Goal: Task Accomplishment & Management: Manage account settings

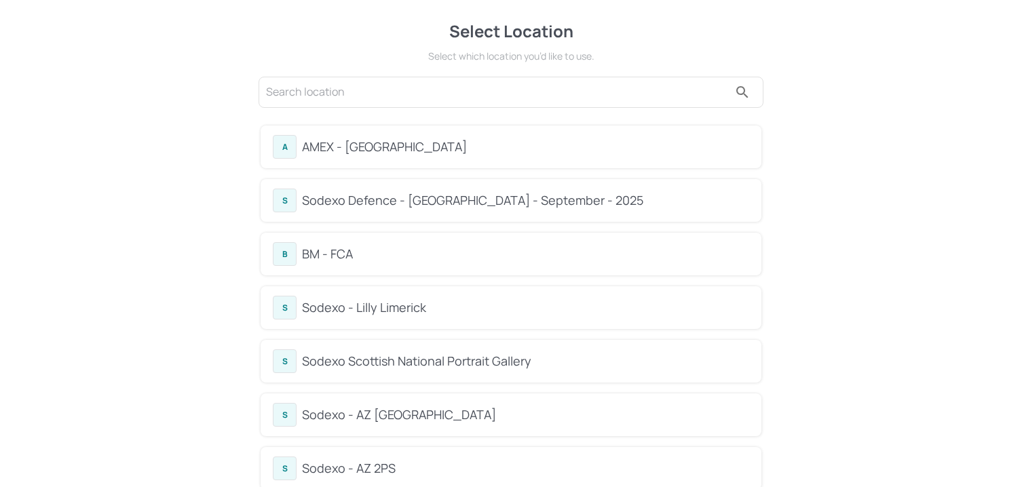
click at [347, 238] on div "B BM - FCA" at bounding box center [511, 254] width 501 height 43
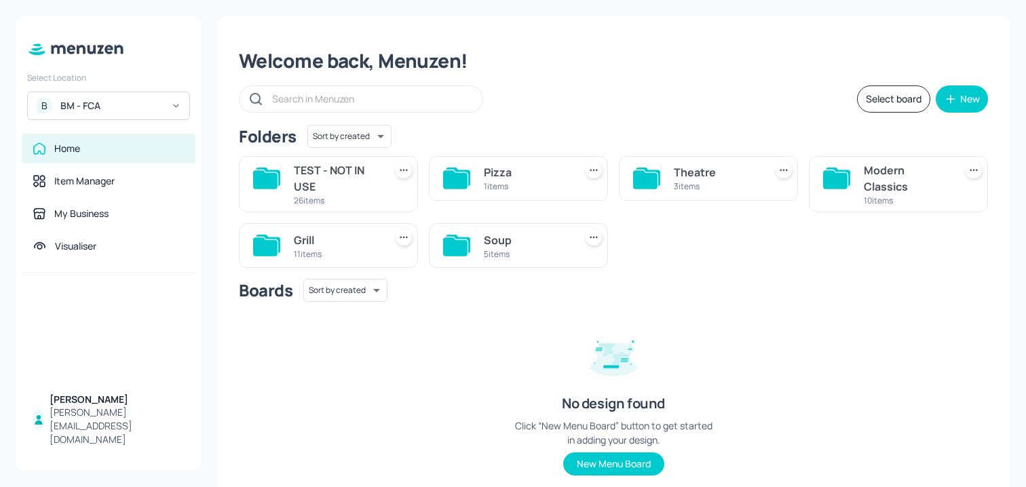
click at [510, 255] on div "5 items" at bounding box center [527, 254] width 86 height 12
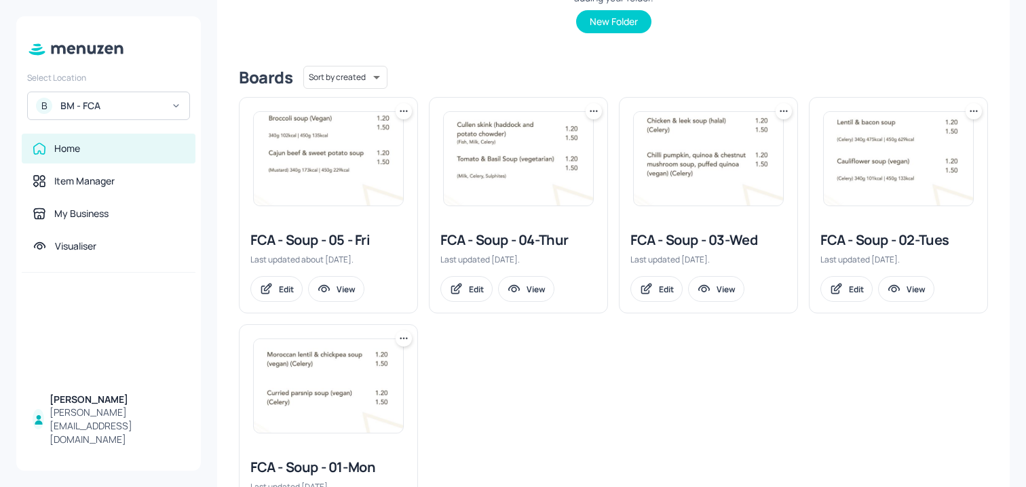
scroll to position [291, 0]
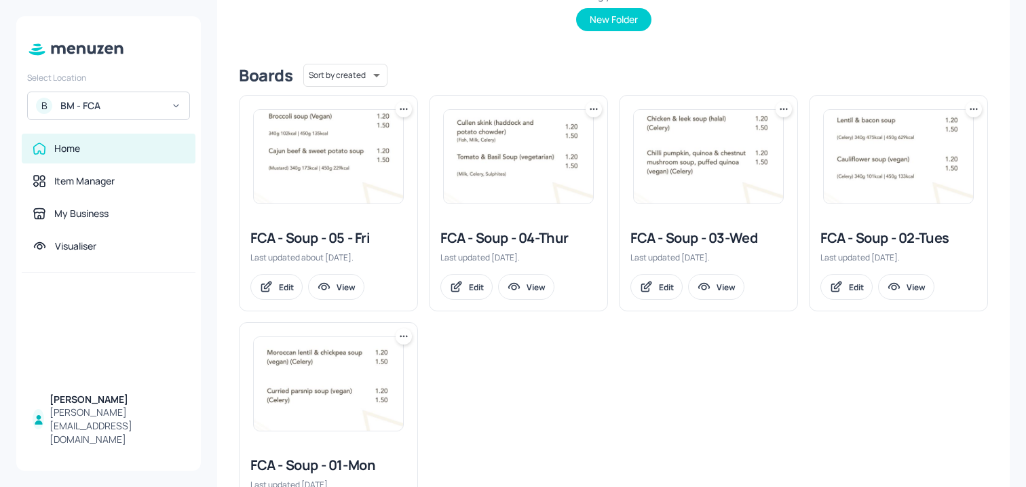
click at [508, 360] on div "FCA - Soup - 05 - Fri Last updated about 2 months ago. Edit View FCA - Soup - 0…" at bounding box center [608, 312] width 760 height 456
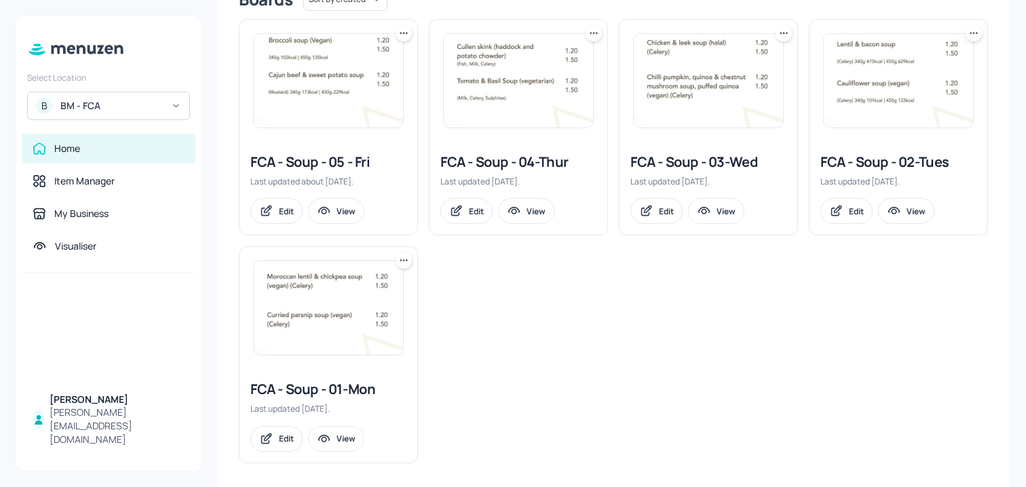
scroll to position [375, 0]
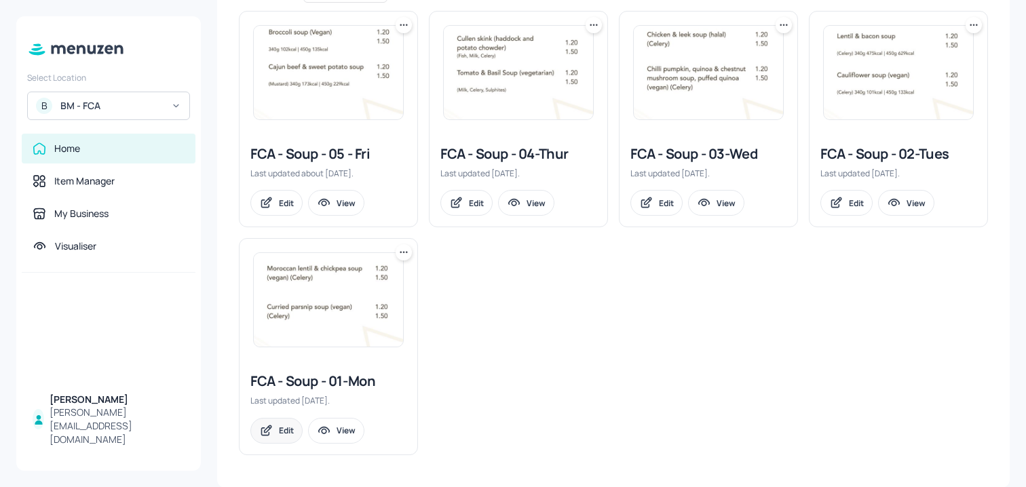
click at [286, 428] on div "Edit" at bounding box center [286, 431] width 15 height 12
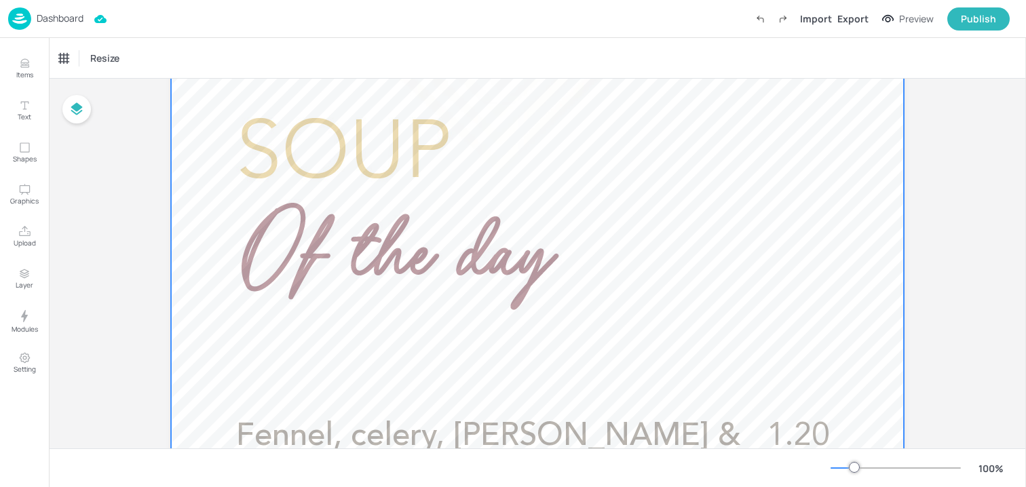
scroll to position [285, 0]
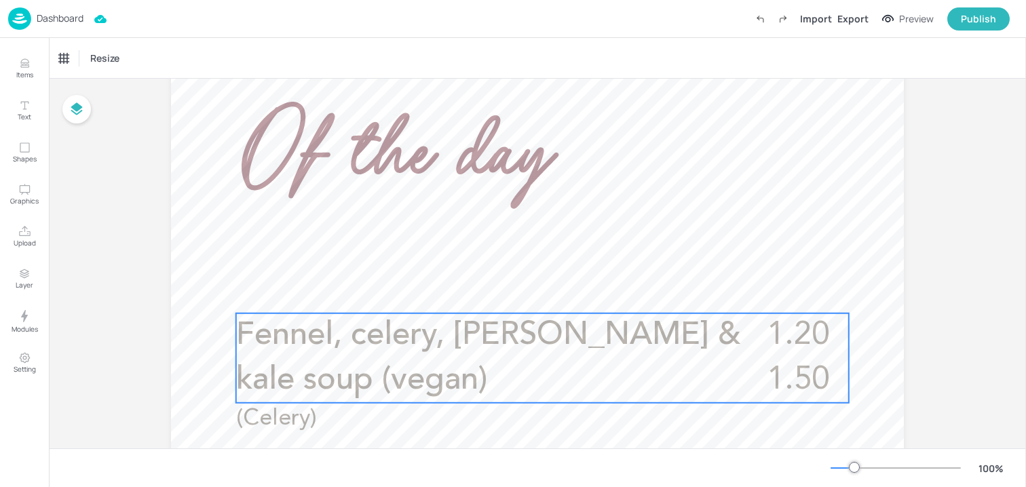
click at [525, 346] on span "Fennel, celery, leek & kale soup (vegan)" at bounding box center [488, 358] width 505 height 77
click at [532, 291] on icon "Edit Item" at bounding box center [534, 288] width 5 height 5
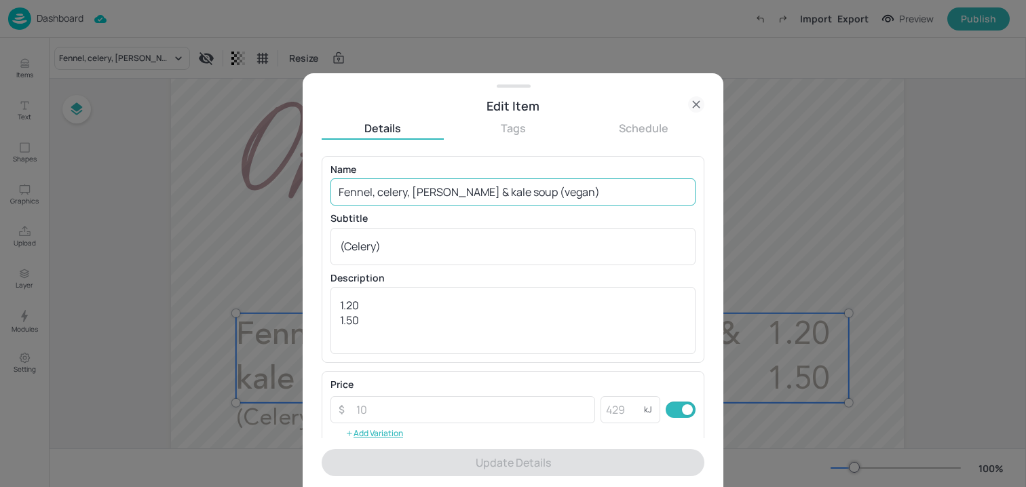
click at [473, 191] on input "Fennel, celery, leek & kale soup (vegan)" at bounding box center [513, 192] width 365 height 27
paste input "Mushroom & Jerusalem artichoke soup with rosemary (vegan) (Celery"
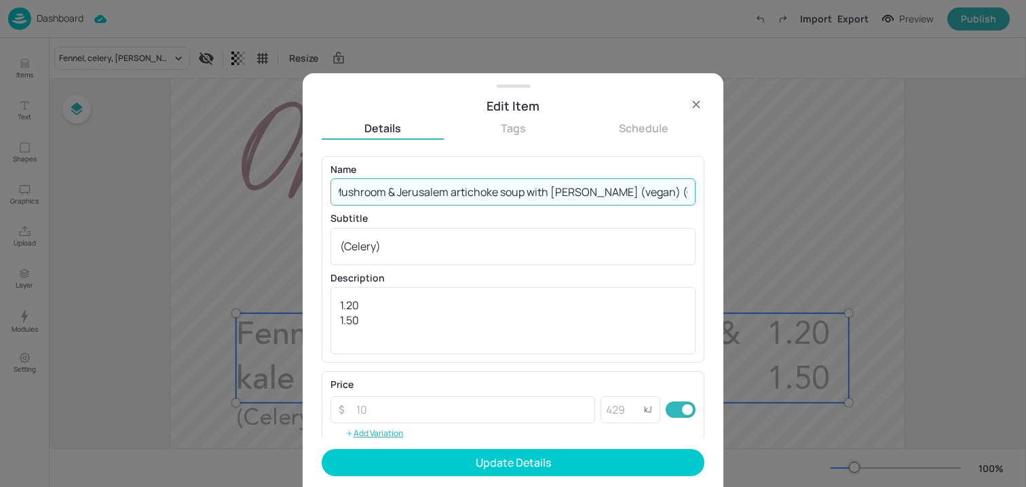
drag, startPoint x: 644, startPoint y: 191, endPoint x: 720, endPoint y: 191, distance: 76.0
click at [720, 191] on div "Edit Item Details Tags Schedule Name Mushroom & Jerusalem artichoke soup with r…" at bounding box center [513, 280] width 421 height 414
click at [670, 188] on input "Mushroom & Jerusalem artichoke soup with rosemary (vegan) (Celery)" at bounding box center [513, 192] width 365 height 27
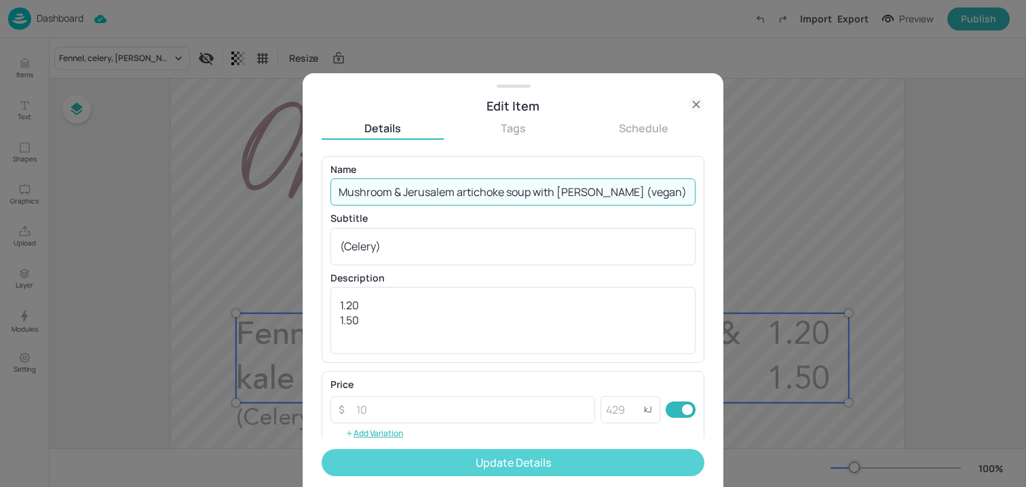
type input "Mushroom & Jerusalem artichoke soup with rosemary (vegan)"
click at [506, 451] on button "Update Details" at bounding box center [513, 462] width 383 height 27
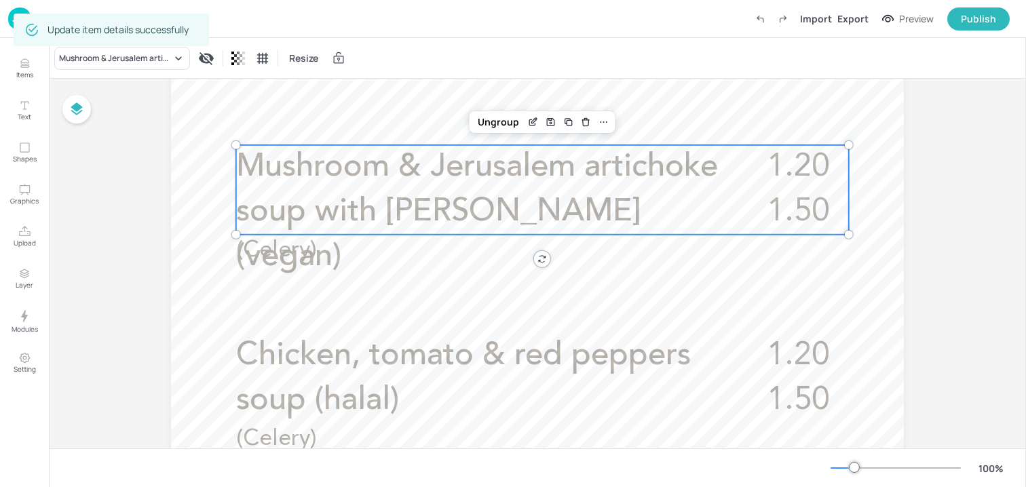
scroll to position [549, 0]
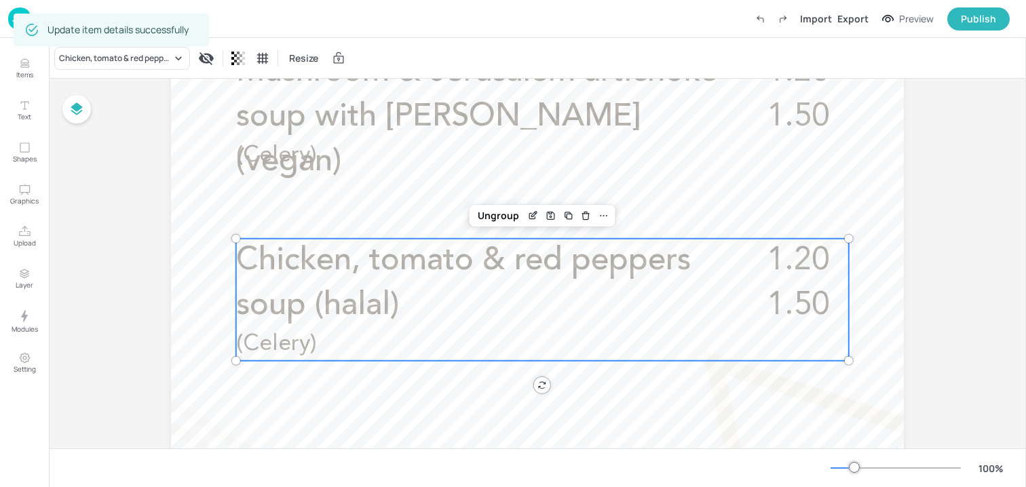
click at [468, 308] on p "Chicken, tomato & red peppers soup (halal)" at bounding box center [489, 284] width 507 height 90
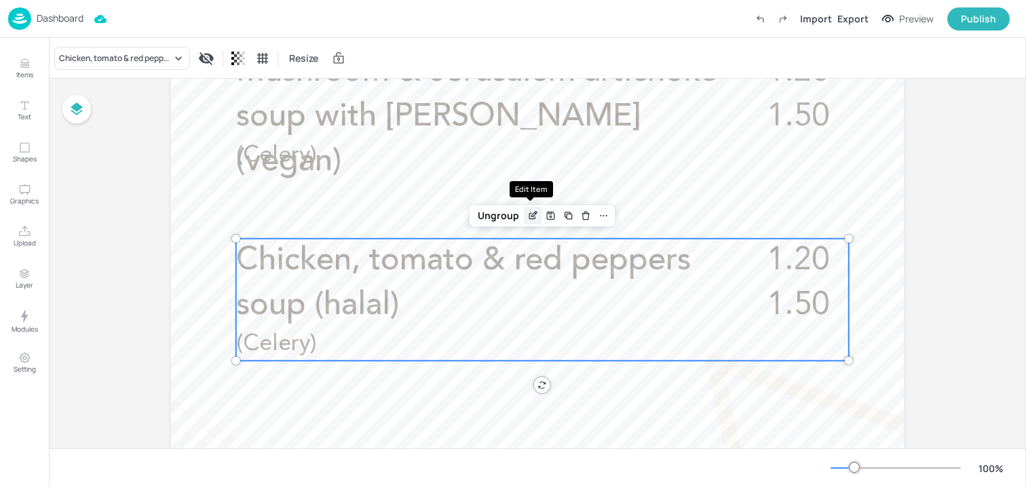
click at [527, 215] on icon "Edit Item" at bounding box center [533, 215] width 12 height 11
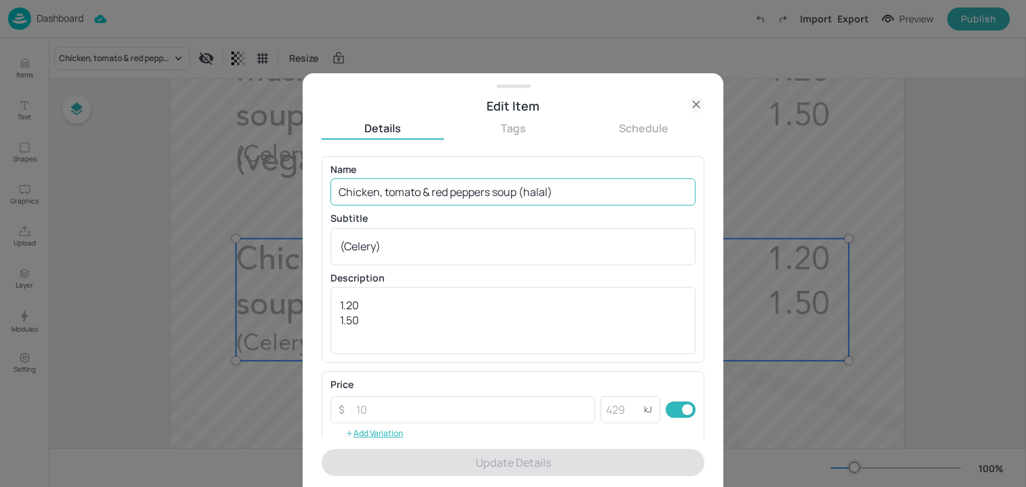
click at [532, 183] on input "Chicken, tomato & red peppers soup (halal)" at bounding box center [513, 192] width 365 height 27
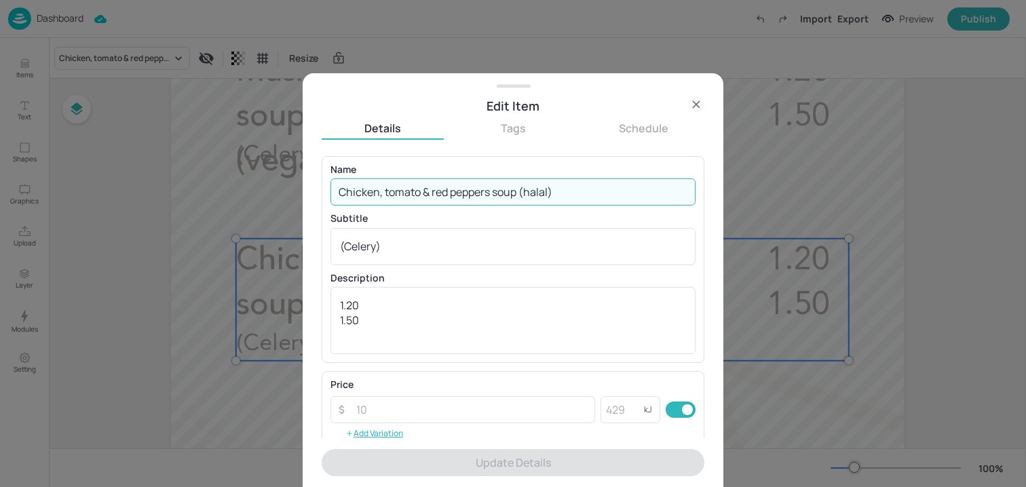
click at [532, 183] on input "Chicken, tomato & red peppers soup (halal)" at bounding box center [513, 192] width 365 height 27
paste input "arrot, orange & fennel soup (vegan) (Celery)"
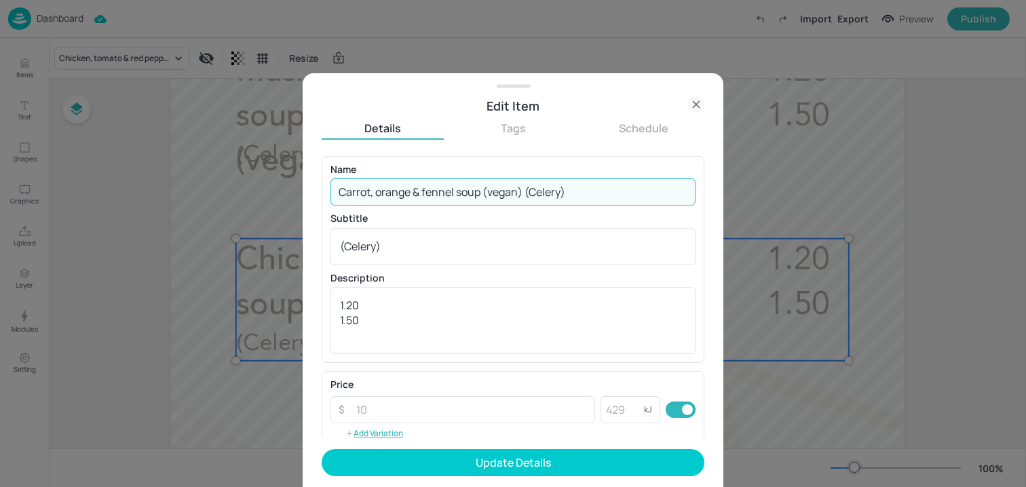
drag, startPoint x: 593, startPoint y: 188, endPoint x: 524, endPoint y: 191, distance: 68.6
click at [524, 191] on input "Carrot, orange & fennel soup (vegan) (Celery)" at bounding box center [513, 192] width 365 height 27
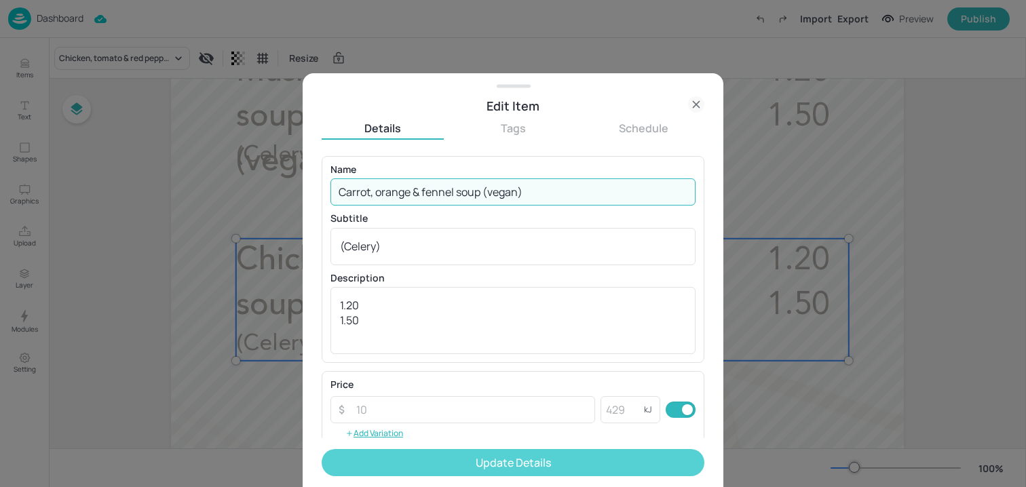
type input "Carrot, orange & fennel soup (vegan)"
click at [439, 454] on button "Update Details" at bounding box center [513, 462] width 383 height 27
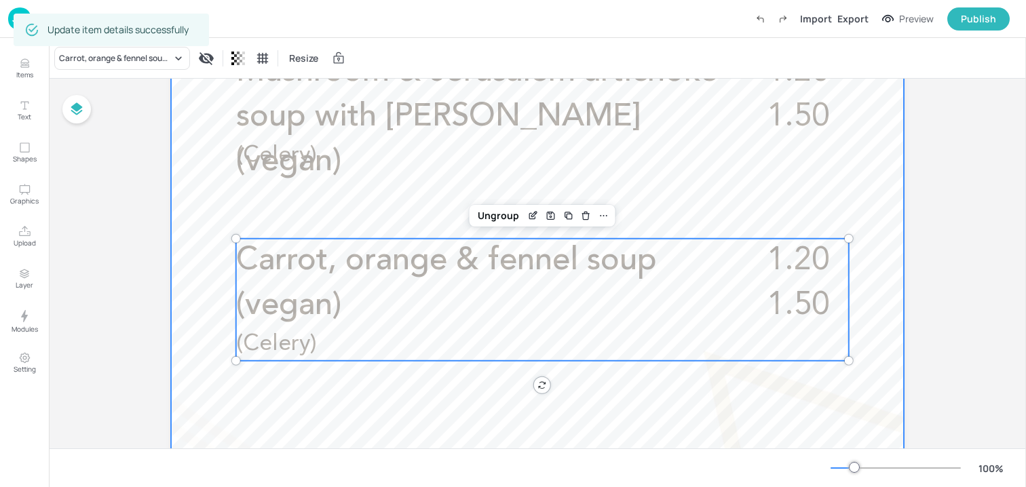
click at [207, 293] on div at bounding box center [537, 225] width 733 height 1303
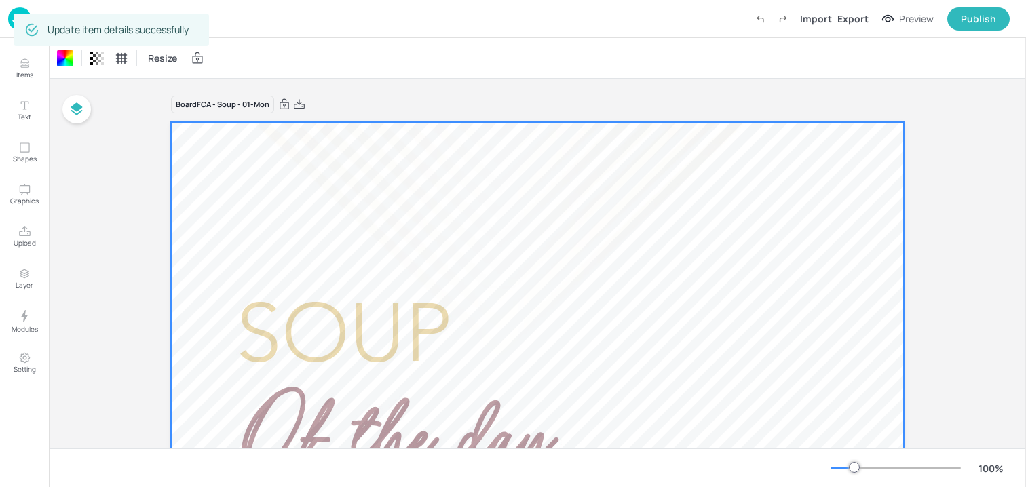
click at [10, 23] on img at bounding box center [19, 18] width 23 height 22
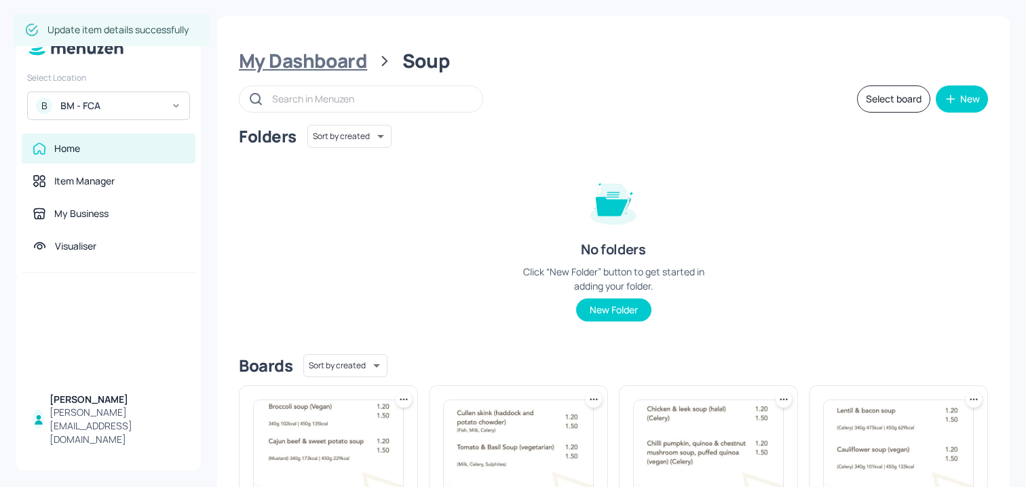
click at [327, 66] on div "My Dashboard" at bounding box center [303, 61] width 128 height 24
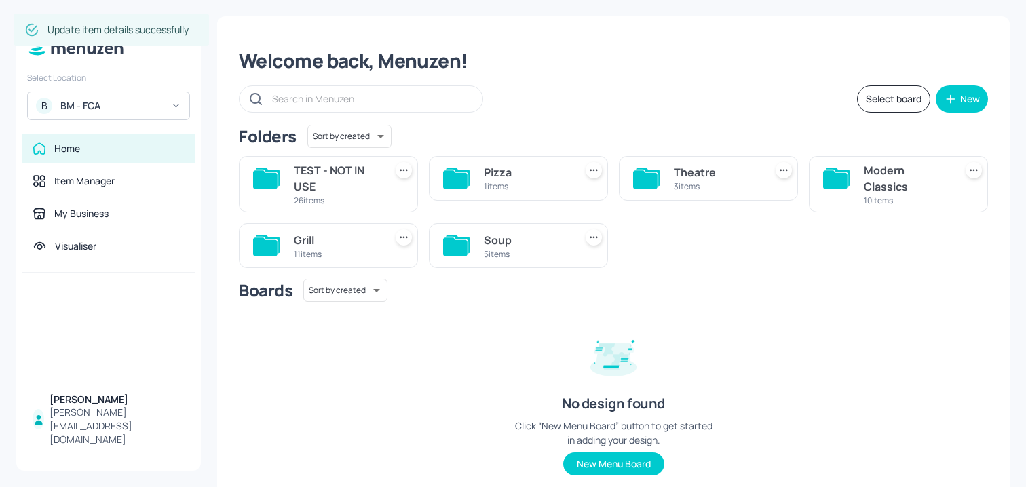
click at [650, 253] on div "TEST - NOT IN USE 26 items Pizza 1 items Theatre 3 items Modern Classics 10 ite…" at bounding box center [608, 206] width 760 height 123
click at [860, 191] on div "Modern Classics 10 items" at bounding box center [898, 184] width 179 height 56
click at [877, 181] on div "Modern Classics" at bounding box center [907, 178] width 86 height 33
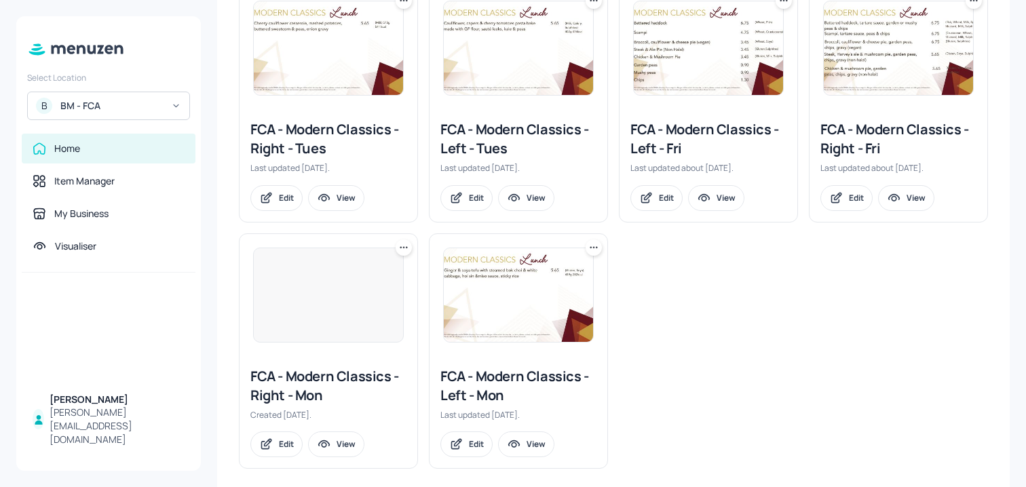
scroll to position [660, 0]
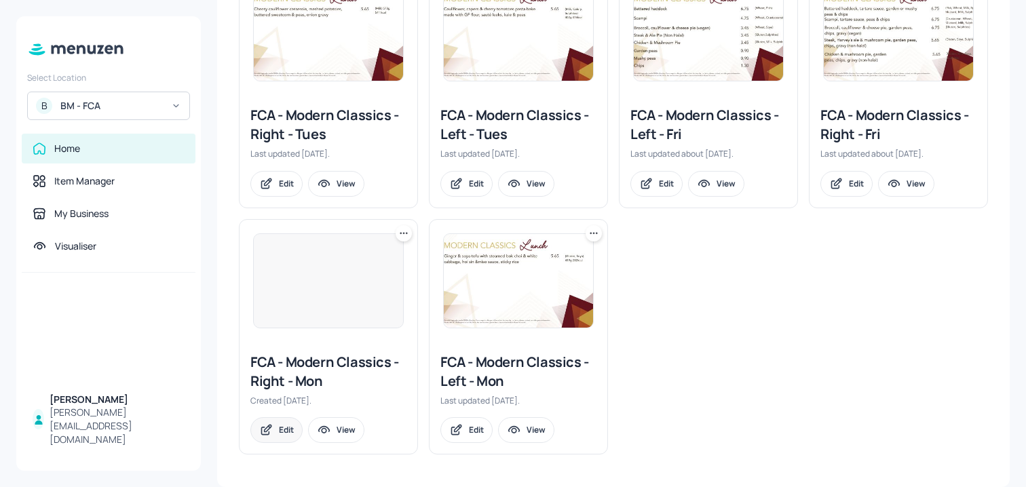
click at [282, 426] on div "Edit" at bounding box center [286, 430] width 15 height 12
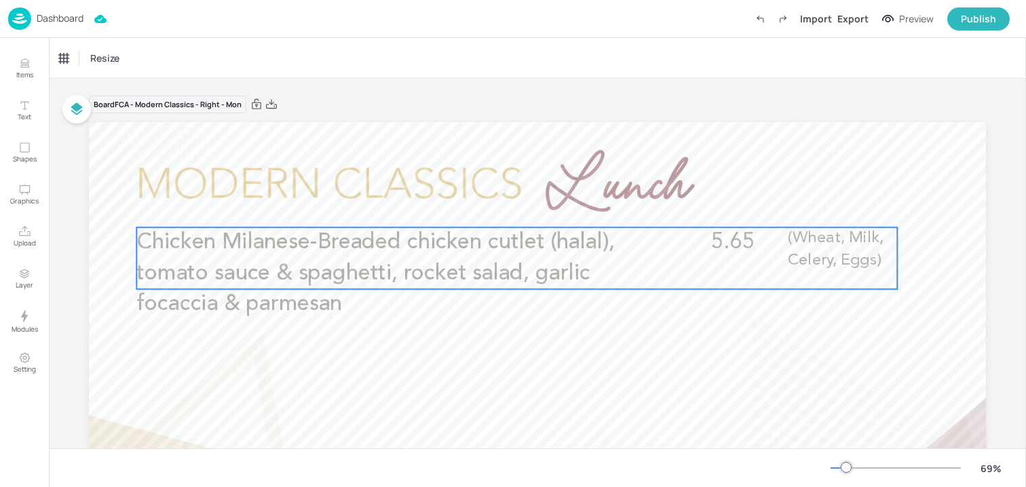
click at [377, 284] on span "Chicken Milanese-Breaded chicken cutlet (halal), tomato sauce & spaghetti, rock…" at bounding box center [375, 272] width 478 height 83
click at [499, 202] on div "Edit Item" at bounding box center [508, 205] width 18 height 18
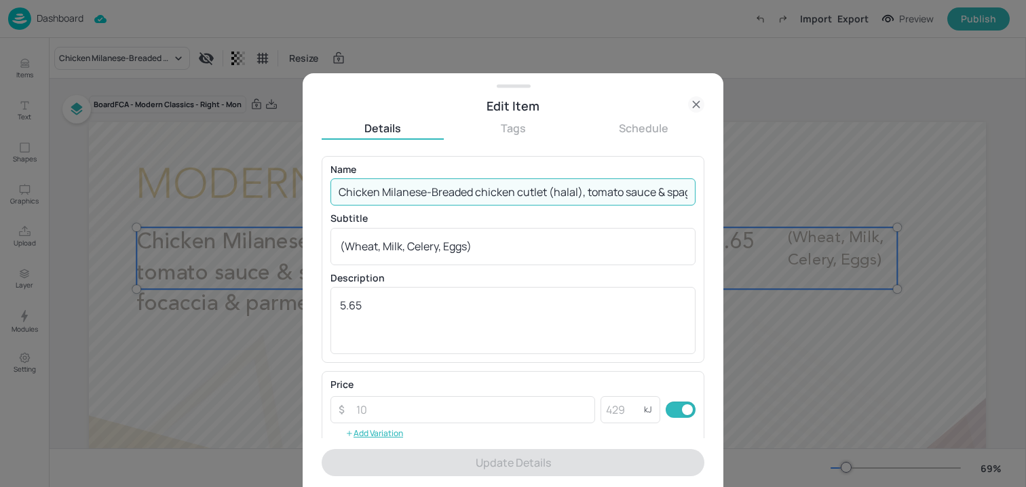
click at [432, 203] on input "Chicken Milanese-Breaded chicken cutlet (halal), tomato sauce & spaghetti, rock…" at bounding box center [513, 192] width 365 height 27
paste input "Beef Swedish meatballs (halal), creamy gravy, crushed potatoes, cranberry jam, …"
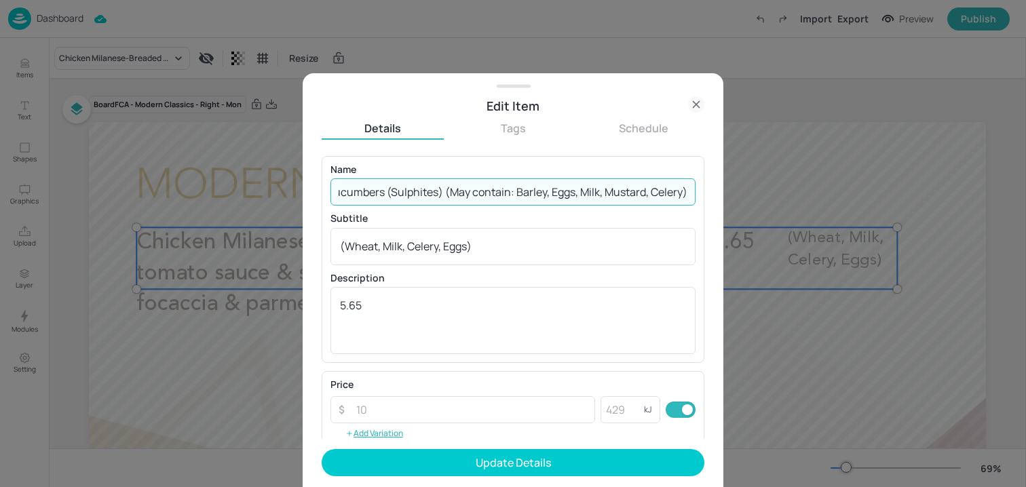
drag, startPoint x: 379, startPoint y: 195, endPoint x: 910, endPoint y: 196, distance: 530.9
click at [910, 196] on div "Edit Item Details Tags Schedule Name Beef Swedish meatballs (halal), creamy gra…" at bounding box center [513, 243] width 1026 height 487
type input "Beef Swedish meatballs (halal), creamy gravy, crushed potatoes, cranberry jam, …"
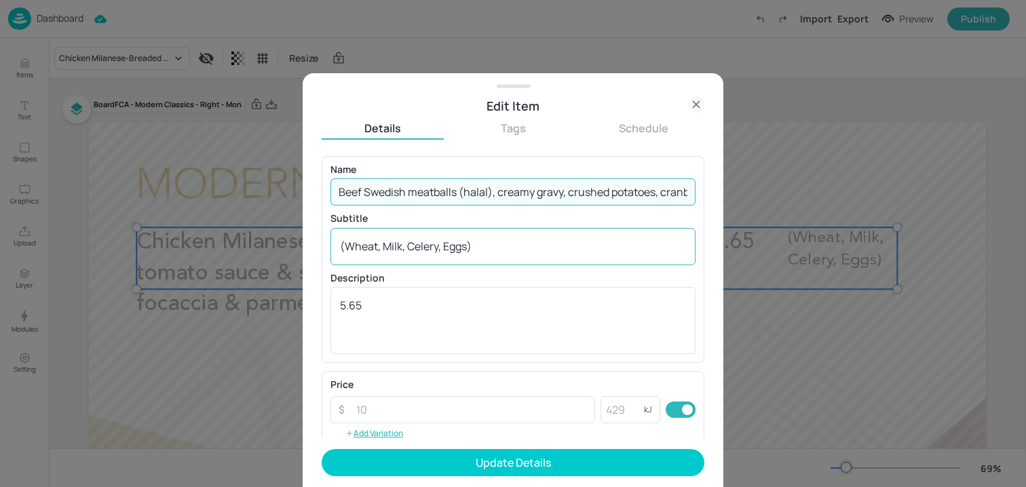
click at [536, 250] on textarea "(Wheat, Milk, Celery, Eggs)" at bounding box center [513, 246] width 346 height 15
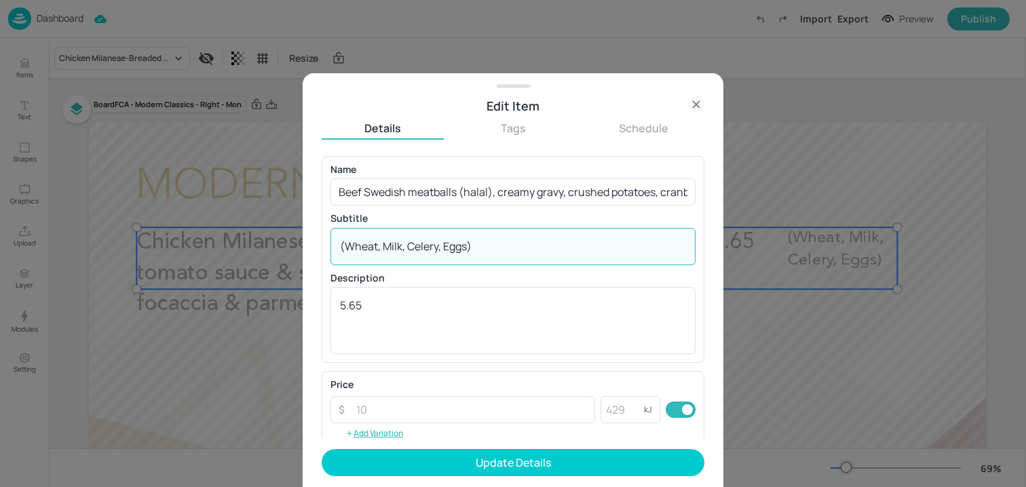
click at [536, 250] on textarea "(Wheat, Milk, Celery, Eggs)" at bounding box center [513, 246] width 346 height 15
paste textarea "Sulphites) (May contain: Barley, Eggs, Milk, Mustard, Celery)"
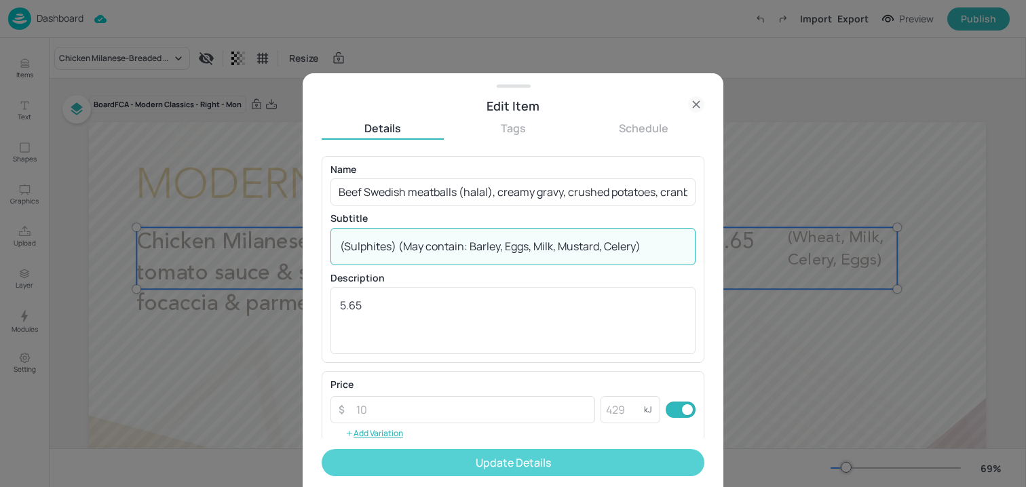
type textarea "(Sulphites) (May contain: Barley, Eggs, Milk, Mustard, Celery)"
click at [488, 456] on button "Update Details" at bounding box center [513, 462] width 383 height 27
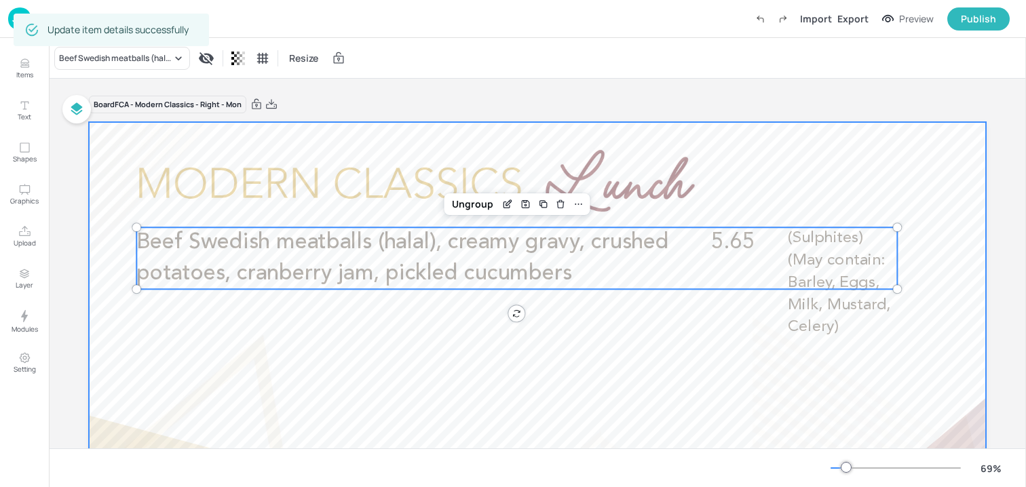
click at [481, 438] on div at bounding box center [537, 374] width 897 height 505
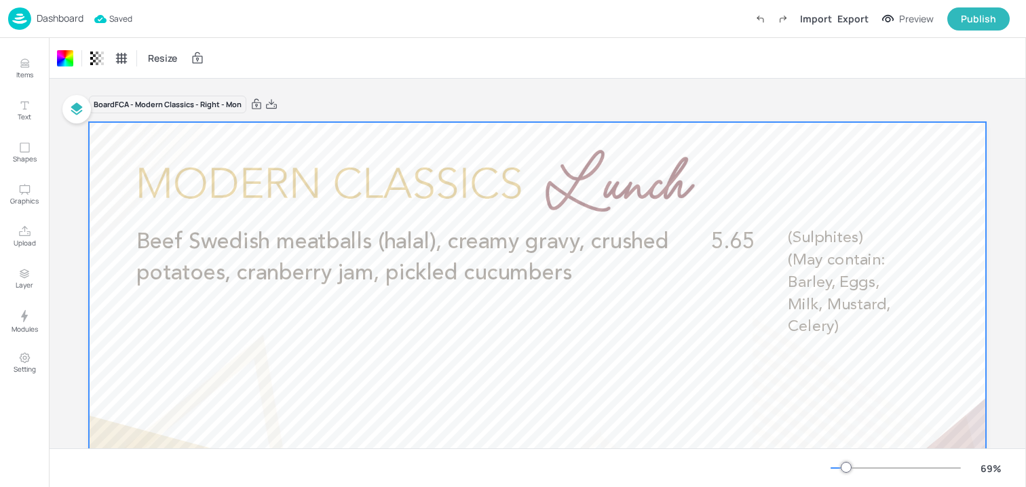
click at [67, 23] on p "Dashboard" at bounding box center [60, 19] width 47 height 10
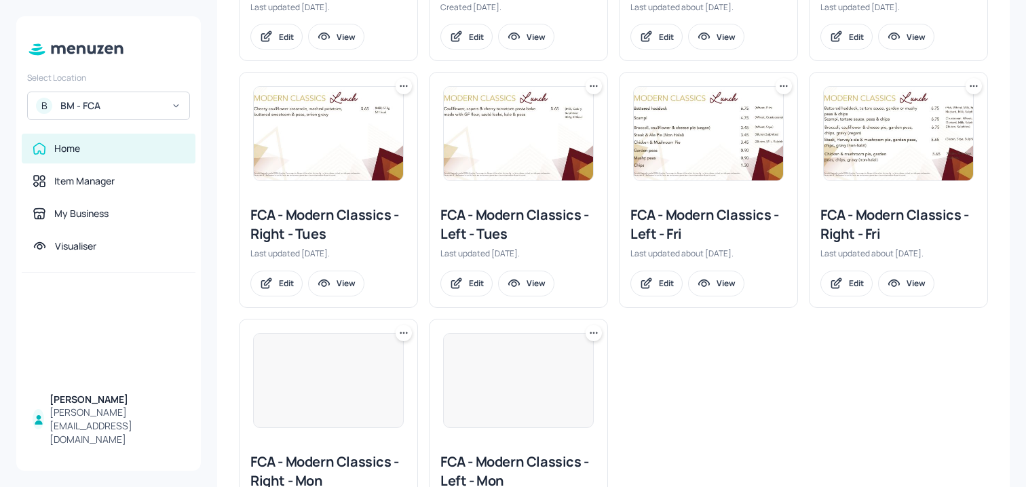
scroll to position [660, 0]
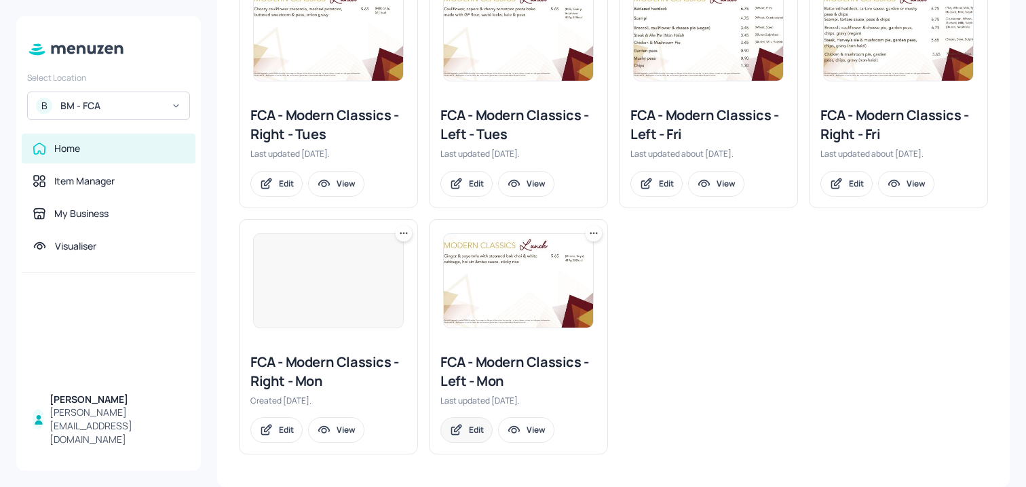
click at [449, 441] on div "Edit" at bounding box center [467, 430] width 52 height 26
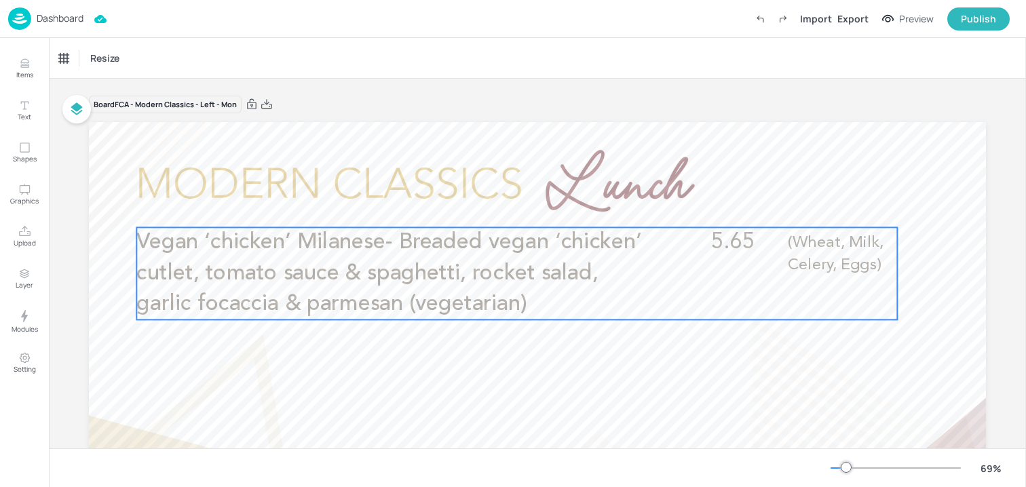
click at [531, 253] on span "Vegan ‘chicken’ Milanese- Breaded vegan ‘chicken’ cutlet, tomato sauce & spaghe…" at bounding box center [388, 273] width 505 height 83
click at [506, 204] on icon "Edit Item" at bounding box center [508, 202] width 5 height 5
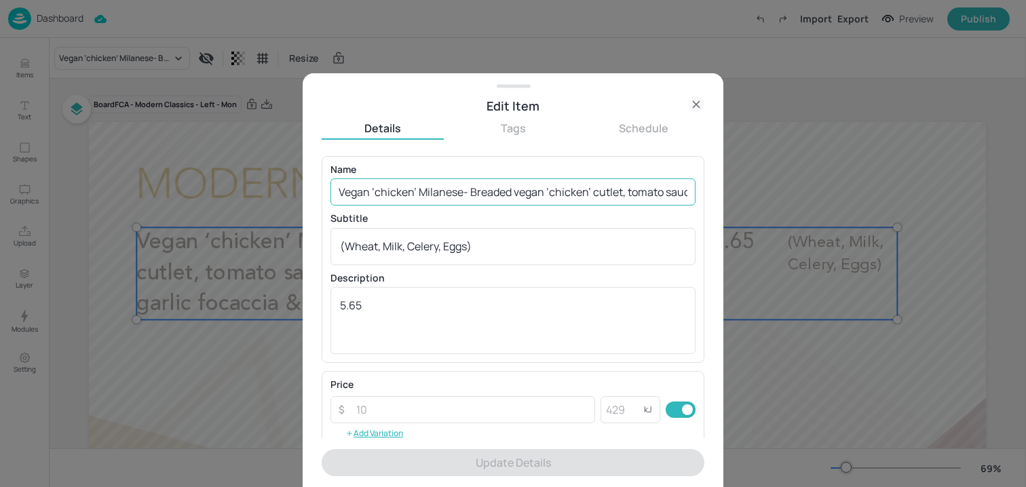
click at [465, 202] on input "Vegan ‘chicken’ Milanese- Breaded vegan ‘chicken’ cutlet, tomato sauce & spaghe…" at bounding box center [513, 192] width 365 height 27
paste input "Swedish meatballs (vegan), creamy gravy, crushed potatoes, cranberry jam, pickl…"
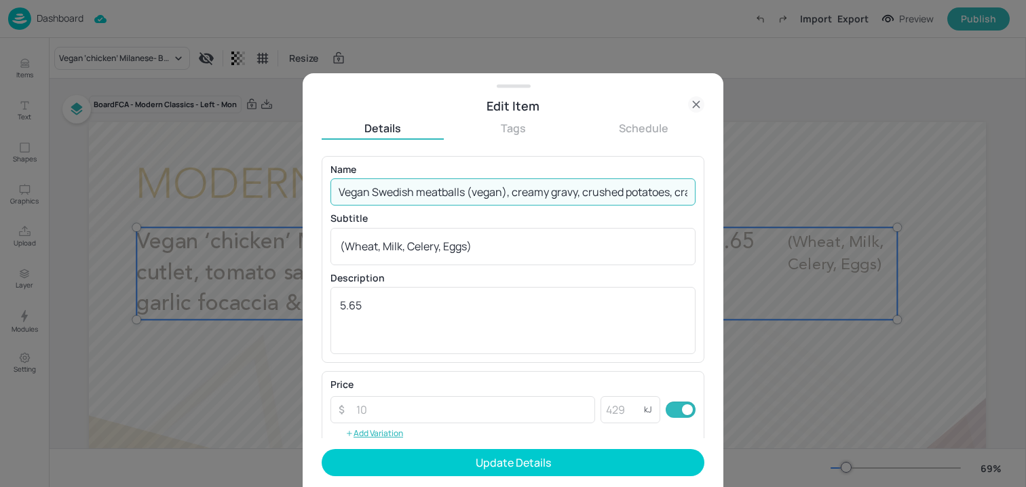
scroll to position [0, 330]
drag, startPoint x: 518, startPoint y: 193, endPoint x: 730, endPoint y: 202, distance: 212.6
click at [730, 201] on div "Edit Item Details Tags Schedule Name Vegan Swedish meatballs (vegan), creamy gr…" at bounding box center [513, 243] width 1026 height 487
type input "Vegan Swedish meatballs (vegan), creamy gravy, crushed potatoes, cranberry jam,…"
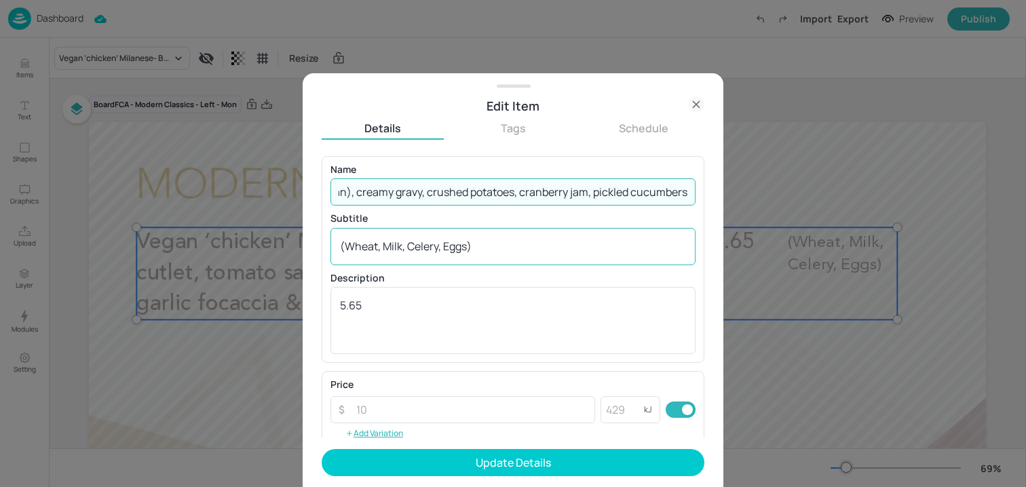
scroll to position [0, 0]
click at [517, 245] on textarea "(Wheat, Milk, Celery, Eggs)" at bounding box center [513, 246] width 346 height 15
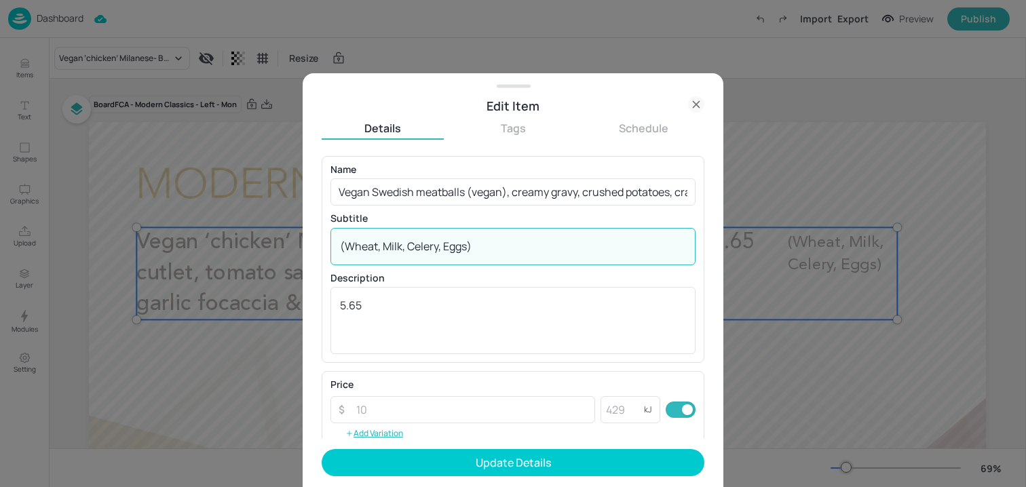
click at [517, 245] on textarea "(Wheat, Milk, Celery, Eggs)" at bounding box center [513, 246] width 346 height 15
paste textarea "Sulphites) (May contain: Gluten"
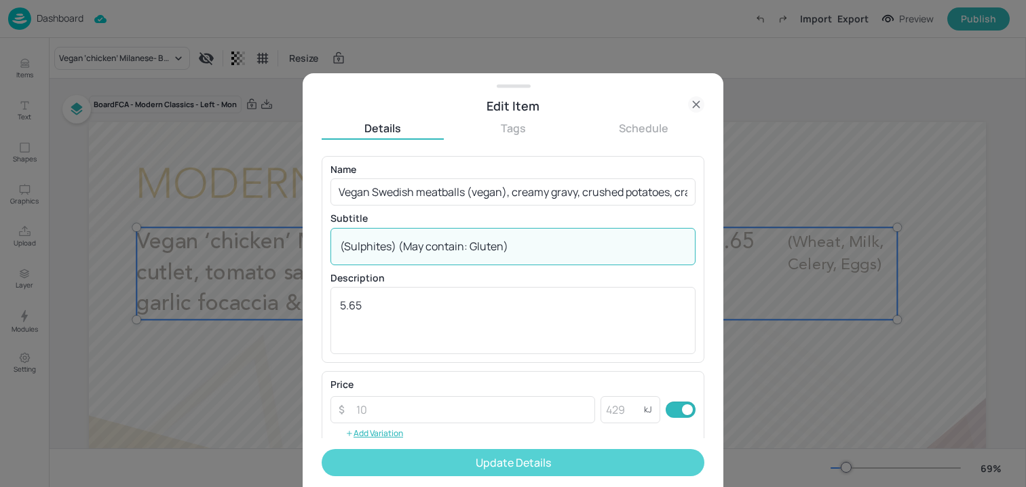
type textarea "(Sulphites) (May contain: Gluten)"
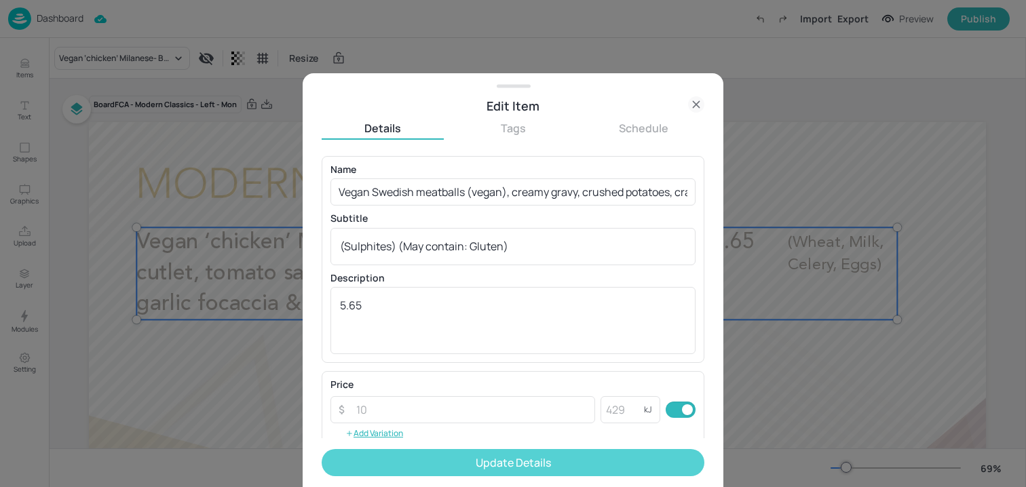
click at [425, 456] on button "Update Details" at bounding box center [513, 462] width 383 height 27
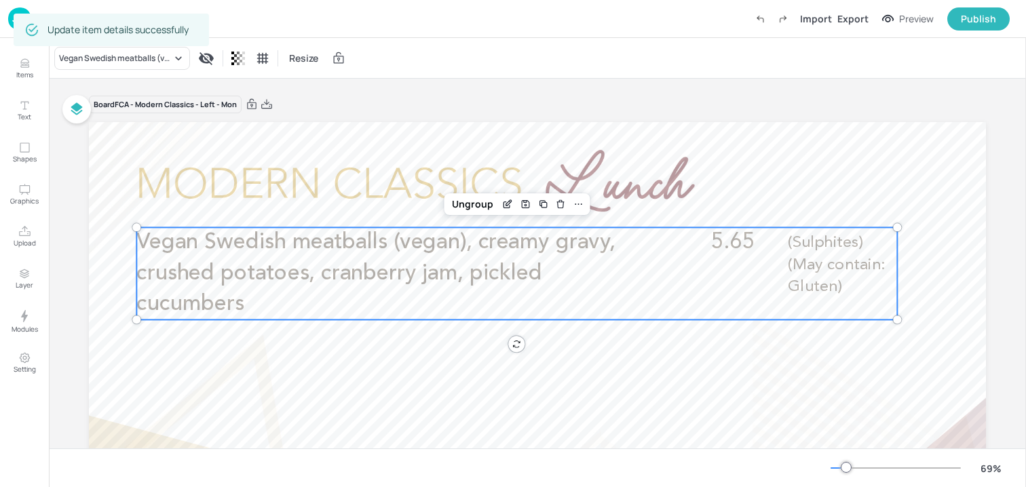
click at [425, 456] on div "69 %" at bounding box center [538, 468] width 978 height 39
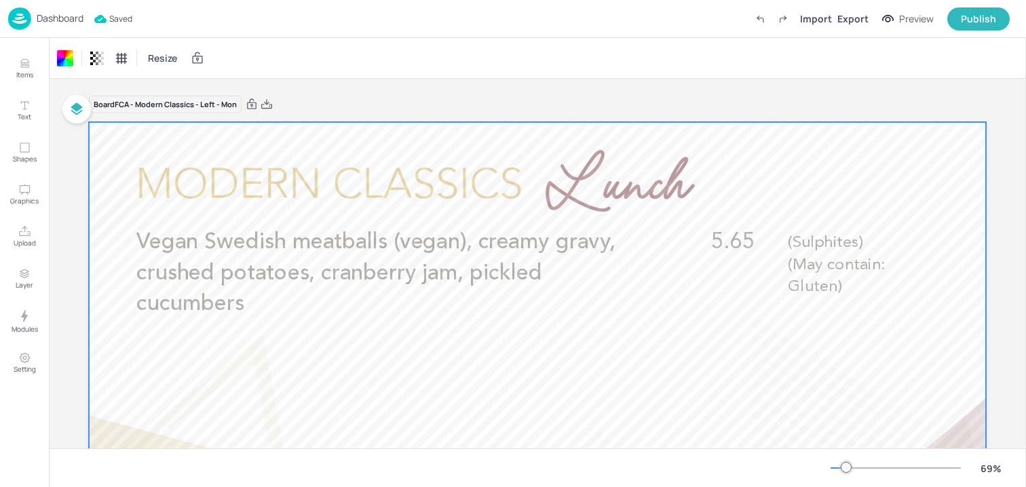
click at [71, 22] on p "Dashboard" at bounding box center [60, 19] width 47 height 10
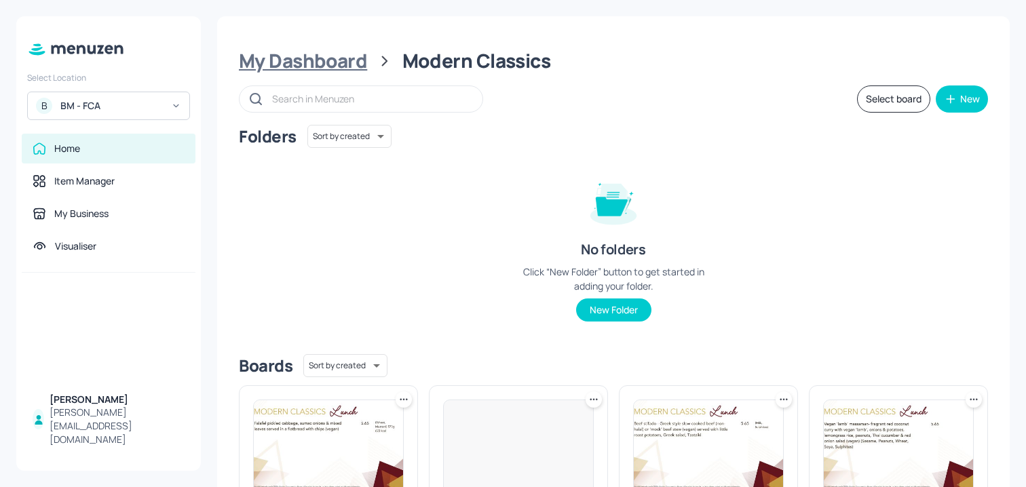
click at [336, 58] on div "My Dashboard" at bounding box center [303, 61] width 128 height 24
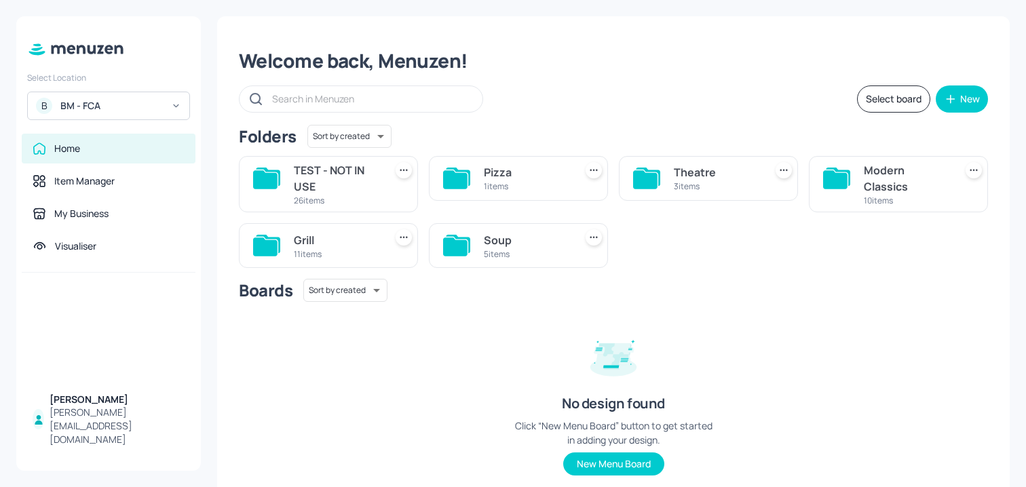
click at [372, 250] on div "11 items" at bounding box center [337, 254] width 86 height 12
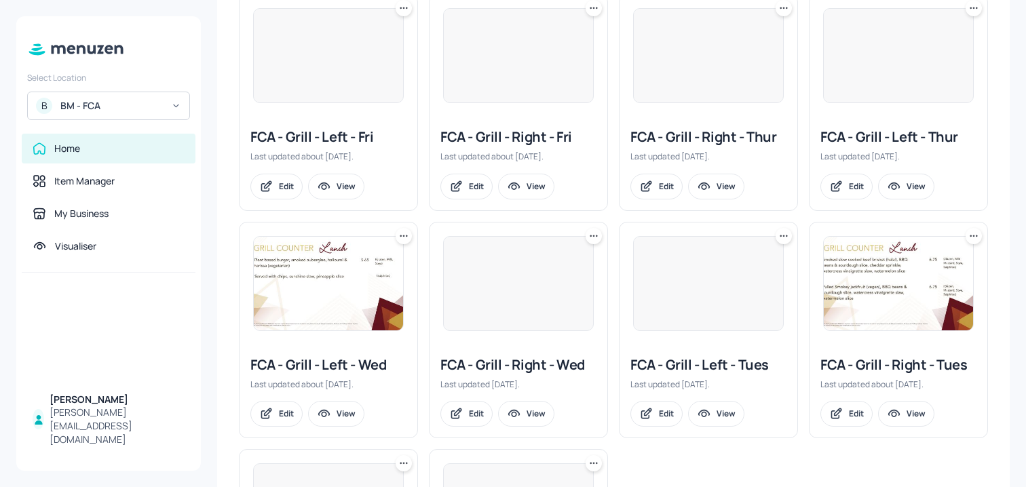
scroll to position [472, 0]
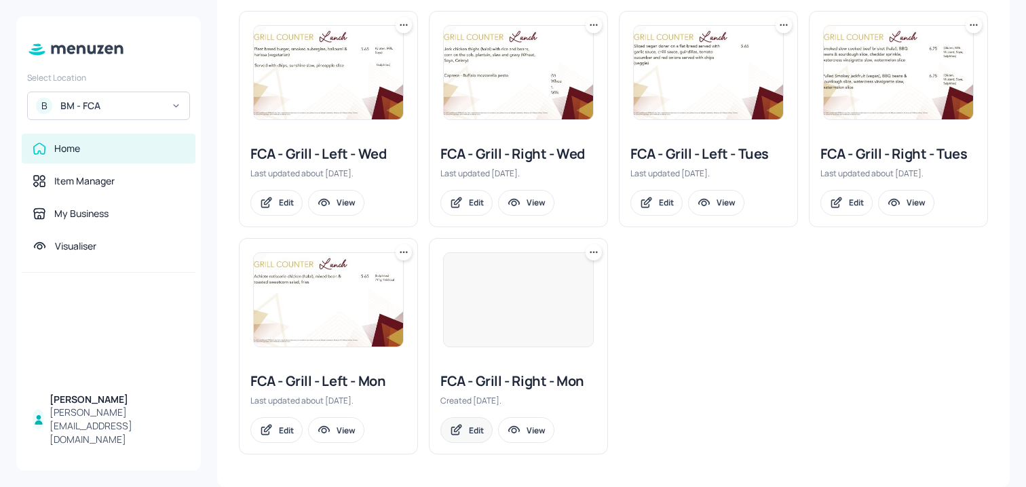
click at [480, 430] on div "Edit" at bounding box center [476, 431] width 15 height 12
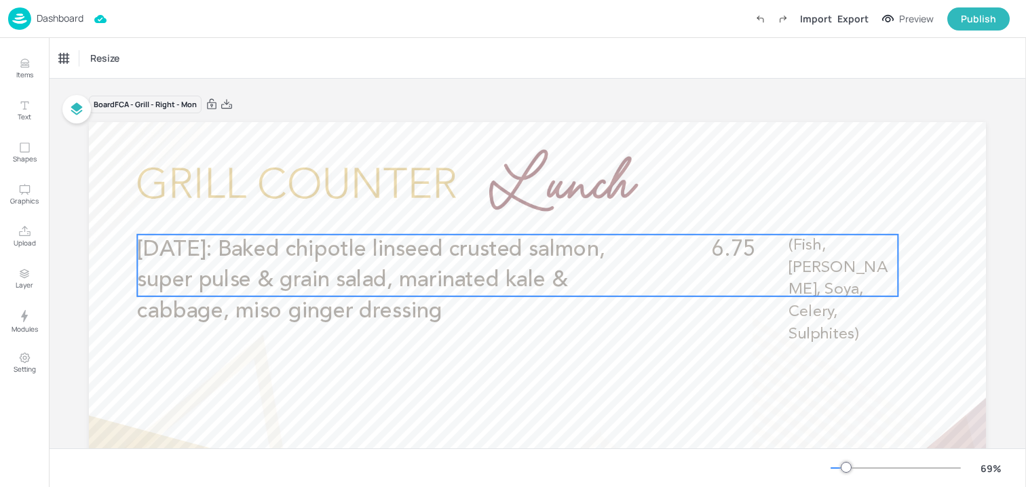
click at [343, 293] on p "World heart day: Baked chipotle linseed crusted salmon, super pulse & grain sal…" at bounding box center [391, 281] width 508 height 92
click at [503, 215] on icon "Edit Item" at bounding box center [509, 211] width 12 height 11
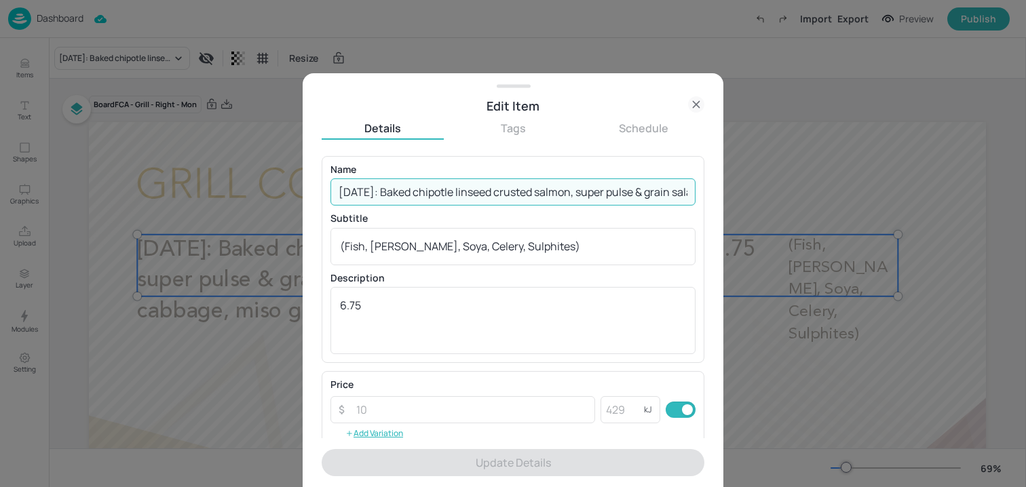
click at [455, 193] on input "World heart day: Baked chipotle linseed crusted salmon, super pulse & grain sal…" at bounding box center [513, 192] width 365 height 27
paste input "Rotisserie lemon & herb chicken (halal), pomegranate tabbouleh, red pepper humo…"
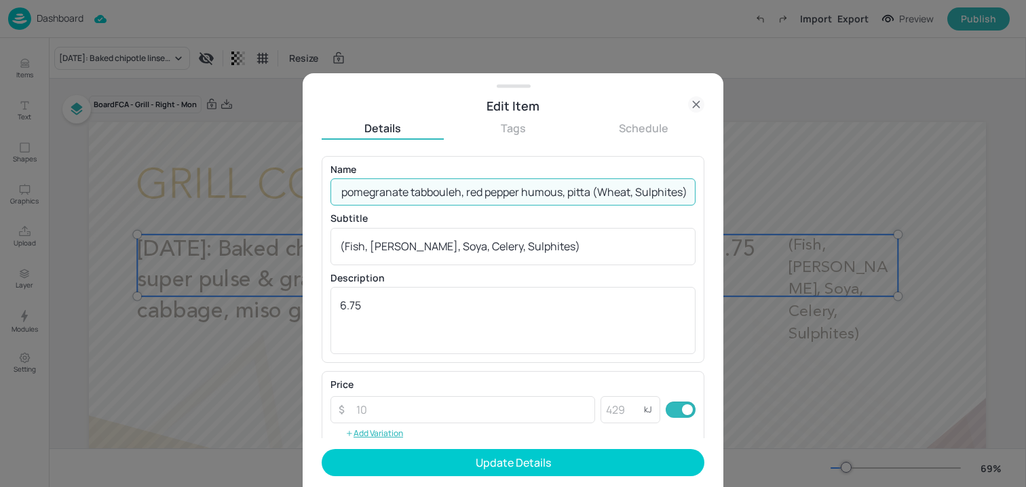
drag, startPoint x: 591, startPoint y: 195, endPoint x: 732, endPoint y: 196, distance: 141.2
click at [732, 196] on div "Edit Item Details Tags Schedule Name Rotisserie lemon & herb chicken (halal), p…" at bounding box center [513, 243] width 1026 height 487
type input "Rotisserie lemon & herb chicken (halal), pomegranate tabbouleh, red pepper humo…"
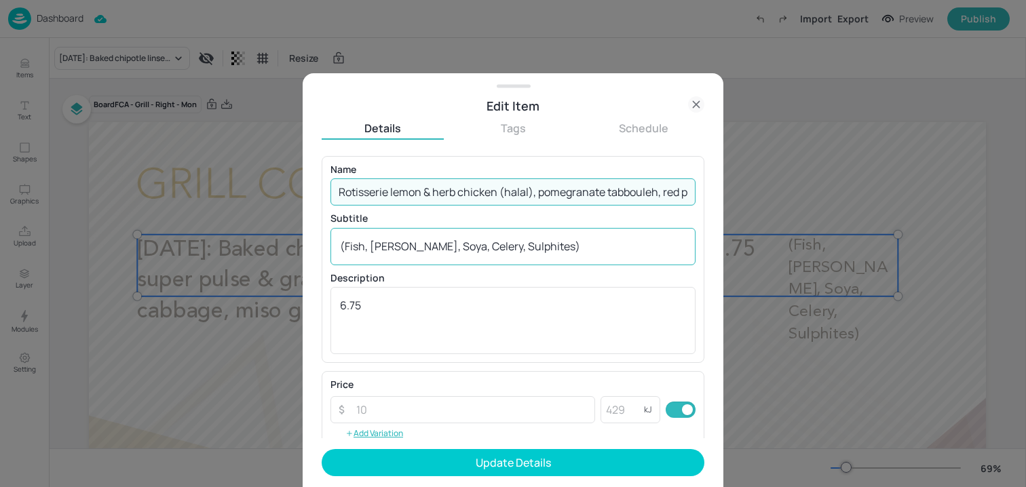
click at [559, 249] on textarea "(Fish, Barley, Soya, Celery, Sulphites)" at bounding box center [513, 246] width 346 height 15
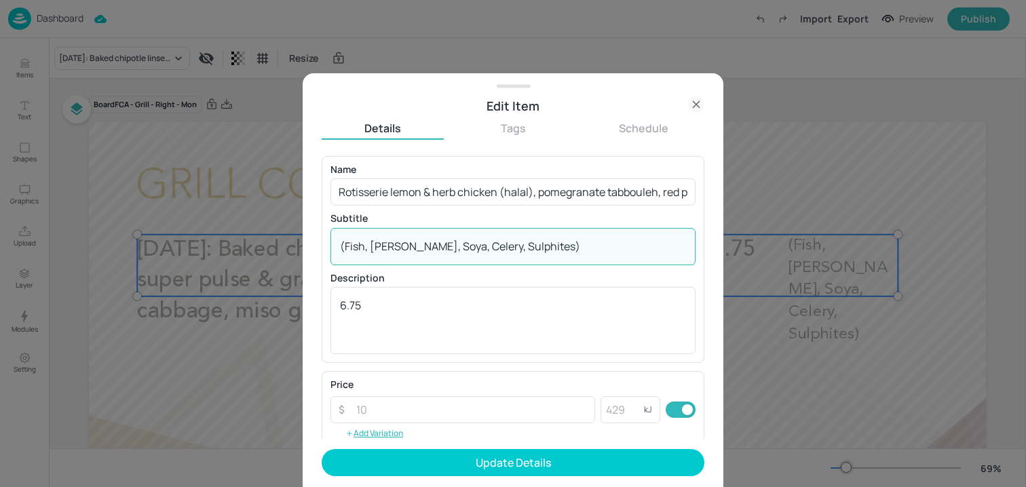
click at [559, 249] on textarea "(Fish, Barley, Soya, Celery, Sulphites)" at bounding box center [513, 246] width 346 height 15
paste textarea "Wheat, Sulphites)"
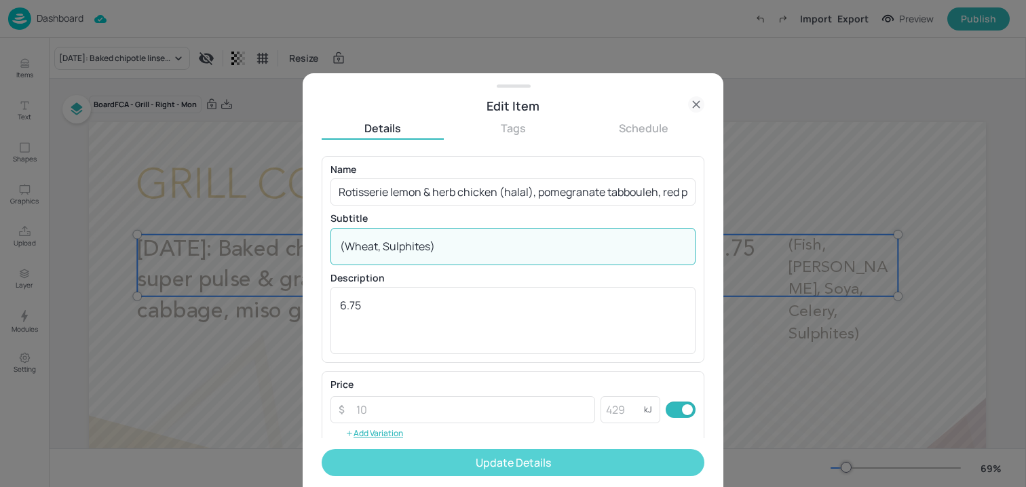
type textarea "(Wheat, Sulphites)"
click at [440, 458] on button "Update Details" at bounding box center [513, 462] width 383 height 27
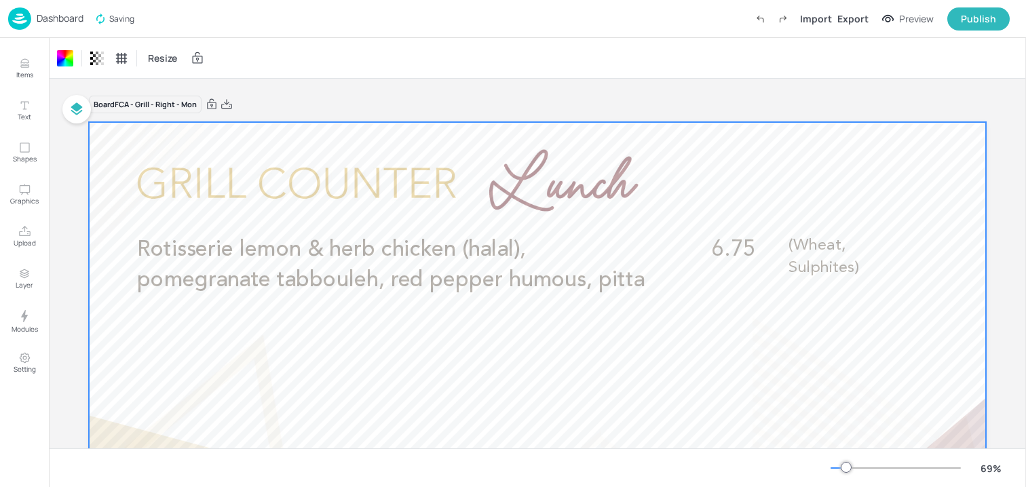
click at [50, 18] on p "Dashboard" at bounding box center [60, 19] width 47 height 10
click at [56, 23] on p "Dashboard" at bounding box center [60, 19] width 47 height 10
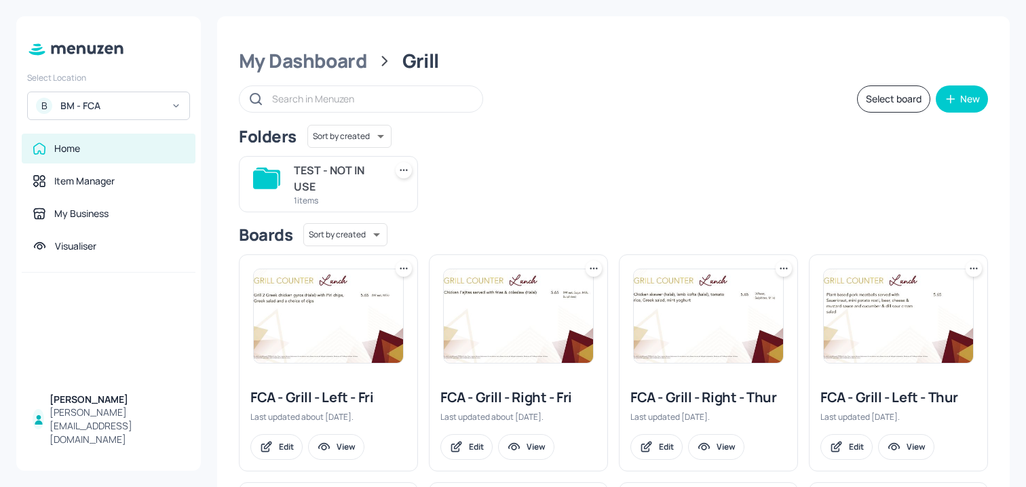
scroll to position [472, 0]
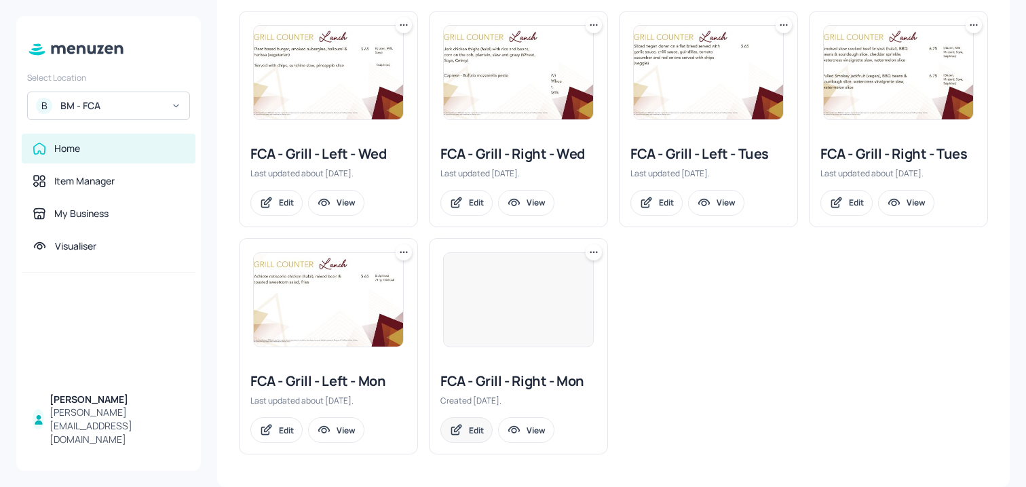
click at [470, 438] on div "Edit" at bounding box center [467, 430] width 52 height 26
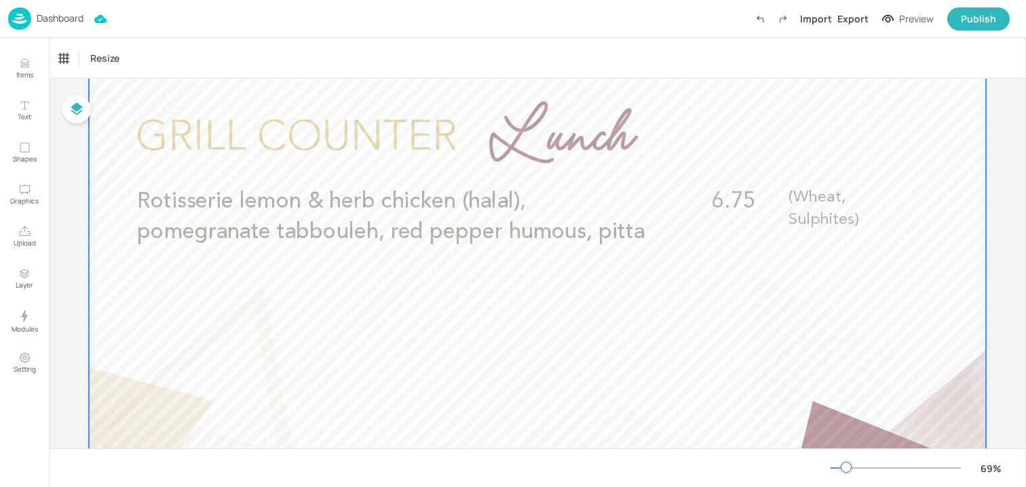
scroll to position [59, 0]
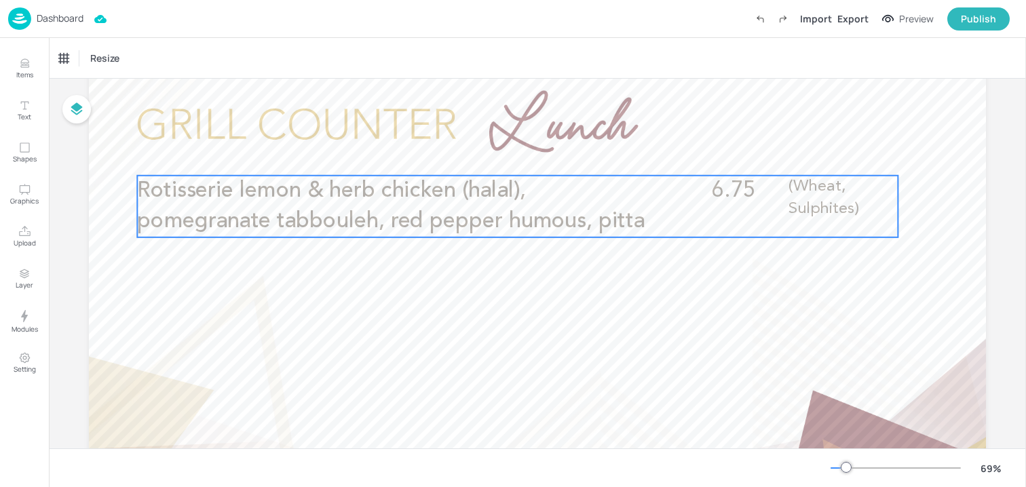
click at [422, 227] on span "Rotisserie lemon & herb chicken (halal), pomegranate tabbouleh, red pepper humo…" at bounding box center [391, 206] width 508 height 53
click at [505, 153] on icon "Edit Item" at bounding box center [509, 152] width 12 height 11
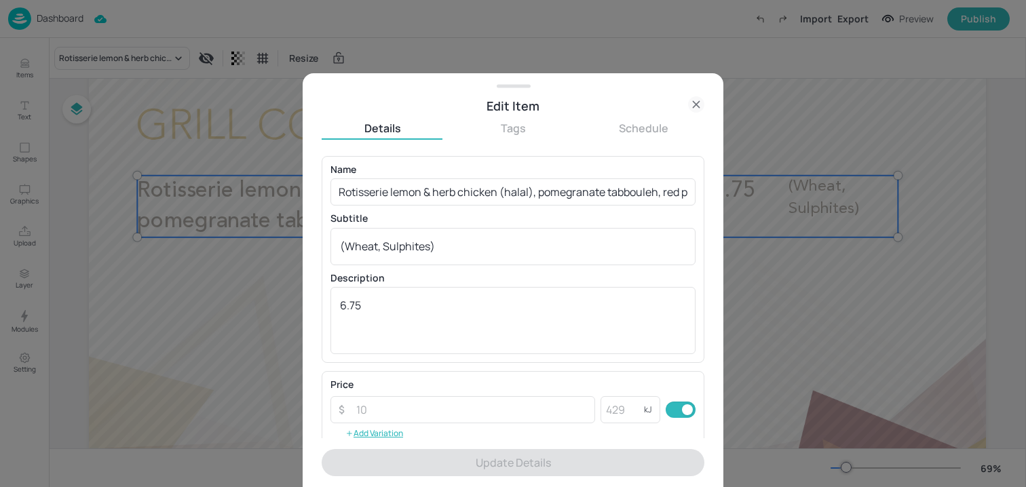
click at [447, 156] on div "Name Rotisserie lemon & herb chicken (halal), pomegranate tabbouleh, red pepper…" at bounding box center [513, 259] width 383 height 207
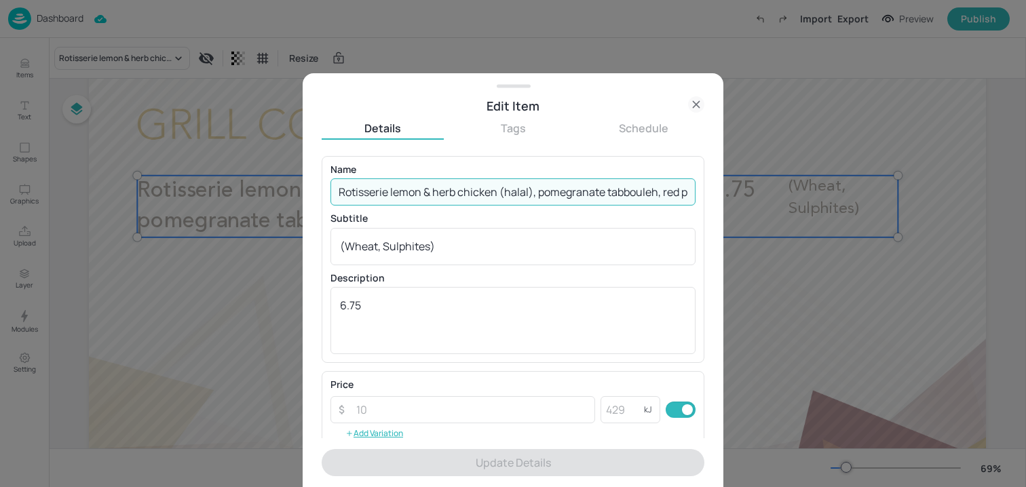
click at [441, 186] on input "Rotisserie lemon & herb chicken (halal), pomegranate tabbouleh, red pepper humo…" at bounding box center [513, 192] width 365 height 27
paste input "Harissa slow cooked lamb (halal), pomegranate tabbouleh, red pepper humous, pit…"
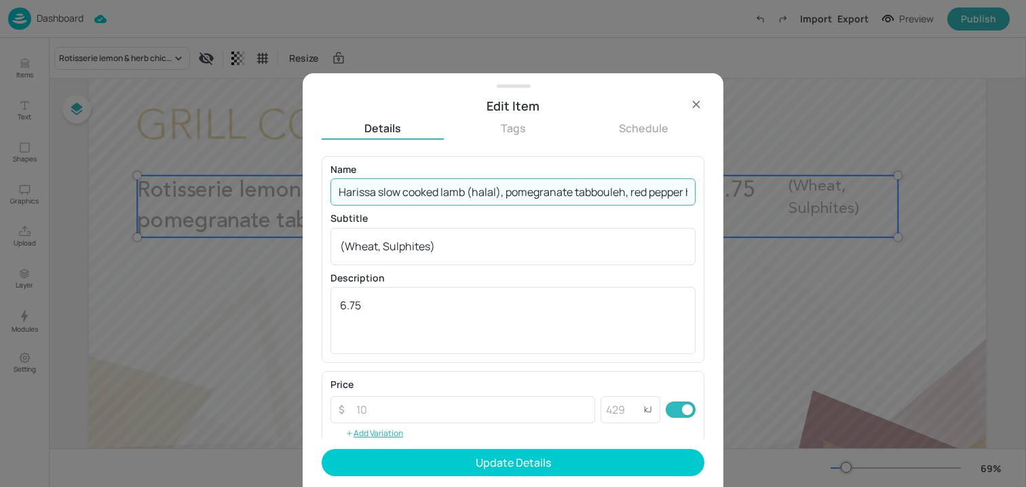
scroll to position [0, 171]
drag, startPoint x: 590, startPoint y: 191, endPoint x: 696, endPoint y: 191, distance: 105.9
click at [696, 191] on div "Name Harissa slow cooked lamb (halal), pomegranate tabbouleh, red pepper humous…" at bounding box center [513, 259] width 383 height 207
type input "Harissa slow cooked lamb (halal), pomegranate tabbouleh, red pepper humous, pit…"
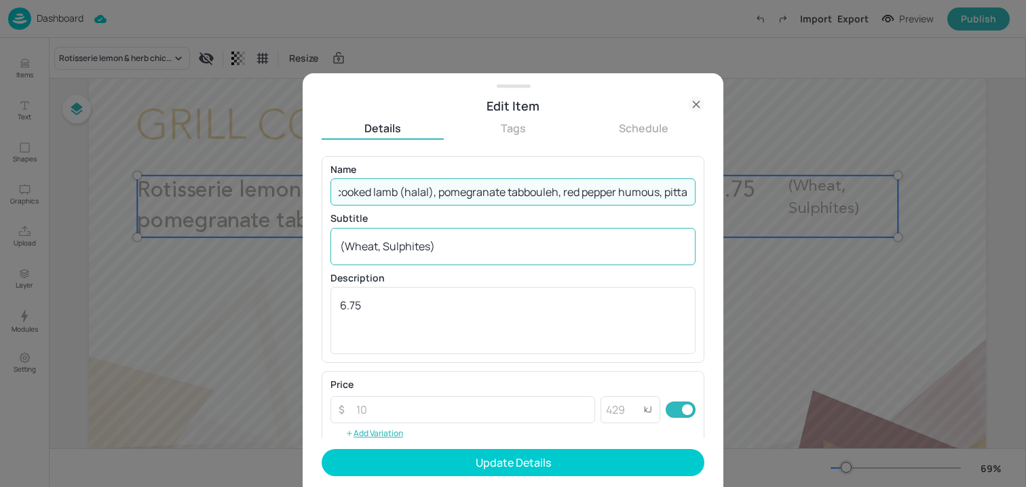
scroll to position [0, 0]
click at [480, 243] on textarea "(Wheat, Sulphites)" at bounding box center [513, 246] width 346 height 15
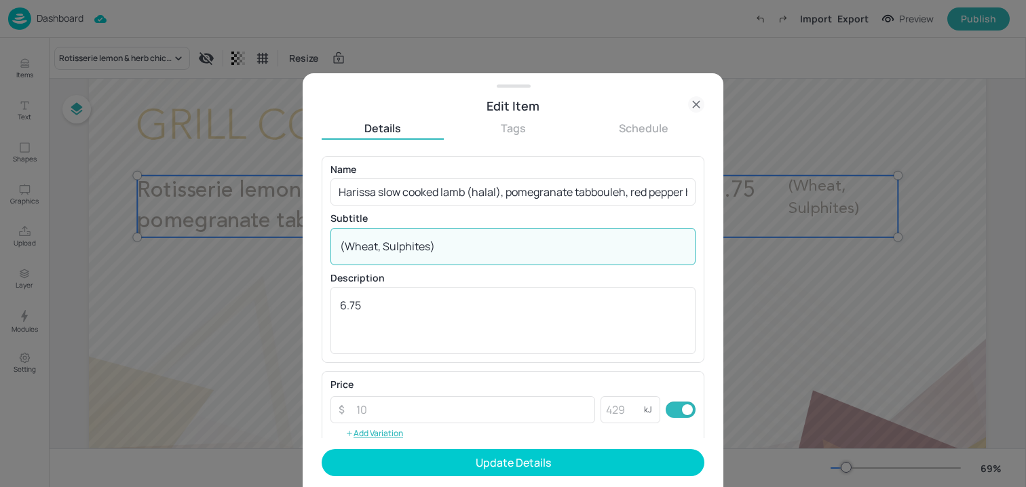
click at [480, 243] on textarea "(Wheat, Sulphites)" at bounding box center [513, 246] width 346 height 15
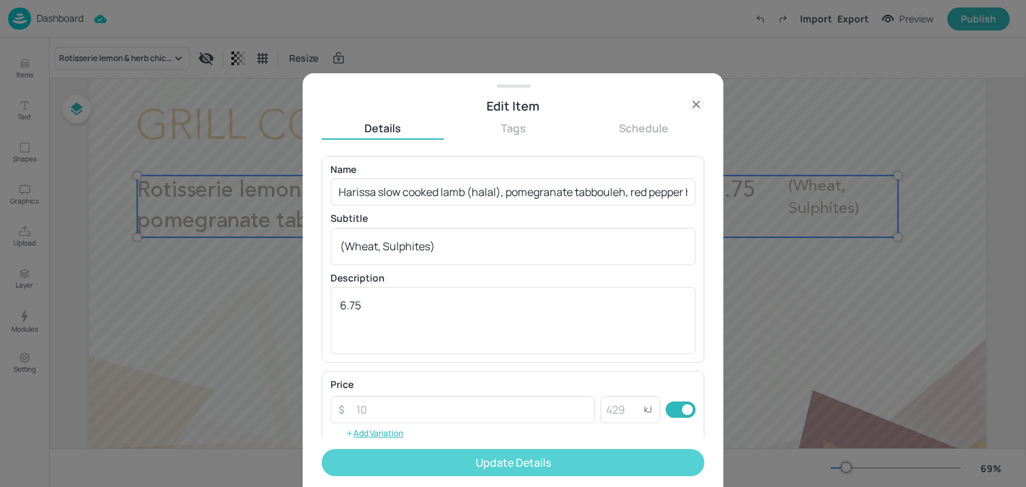
click at [443, 467] on button "Update Details" at bounding box center [513, 462] width 383 height 27
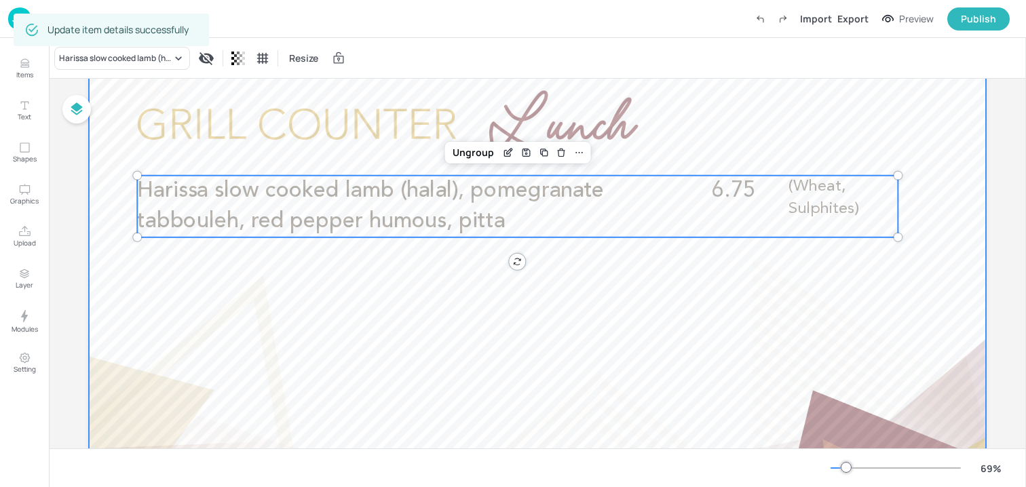
click at [189, 122] on div at bounding box center [537, 315] width 897 height 505
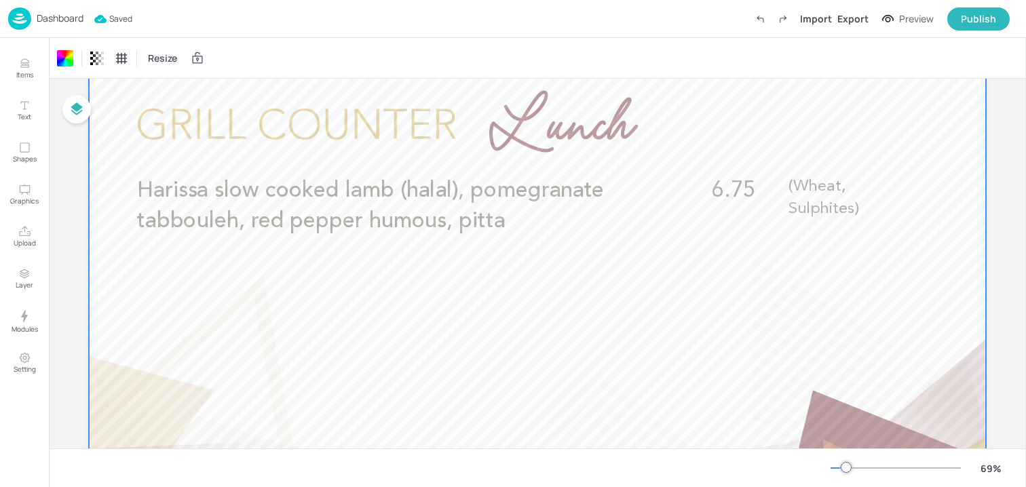
click at [71, 20] on p "Dashboard" at bounding box center [60, 19] width 47 height 10
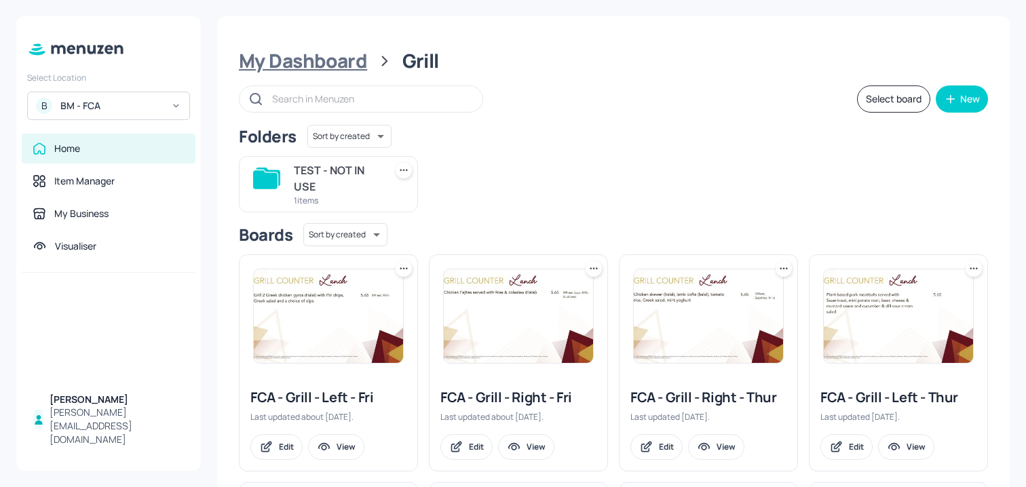
click at [294, 61] on div "My Dashboard" at bounding box center [303, 61] width 128 height 24
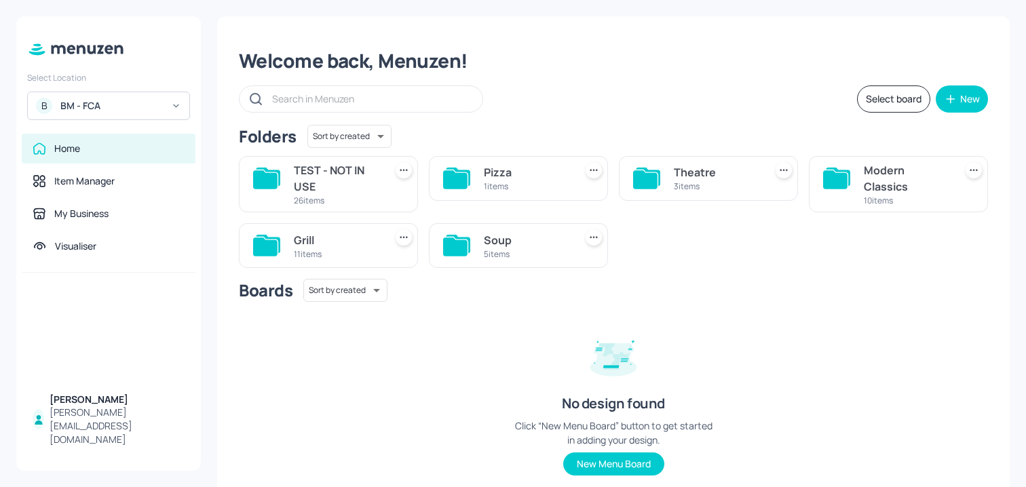
click at [699, 174] on div "Theatre" at bounding box center [717, 172] width 86 height 16
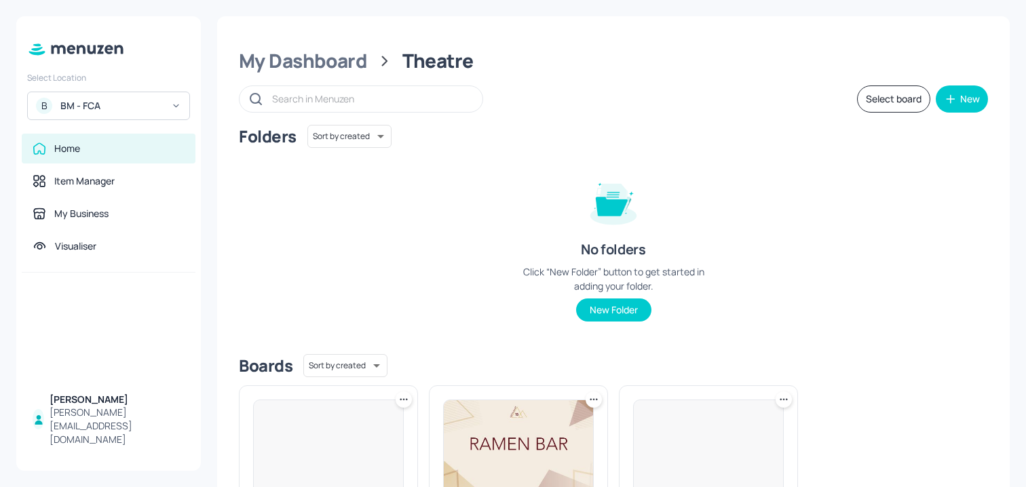
scroll to position [166, 0]
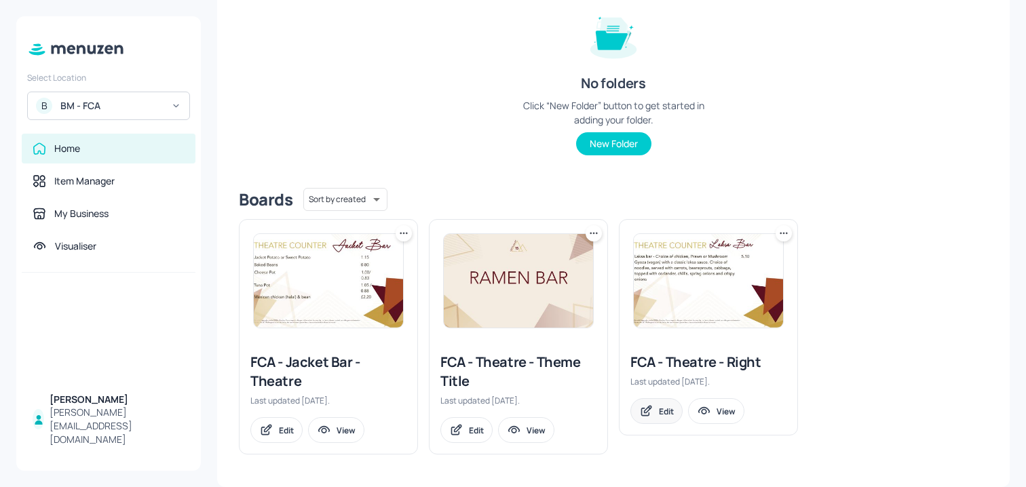
click at [659, 410] on div "Edit" at bounding box center [666, 412] width 15 height 12
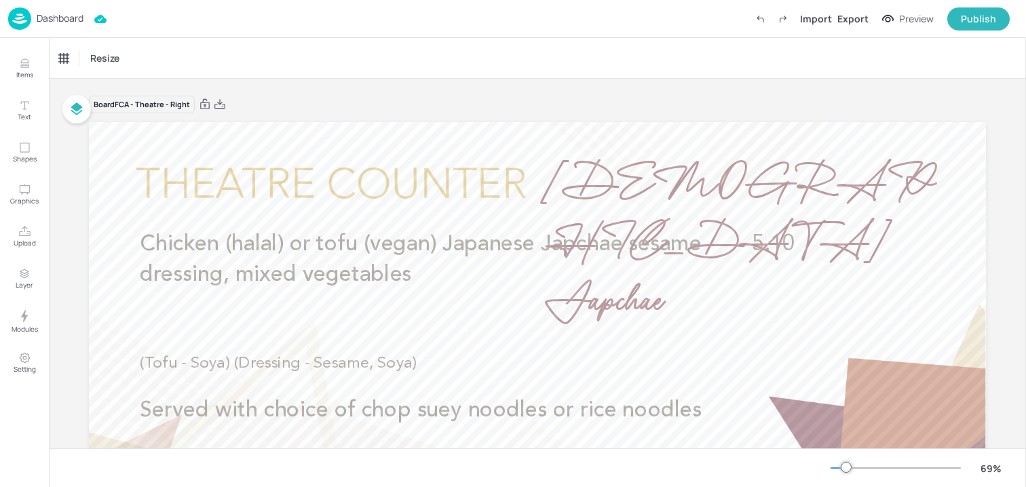
click at [77, 21] on p "Dashboard" at bounding box center [60, 19] width 47 height 10
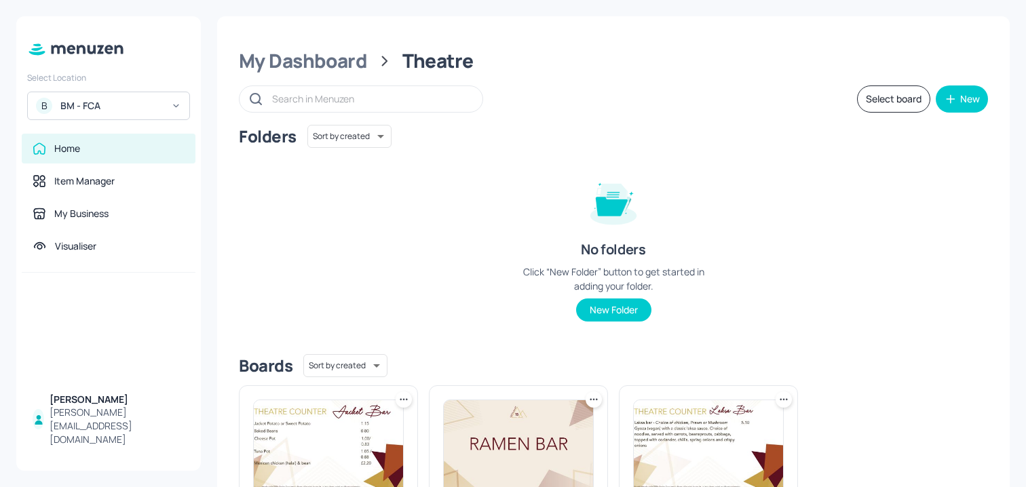
click at [329, 75] on div "My Dashboard Theatre Select board New Folders Sort by created id ​ No folders C…" at bounding box center [613, 334] width 793 height 637
click at [329, 70] on div "My Dashboard" at bounding box center [303, 61] width 128 height 24
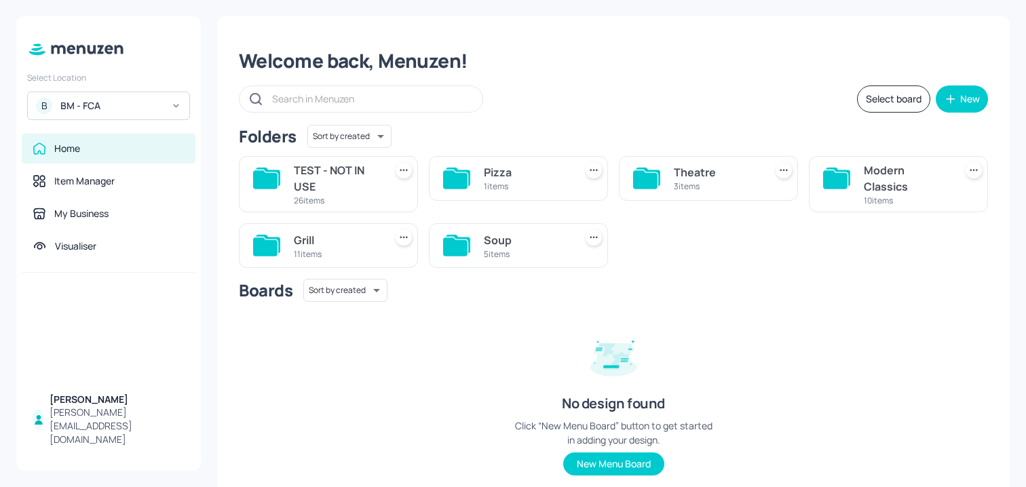
click at [735, 185] on div "3 items" at bounding box center [717, 187] width 86 height 12
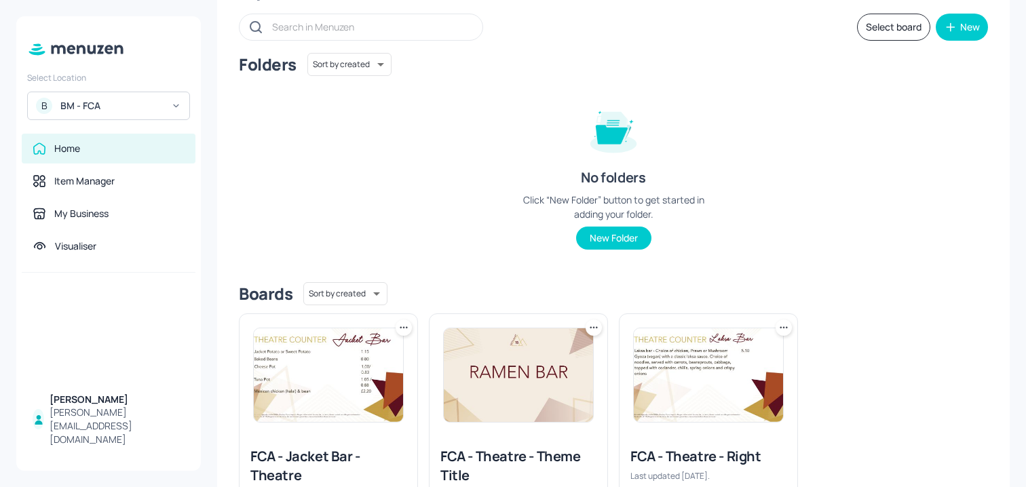
scroll to position [166, 0]
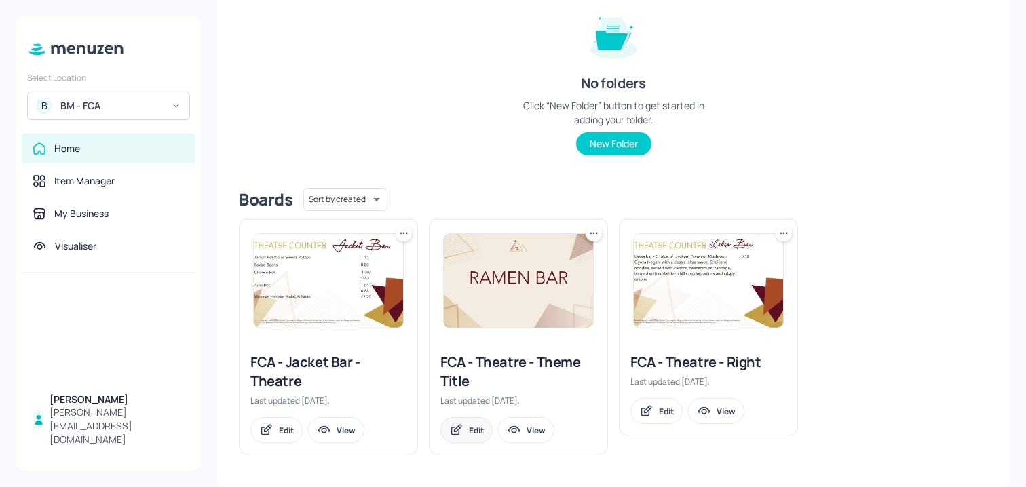
click at [472, 430] on div "Edit" at bounding box center [476, 431] width 15 height 12
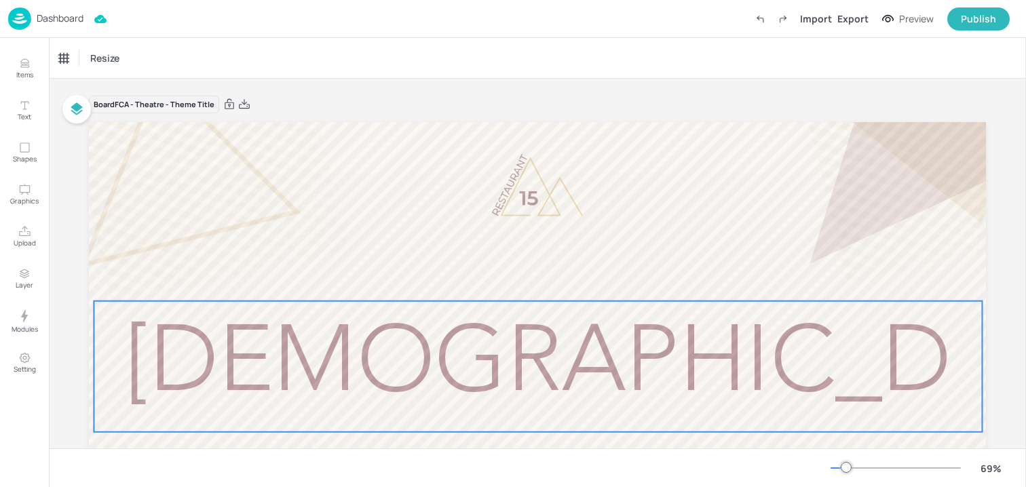
click at [593, 341] on span "Korean Japchae" at bounding box center [538, 432] width 826 height 225
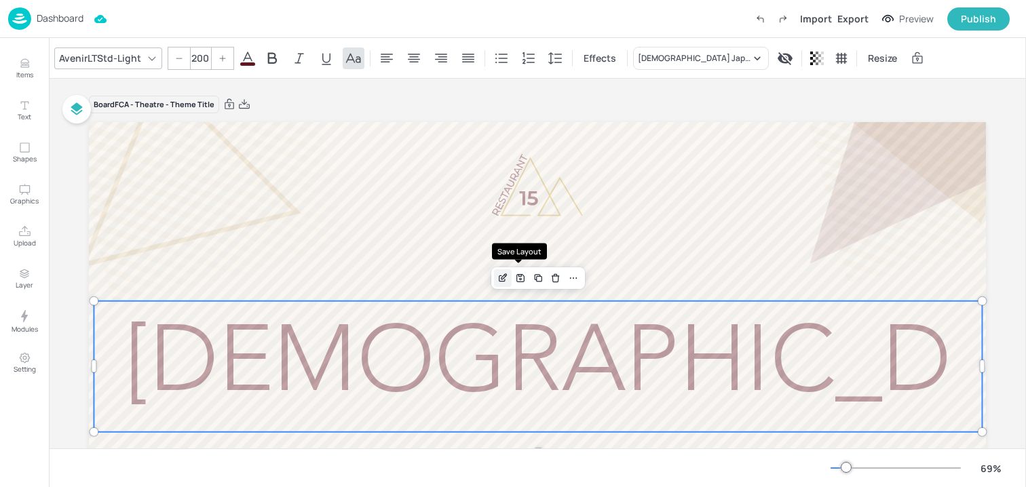
click at [503, 277] on icon "Edit Item" at bounding box center [504, 276] width 5 height 5
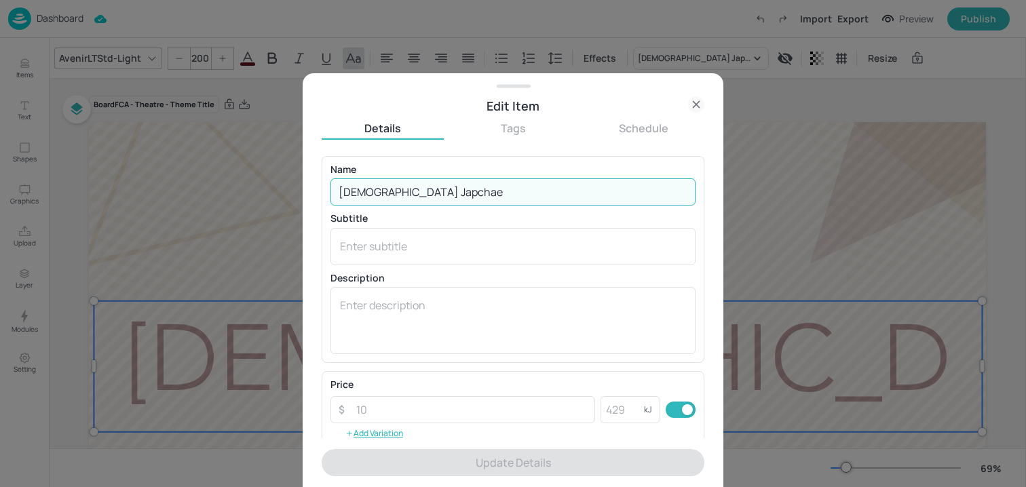
click at [488, 200] on input "Korean Japchae" at bounding box center [513, 192] width 365 height 27
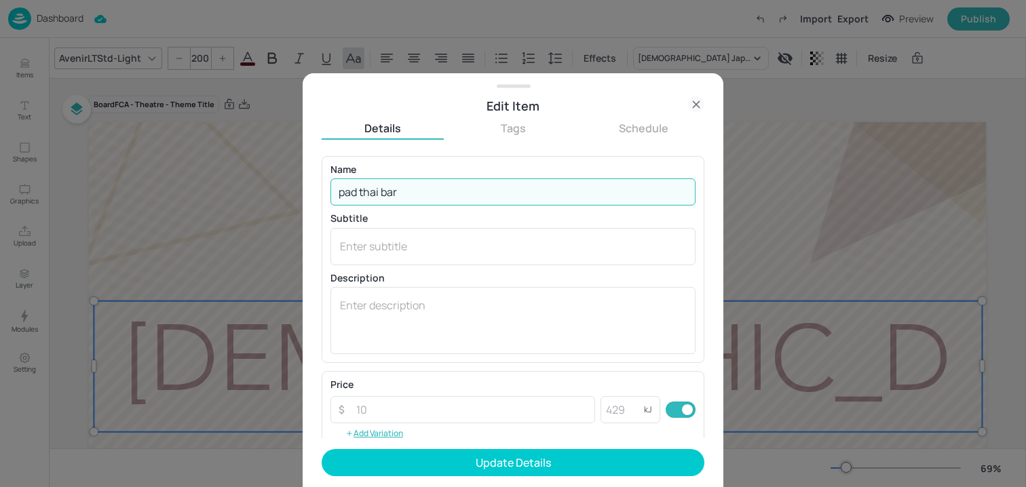
type input "pad thai bar"
click at [477, 484] on form "Name pad thai bar ​ Subtitle x ​ Description x ​ Price ​ ​ kJ ​ Add Variation I…" at bounding box center [513, 321] width 383 height 331
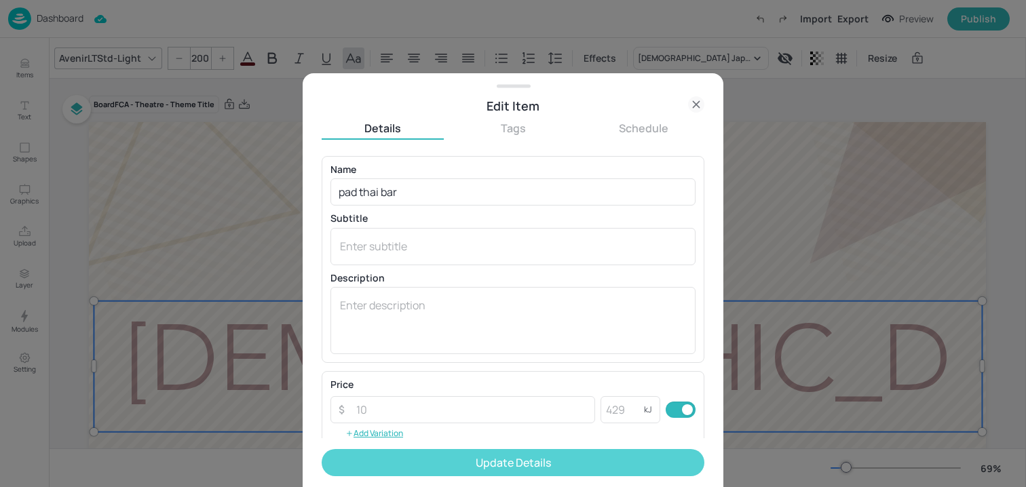
click at [475, 469] on button "Update Details" at bounding box center [513, 462] width 383 height 27
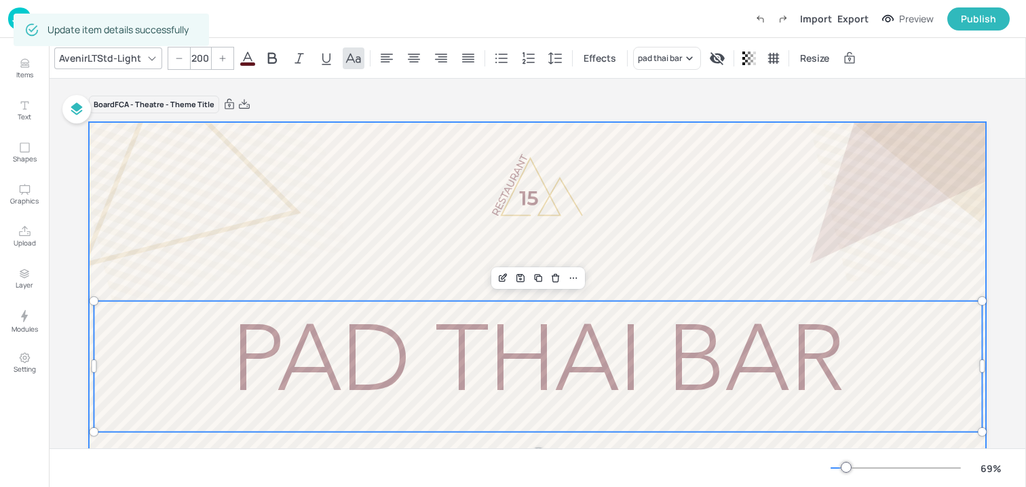
click at [263, 244] on div at bounding box center [537, 374] width 897 height 505
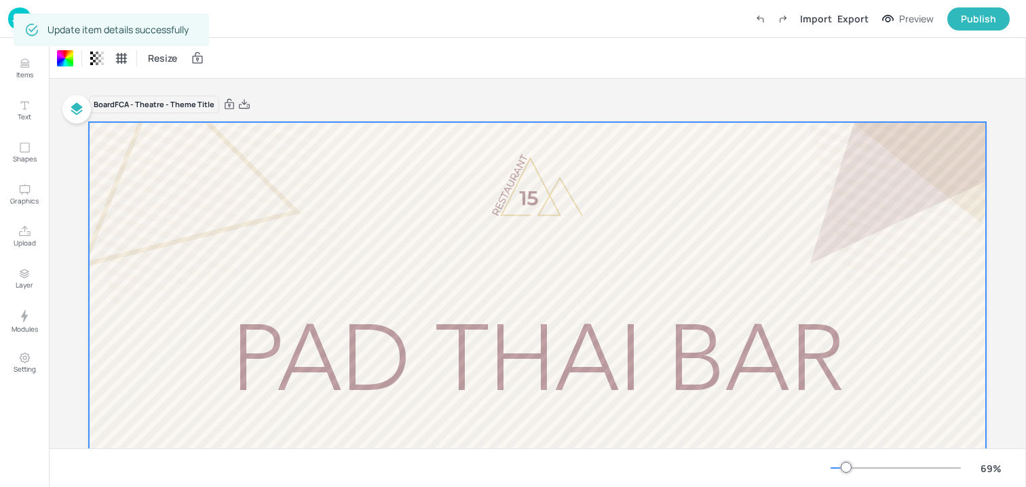
click at [10, 21] on img at bounding box center [19, 18] width 23 height 22
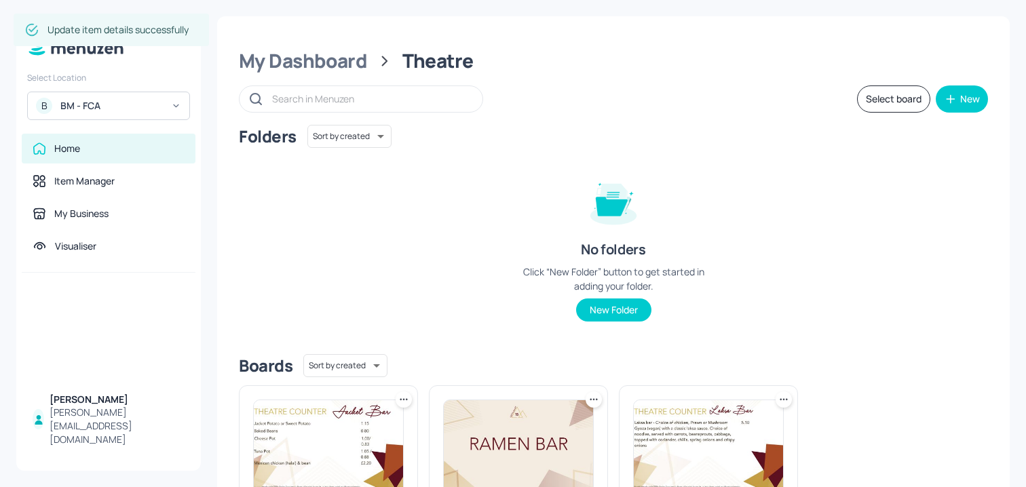
scroll to position [166, 0]
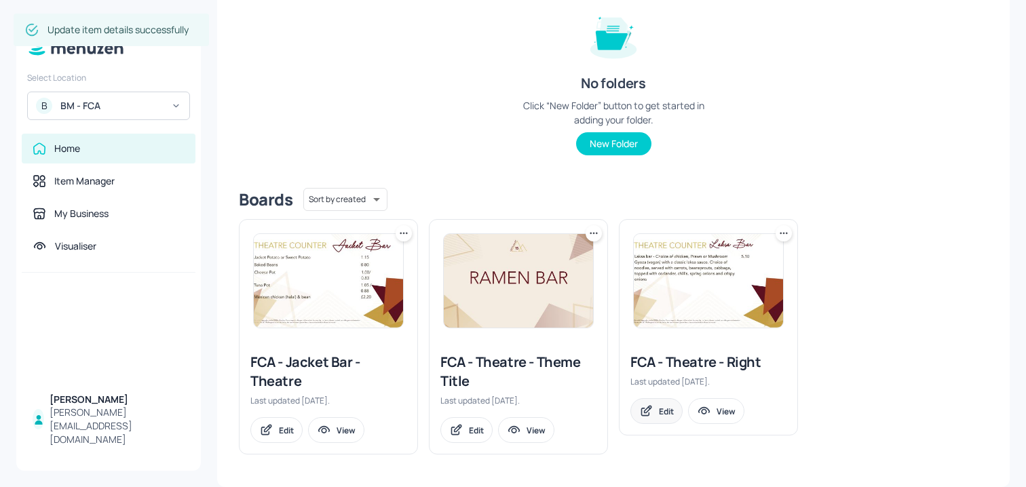
click at [665, 414] on div "Edit" at bounding box center [666, 412] width 15 height 12
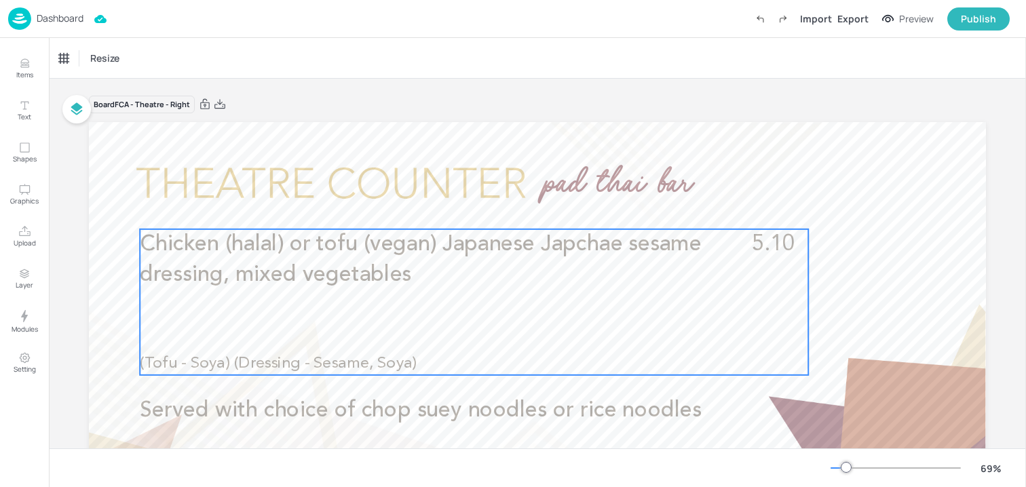
click at [485, 295] on div "Chicken (halal) or tofu (vegan) Japanese Japchae sesame dressing, mixed vegetab…" at bounding box center [474, 302] width 669 height 146
click at [464, 208] on icon "Edit Item" at bounding box center [466, 206] width 12 height 11
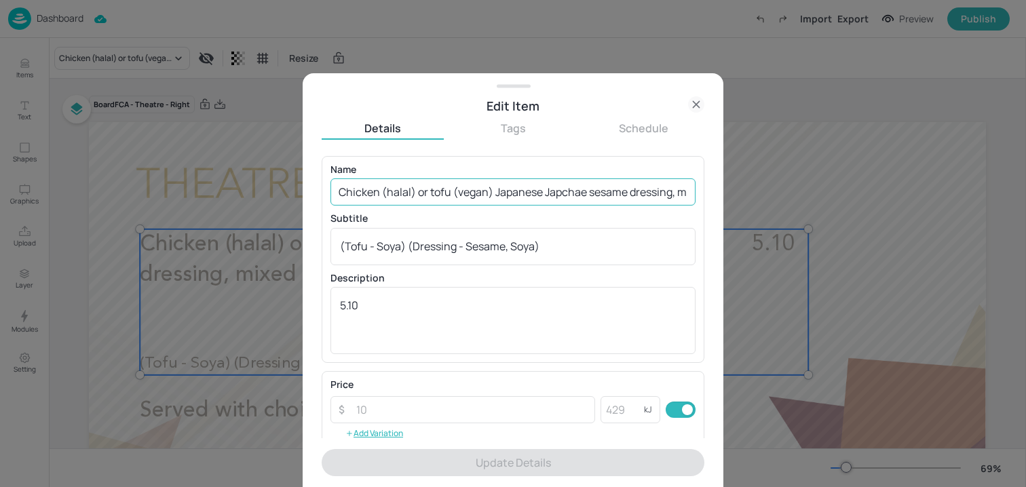
click at [481, 184] on input "Chicken (halal) or tofu (vegan) Japanese Japchae sesame dressing, mixed vegetab…" at bounding box center [513, 192] width 365 height 27
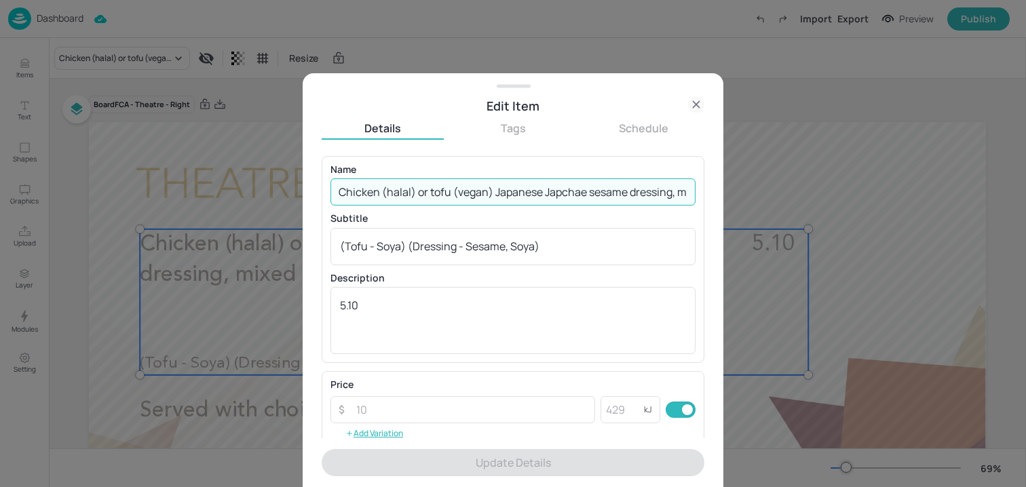
click at [481, 184] on input "Chicken (halal) or tofu (vegan) Japanese Japchae sesame dressing, mixed vegetab…" at bounding box center [513, 192] width 365 height 27
paste input "Pad Thai Chicken (halal)"
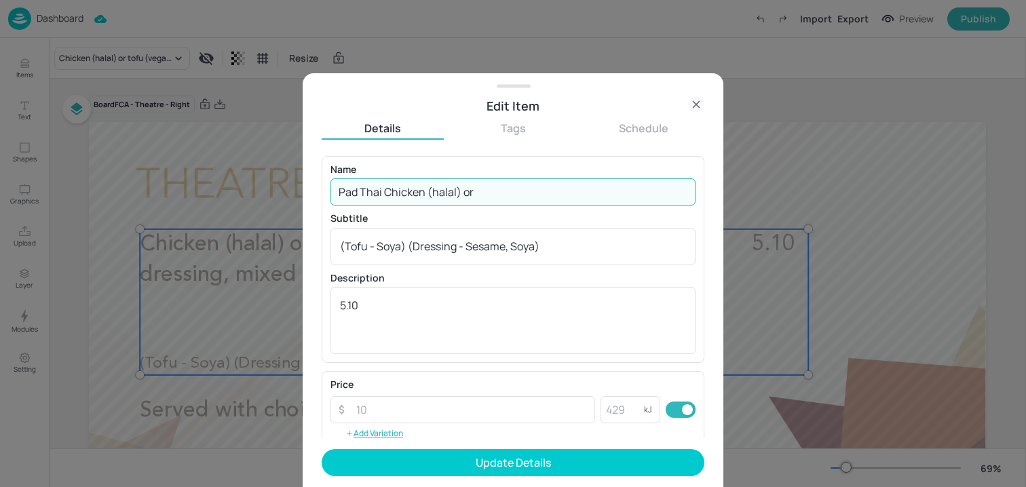
paste input "Pad Thai Tofu"
click at [547, 192] on input "Pad Thai Chicken (halal) or Pad Thai Tofu (vegan)" at bounding box center [513, 192] width 365 height 27
click at [608, 189] on input "Pad Thai Chicken (halal) or Pad Thai Tofu (vegan)" at bounding box center [513, 192] width 365 height 27
paste input "Pad Thai Prawns"
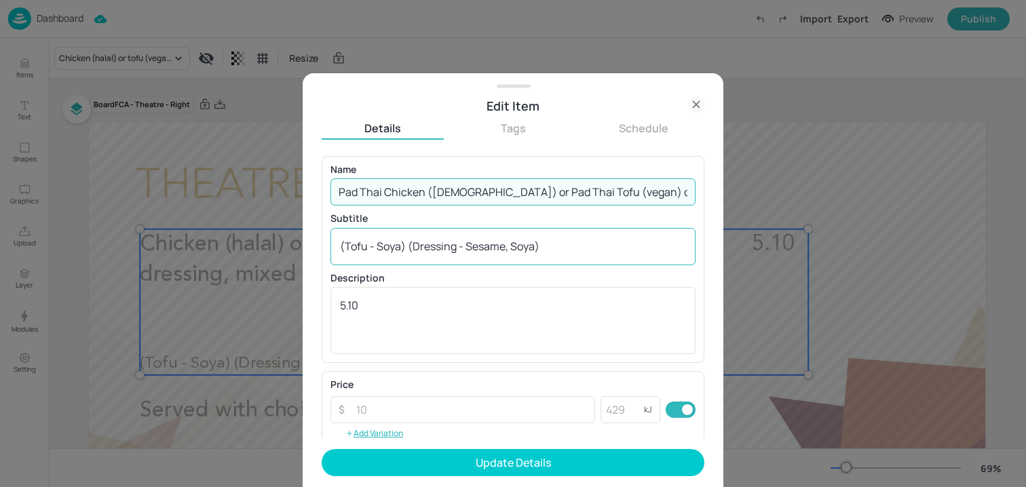
type input "Pad Thai Chicken (halal) or Pad Thai Tofu (vegan) or Pad Thai Prawns"
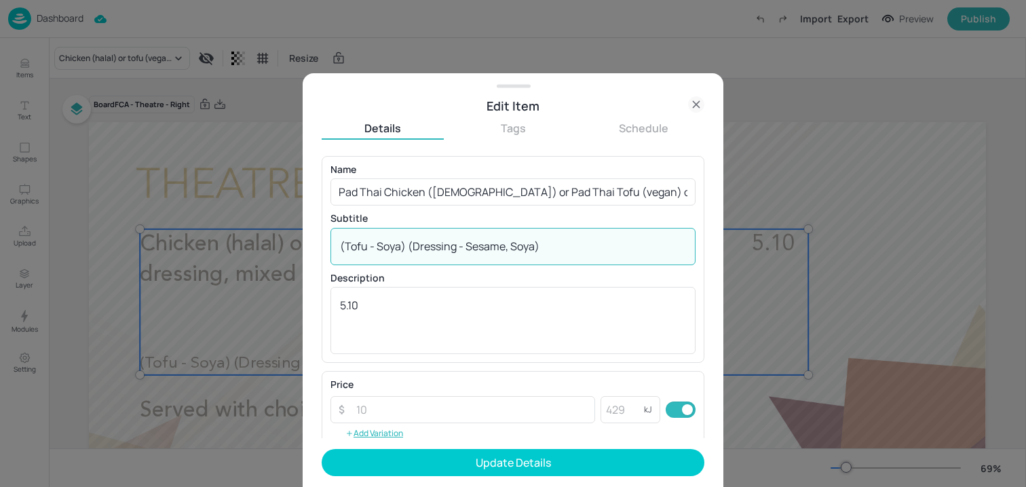
click at [345, 244] on textarea "(Tofu - Soya) (Dressing - Sesame, Soya)" at bounding box center [513, 246] width 346 height 15
click at [426, 251] on textarea "(Chicken / Tofu - Soya) (Dressing - Sesame, Soya)" at bounding box center [513, 246] width 346 height 15
click at [534, 244] on textarea "(Chicken / Tofu - Gluten, Soya) (Dressing - Sesame, Soya)" at bounding box center [513, 246] width 346 height 15
drag, startPoint x: 545, startPoint y: 246, endPoint x: 612, endPoint y: 243, distance: 66.6
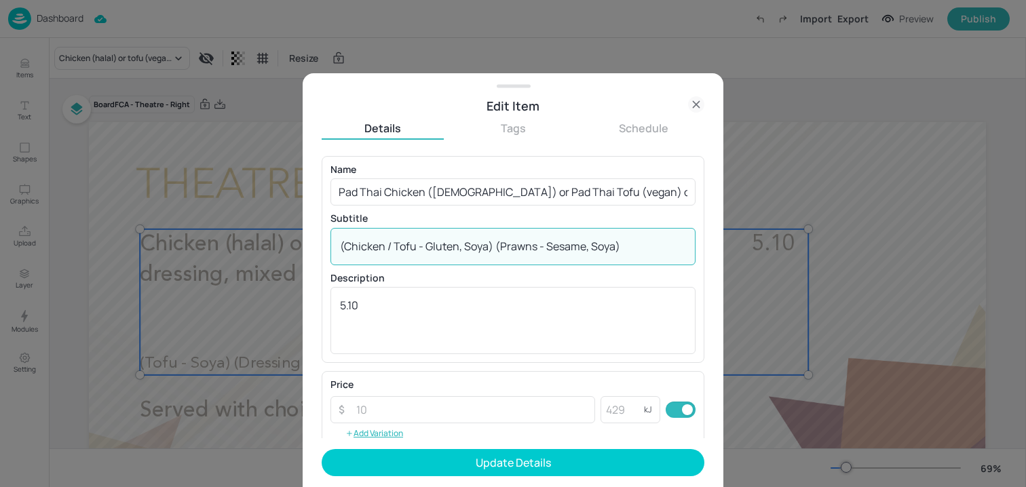
click at [612, 243] on textarea "(Chicken / Tofu - Gluten, Soya) (Prawns - Sesame, Soya)" at bounding box center [513, 246] width 346 height 15
paste textarea "Crustacean, Soya, Gluten"
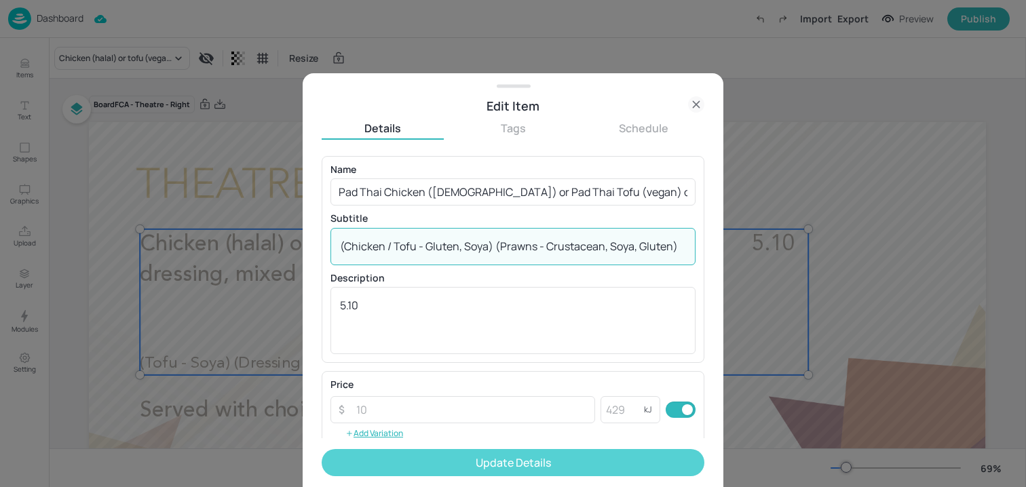
type textarea "(Chicken / Tofu - Gluten, Soya) (Prawns - Crustacean, Soya, Gluten)"
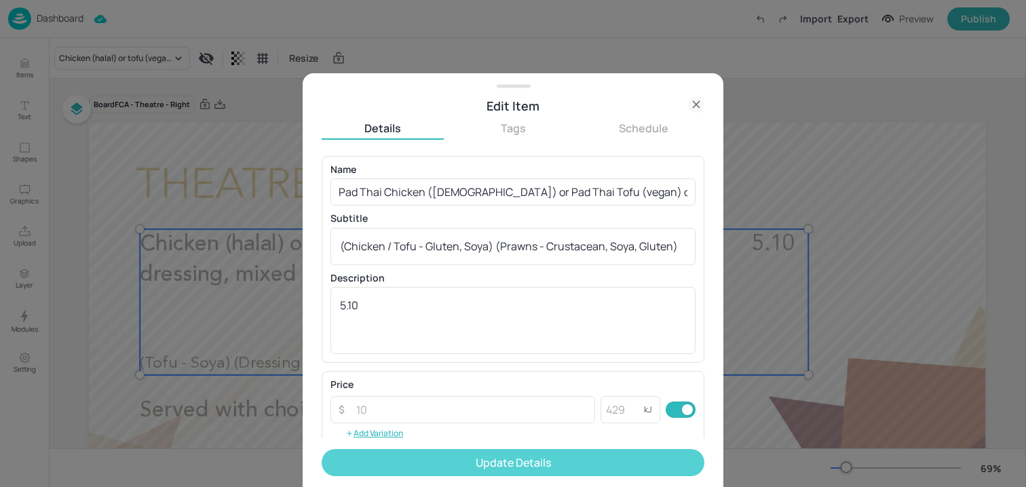
click at [481, 456] on button "Update Details" at bounding box center [513, 462] width 383 height 27
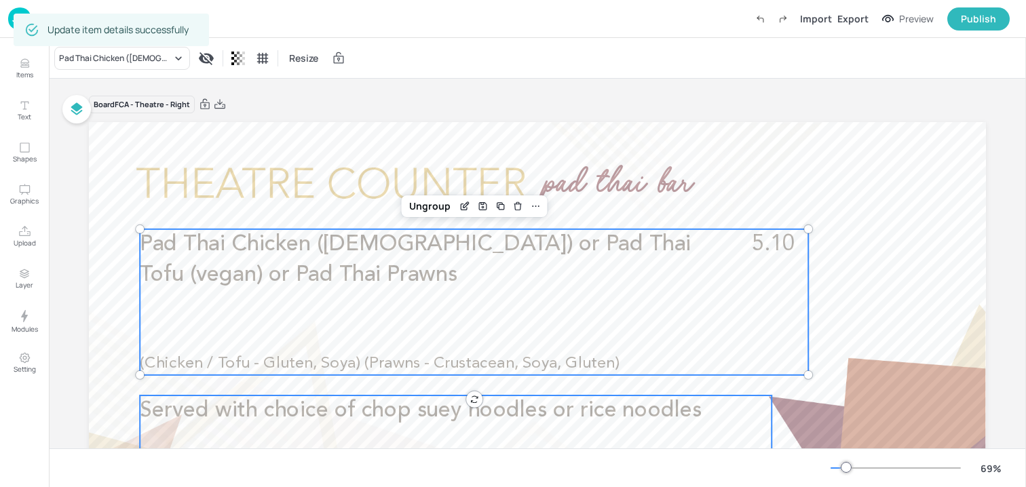
click at [365, 410] on span "Served with choice of chop suey noodles or rice noodles" at bounding box center [421, 411] width 562 height 22
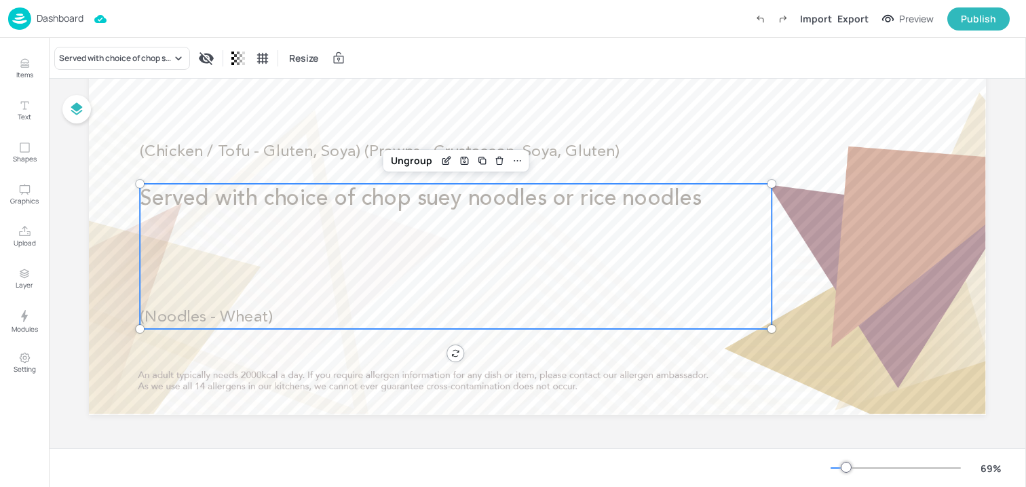
scroll to position [94, 0]
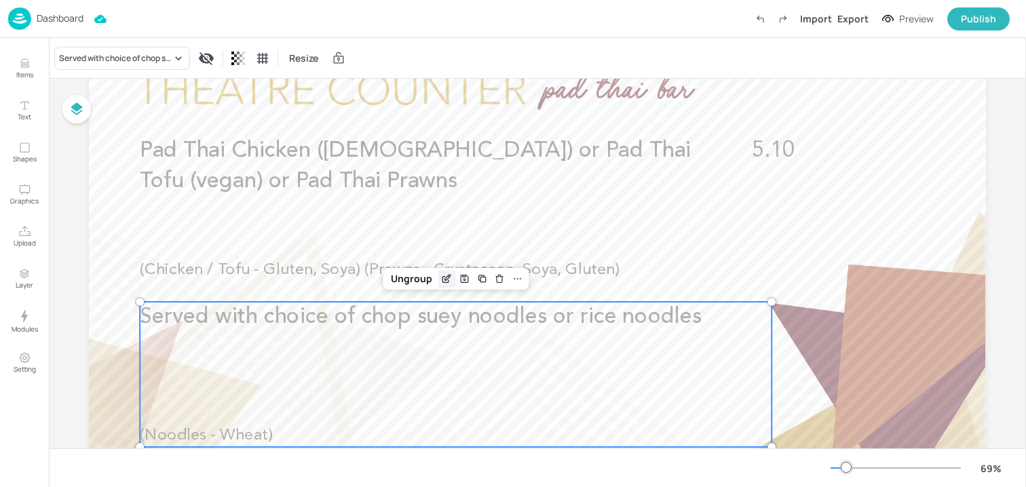
click at [441, 276] on icon "Edit Item" at bounding box center [447, 279] width 12 height 11
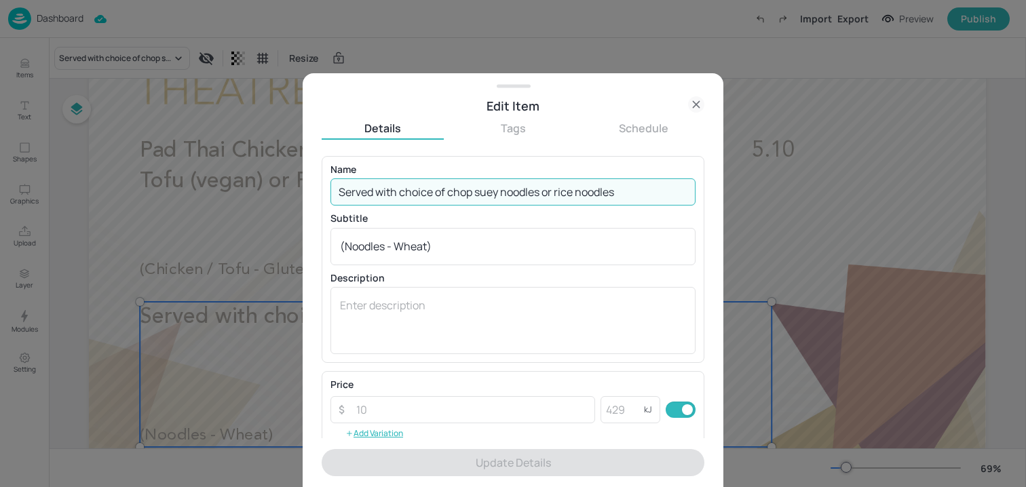
click at [425, 201] on input "Served with choice of chop suey noodles or rice noodles" at bounding box center [513, 192] width 365 height 27
paste input "(Wheat) or Thai flat rice noodles Pad Thai sauce (Gluten, Soya)"
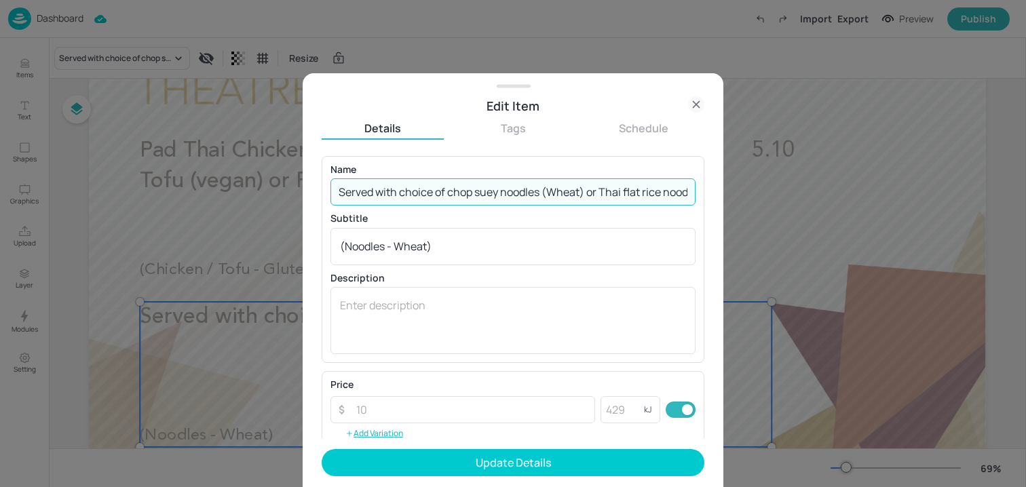
scroll to position [0, 172]
drag, startPoint x: 614, startPoint y: 195, endPoint x: 728, endPoint y: 195, distance: 114.0
click at [728, 195] on div "Edit Item Details Tags Schedule Name Served with choice of chop suey noodles (W…" at bounding box center [513, 243] width 1026 height 487
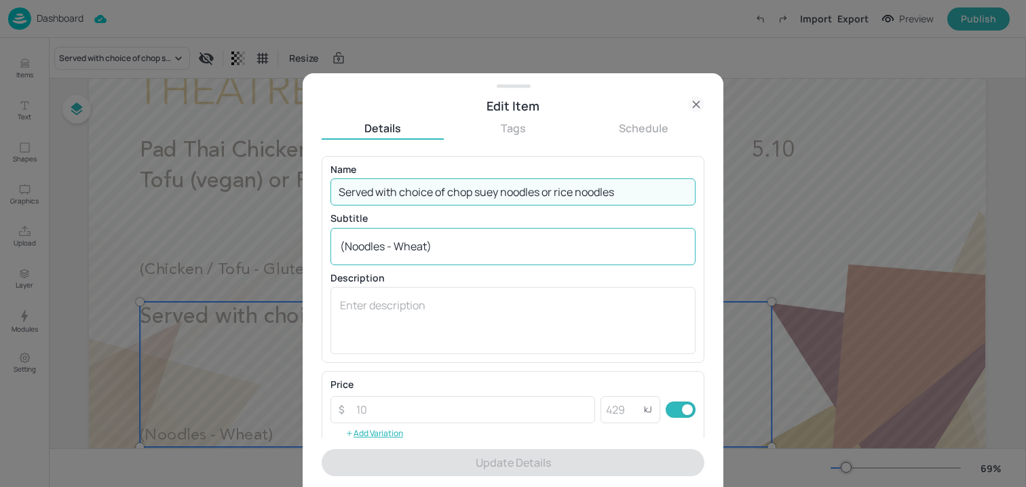
scroll to position [0, 0]
paste input "(Gluten, Soya)"
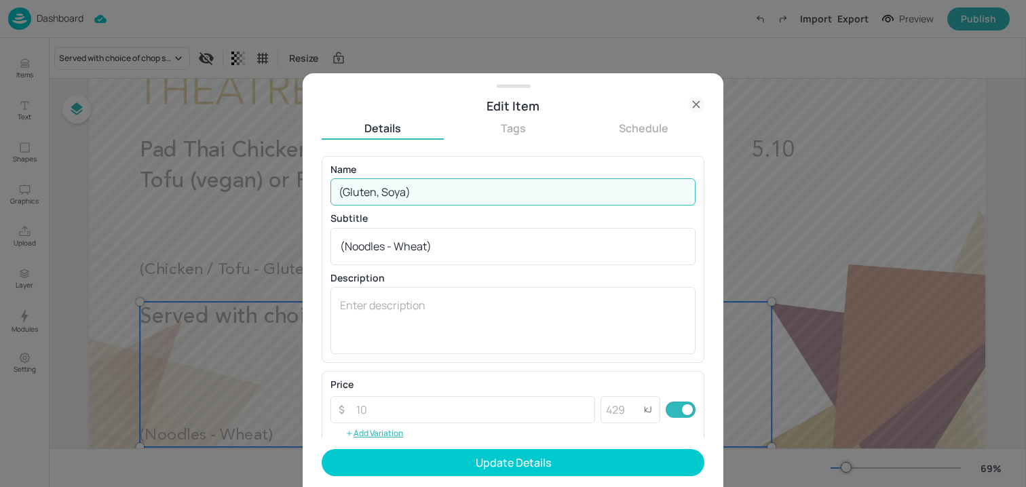
click at [483, 188] on input "(Gluten, Soya)" at bounding box center [513, 192] width 365 height 27
paste input "Served with choice of chop suey noodles (Wheat) or Thai flat rice noodles Pad T…"
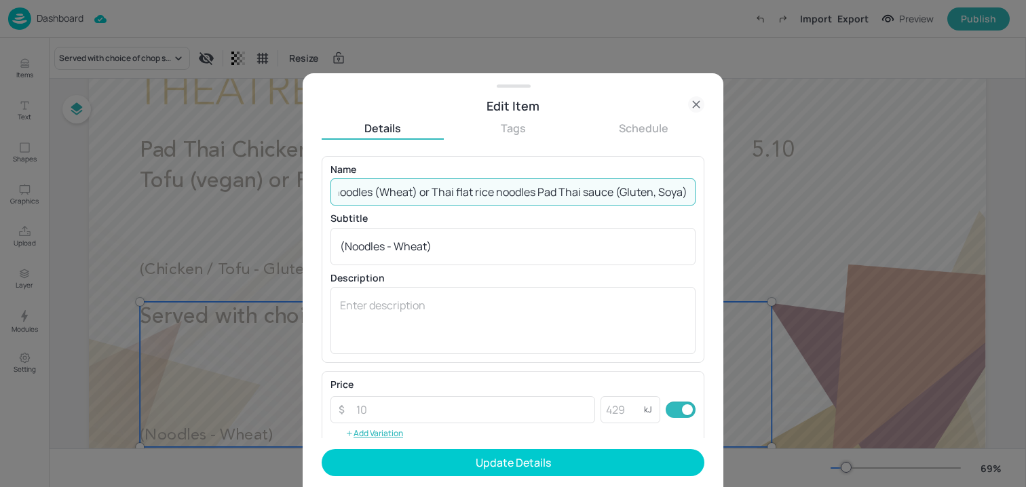
drag, startPoint x: 614, startPoint y: 191, endPoint x: 757, endPoint y: 191, distance: 143.2
click at [757, 191] on div "Edit Item Details Tags Schedule Name Served with choice of chop suey noodles (W…" at bounding box center [513, 243] width 1026 height 487
type input "Served with choice of chop suey noodles (Wheat) or Thai flat rice noodles Pad T…"
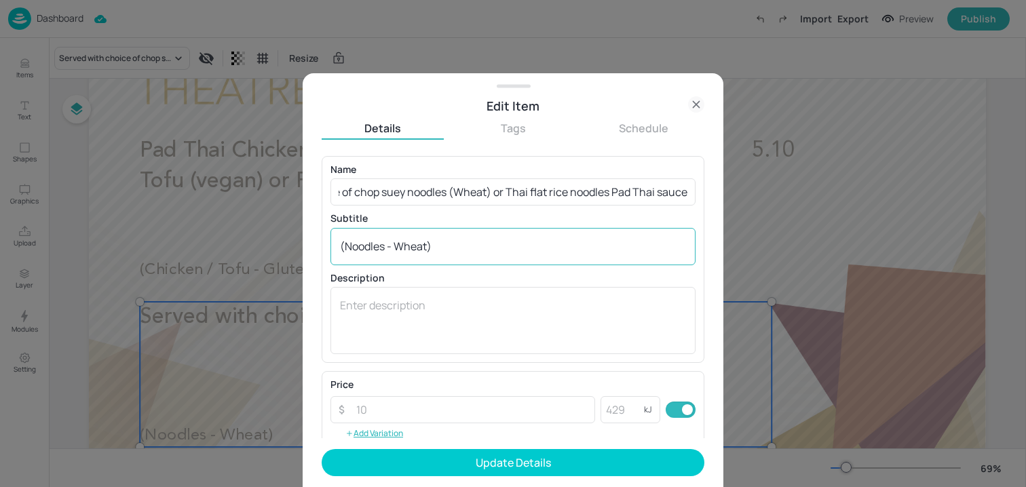
scroll to position [0, 0]
click at [545, 234] on div "(Noodles - Wheat) x ​" at bounding box center [513, 246] width 365 height 37
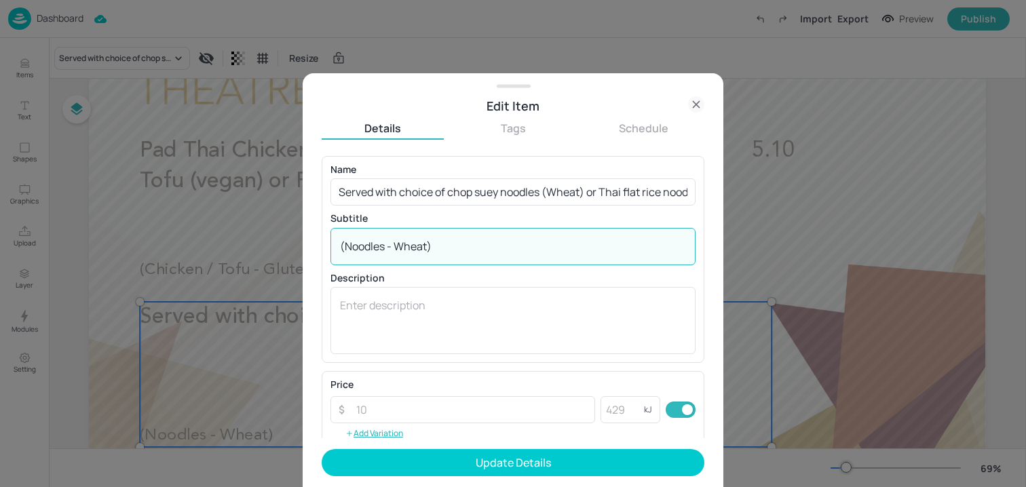
click at [544, 245] on textarea "(Noodles - Wheat)" at bounding box center [513, 246] width 346 height 15
paste textarea "(Gluten, Soya)"
click at [482, 250] on textarea "(Noodles - Wheat) Sauce - (Gluten, Soya)" at bounding box center [513, 246] width 346 height 15
click at [438, 250] on textarea "(Noodles - Wheat) Sauce - Gluten, Soya)" at bounding box center [513, 246] width 346 height 15
click at [436, 250] on textarea "(Noodles - Wheat) Sauce - Gluten, Soya)" at bounding box center [513, 246] width 346 height 15
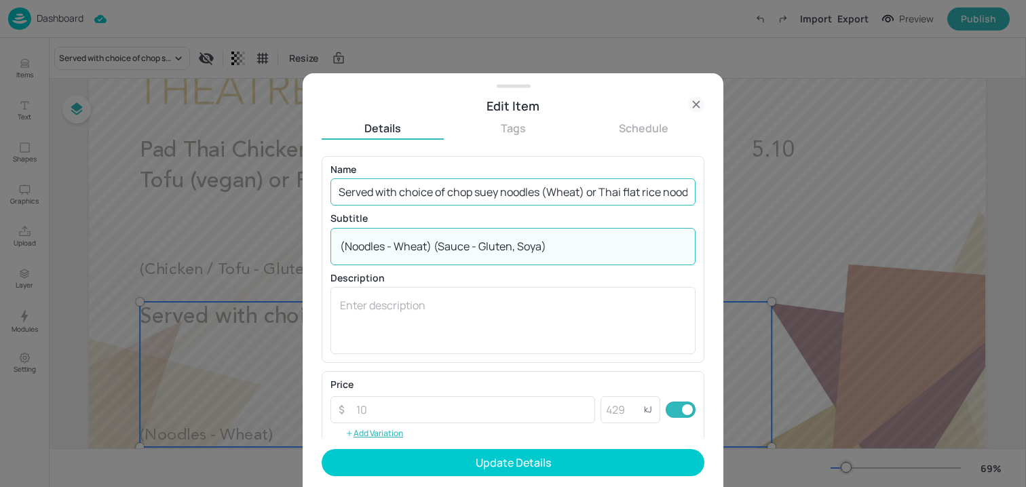
type textarea "(Noodles - Wheat) (Sauce - Gluten, Soya)"
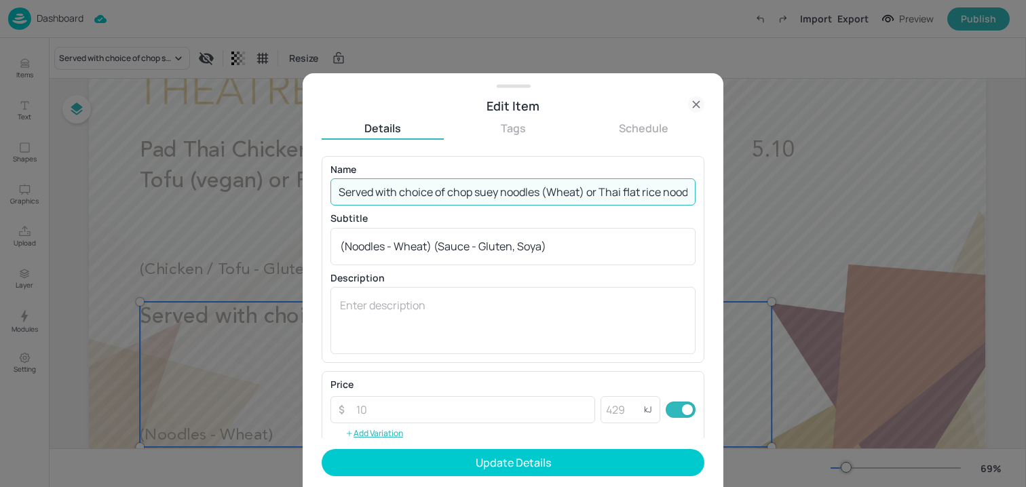
drag, startPoint x: 588, startPoint y: 194, endPoint x: 543, endPoint y: 198, distance: 45.0
click at [543, 198] on input "Served with choice of chop suey noodles (Wheat) or Thai flat rice noodles Pad T…" at bounding box center [513, 192] width 365 height 27
click at [543, 198] on input "Served with choice of chop suey noodles or Thai flat rice noodles Pad Thai sauce" at bounding box center [513, 192] width 365 height 27
click at [530, 193] on input "Served with choice of chop suey noodles or Thai flat rice noodles Pad Thai sauce" at bounding box center [513, 192] width 365 height 27
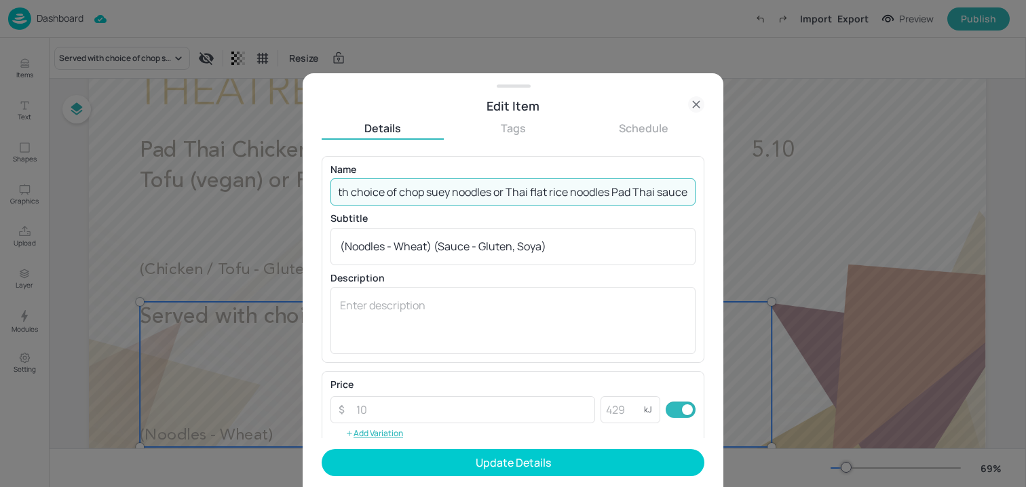
click at [603, 198] on input "Served with choice of chop suey noodles or Thai flat rice noodles Pad Thai sauce" at bounding box center [513, 192] width 365 height 27
click at [690, 193] on input "Served with choice of chop suey noodles or Thai flat rice noodles, Pad Thai sau…" at bounding box center [513, 192] width 365 height 27
click at [468, 194] on input "Served with choice of chop suey noodles or Thai flat rice noodles, Pad Thai sau…" at bounding box center [513, 192] width 365 height 27
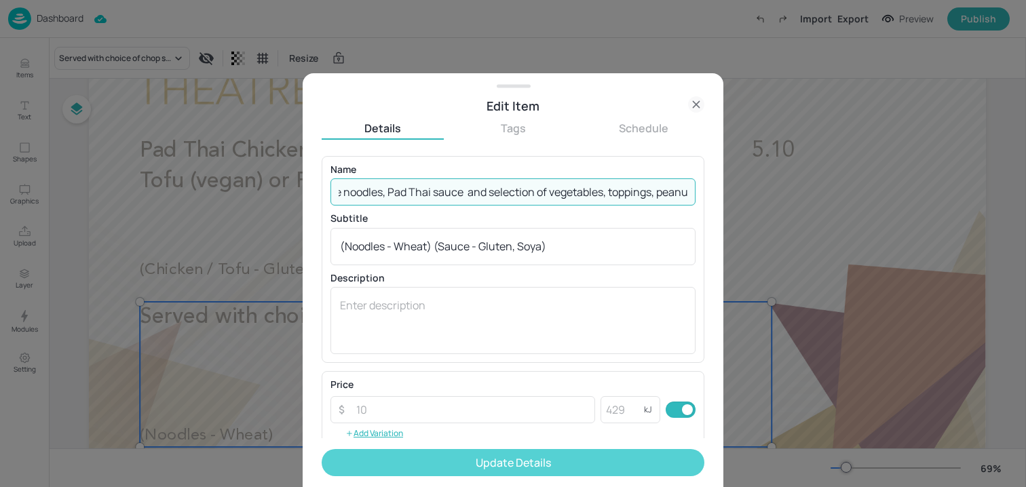
type input "Served with choice of chop suey noodles or Thai flat rice noodles, Pad Thai sau…"
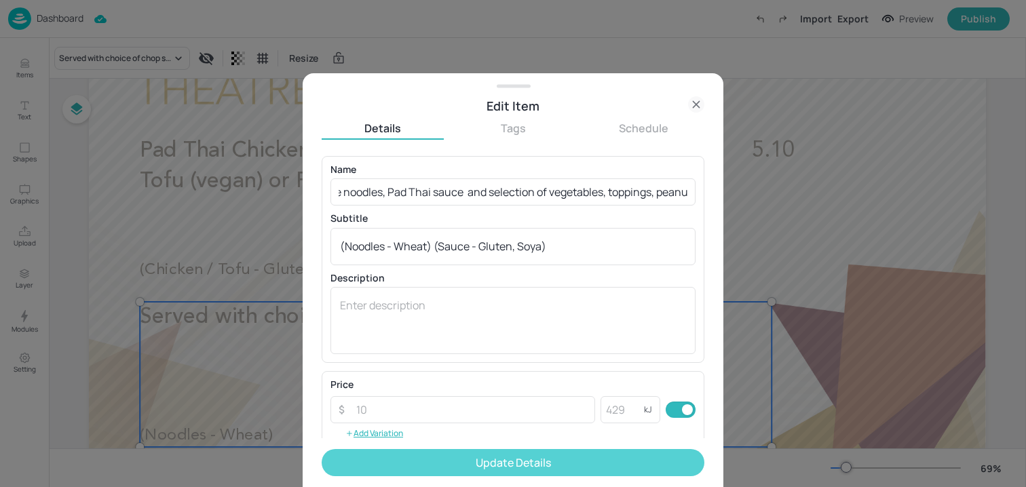
scroll to position [0, 0]
click at [519, 462] on button "Update Details" at bounding box center [513, 462] width 383 height 27
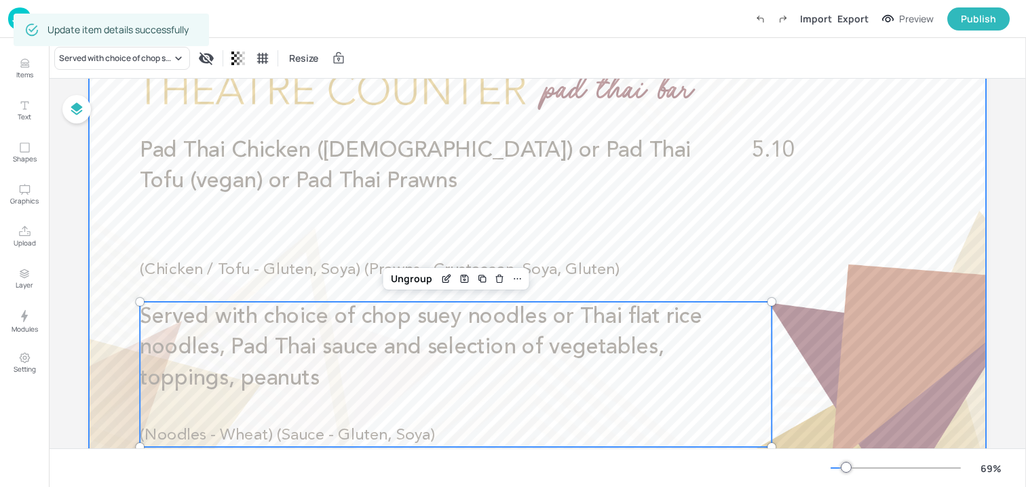
click at [842, 370] on div at bounding box center [537, 281] width 897 height 505
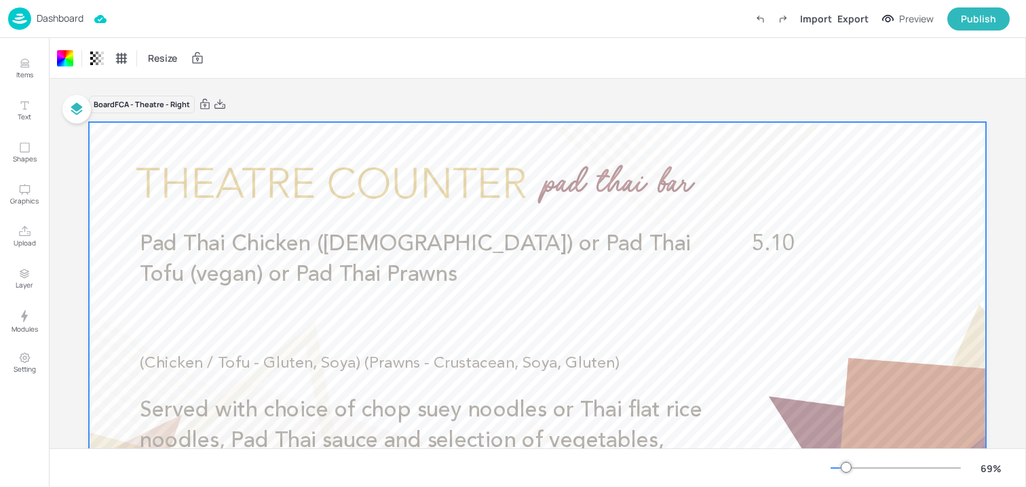
click at [19, 21] on img at bounding box center [19, 18] width 23 height 22
click at [51, 18] on p "Dashboard" at bounding box center [60, 19] width 47 height 10
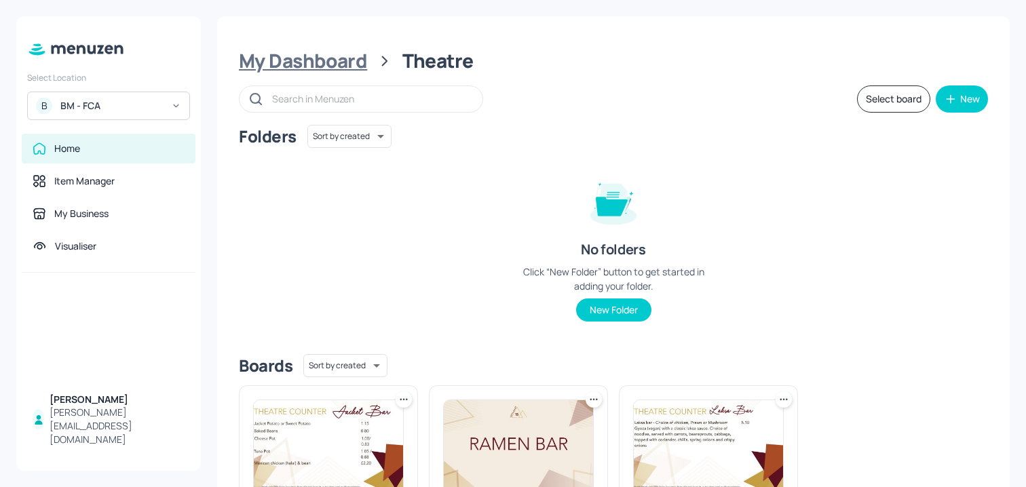
click at [295, 69] on div "My Dashboard" at bounding box center [303, 61] width 128 height 24
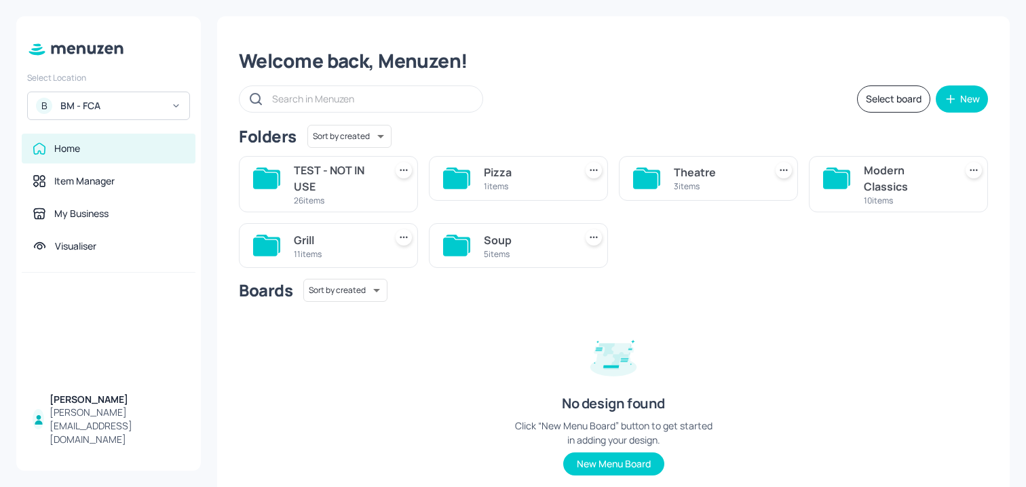
click at [539, 181] on div "1 items" at bounding box center [527, 187] width 86 height 12
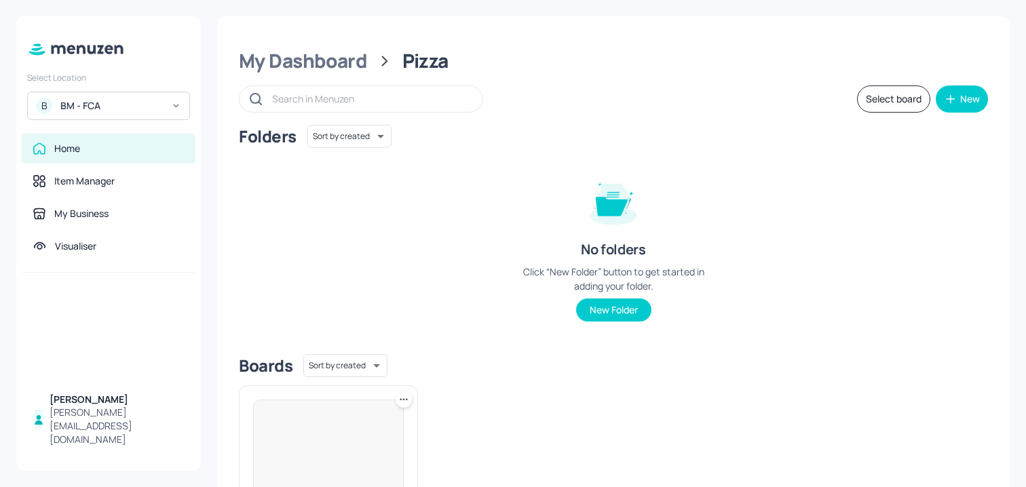
scroll to position [147, 0]
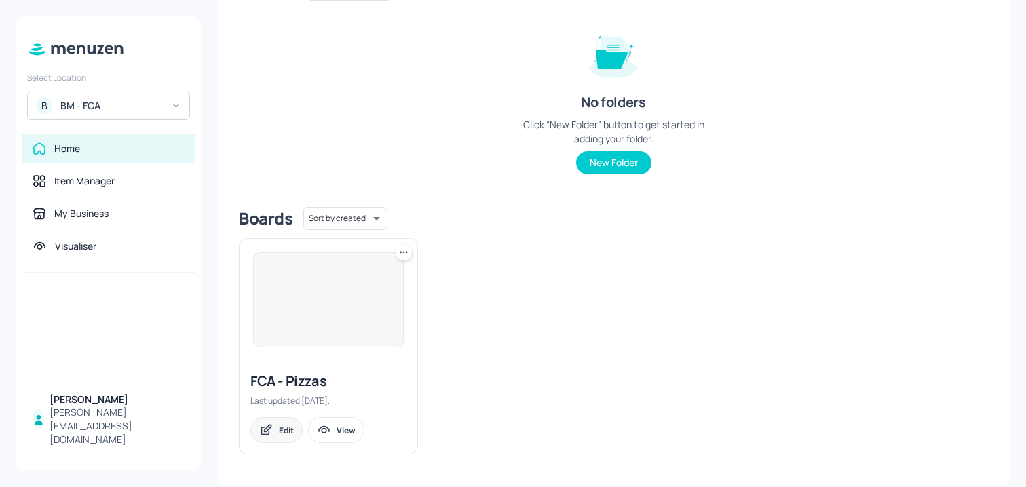
click at [280, 435] on div "Edit" at bounding box center [286, 431] width 15 height 12
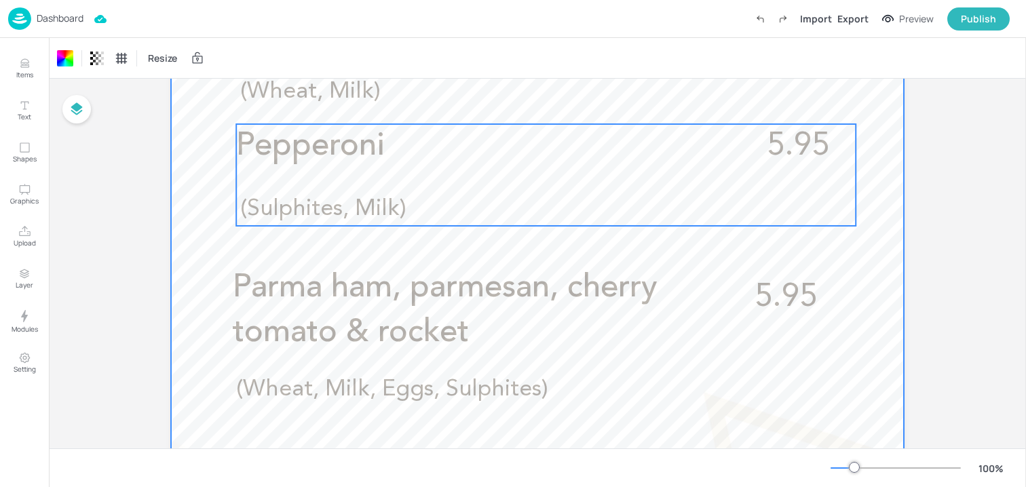
scroll to position [515, 0]
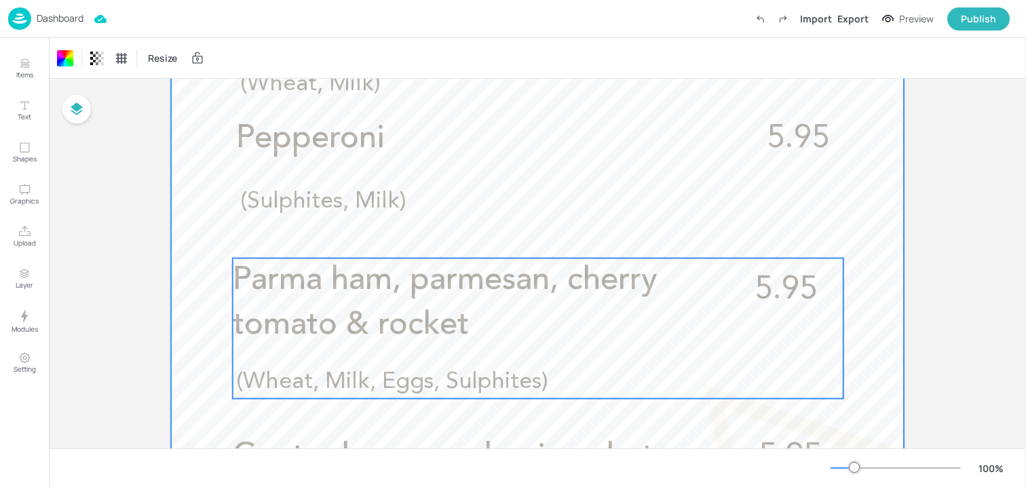
click at [437, 300] on p "Parma ham, parmesan, cherry tomato & rocket" at bounding box center [482, 304] width 499 height 90
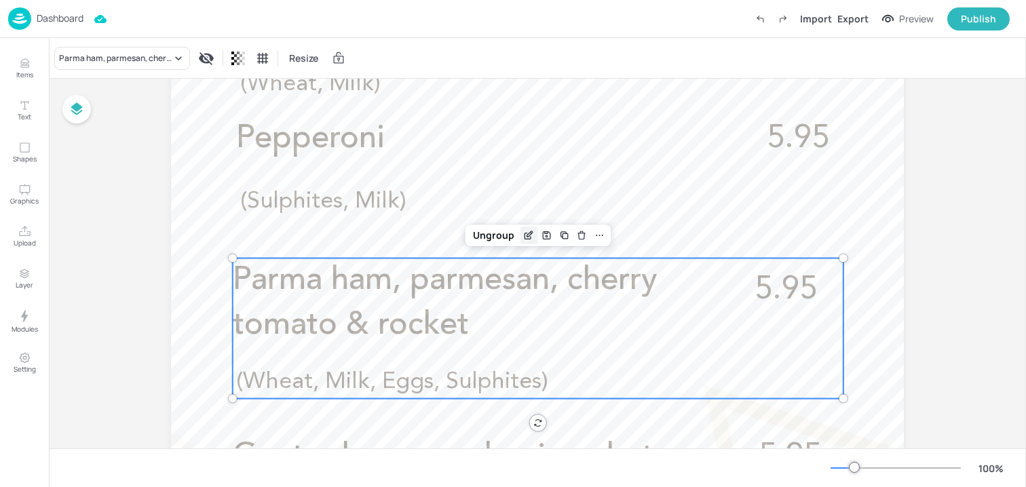
click at [532, 233] on div "Edit Item" at bounding box center [529, 236] width 18 height 18
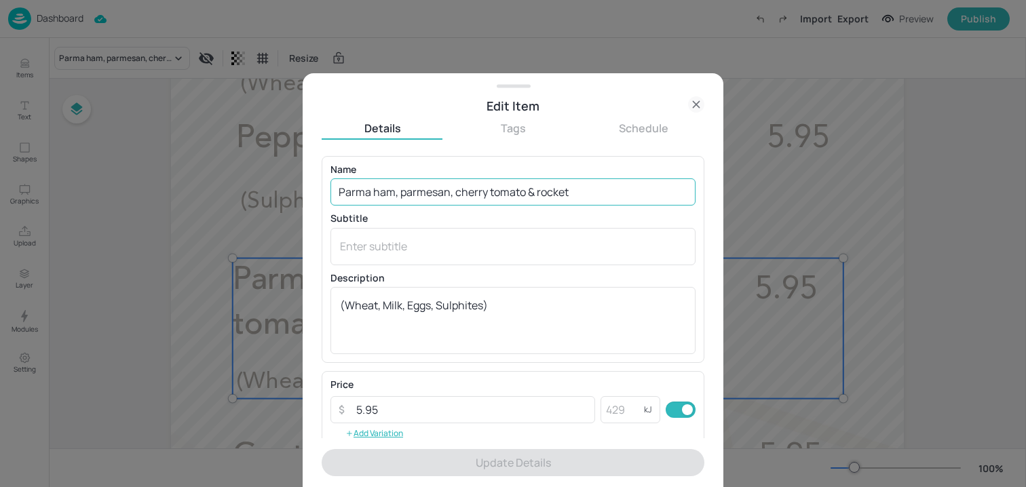
click at [488, 192] on input "Parma ham, parmesan, cherry tomato & rocket" at bounding box center [513, 192] width 365 height 27
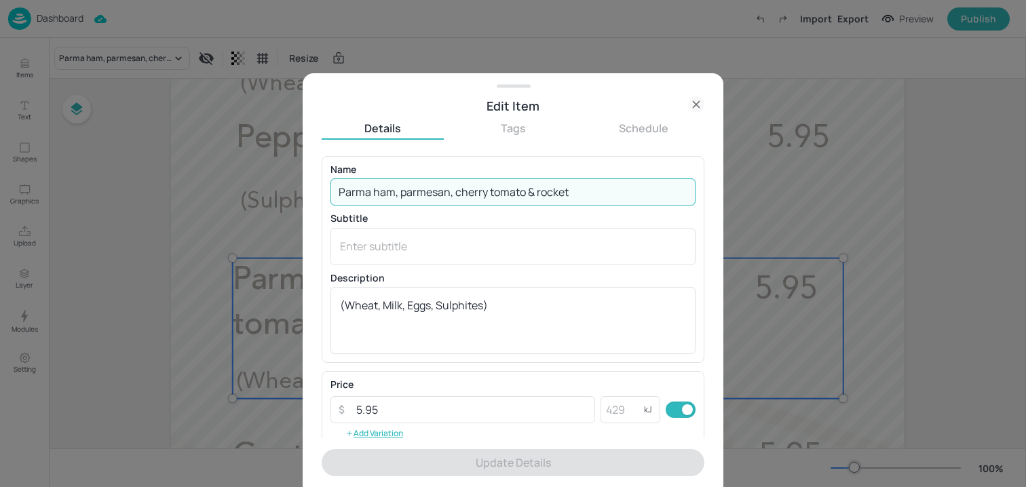
click at [488, 192] on input "Parma ham, parmesan, cherry tomato & rocket" at bounding box center [513, 192] width 365 height 27
paste input "BBQ chicken (non-halal), sweetcorn & red onion (Wheat, Milk, Sulphites)"
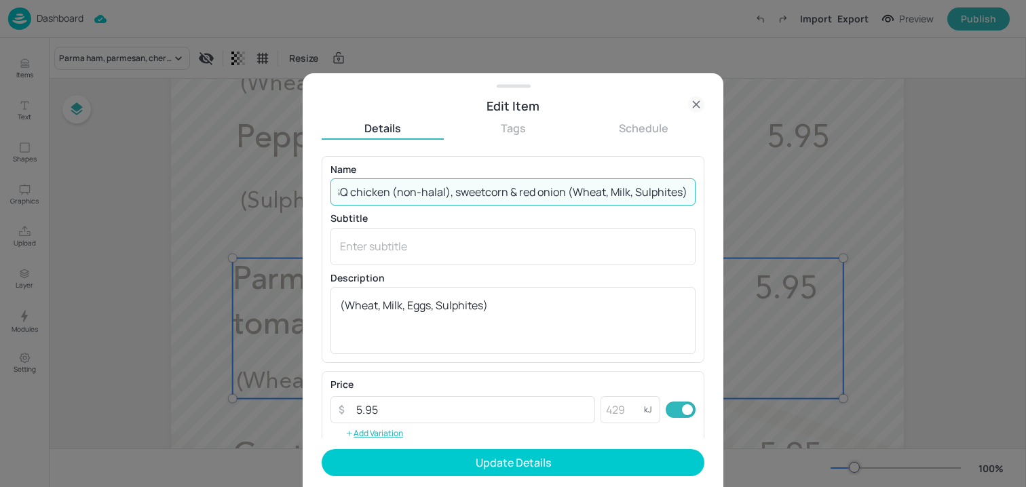
drag, startPoint x: 564, startPoint y: 196, endPoint x: 783, endPoint y: 198, distance: 218.6
click at [783, 198] on div "Edit Item Details Tags Schedule Name BBQ chicken (non-halal), sweetcorn & red o…" at bounding box center [513, 243] width 1026 height 487
type input "BBQ chicken (non-halal), sweetcorn & red onion"
click at [493, 239] on textarea at bounding box center [513, 246] width 346 height 15
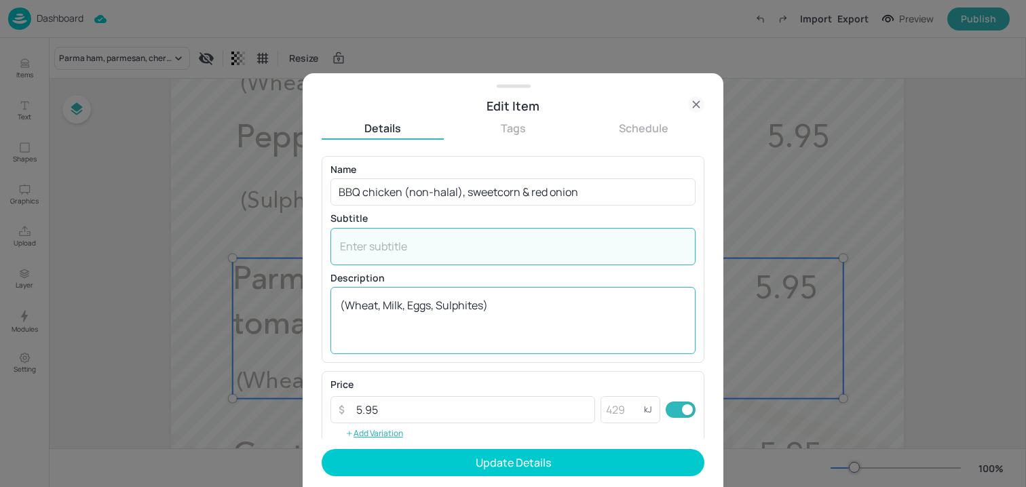
click at [468, 314] on textarea "(Wheat, Milk, Eggs, Sulphites)" at bounding box center [513, 320] width 346 height 45
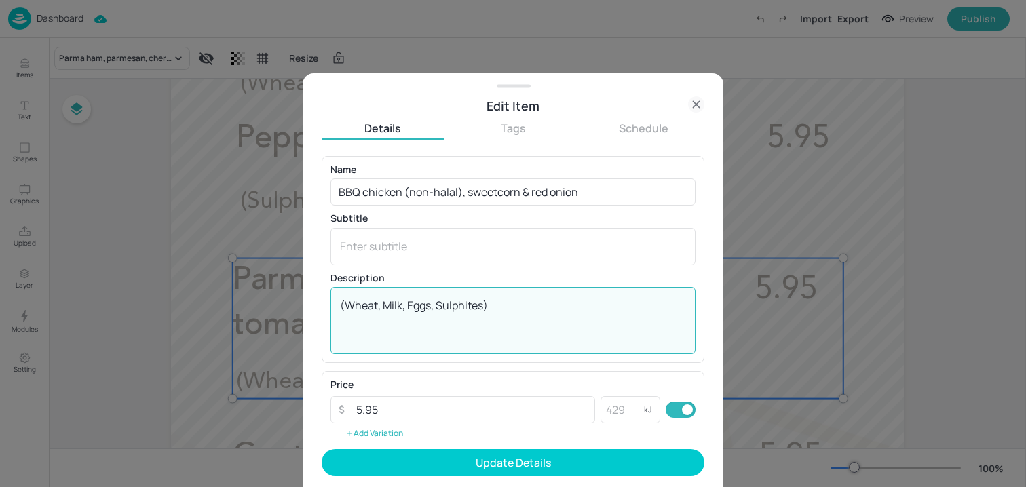
click at [468, 314] on textarea "(Wheat, Milk, Eggs, Sulphites)" at bounding box center [513, 320] width 346 height 45
paste textarea "Sulphites)"
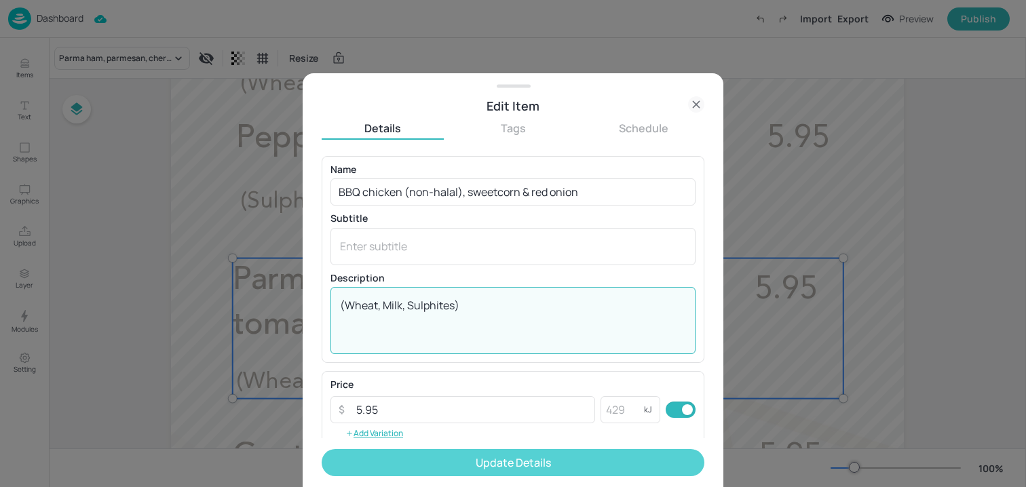
type textarea "(Wheat, Milk, Sulphites)"
click at [451, 472] on button "Update Details" at bounding box center [513, 462] width 383 height 27
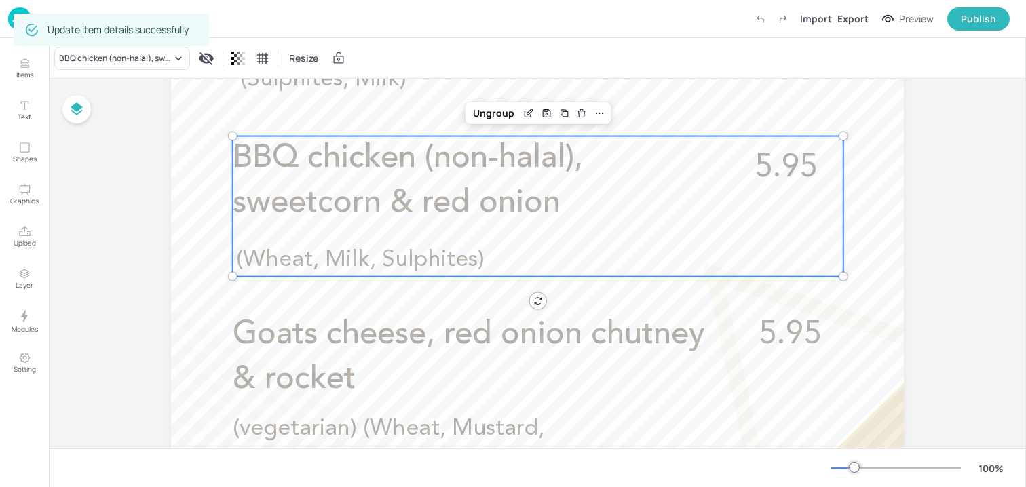
scroll to position [688, 0]
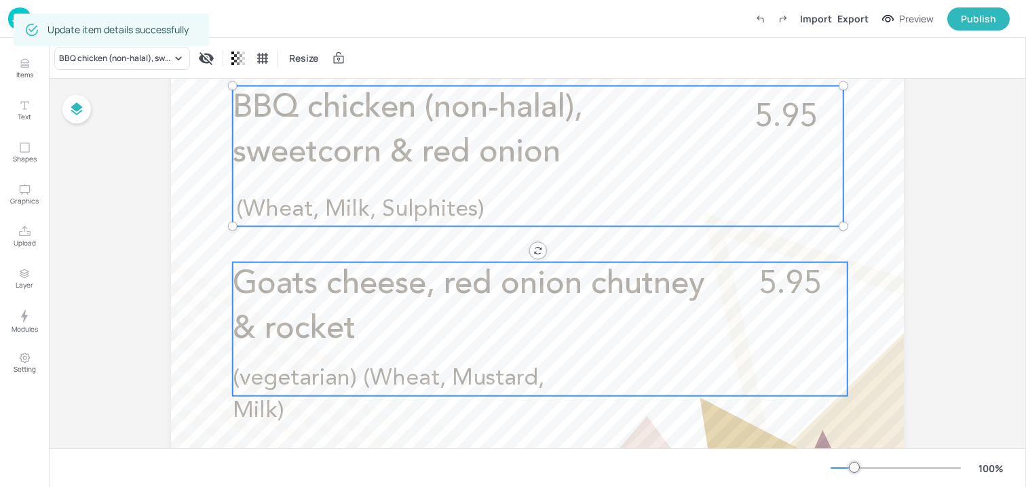
click at [427, 346] on p "Goats cheese, red onion chutney & rocket" at bounding box center [482, 308] width 499 height 90
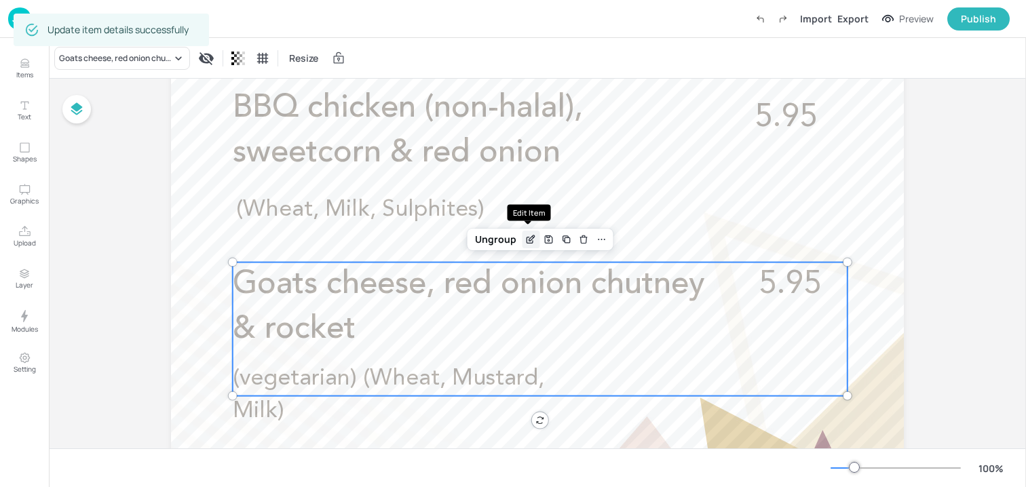
click at [531, 240] on icon "Edit Item" at bounding box center [531, 239] width 12 height 11
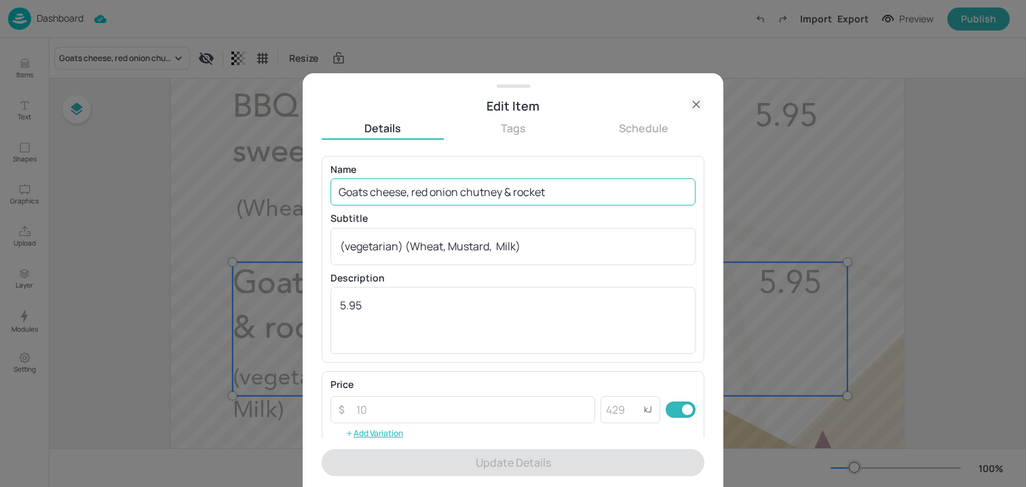
click at [546, 197] on input "Goats cheese, red onion chutney & rocket" at bounding box center [513, 192] width 365 height 27
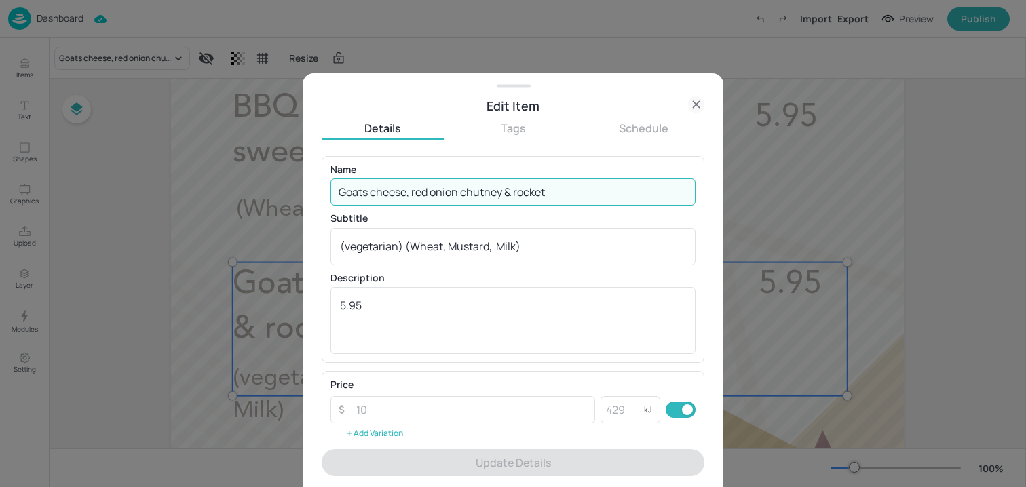
click at [546, 197] on input "Goats cheese, red onion chutney & rocket" at bounding box center [513, 192] width 365 height 27
paste input "Veggie supreme- olives, peppers, mushrooms, sweetcorn & artichoke (vegetarian) …"
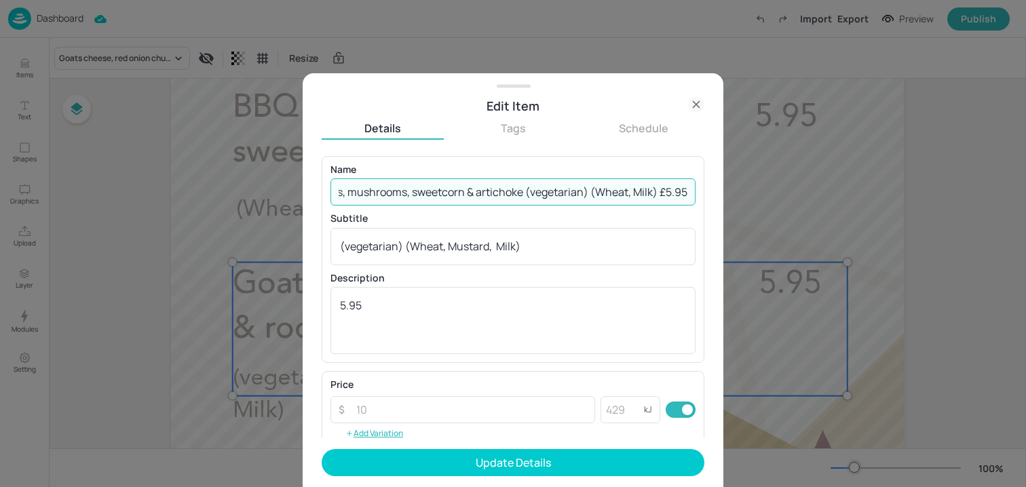
drag, startPoint x: 586, startPoint y: 193, endPoint x: 655, endPoint y: 195, distance: 69.3
click at [655, 195] on input "Veggie supreme- olives, peppers, mushrooms, sweetcorn & artichoke (vegetarian) …" at bounding box center [513, 192] width 365 height 27
drag, startPoint x: 655, startPoint y: 193, endPoint x: 706, endPoint y: 193, distance: 50.9
click at [706, 193] on div "Edit Item Details Tags Schedule Name Veggie supreme- olives, peppers, mushrooms…" at bounding box center [513, 280] width 421 height 414
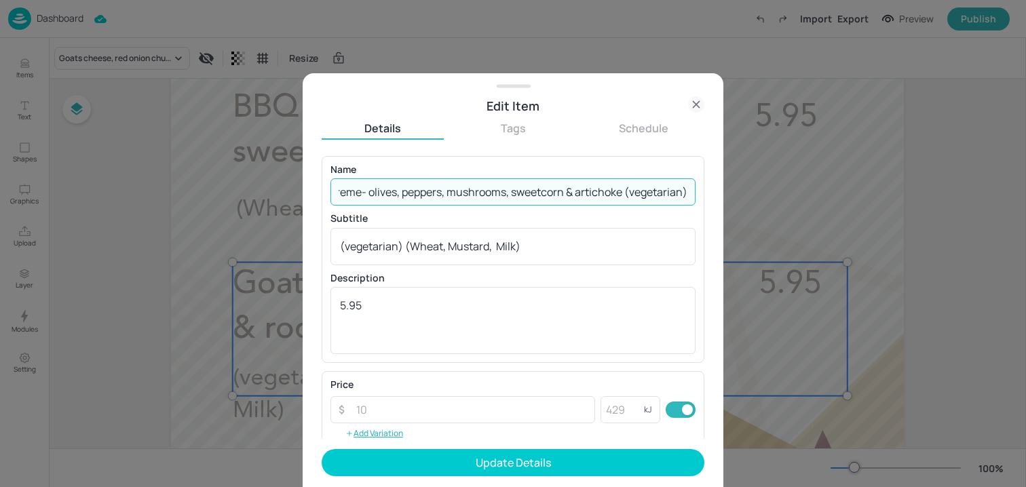
scroll to position [0, 66]
type input "Veggie supreme- olives, peppers, mushrooms, sweetcorn & artichoke (vegetarian)"
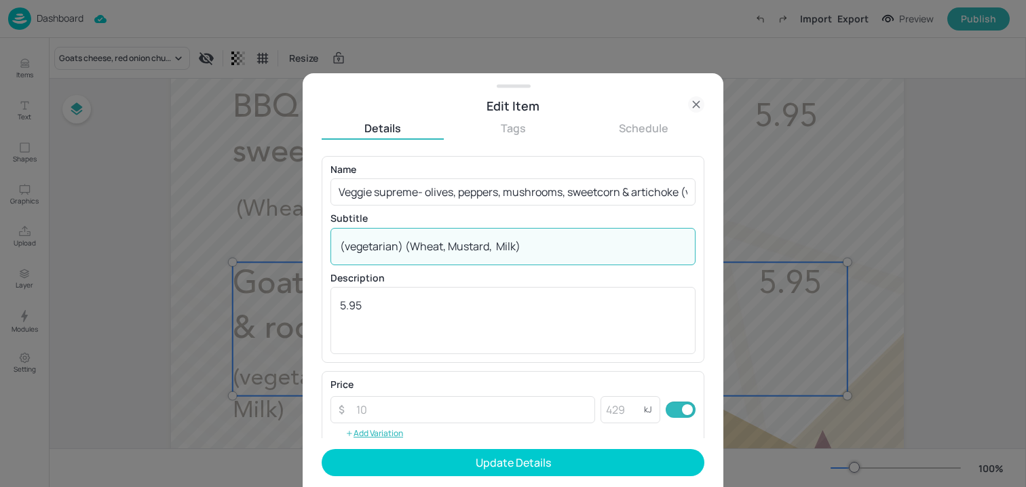
click at [530, 250] on textarea "(vegetarian) (Wheat, Mustard, Milk)" at bounding box center [513, 246] width 346 height 15
paste textarea "(Wheat, Milk)"
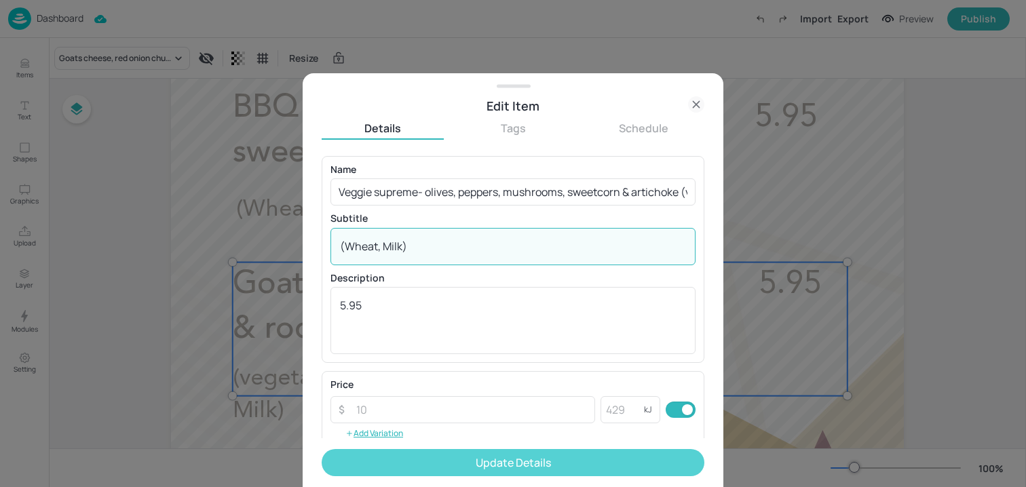
type textarea "(Wheat, Milk)"
click at [458, 451] on button "Update Details" at bounding box center [513, 462] width 383 height 27
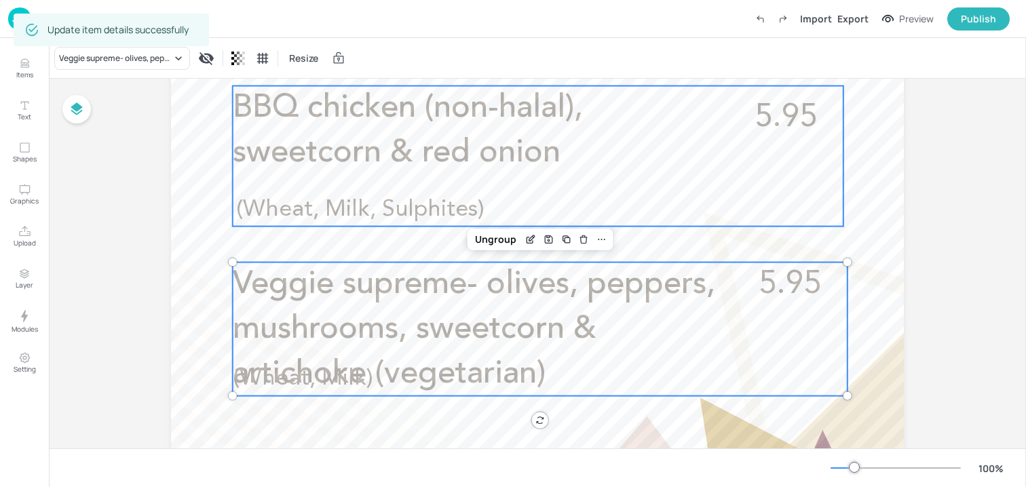
click at [300, 170] on p "BBQ chicken (non-halal), sweetcorn & red onion" at bounding box center [482, 131] width 499 height 90
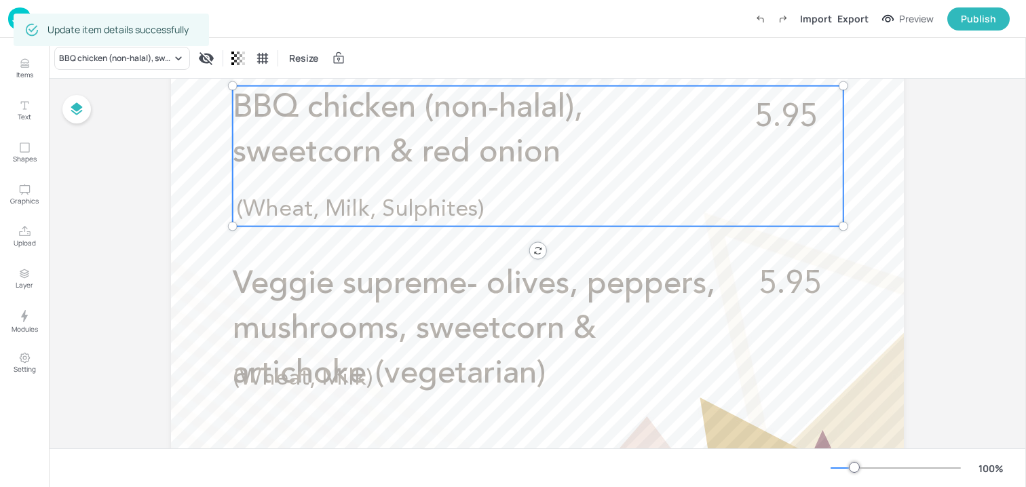
scroll to position [611, 0]
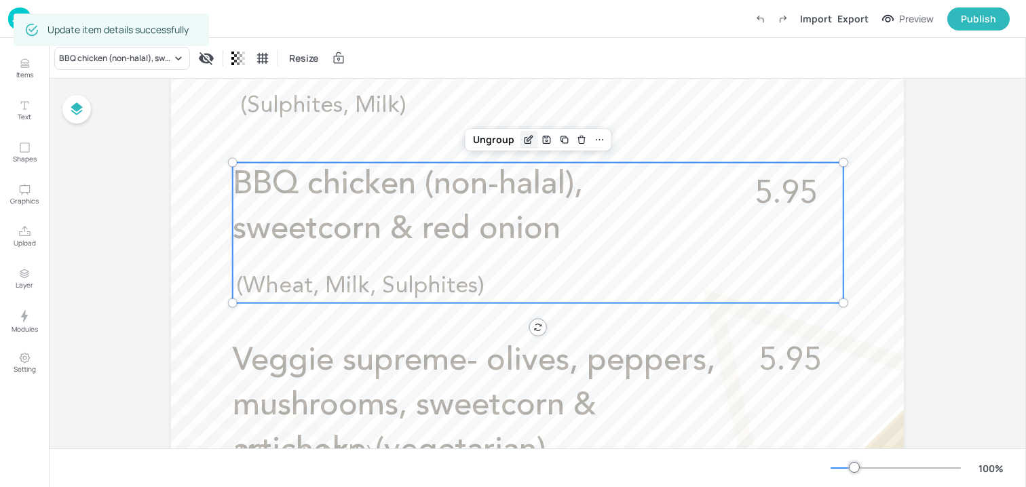
click at [525, 138] on icon "Edit Item" at bounding box center [529, 139] width 12 height 11
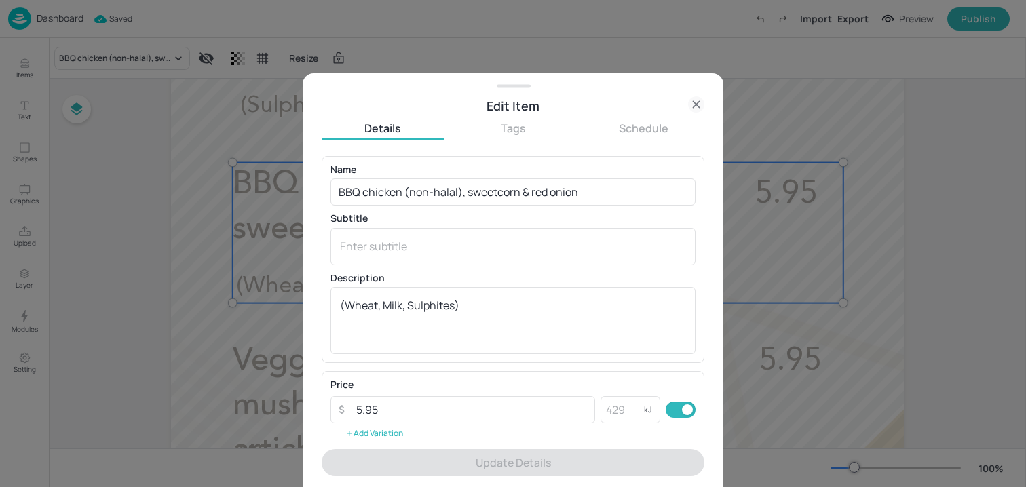
click at [707, 95] on div "Edit Item" at bounding box center [513, 99] width 421 height 31
click at [696, 96] on div "Edit Item" at bounding box center [513, 99] width 421 height 31
click at [878, 155] on div at bounding box center [513, 243] width 1026 height 487
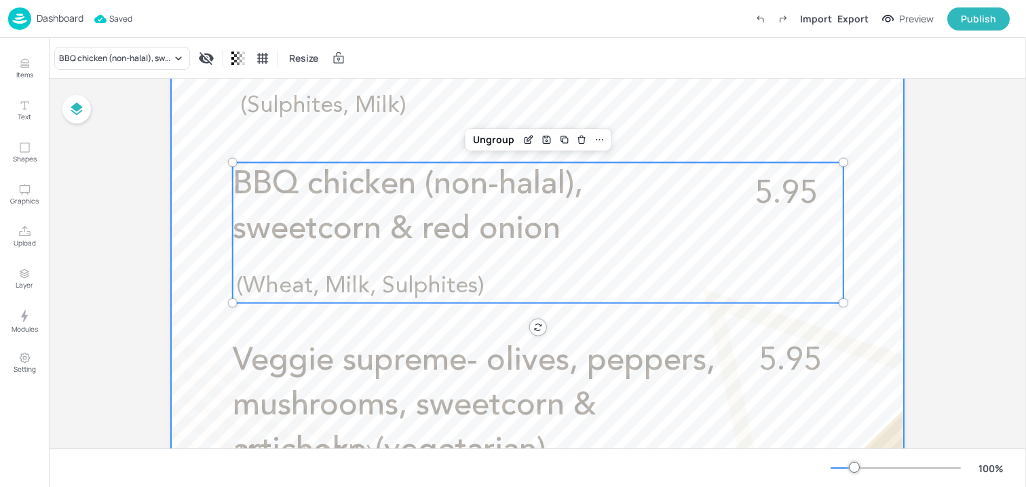
click at [785, 132] on div at bounding box center [537, 162] width 733 height 1303
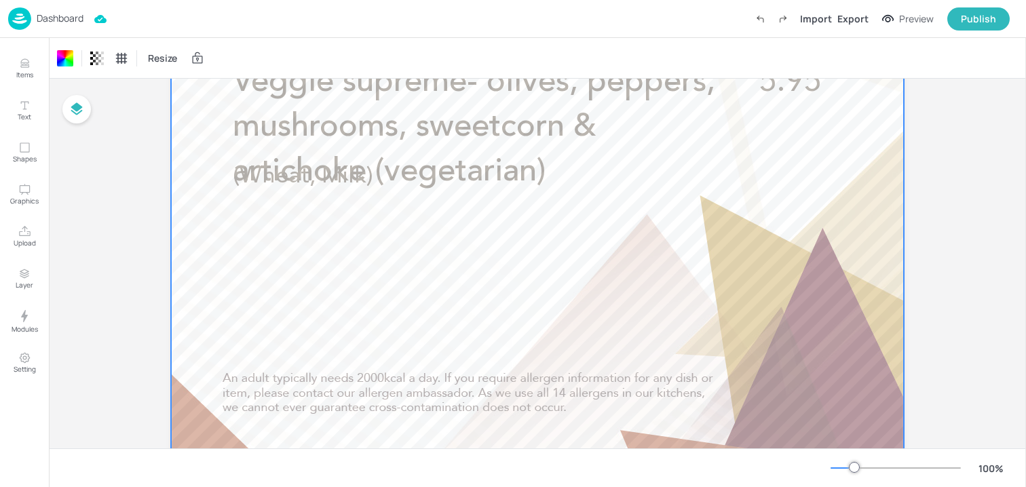
scroll to position [849, 0]
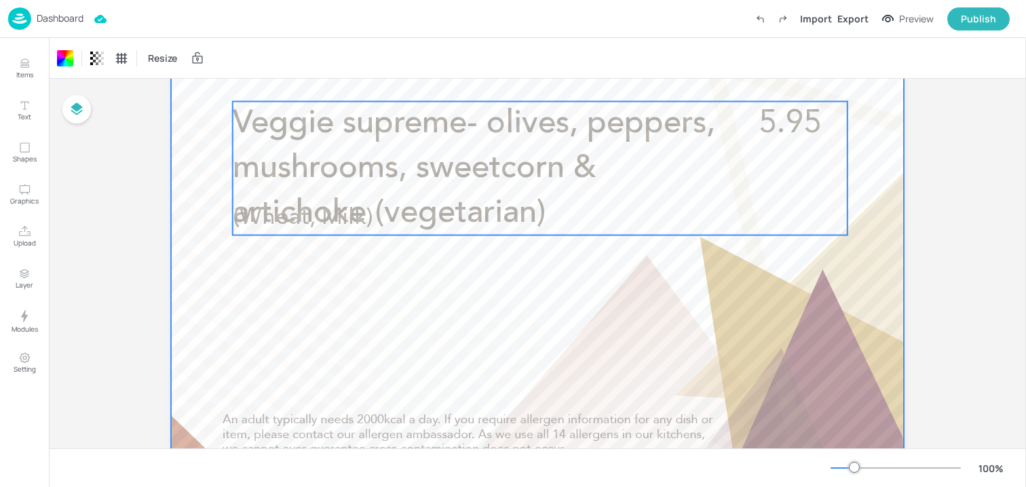
click at [637, 185] on p "Veggie supreme- olives, peppers, mushrooms, sweetcorn & artichoke (vegetarian)" at bounding box center [482, 169] width 499 height 134
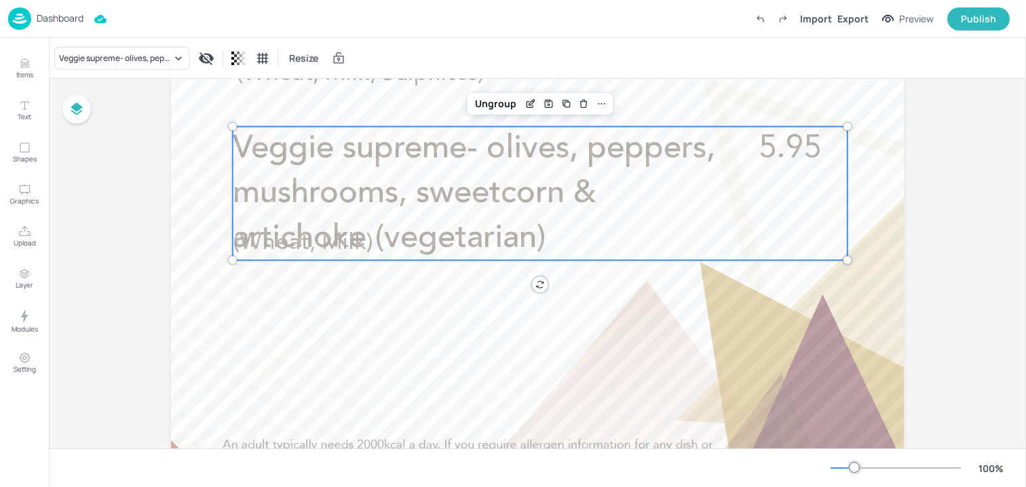
scroll to position [823, 0]
click at [511, 105] on div "Ungroup" at bounding box center [496, 105] width 52 height 18
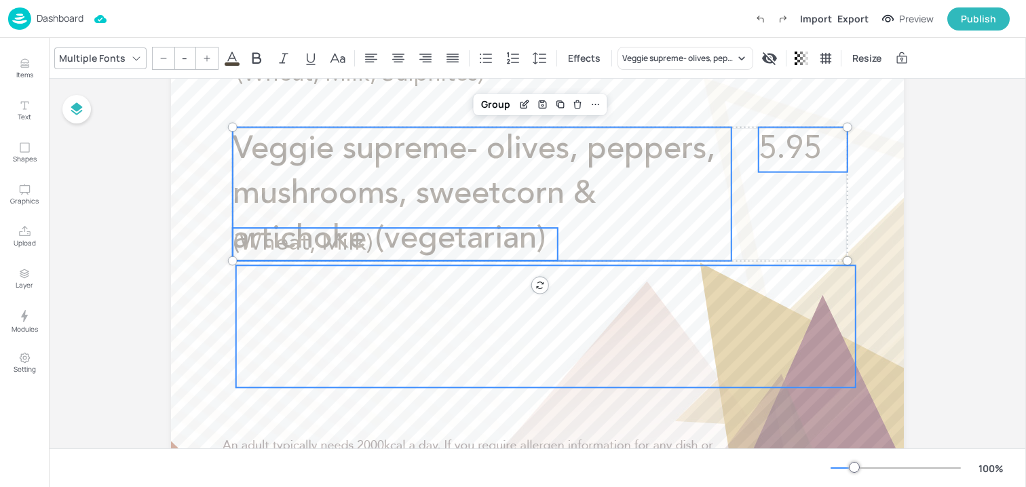
click at [420, 318] on div at bounding box center [546, 326] width 620 height 122
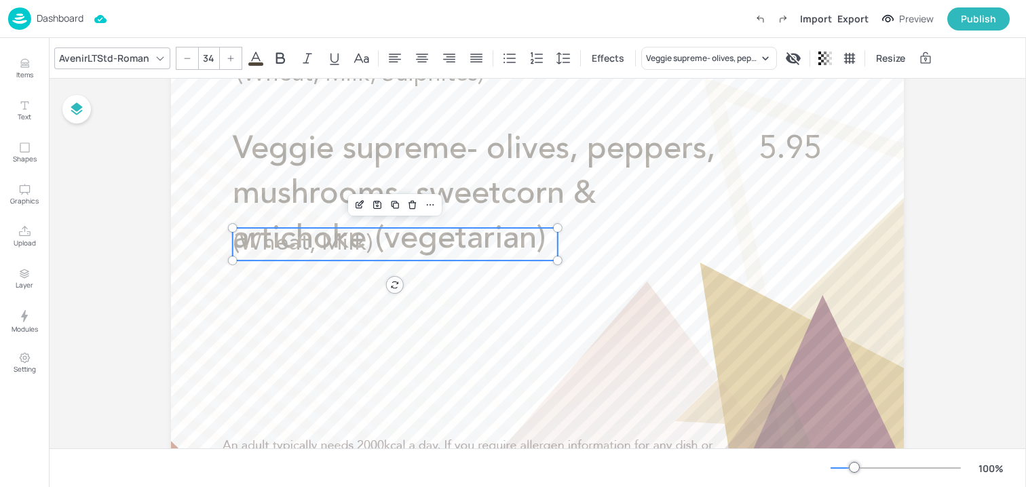
click at [336, 245] on span "(Wheat, Milk)" at bounding box center [303, 243] width 141 height 23
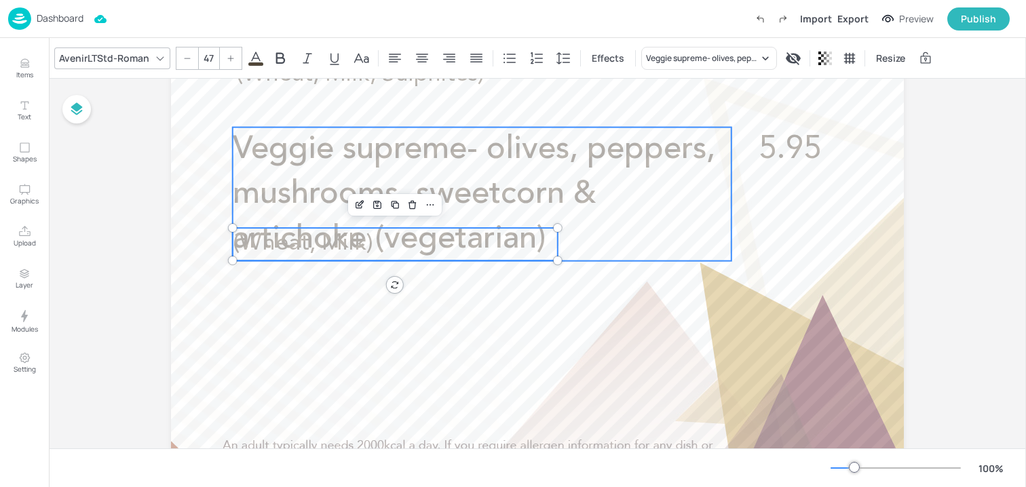
click at [334, 221] on p "Veggie supreme- olives, peppers, mushrooms, sweetcorn & artichoke (vegetarian)" at bounding box center [482, 195] width 499 height 134
type input "--"
click at [335, 249] on span "(Wheat, Milk)" at bounding box center [303, 243] width 141 height 23
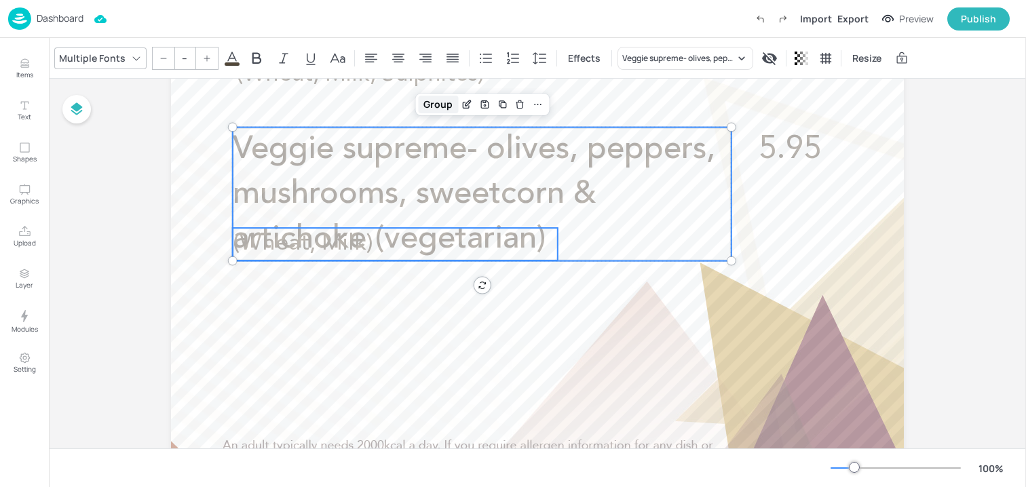
click at [440, 103] on div "Group" at bounding box center [438, 105] width 40 height 18
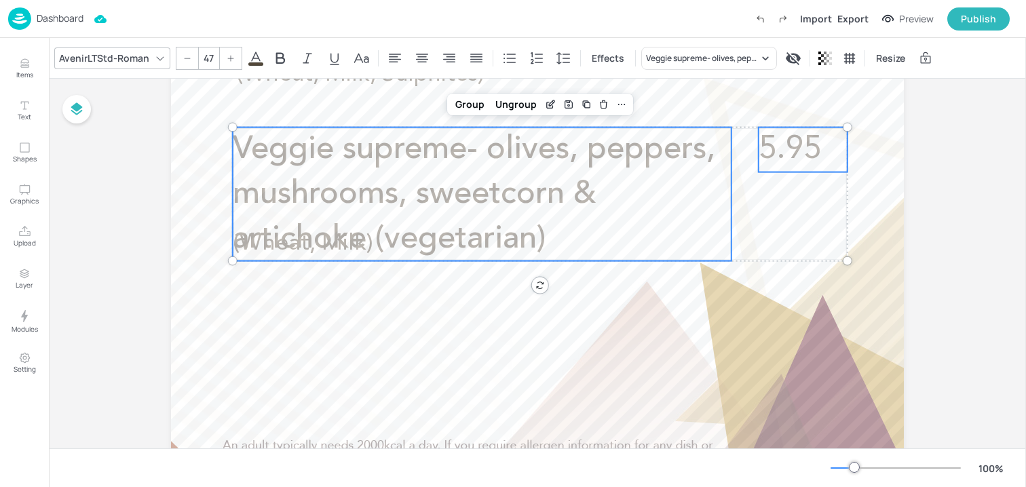
click at [781, 144] on span "5.95" at bounding box center [790, 150] width 62 height 32
click at [470, 105] on div "Group" at bounding box center [470, 105] width 40 height 18
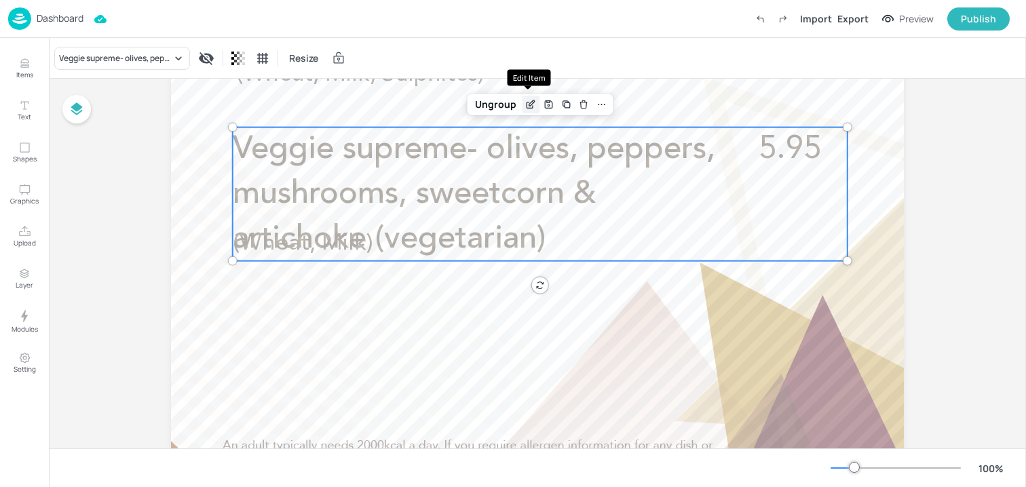
click at [529, 96] on div "Edit Item" at bounding box center [531, 105] width 18 height 18
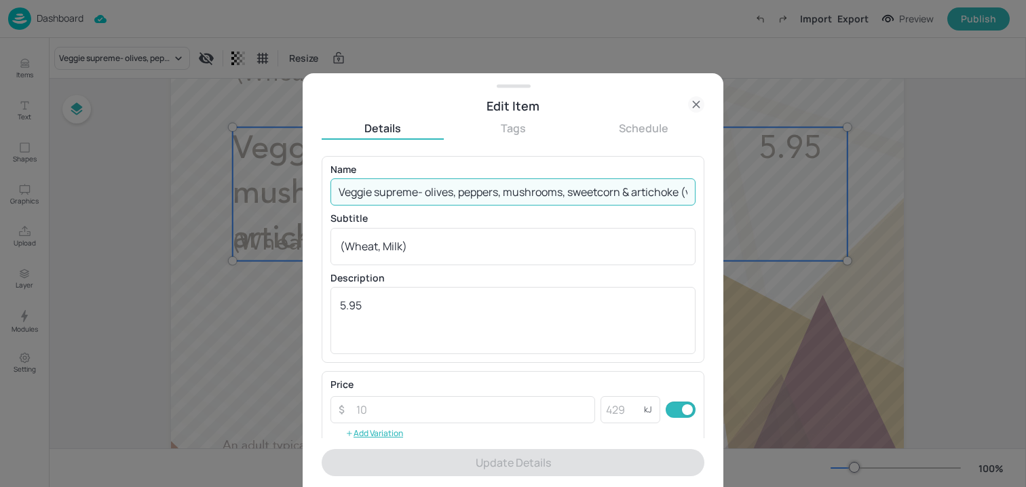
click at [394, 193] on input "Veggie supreme- olives, peppers, mushrooms, sweetcorn & artichoke (vegetarian)" at bounding box center [513, 192] width 365 height 27
drag, startPoint x: 619, startPoint y: 190, endPoint x: 743, endPoint y: 195, distance: 123.6
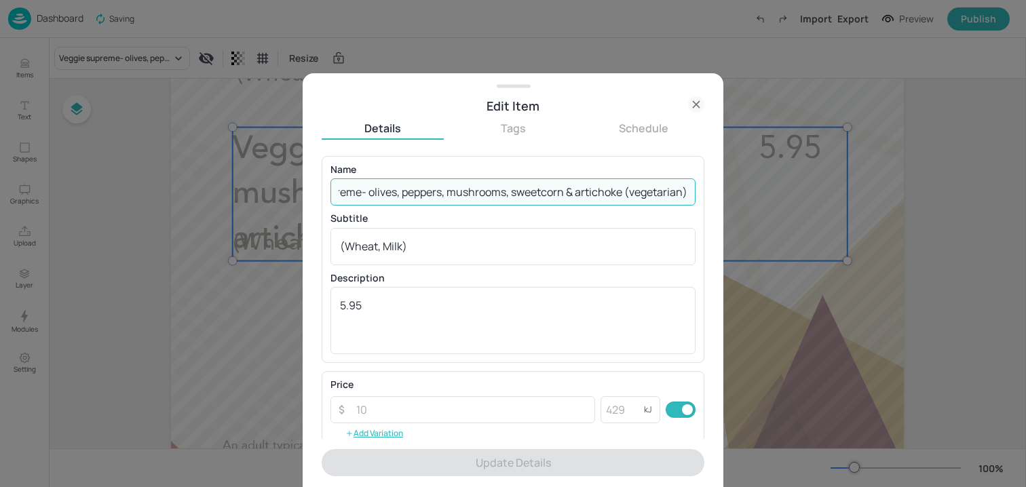
click at [743, 195] on div "Edit Item Details Tags Schedule Name Veggie supreme- olives, peppers, mushrooms…" at bounding box center [513, 243] width 1026 height 487
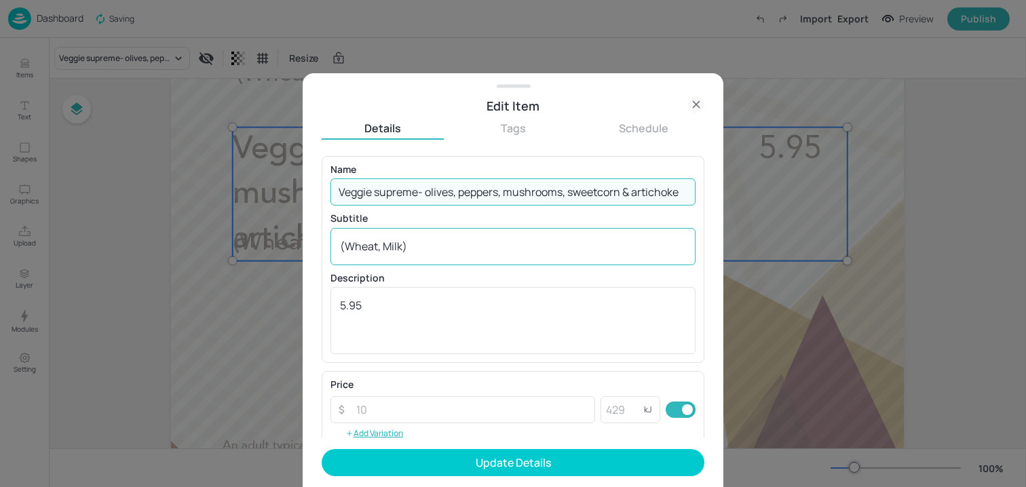
scroll to position [0, 1]
type input "Veggie supreme- olives, peppers, mushrooms, sweetcorn & artichoke"
click at [337, 249] on div "(Wheat, Milk) x ​" at bounding box center [513, 246] width 365 height 37
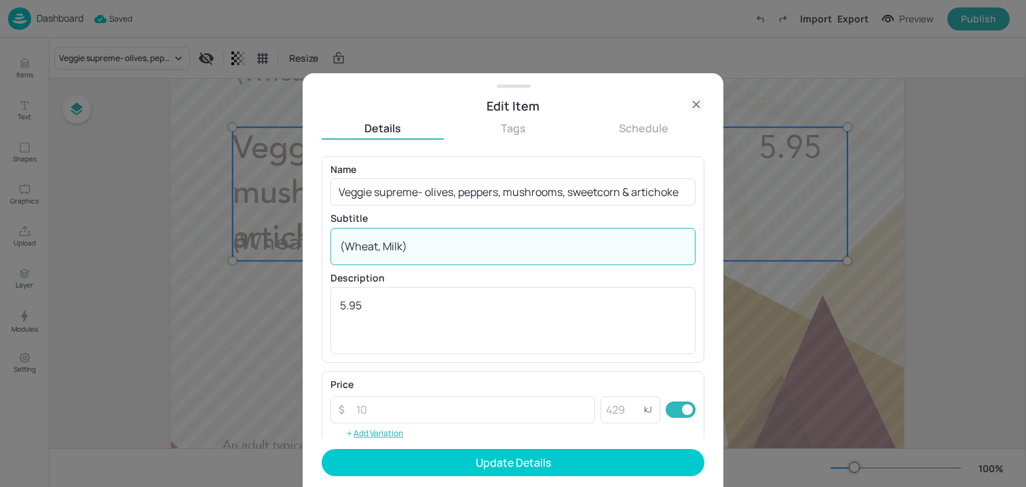
paste textarea "(vegetarian)"
type textarea "(vegetarian) (Wheat, Milk)"
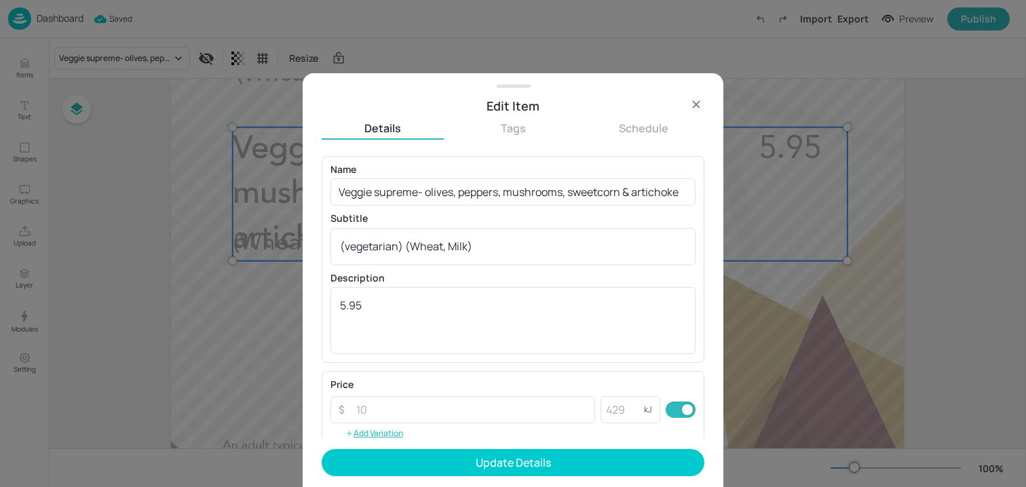
click at [414, 479] on form "Name Veggie supreme- olives, peppers, mushrooms, sweetcorn & artichoke ​ Subtit…" at bounding box center [513, 321] width 383 height 331
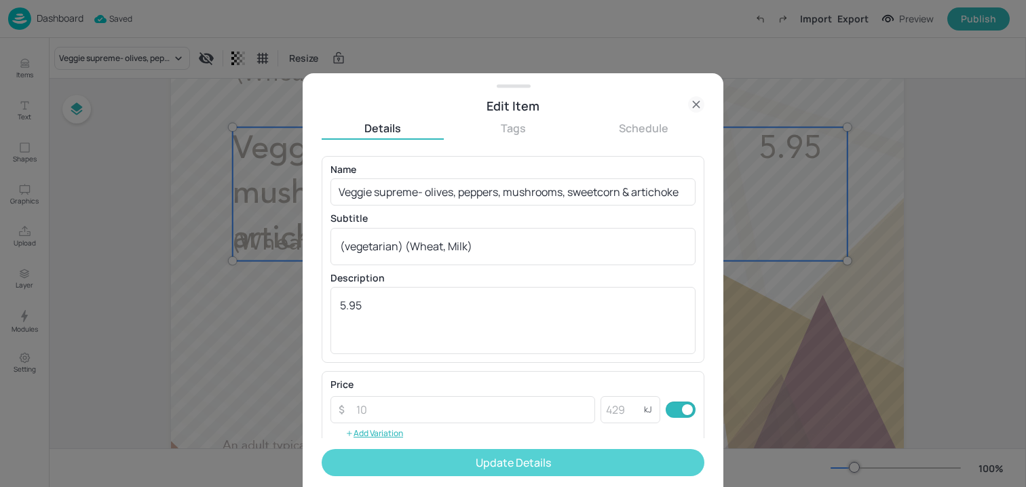
click at [413, 473] on button "Update Details" at bounding box center [513, 462] width 383 height 27
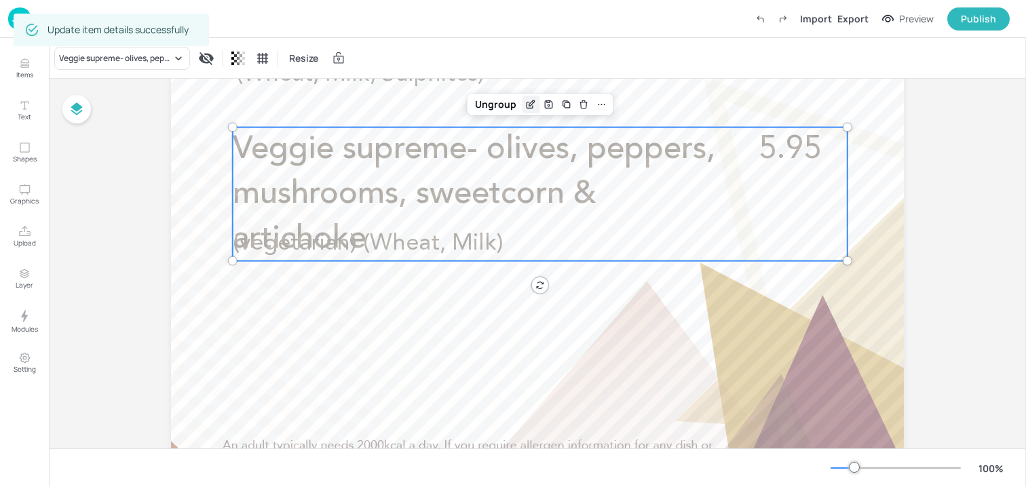
click at [529, 105] on icon "Edit Item" at bounding box center [531, 102] width 5 height 5
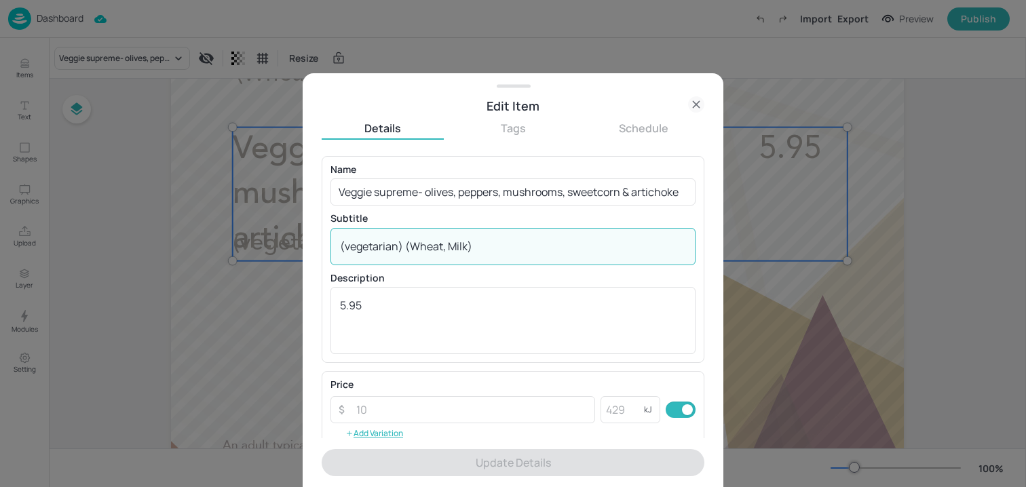
drag, startPoint x: 403, startPoint y: 244, endPoint x: 331, endPoint y: 243, distance: 71.3
click at [331, 243] on div "(vegetarian) (Wheat, Milk) x ​" at bounding box center [513, 246] width 365 height 37
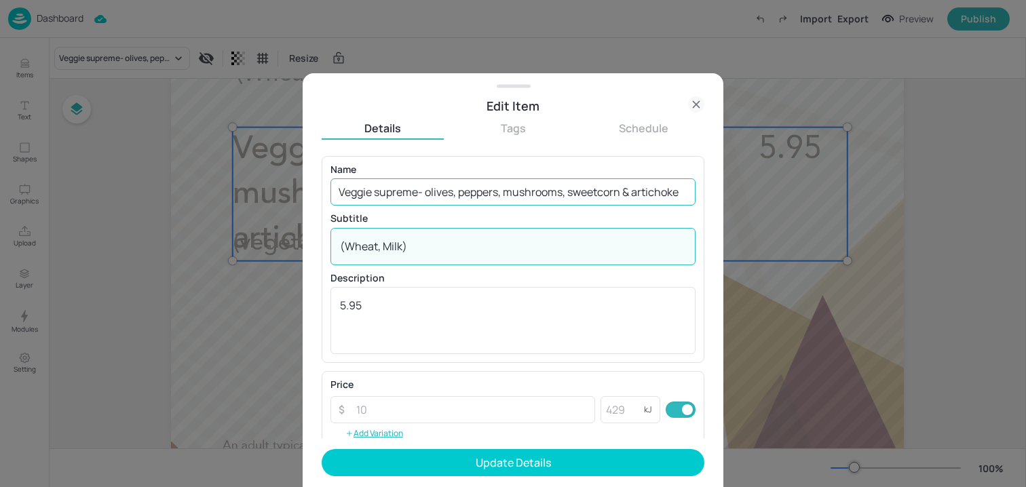
type textarea "(Wheat, Milk)"
click at [612, 179] on input "Veggie supreme- olives, peppers, mushrooms, sweetcorn & artichoke" at bounding box center [513, 192] width 365 height 27
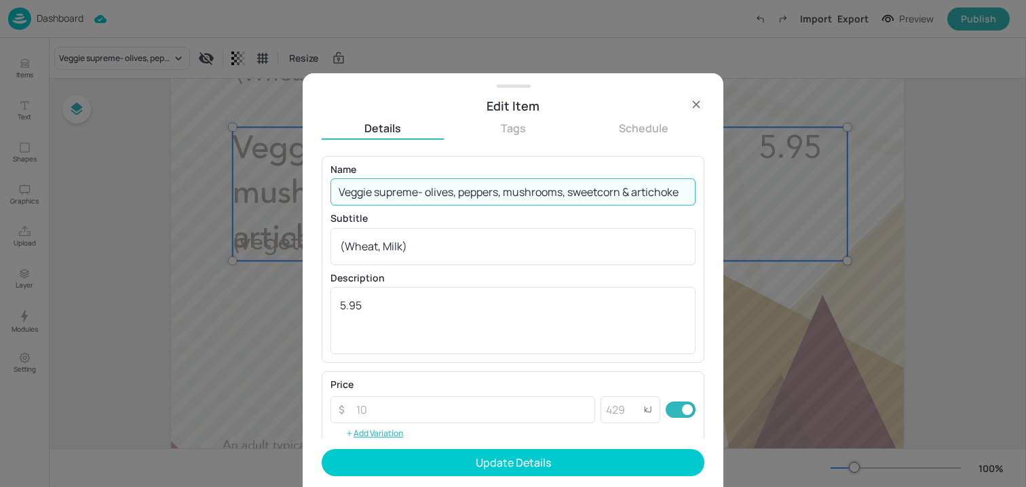
click at [612, 179] on input "Veggie supreme- olives, peppers, mushrooms, sweetcorn & artichoke" at bounding box center [513, 192] width 365 height 27
paste input "(vegetarian)"
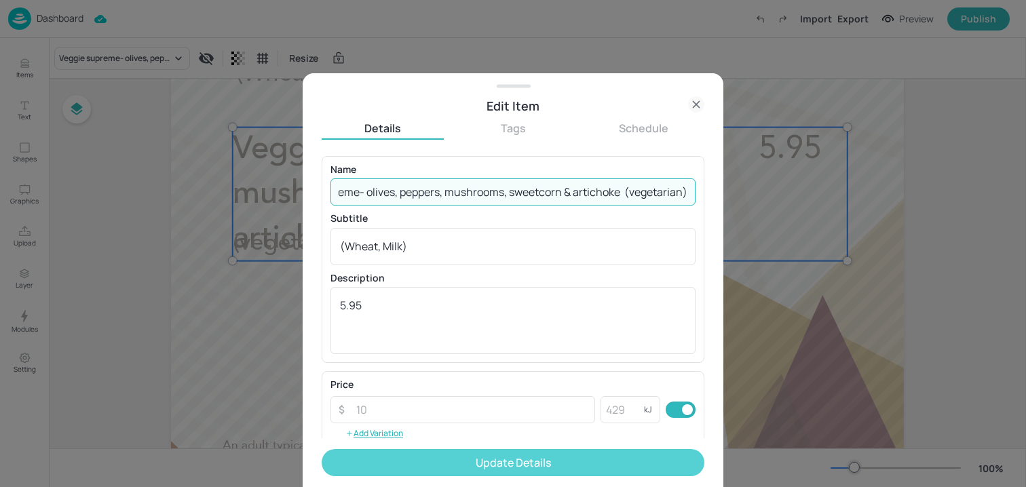
type input "Veggie supreme- olives, peppers, mushrooms, sweetcorn & artichoke (vegetarian)"
click at [578, 459] on button "Update Details" at bounding box center [513, 462] width 383 height 27
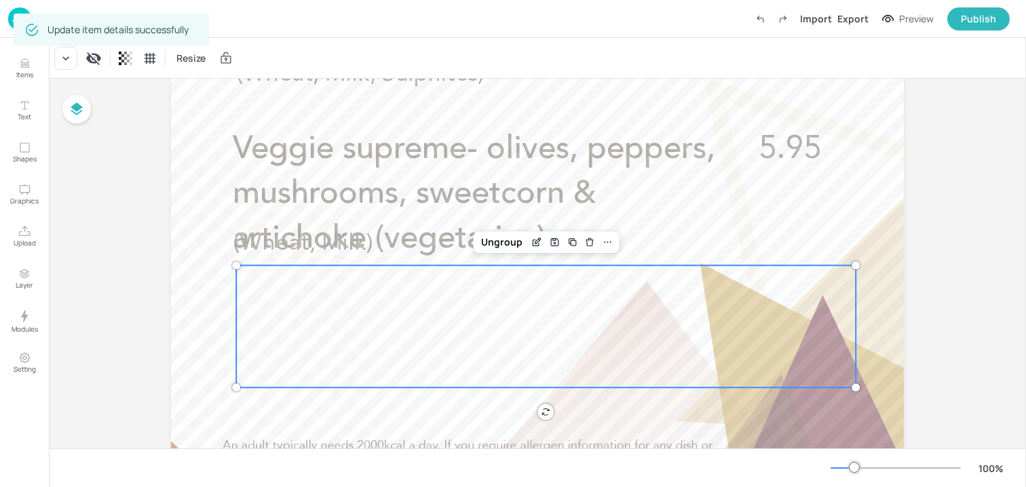
click at [268, 335] on div at bounding box center [546, 326] width 620 height 122
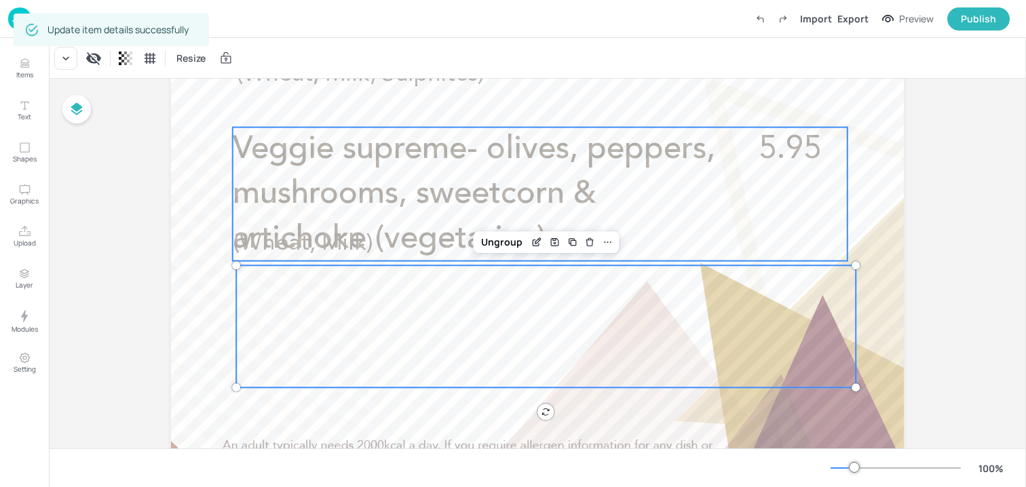
click at [339, 206] on span "Veggie supreme- olives, peppers, mushrooms, sweetcorn & artichoke (vegetarian)" at bounding box center [474, 195] width 483 height 122
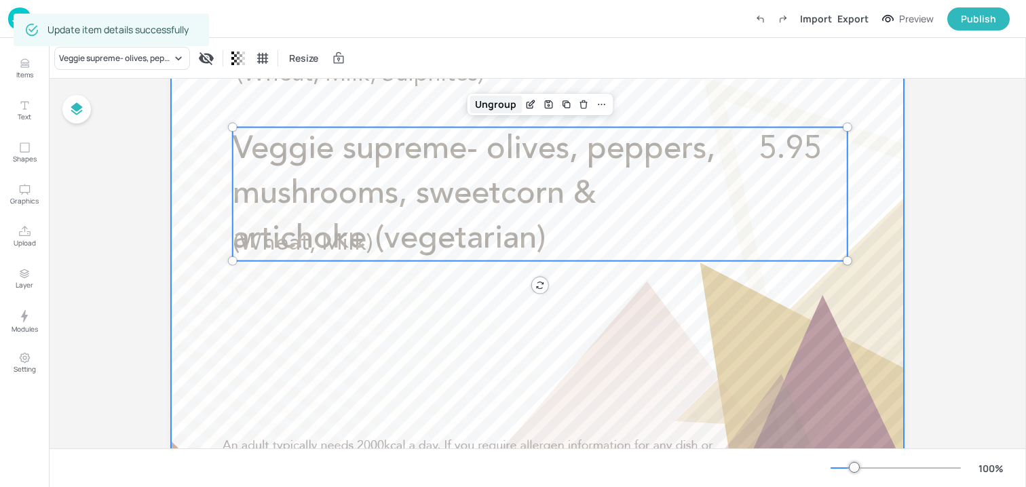
click at [507, 106] on div "Ungroup" at bounding box center [496, 105] width 52 height 18
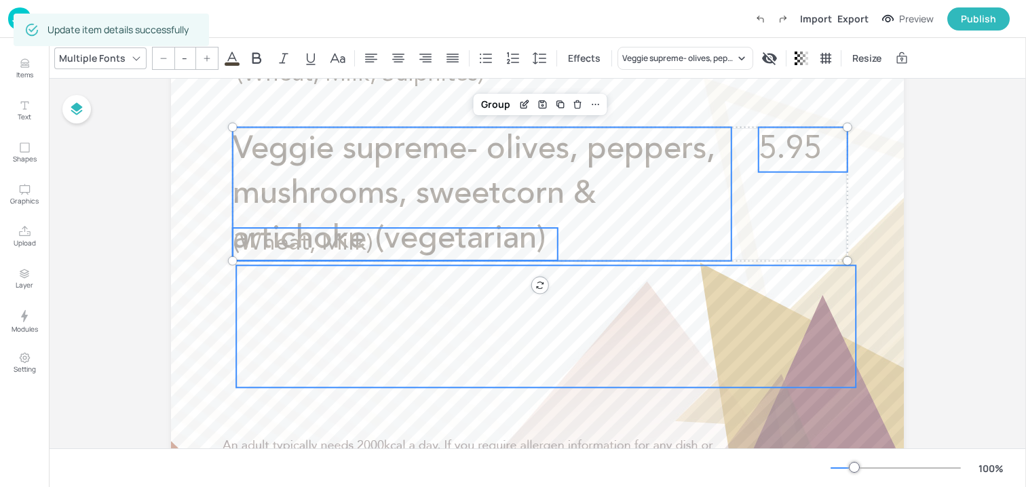
click at [335, 298] on div at bounding box center [546, 326] width 620 height 122
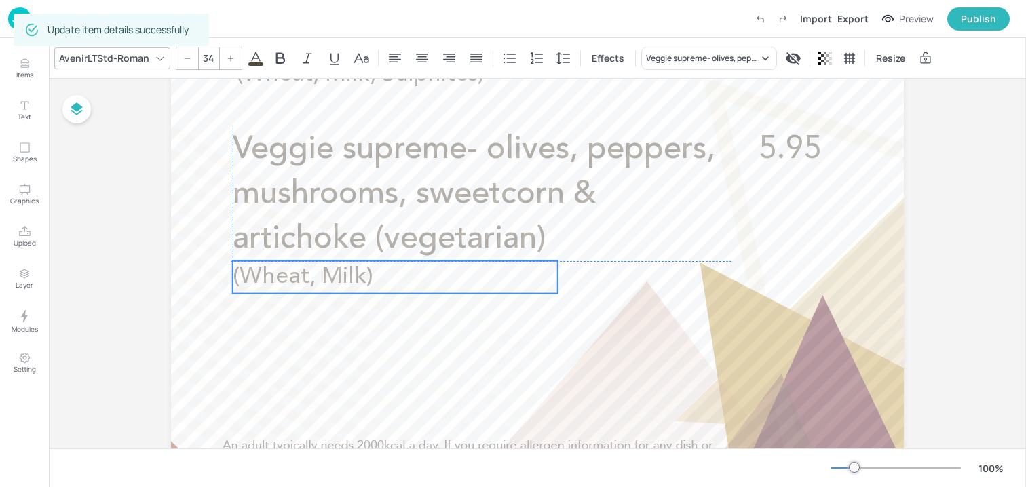
drag, startPoint x: 307, startPoint y: 242, endPoint x: 305, endPoint y: 274, distance: 32.0
click at [305, 274] on span "(Wheat, Milk)" at bounding box center [303, 276] width 141 height 23
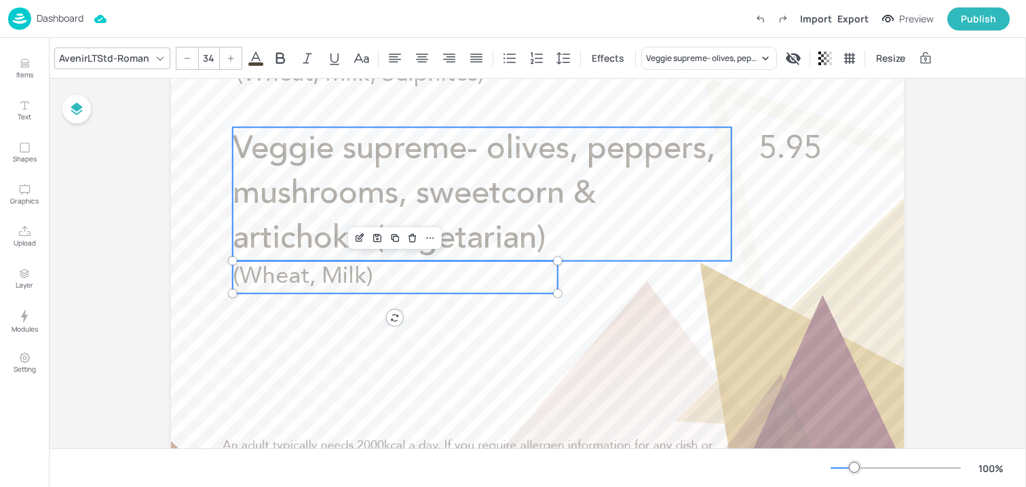
type input "47"
click at [449, 182] on span "Veggie supreme- olives, peppers, mushrooms, sweetcorn & artichoke (vegetarian)" at bounding box center [474, 195] width 483 height 122
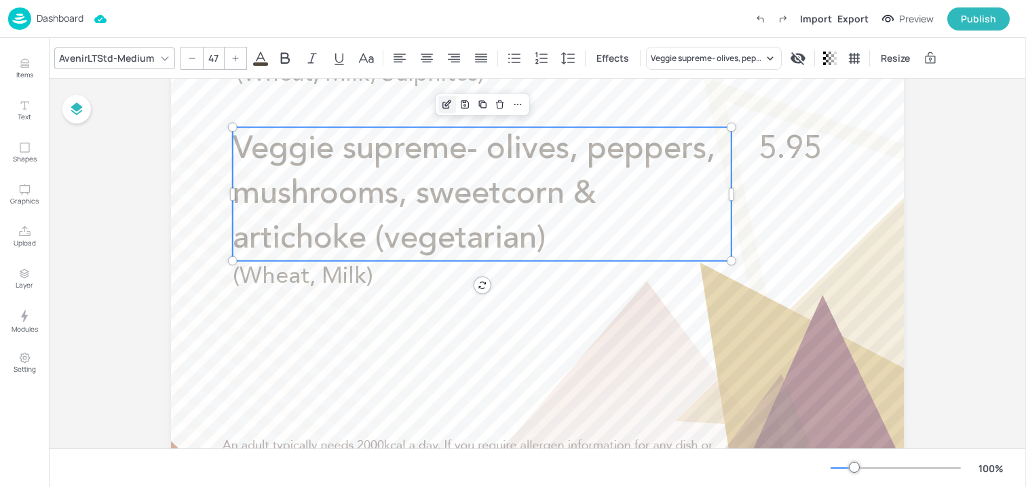
click at [447, 104] on icon "Edit Item" at bounding box center [447, 104] width 12 height 11
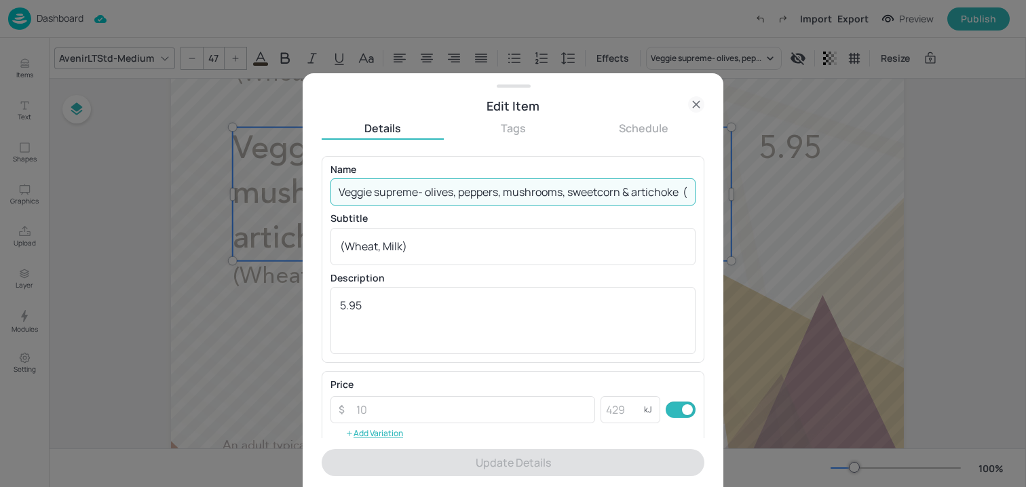
click at [419, 193] on input "Veggie supreme- olives, peppers, mushrooms, sweetcorn & artichoke (vegetarian)" at bounding box center [513, 192] width 365 height 27
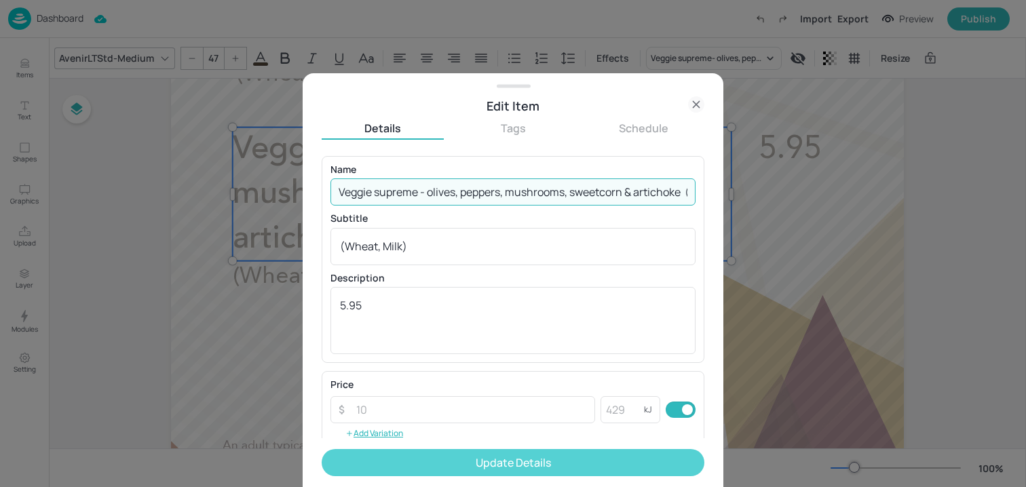
type input "Veggie supreme - olives, peppers, mushrooms, sweetcorn & artichoke (vegetarian)"
click at [470, 464] on button "Update Details" at bounding box center [513, 462] width 383 height 27
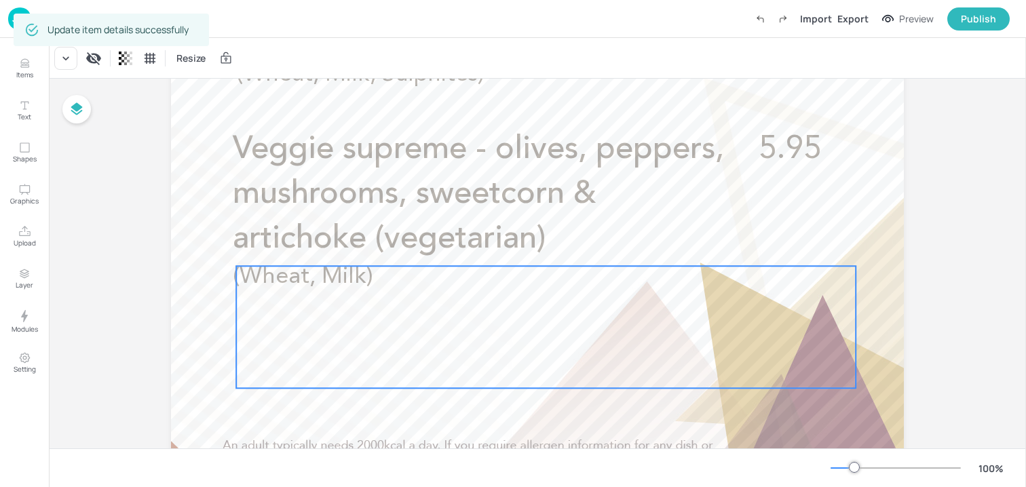
click at [448, 381] on div at bounding box center [546, 327] width 620 height 122
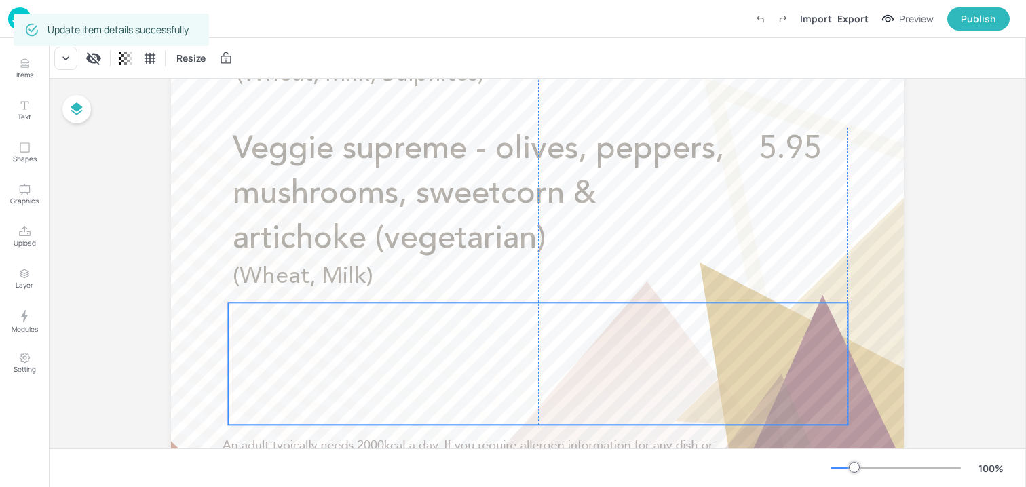
drag, startPoint x: 635, startPoint y: 339, endPoint x: 627, endPoint y: 376, distance: 37.4
click at [627, 376] on div at bounding box center [538, 364] width 620 height 122
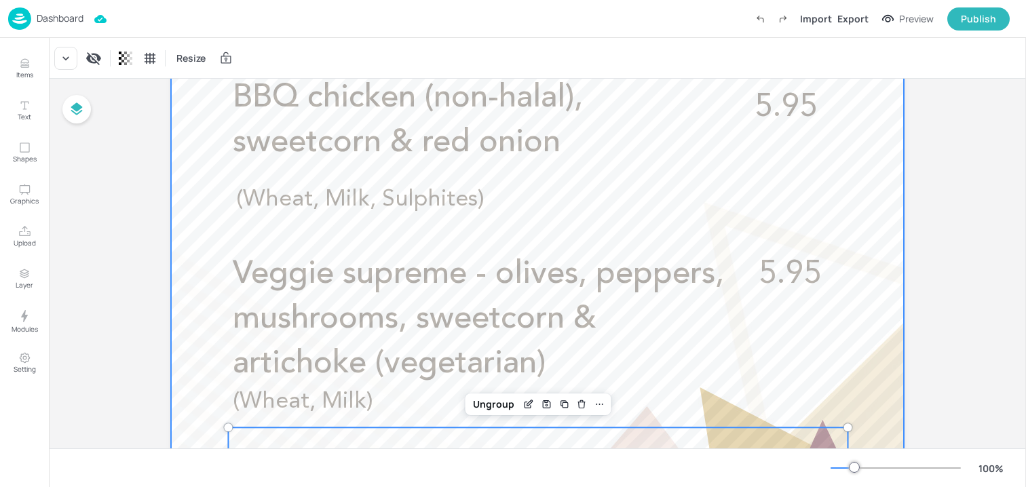
scroll to position [650, 0]
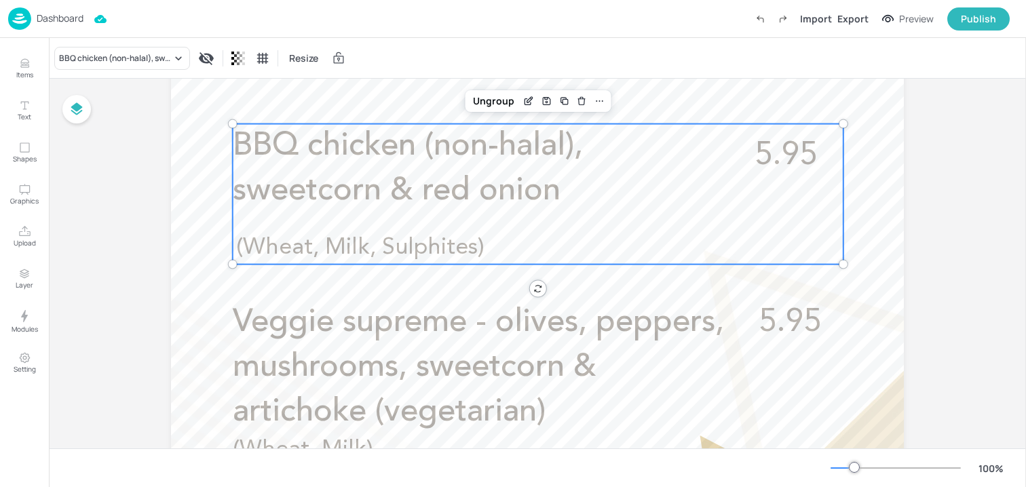
click at [525, 229] on div "BBQ chicken (non-halal), sweetcorn & red onion (Wheat, Milk, Sulphites) 5.95" at bounding box center [538, 194] width 611 height 141
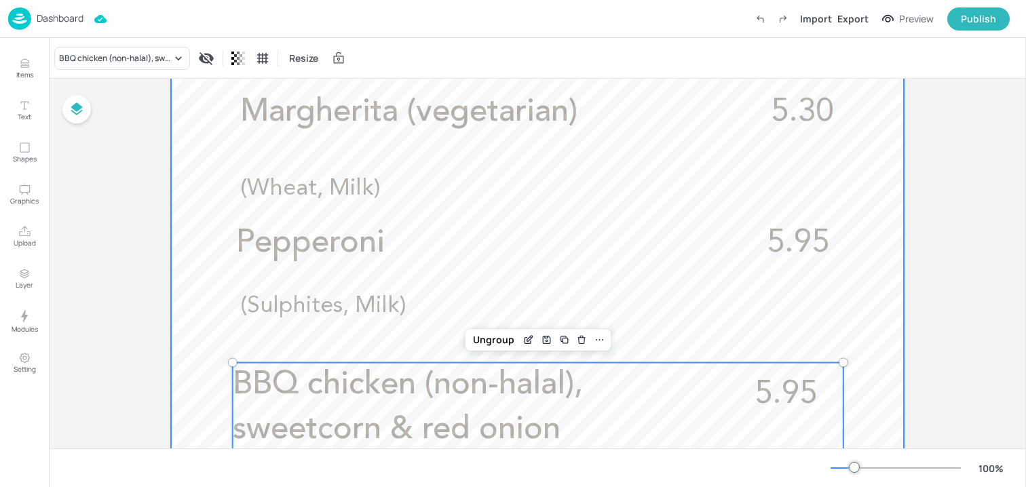
click at [513, 212] on div at bounding box center [537, 362] width 733 height 1303
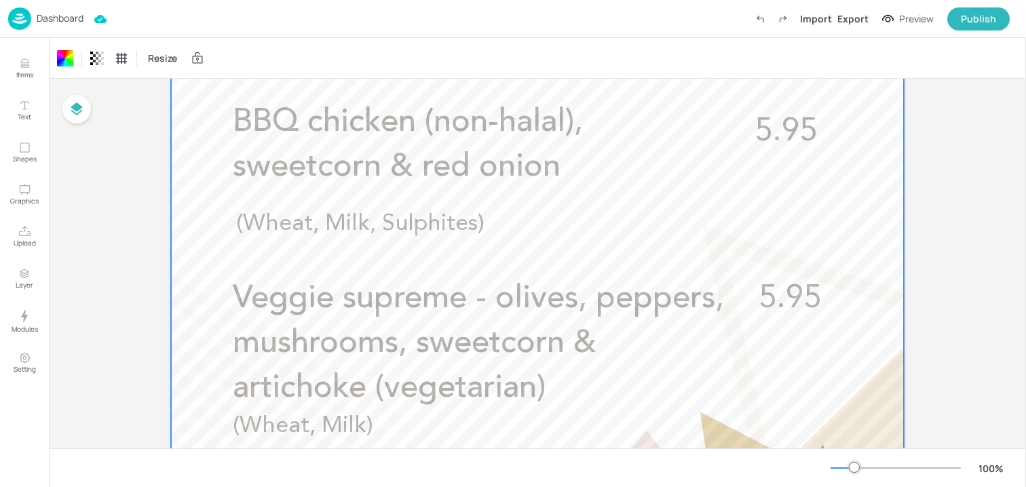
scroll to position [796, 0]
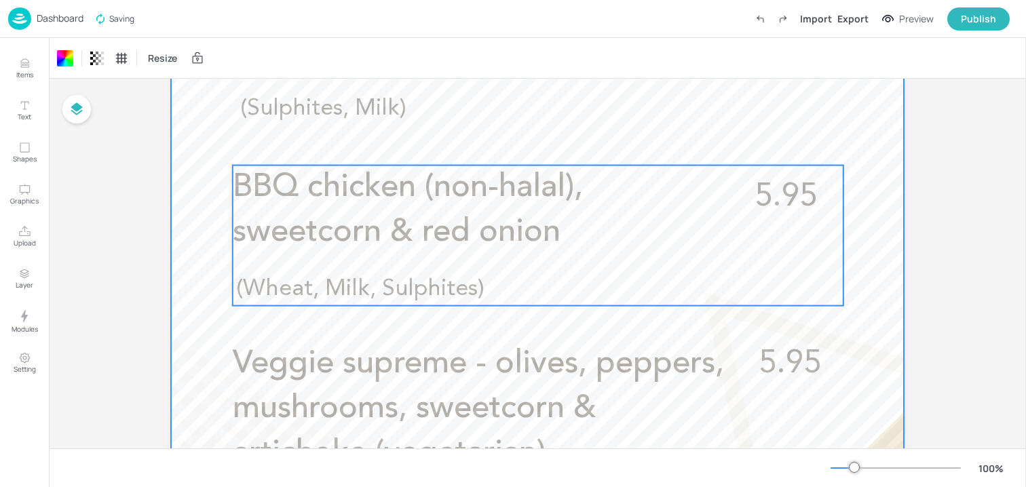
click at [492, 225] on span "BBQ chicken (non-halal), sweetcorn & red onion" at bounding box center [408, 210] width 350 height 77
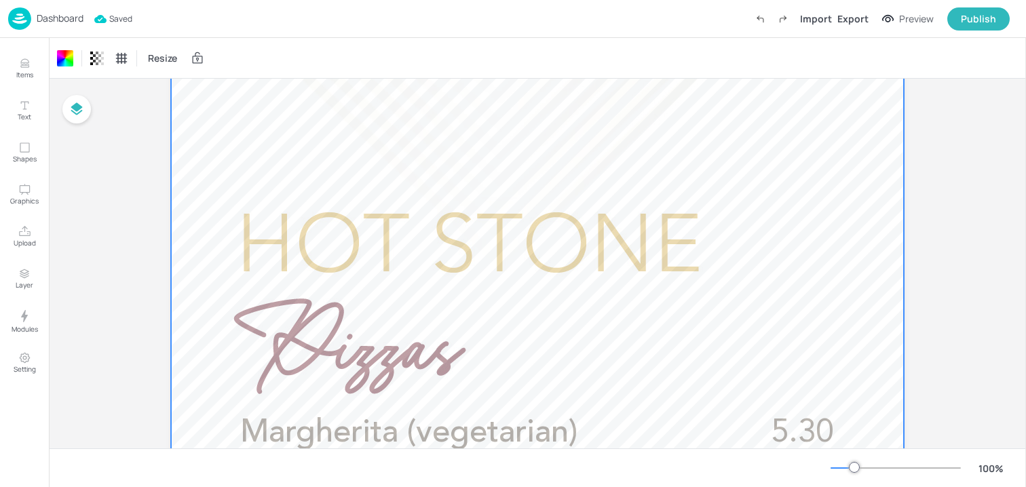
scroll to position [0, 0]
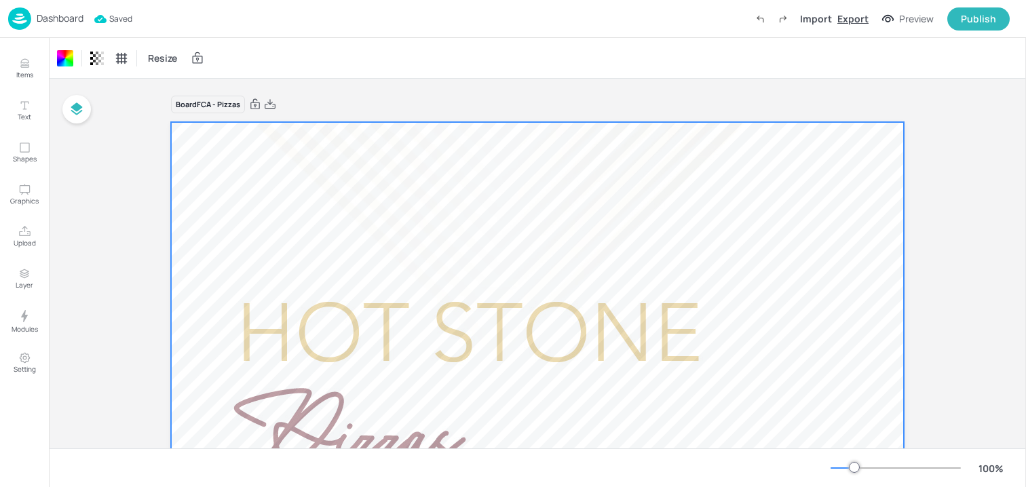
click at [857, 24] on div "Export" at bounding box center [853, 19] width 31 height 14
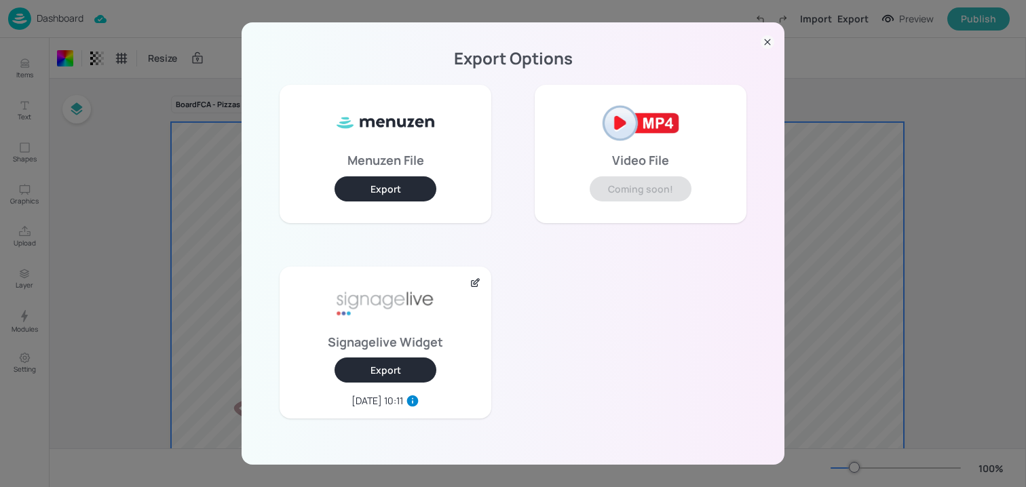
click at [403, 354] on div "Signagelive Widget Export 2025-09-22, 10:11" at bounding box center [386, 343] width 212 height 152
click at [401, 365] on button "Export" at bounding box center [386, 370] width 102 height 25
click at [229, 202] on div "Export Options Menuzen File Export Video File Coming soon! Signagelive Widget E…" at bounding box center [513, 243] width 1026 height 487
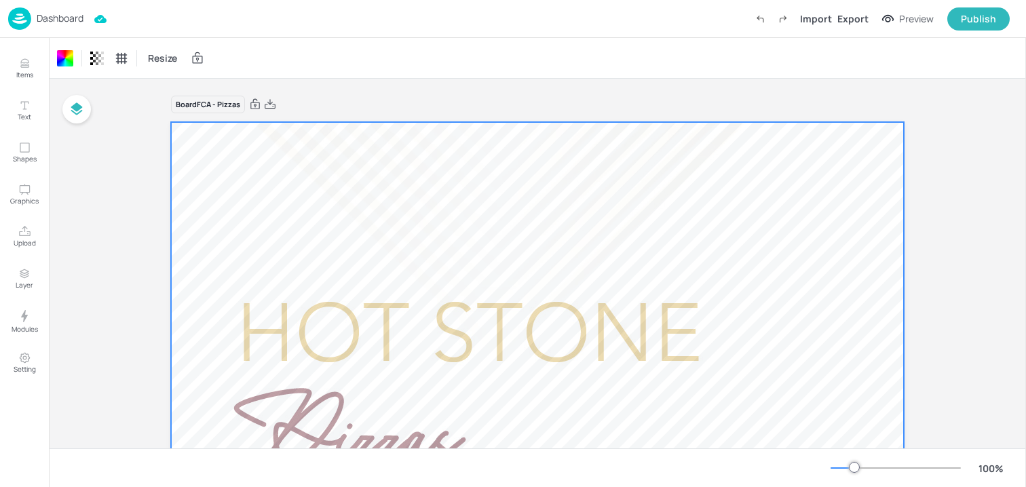
click at [75, 32] on div "Dashboard Import Export Preview Publish" at bounding box center [509, 18] width 1002 height 37
click at [75, 23] on p "Dashboard" at bounding box center [60, 19] width 47 height 10
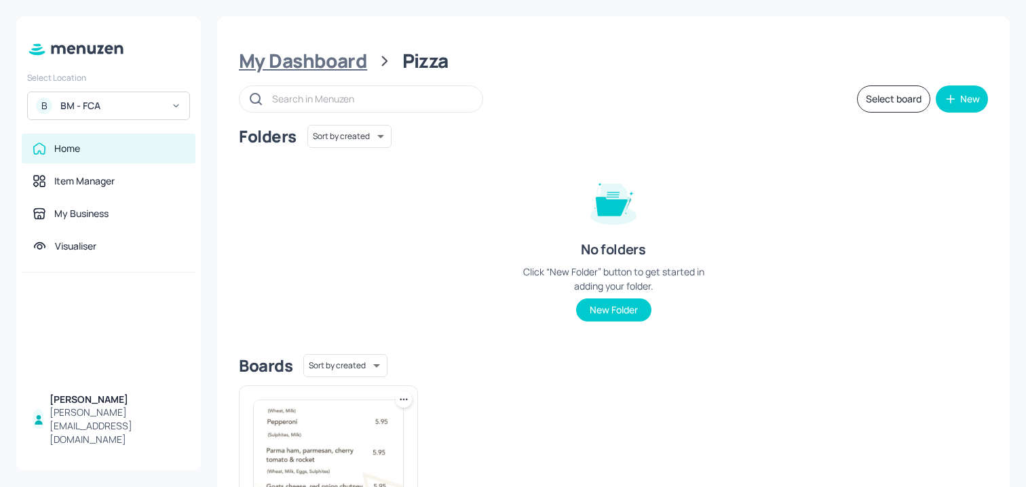
click at [280, 69] on div "My Dashboard" at bounding box center [303, 61] width 128 height 24
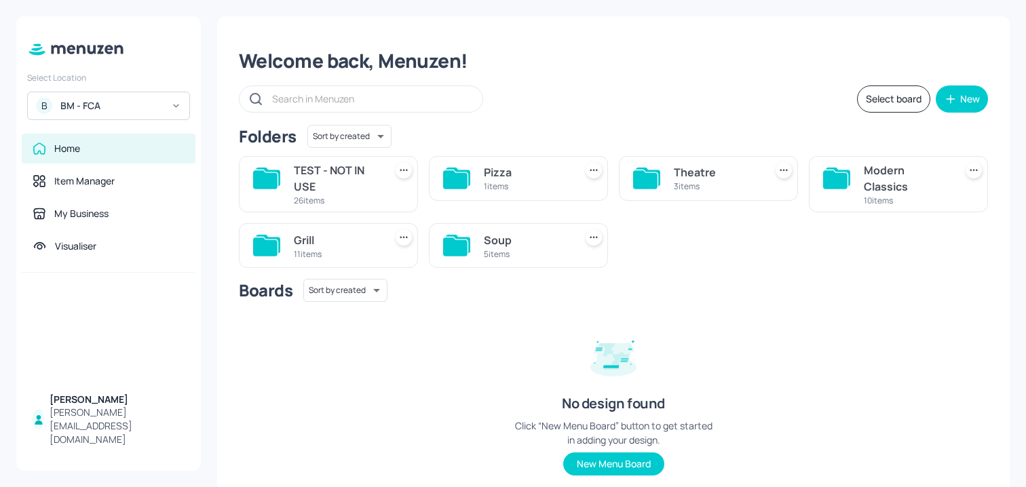
click at [174, 97] on div "B BM - FCA" at bounding box center [108, 106] width 163 height 29
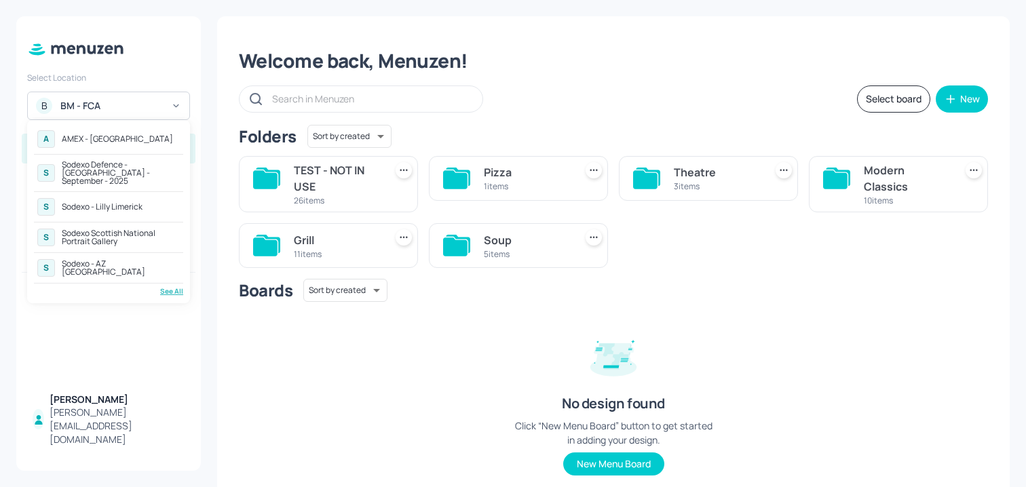
click at [164, 286] on div "See All" at bounding box center [108, 291] width 149 height 10
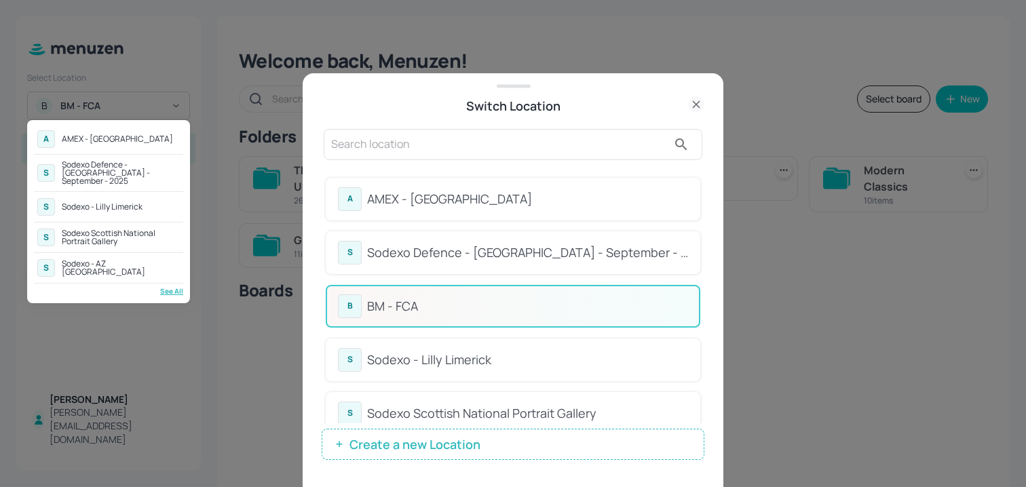
click at [524, 168] on div at bounding box center [513, 243] width 1026 height 487
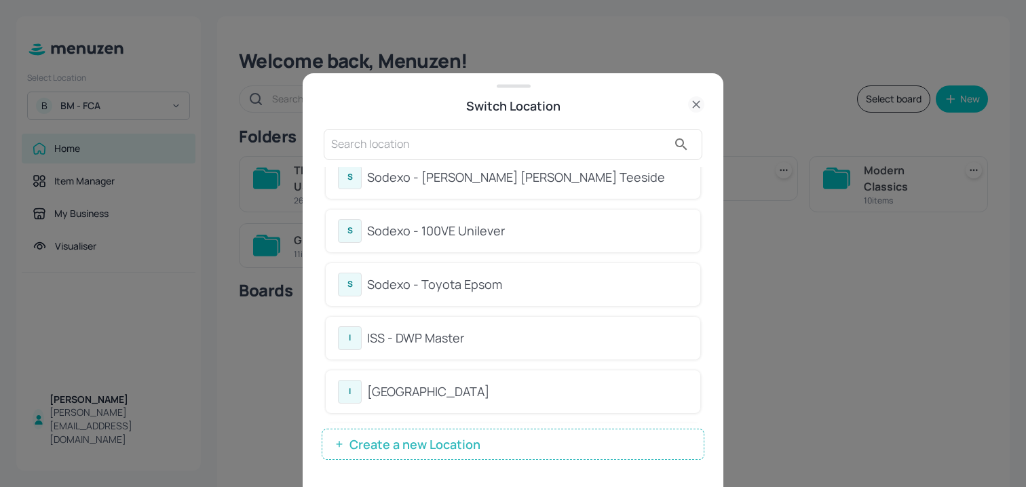
scroll to position [466, 0]
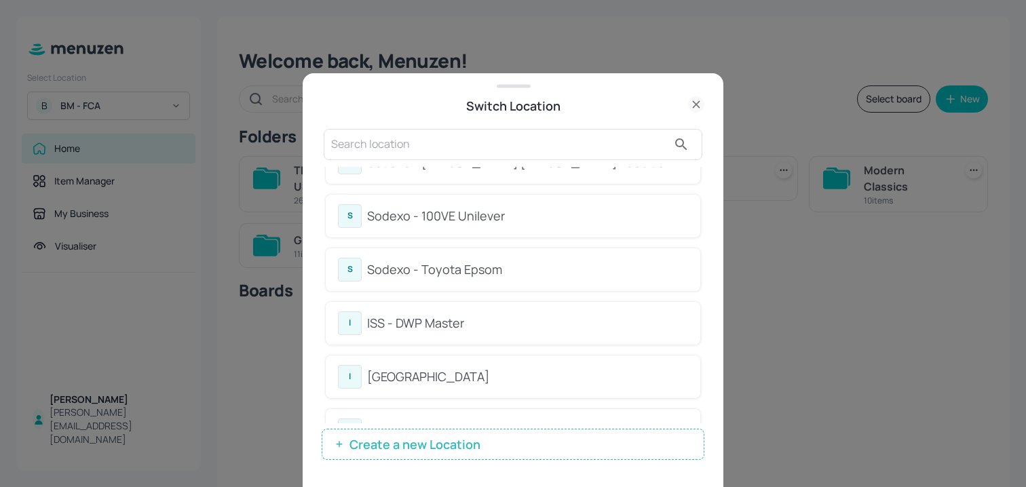
click at [493, 269] on div "Sodexo - Toyota Epsom" at bounding box center [527, 270] width 321 height 18
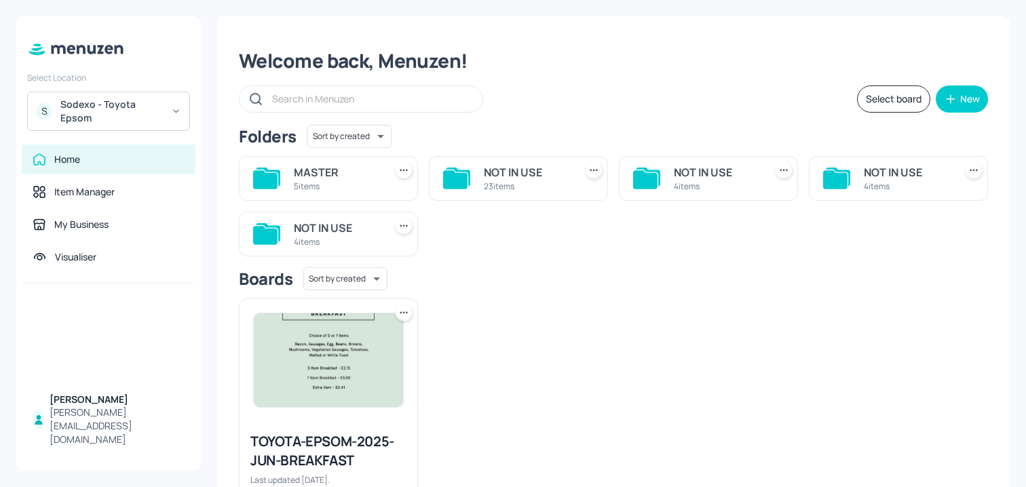
click at [356, 181] on div "5 items" at bounding box center [337, 187] width 86 height 12
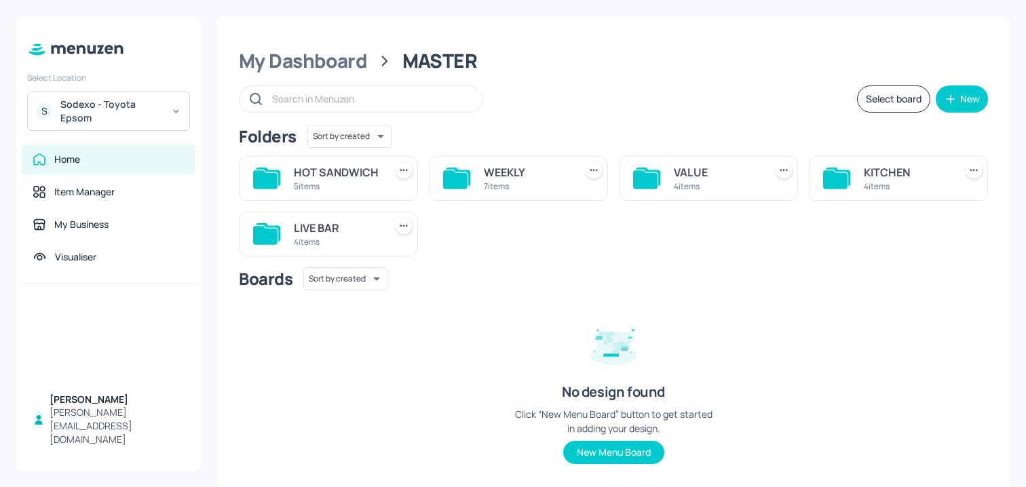
click at [853, 194] on div "KITCHEN 4 items" at bounding box center [898, 178] width 179 height 45
click at [854, 175] on div "KITCHEN 4 items" at bounding box center [898, 178] width 179 height 45
click at [908, 177] on div "KITCHEN" at bounding box center [907, 172] width 86 height 16
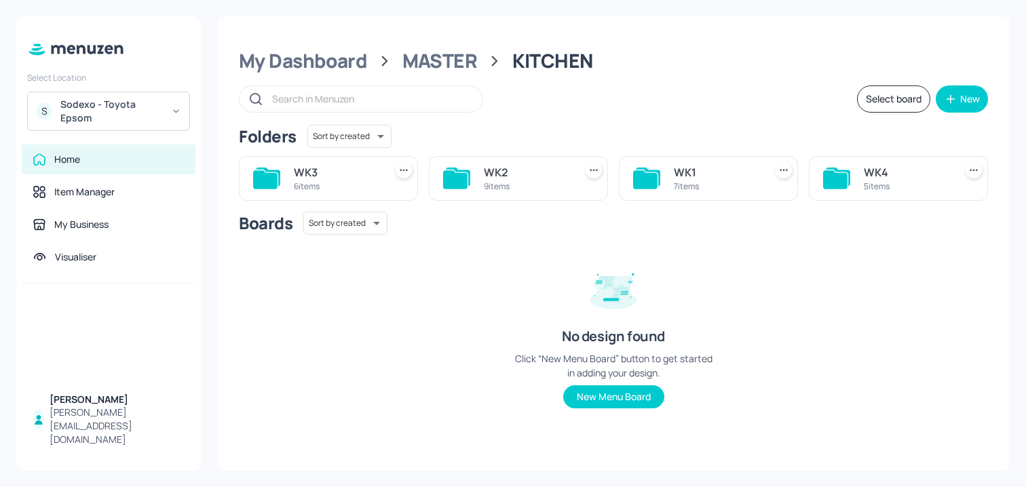
click at [756, 176] on div "WK1" at bounding box center [717, 172] width 86 height 16
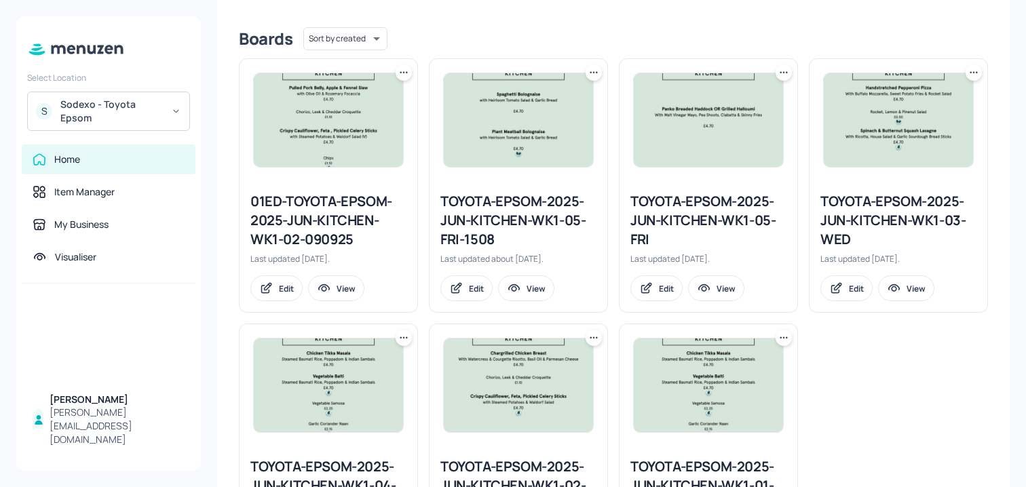
scroll to position [451, 0]
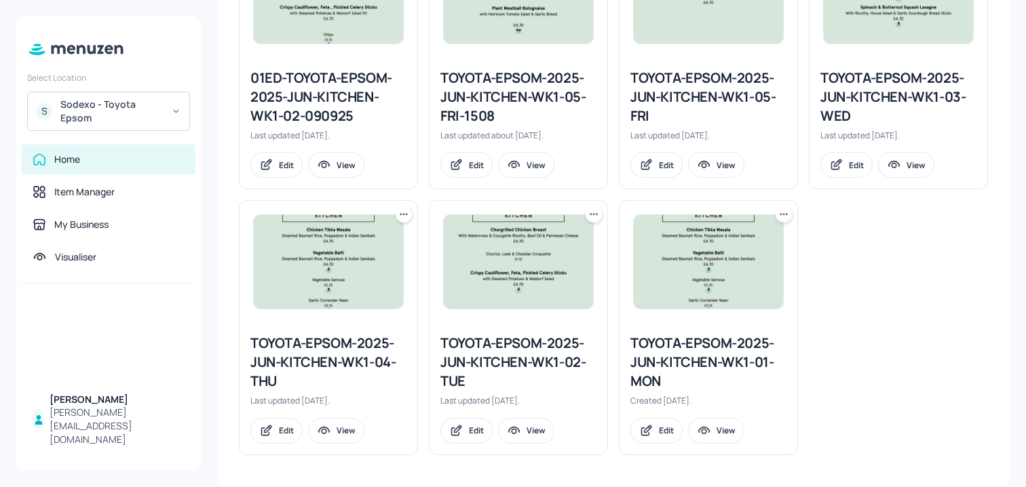
click at [877, 325] on div "01ED-TOYOTA-EPSOM-2025-JUN-KITCHEN-WK1-02-090925 Last updated 27 days ago. Edit…" at bounding box center [608, 190] width 760 height 532
click at [781, 211] on icon at bounding box center [784, 215] width 14 height 14
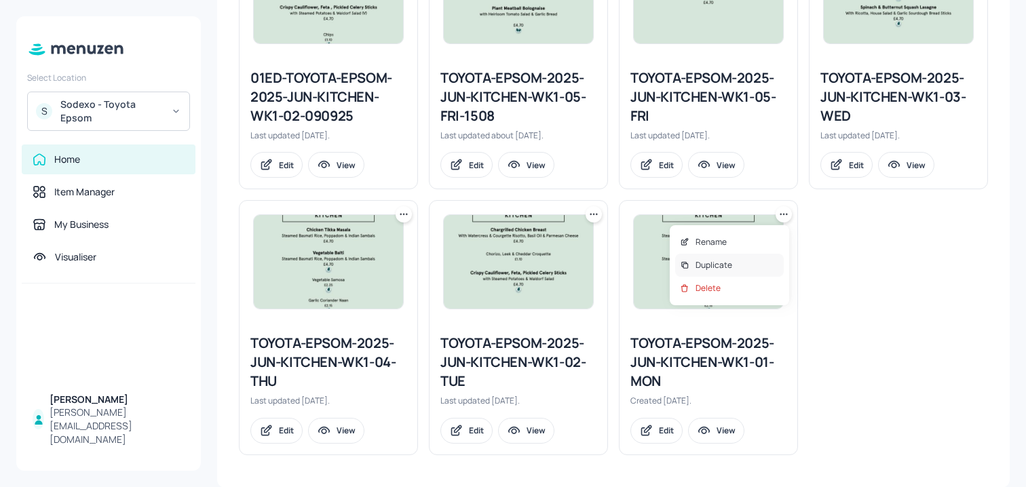
click at [724, 266] on p "Duplicate" at bounding box center [714, 265] width 37 height 12
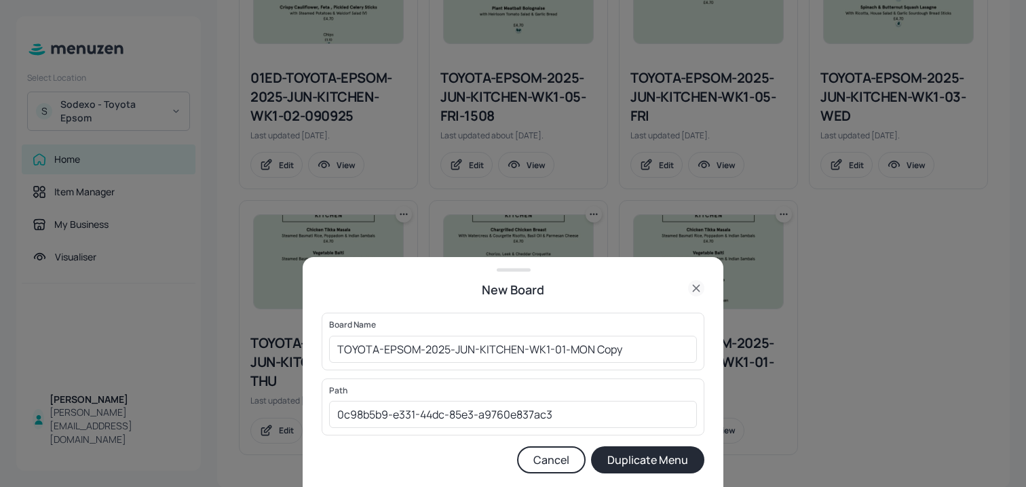
click at [328, 346] on div "Board Name TOYOTA-EPSOM-2025-JUN-KITCHEN-WK1-01-MON Copy ​" at bounding box center [513, 341] width 383 height 57
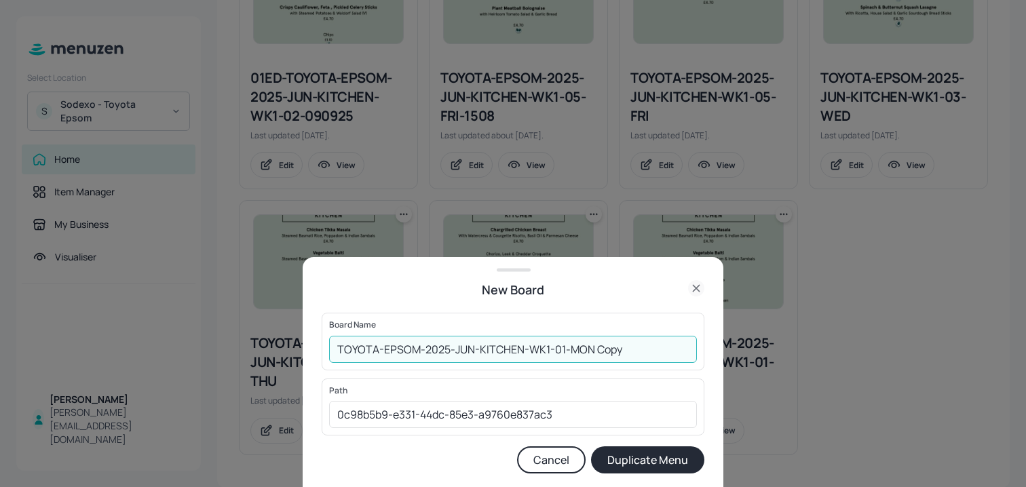
click at [332, 352] on input "TOYOTA-EPSOM-2025-JUN-KITCHEN-WK1-01-MON Copy" at bounding box center [513, 349] width 368 height 27
click at [349, 352] on input "01ED-TOYOTA-EPSOM-2025-JUN-KITCHEN-WK1-01-MON Copy" at bounding box center [513, 349] width 368 height 27
click at [669, 344] on input "01ED-TOYOTA-EPSOM-2025-JUN-KITCHEN-WK1-01-MON Copy" at bounding box center [513, 349] width 368 height 27
type input "01ED-TOYOTA-EPSOM-2025-JUN-KITCHEN-WK1-01-061025"
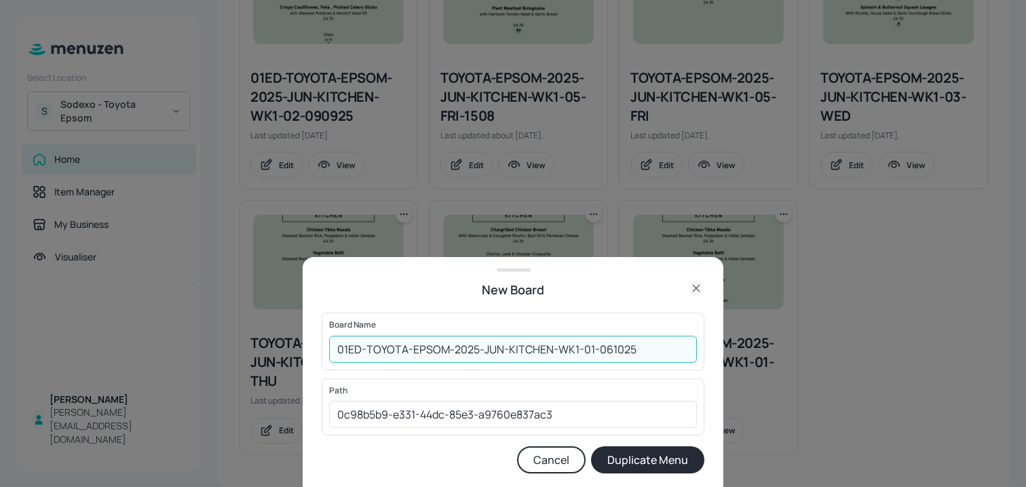
click at [591, 447] on button "Duplicate Menu" at bounding box center [647, 460] width 113 height 27
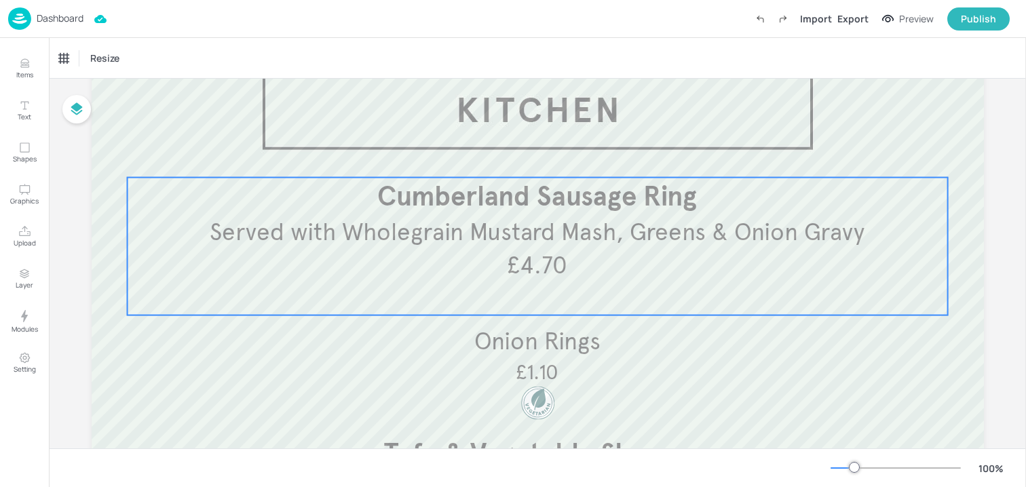
scroll to position [160, 0]
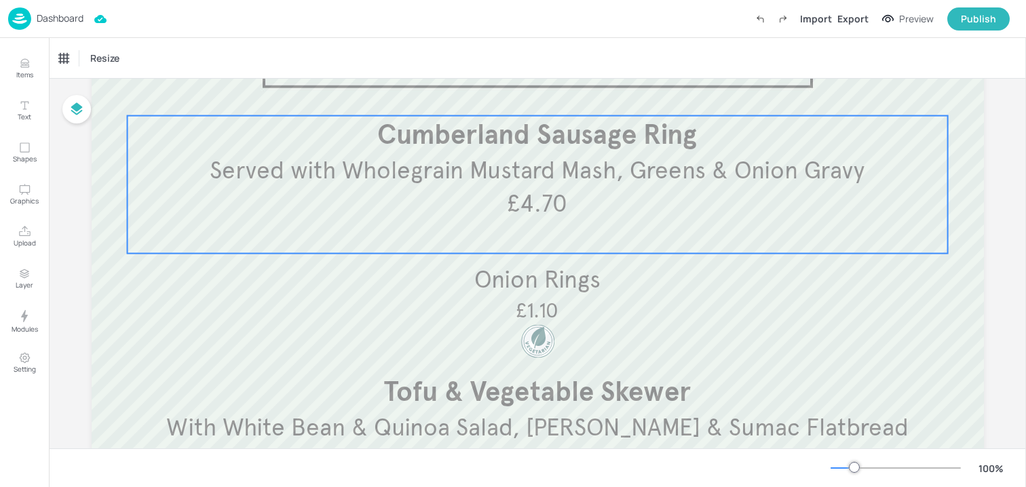
click at [547, 196] on span "£4.70" at bounding box center [537, 204] width 60 height 30
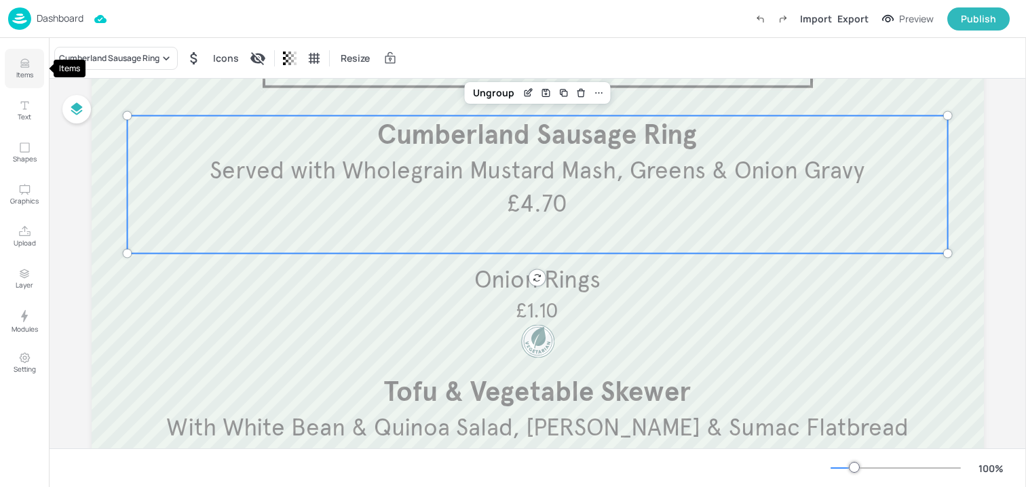
click at [39, 79] on button "Items" at bounding box center [24, 68] width 39 height 39
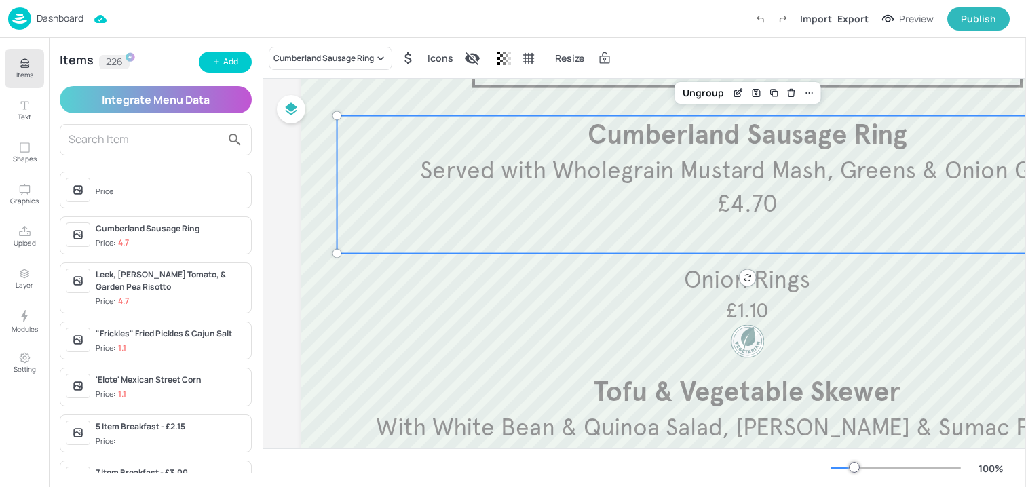
click at [695, 255] on div at bounding box center [747, 328] width 893 height 733
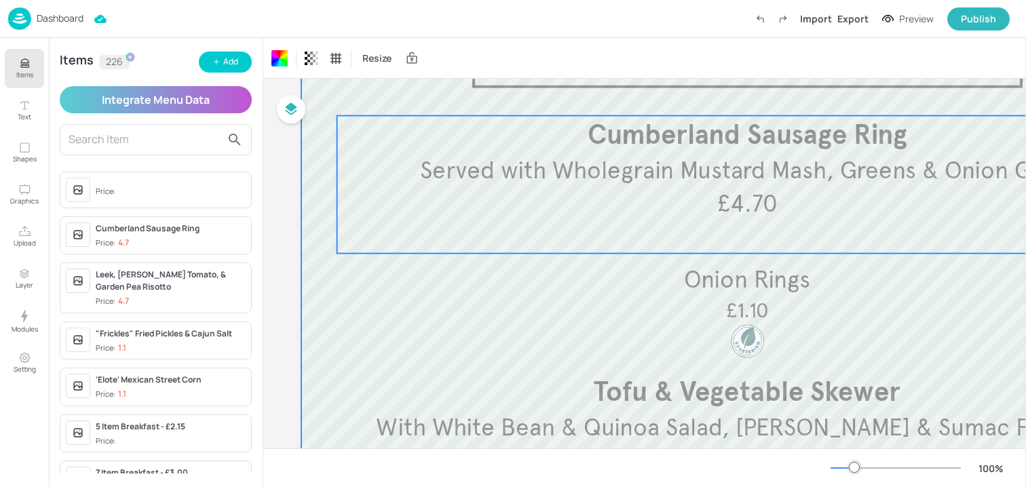
click at [544, 148] on p "Cumberland Sausage Ring" at bounding box center [747, 135] width 805 height 38
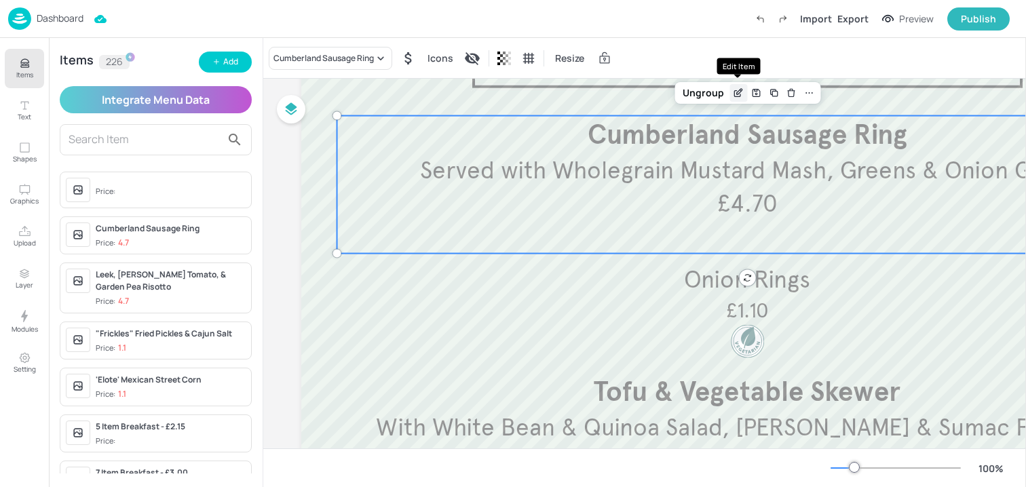
click at [737, 98] on div "Edit Item" at bounding box center [739, 93] width 18 height 18
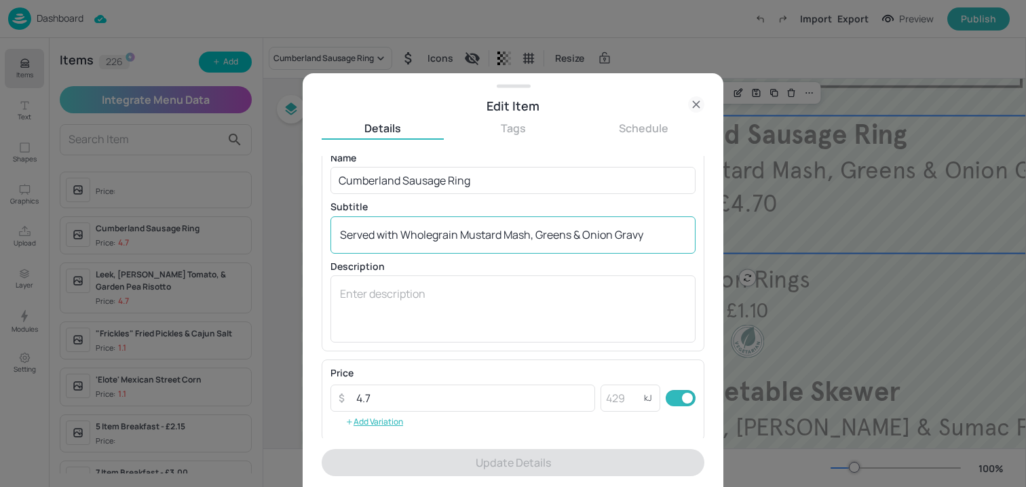
scroll to position [11, 0]
click at [504, 189] on input "Cumberland Sausage Ring" at bounding box center [513, 181] width 365 height 27
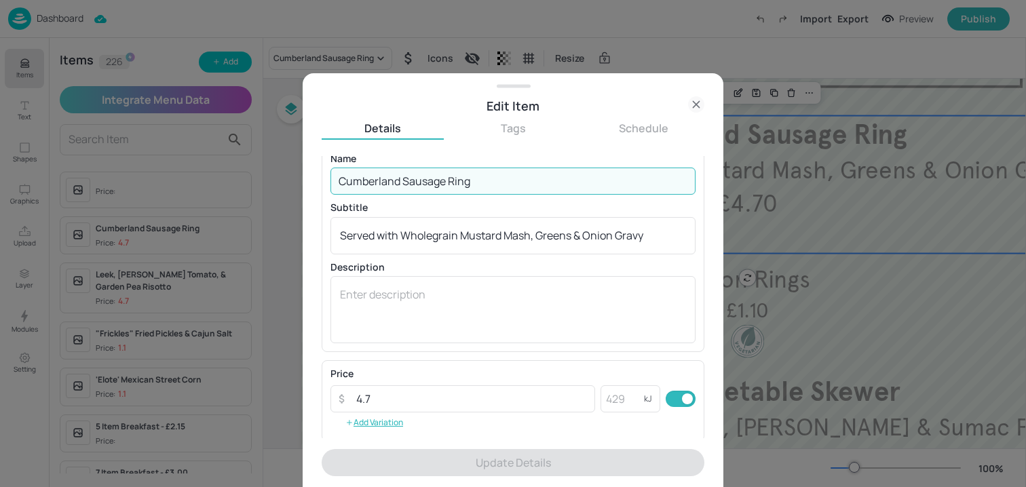
click at [504, 189] on input "Cumberland Sausage Ring" at bounding box center [513, 181] width 365 height 27
click at [495, 187] on input "Cumberland Sausage Ring" at bounding box center [513, 181] width 365 height 27
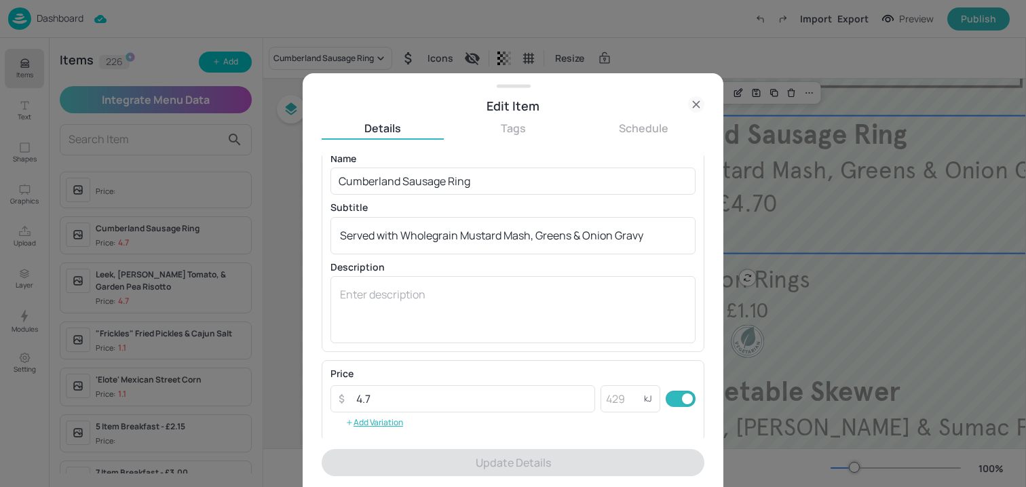
click at [701, 103] on icon at bounding box center [696, 104] width 16 height 16
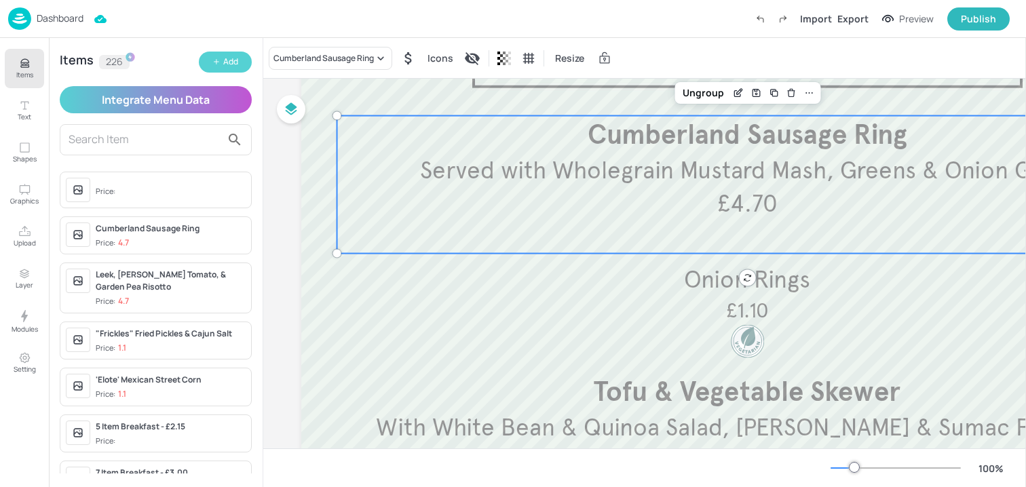
click at [240, 55] on button "Add" at bounding box center [225, 62] width 53 height 21
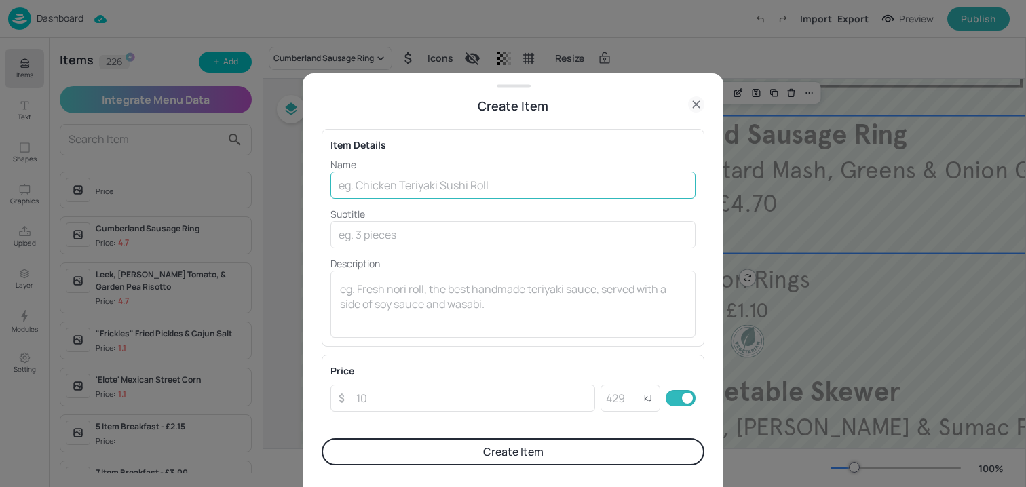
click at [360, 191] on input "text" at bounding box center [513, 185] width 365 height 27
paste input "Cumberland Sausage Ring"
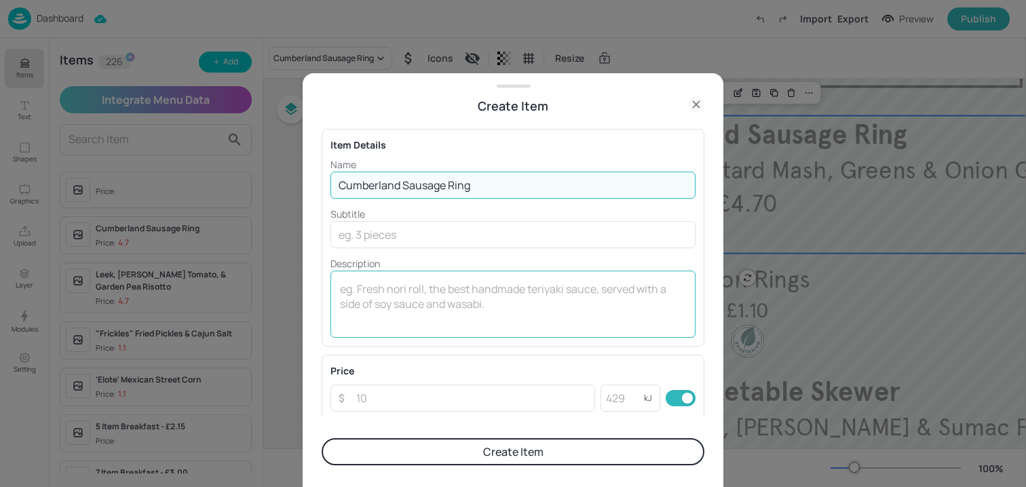
type input "Cumberland Sausage Ring"
click at [355, 284] on textarea at bounding box center [513, 304] width 346 height 45
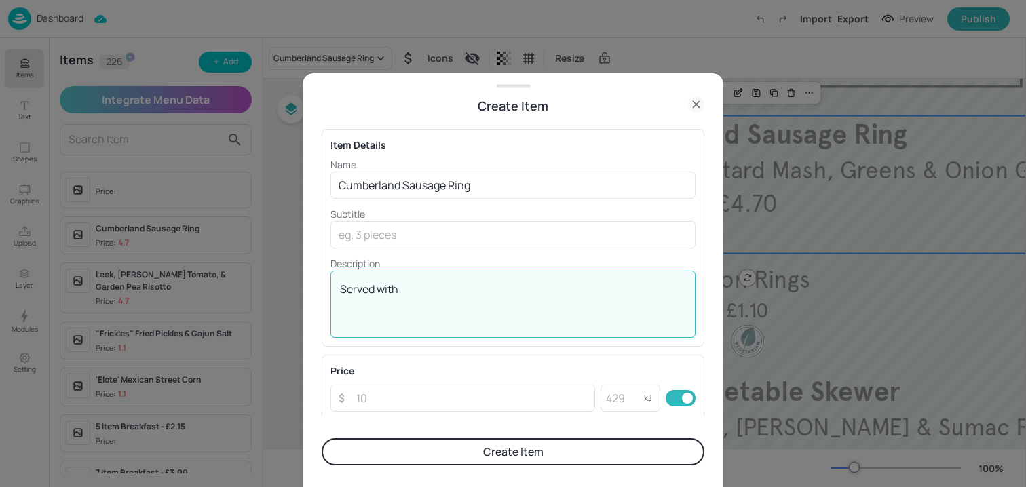
paste textarea "Mash Potato, Greens & Onion Gravy"
type textarea "Served with Mash Potato, Greens & Onion Gravy"
click at [386, 404] on input "number" at bounding box center [471, 398] width 247 height 27
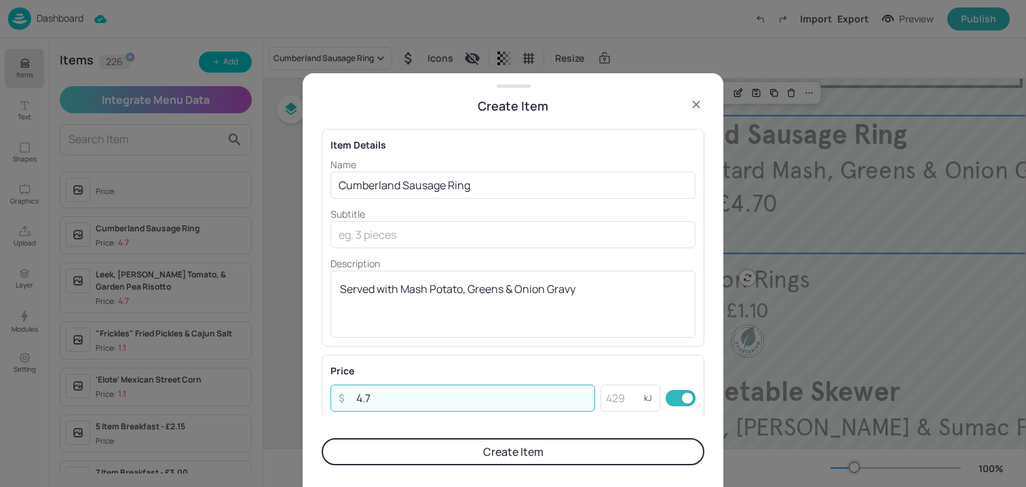
type input "4.7"
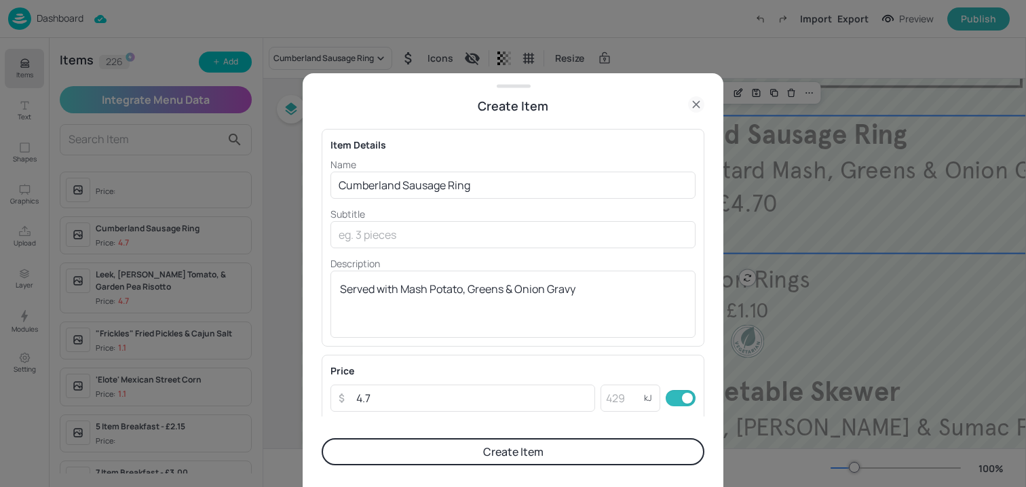
click at [434, 465] on button "Create Item" at bounding box center [513, 452] width 383 height 27
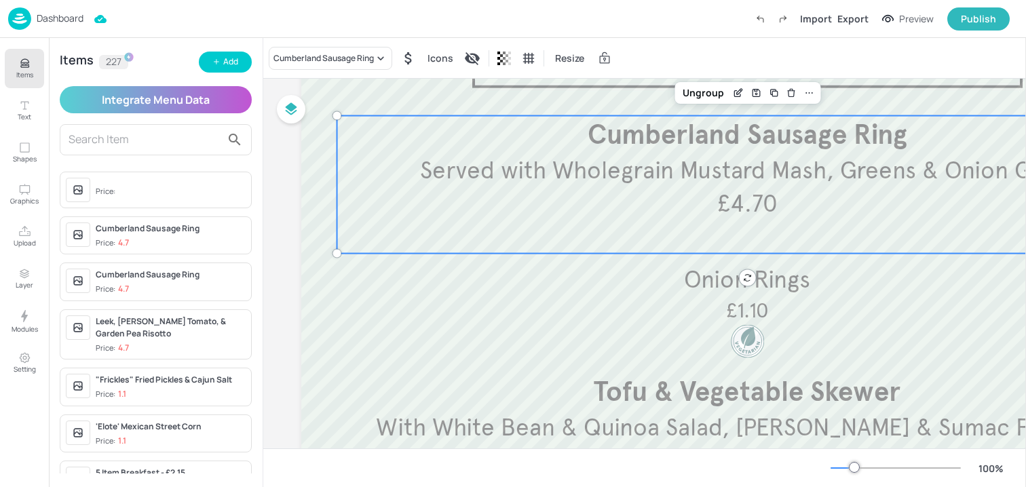
click at [35, 67] on button "Items" at bounding box center [24, 68] width 39 height 39
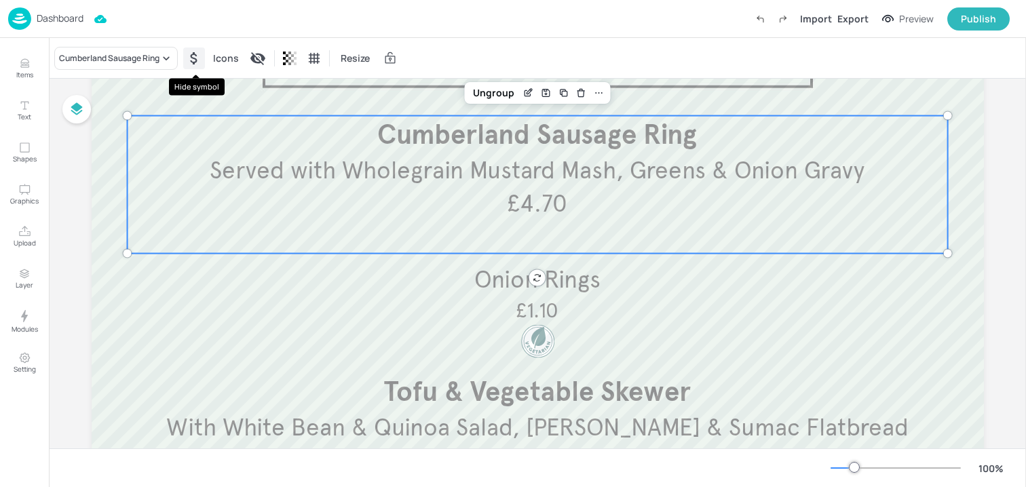
click at [190, 61] on icon "Hide symbol" at bounding box center [194, 58] width 16 height 16
click at [191, 61] on icon "Show symbol" at bounding box center [194, 58] width 16 height 16
click at [145, 58] on div "Cumberland Sausage Ring" at bounding box center [109, 58] width 100 height 12
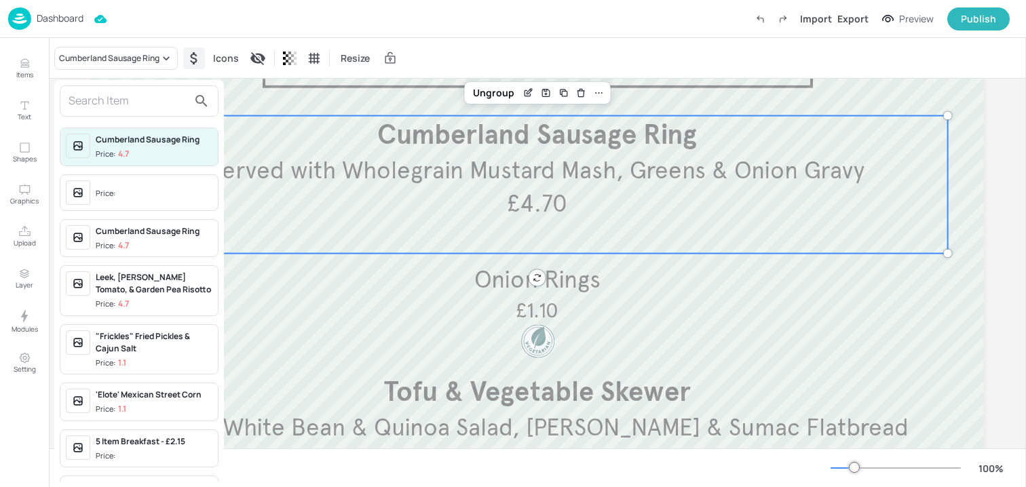
click at [353, 326] on div at bounding box center [513, 243] width 1026 height 487
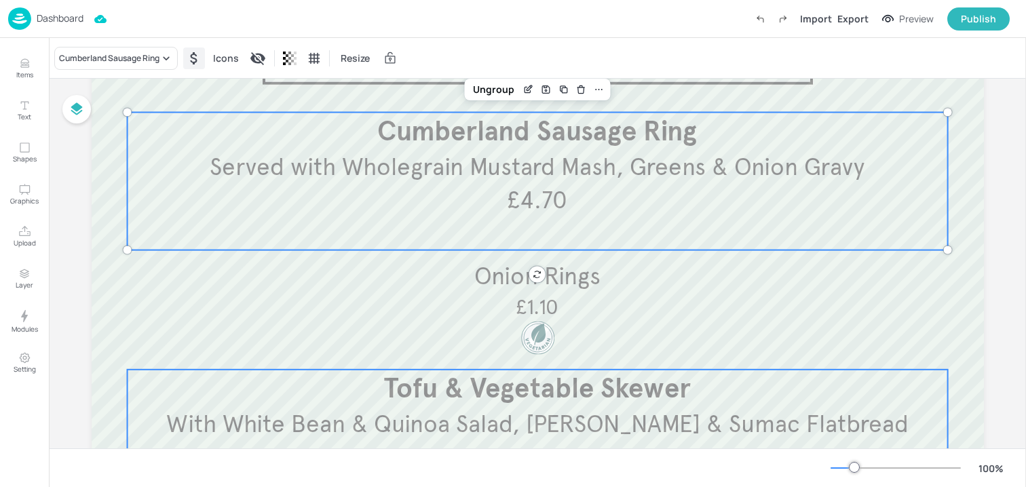
scroll to position [95, 0]
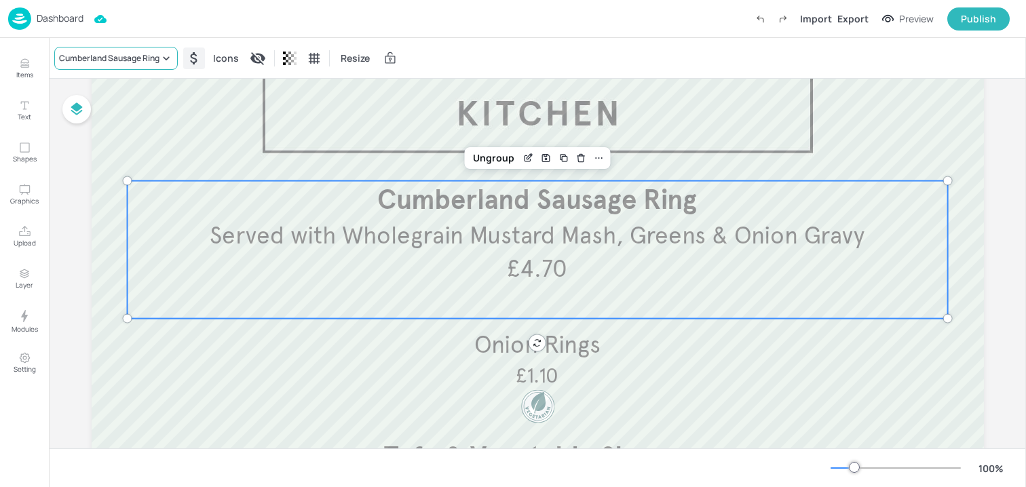
click at [148, 59] on div "Cumberland Sausage Ring" at bounding box center [109, 58] width 100 height 12
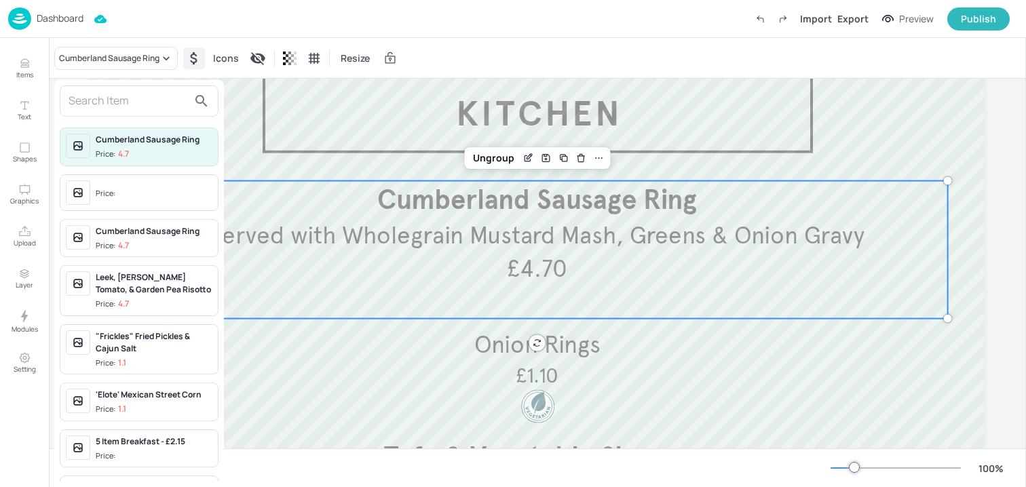
click at [124, 94] on input "text" at bounding box center [128, 101] width 119 height 22
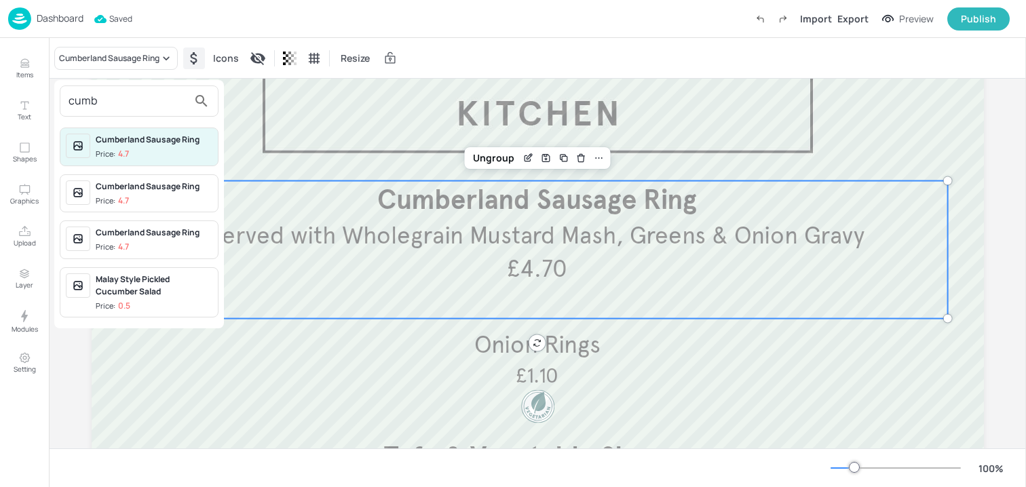
type input "cumb"
click at [131, 191] on div "Cumberland Sausage Ring" at bounding box center [154, 187] width 117 height 12
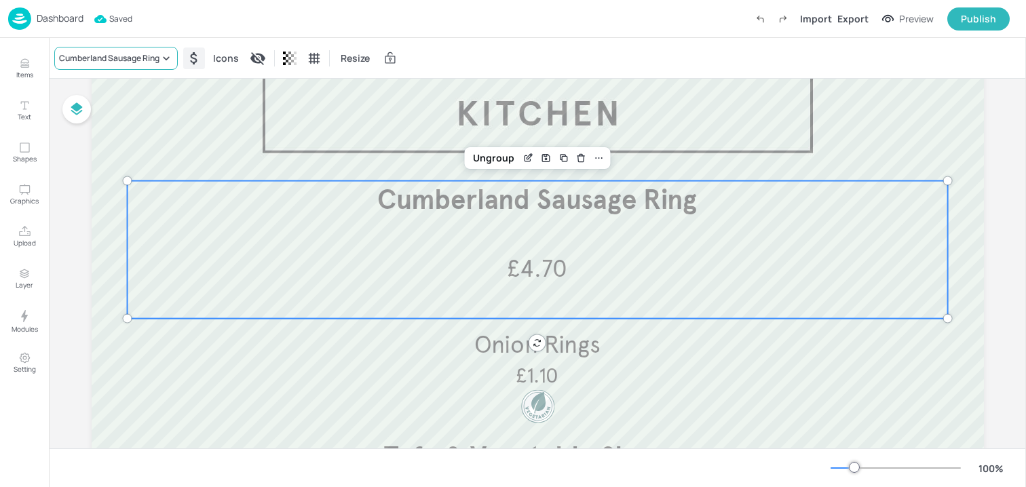
click at [142, 57] on div "Cumberland Sausage Ring" at bounding box center [109, 58] width 100 height 12
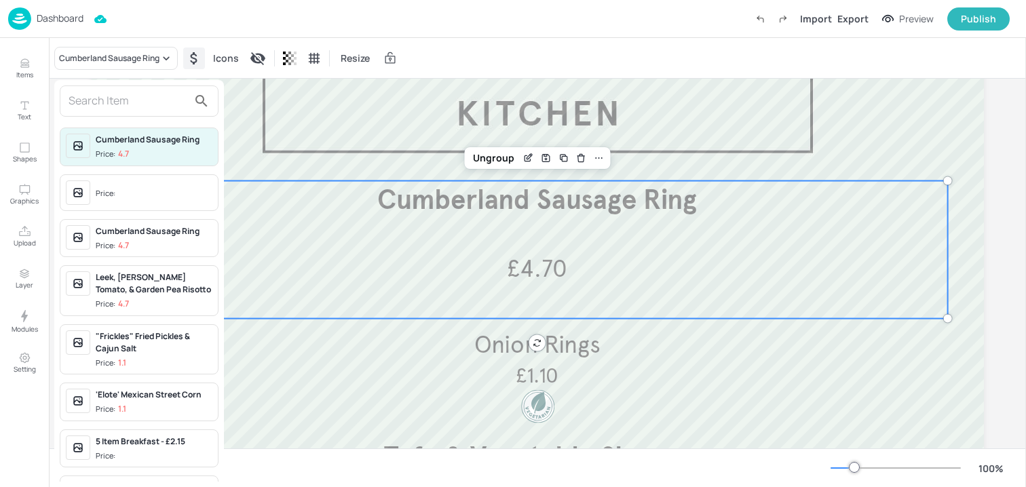
click at [125, 98] on input "text" at bounding box center [128, 101] width 119 height 22
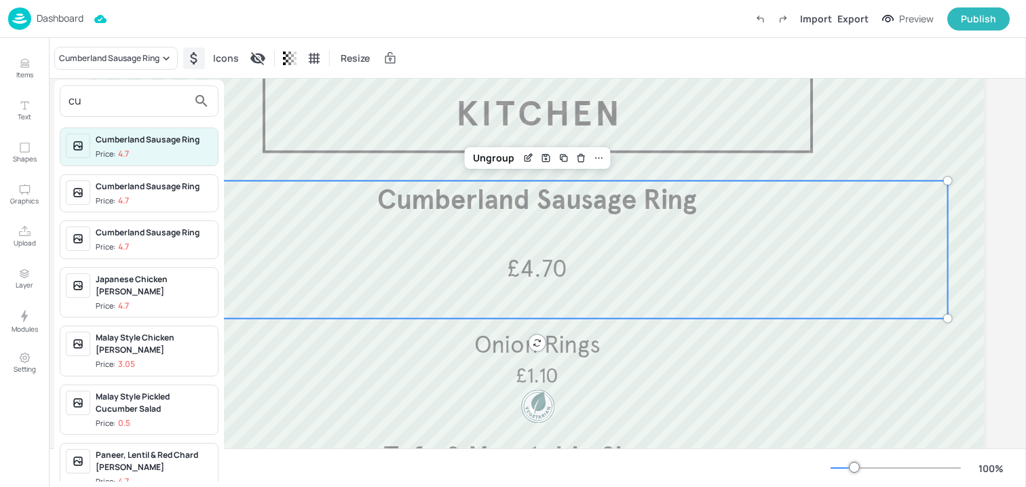
type input "cu"
click at [150, 236] on div "Cumberland Sausage Ring" at bounding box center [154, 233] width 117 height 12
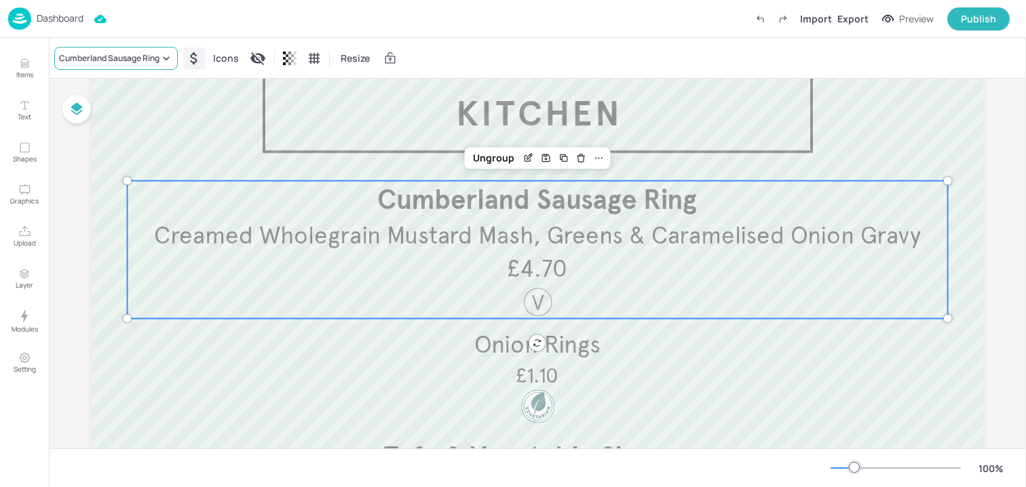
click at [143, 56] on div "Cumberland Sausage Ring" at bounding box center [109, 58] width 100 height 12
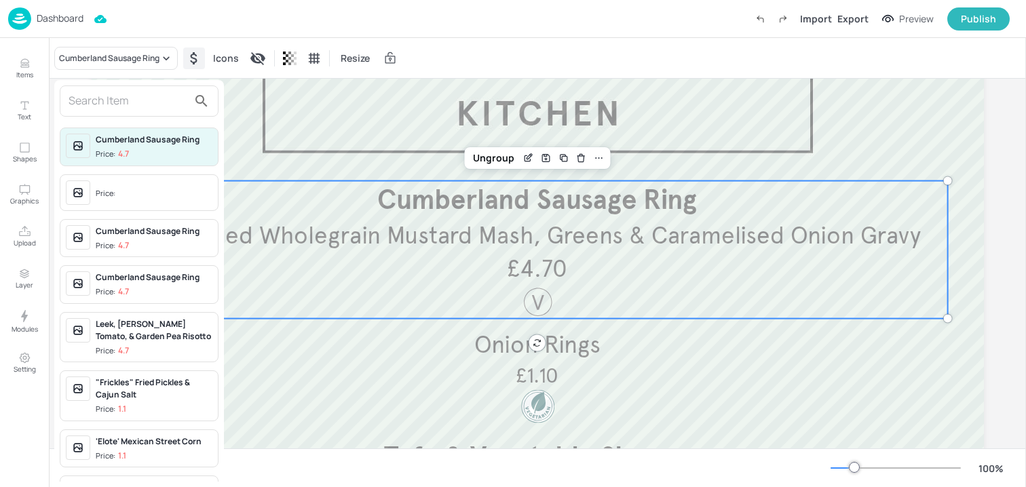
click at [120, 107] on input "text" at bounding box center [128, 101] width 119 height 22
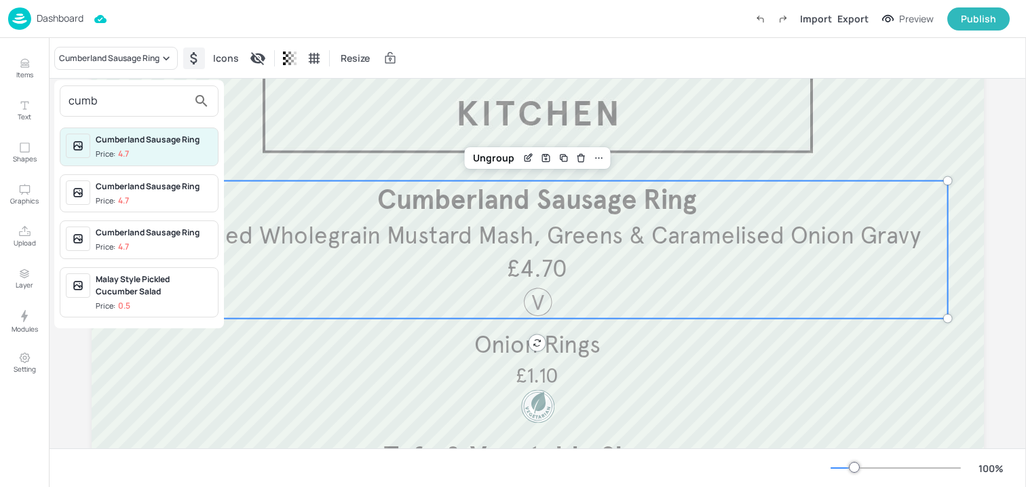
type input "cumb"
click at [151, 140] on div "Cumberland Sausage Ring" at bounding box center [154, 140] width 117 height 12
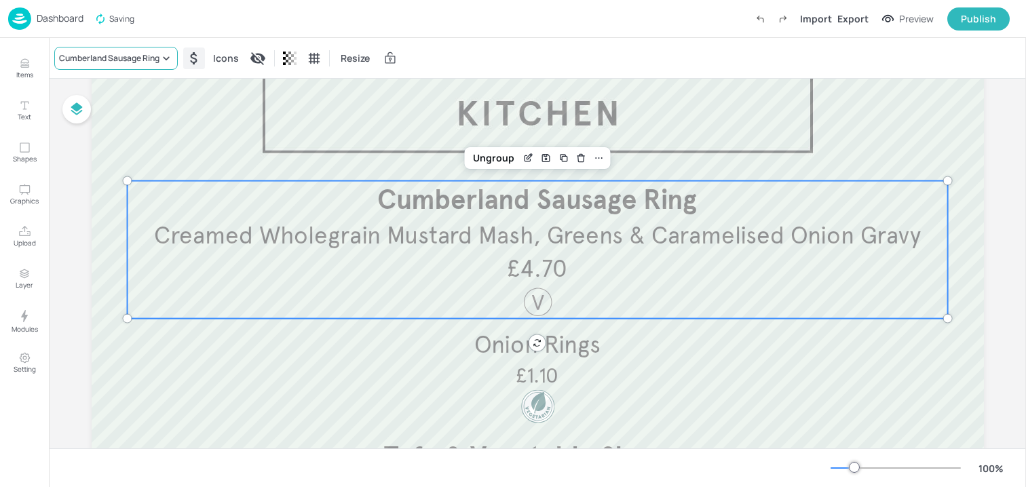
click at [158, 54] on div "Cumberland Sausage Ring" at bounding box center [109, 58] width 100 height 12
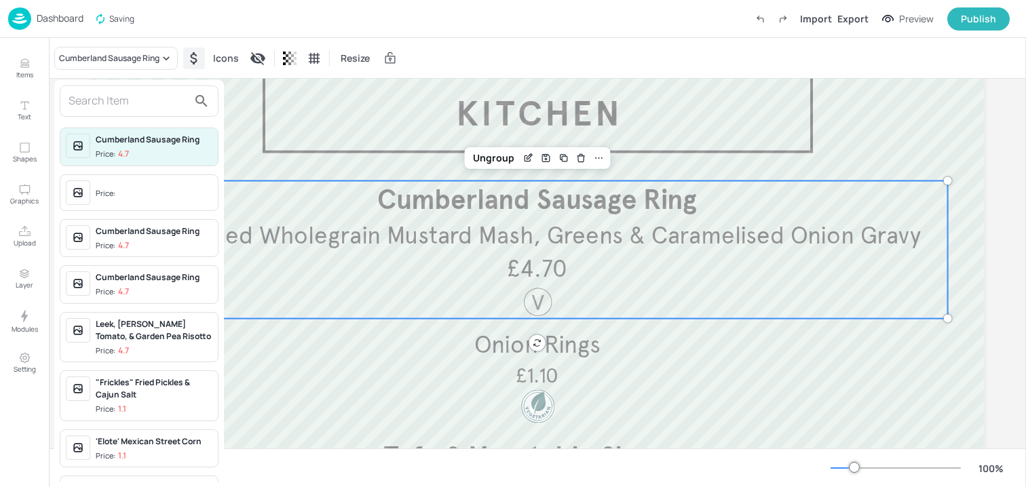
click at [139, 96] on input "text" at bounding box center [128, 101] width 119 height 22
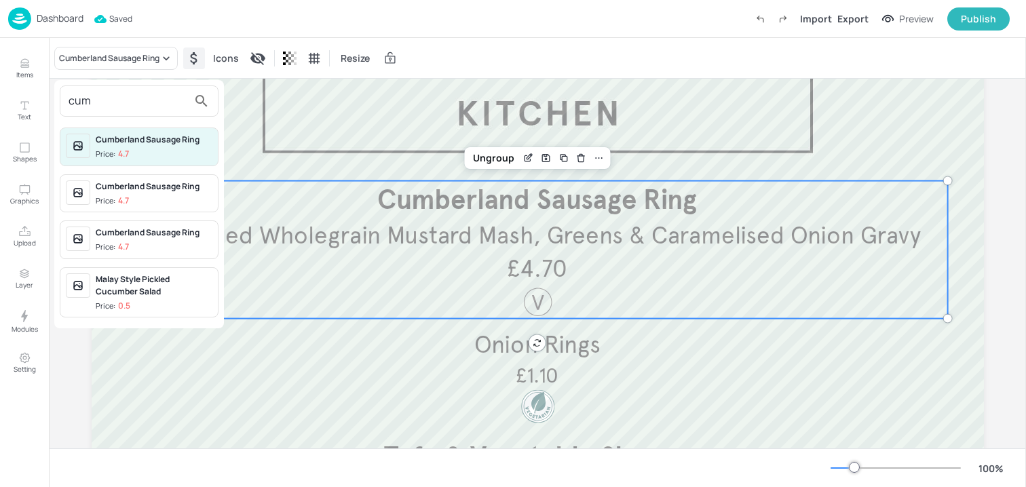
type input "cum"
click at [130, 203] on span "Price: 4.7" at bounding box center [154, 202] width 117 height 12
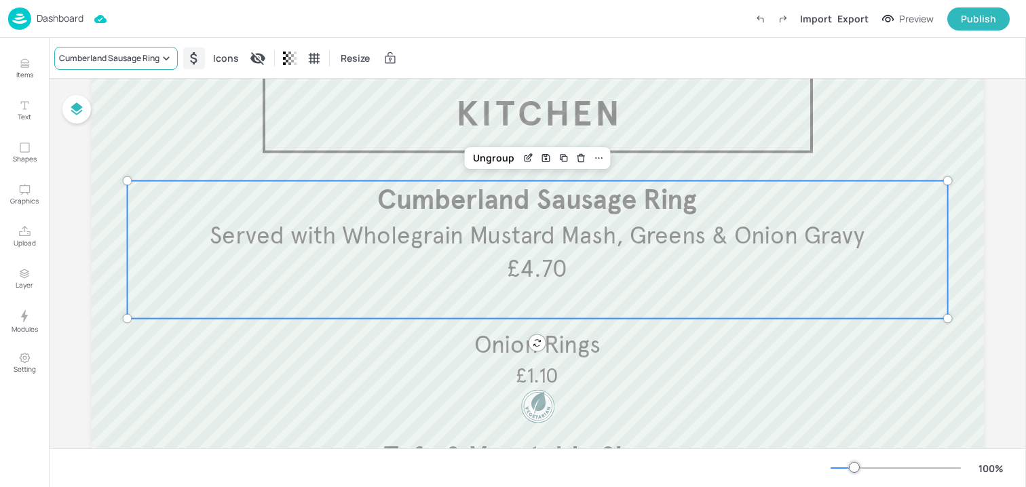
click at [122, 62] on div "Cumberland Sausage Ring" at bounding box center [109, 58] width 100 height 12
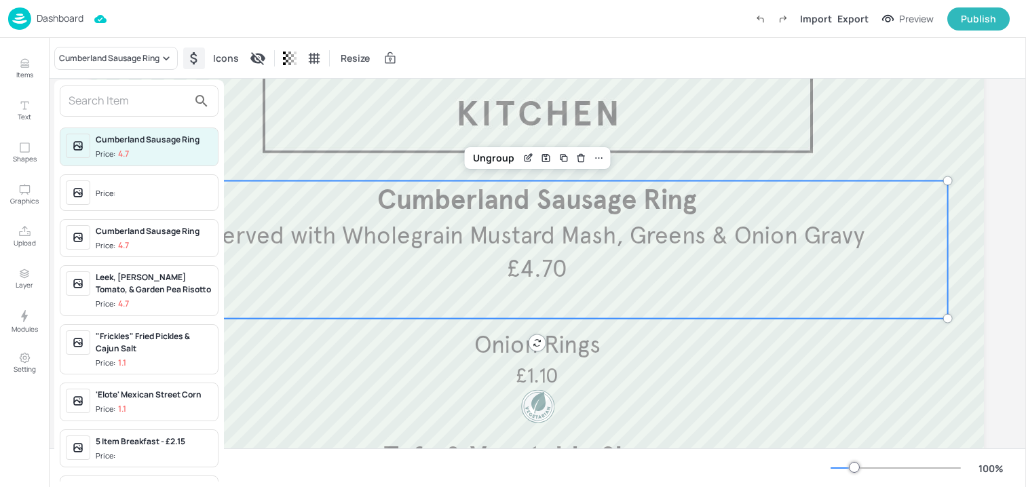
click at [118, 95] on input "text" at bounding box center [128, 101] width 119 height 22
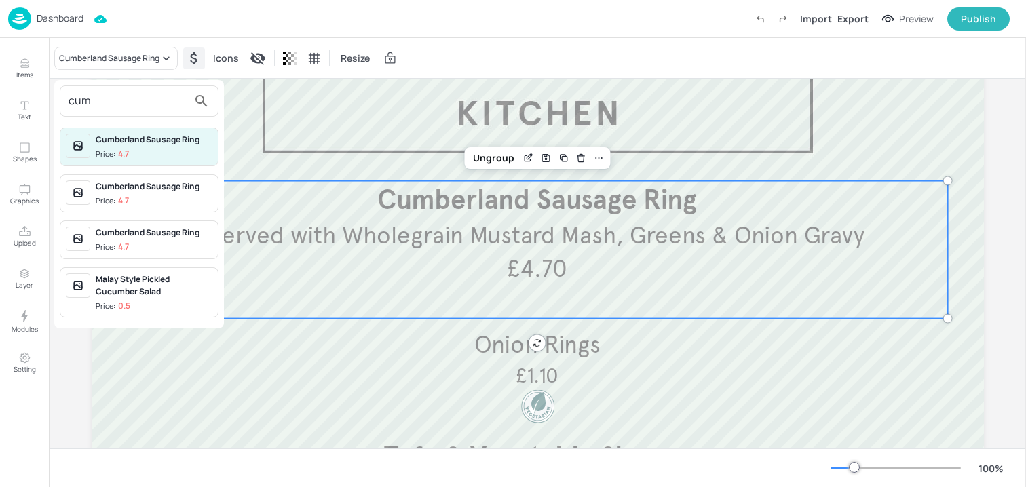
type input "cum"
click at [137, 249] on span "Price: 4.7" at bounding box center [154, 248] width 117 height 12
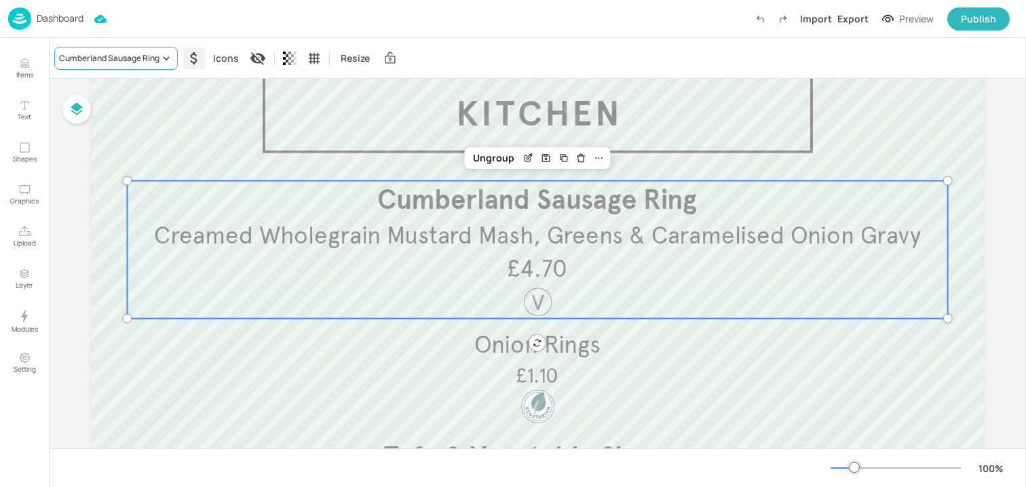
click at [159, 57] on div "Cumberland Sausage Ring" at bounding box center [109, 58] width 100 height 12
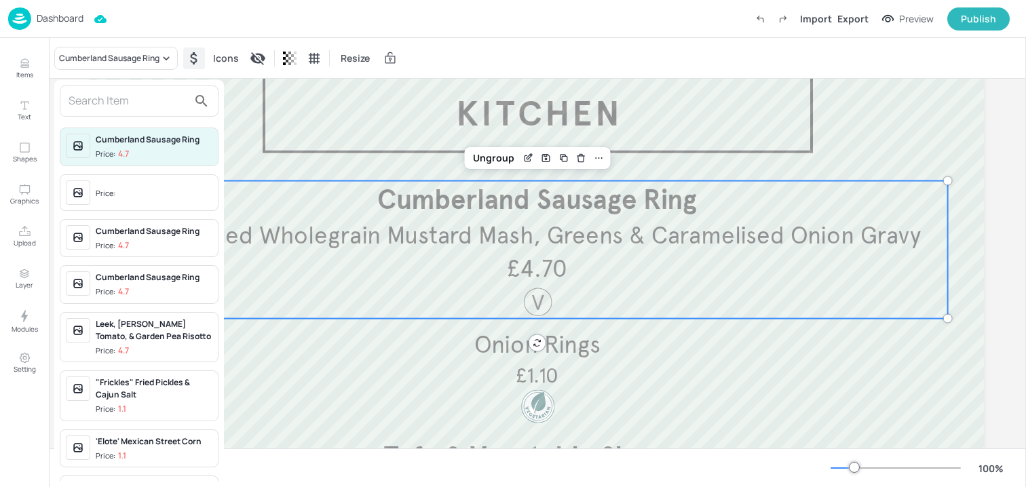
click at [136, 92] on input "text" at bounding box center [128, 101] width 119 height 22
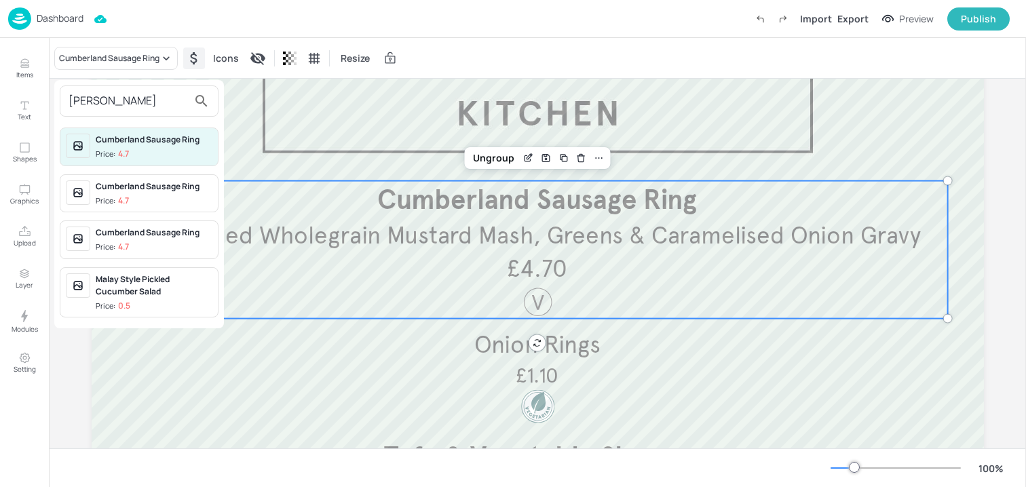
type input "cumber"
click at [148, 242] on span "Price: 4.7" at bounding box center [154, 248] width 117 height 12
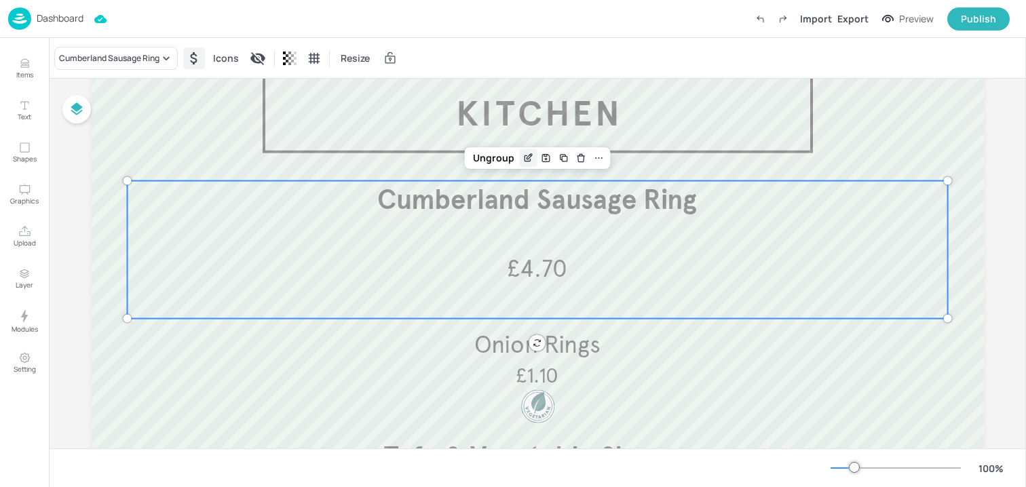
click at [523, 157] on icon "Edit Item" at bounding box center [529, 158] width 12 height 11
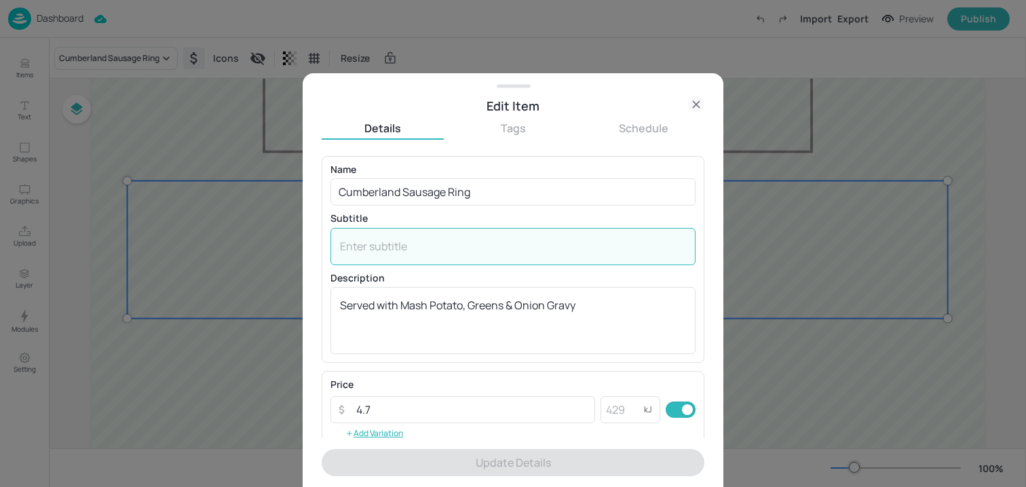
click at [413, 247] on textarea at bounding box center [513, 246] width 346 height 15
click at [481, 296] on div "Served with Mash Potato, Greens & Onion Gravy x ​" at bounding box center [513, 320] width 365 height 67
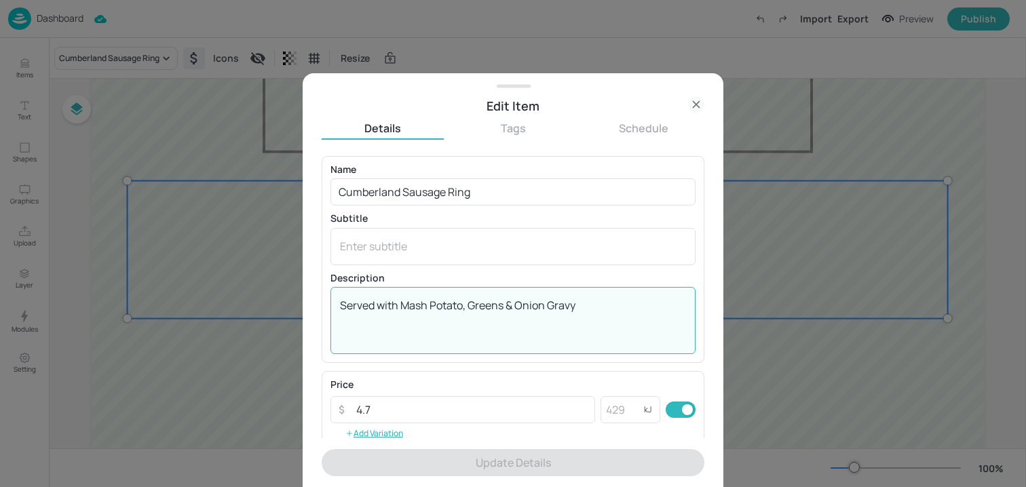
click at [481, 296] on div "Served with Mash Potato, Greens & Onion Gravy x ​" at bounding box center [513, 320] width 365 height 67
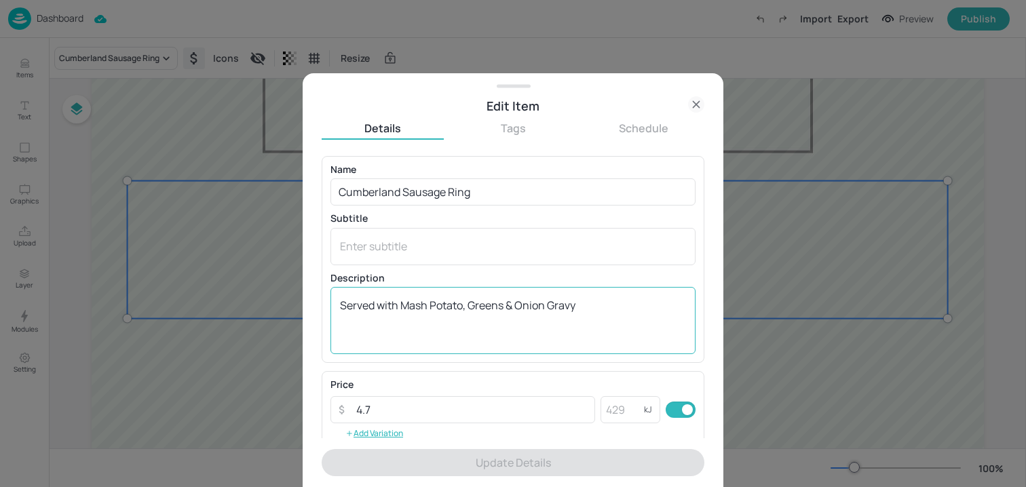
click at [481, 296] on div "Served with Mash Potato, Greens & Onion Gravy x ​" at bounding box center [513, 320] width 365 height 67
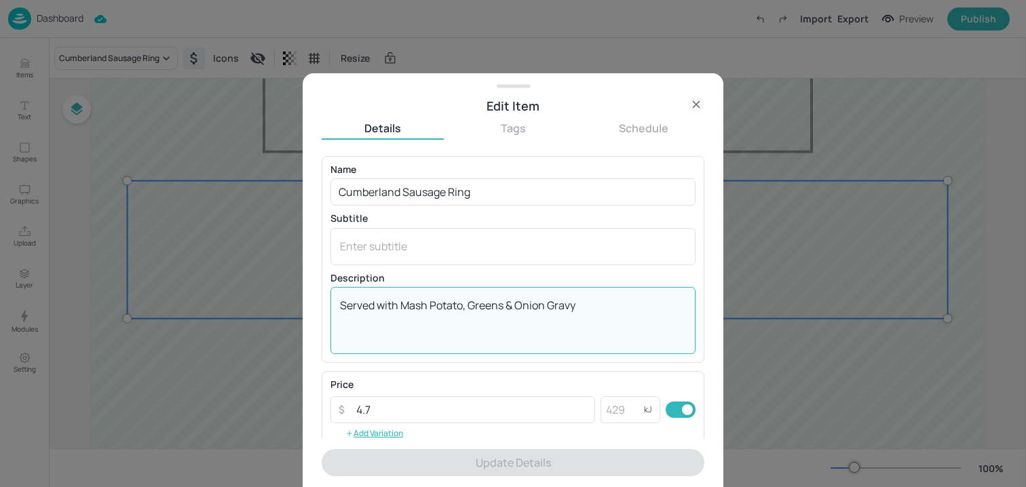
click at [481, 296] on div "Served with Mash Potato, Greens & Onion Gravy x ​" at bounding box center [513, 320] width 365 height 67
click at [480, 303] on textarea "Served with Mash Potato, Greens & Onion Gravy" at bounding box center [513, 320] width 346 height 45
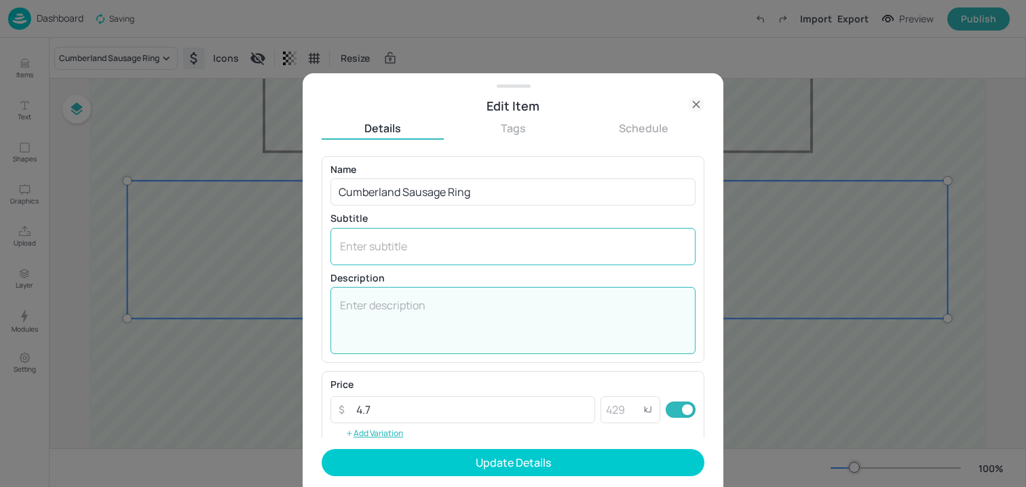
click at [460, 248] on textarea at bounding box center [513, 246] width 346 height 15
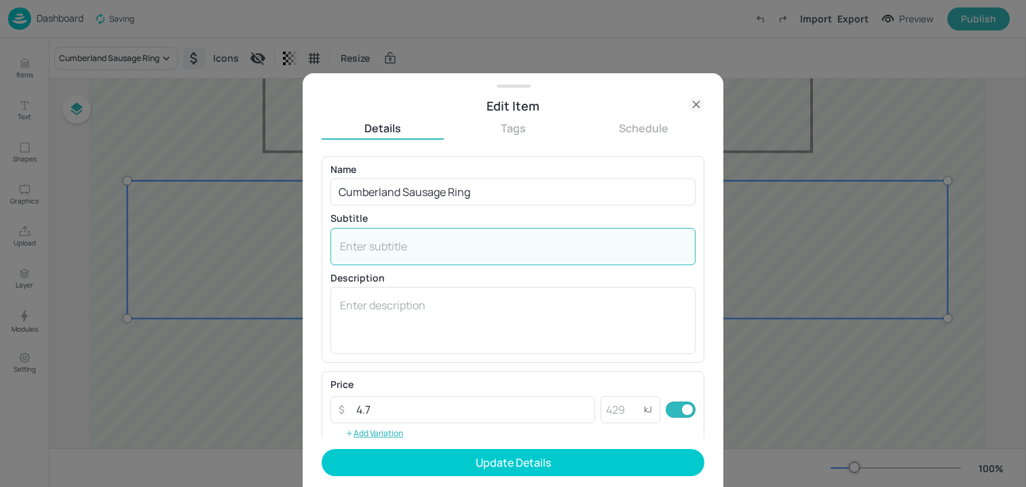
paste textarea "Served with Mash Potato, Greens & Onion Gravy"
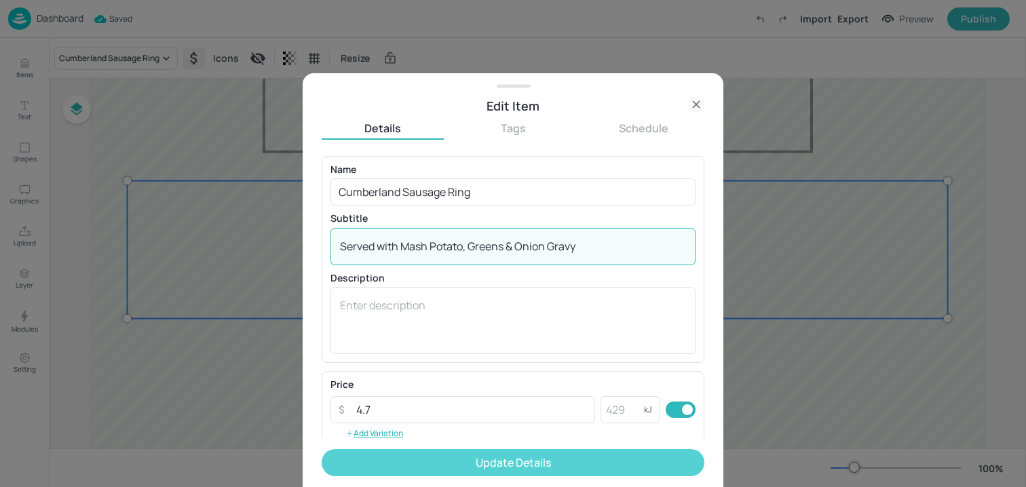
type textarea "Served with Mash Potato, Greens & Onion Gravy"
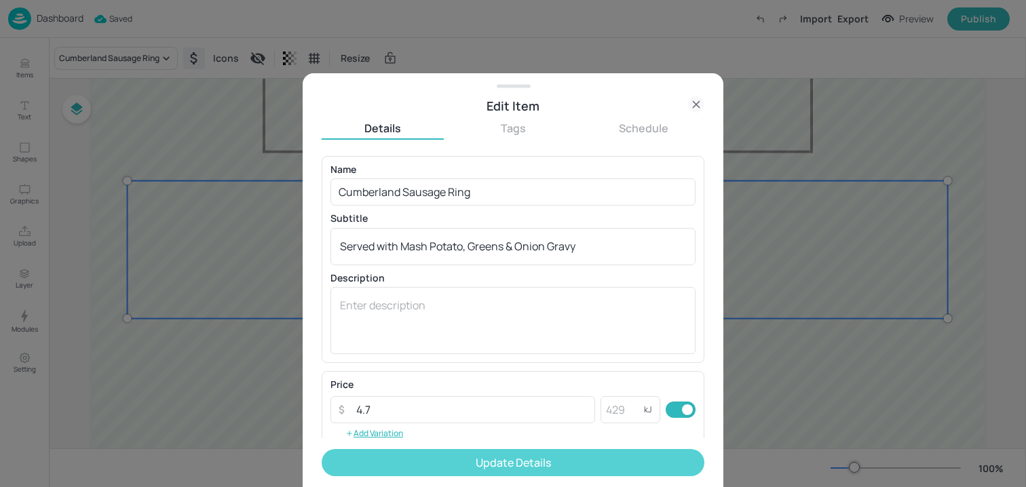
click at [445, 457] on button "Update Details" at bounding box center [513, 462] width 383 height 27
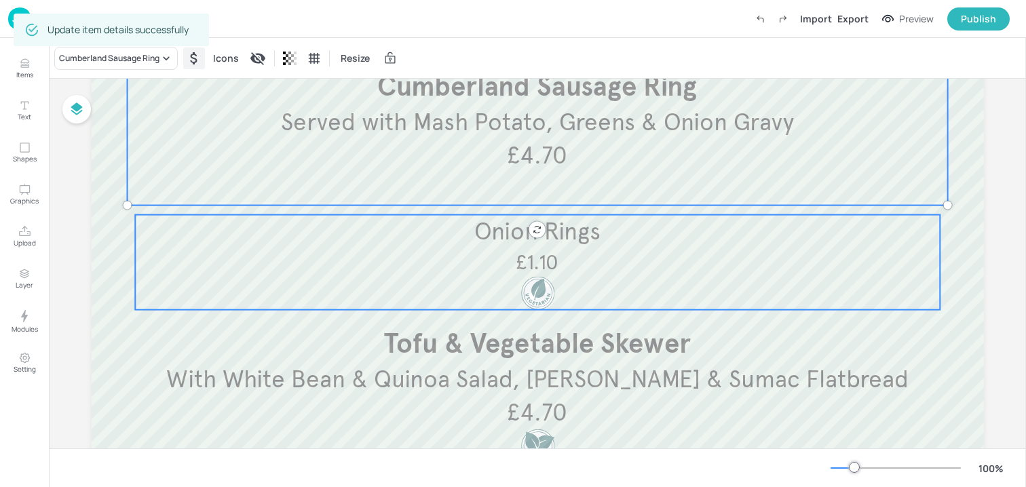
scroll to position [233, 0]
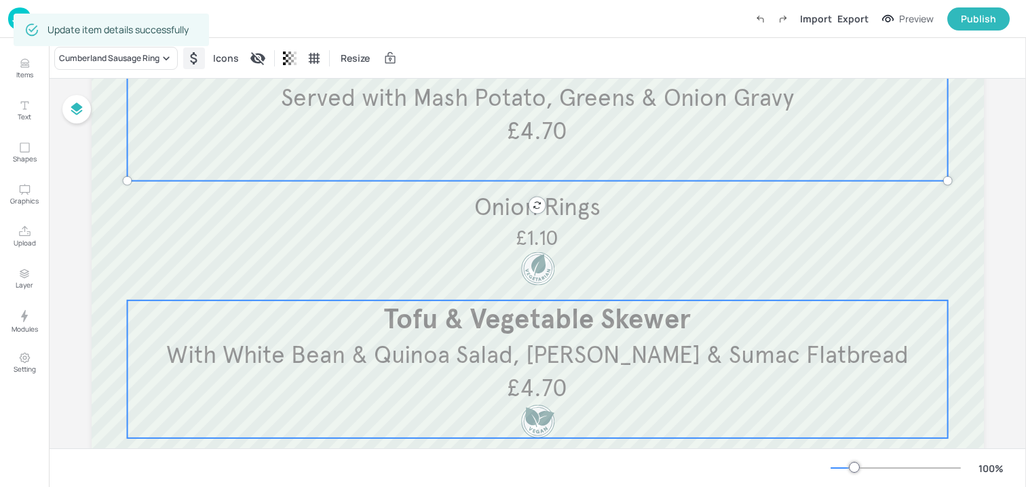
click at [798, 377] on div "With White Bean & Quinoa Salad, Garlic & Sumac Flatbread Tofu & Vegetable Skewe…" at bounding box center [537, 370] width 821 height 138
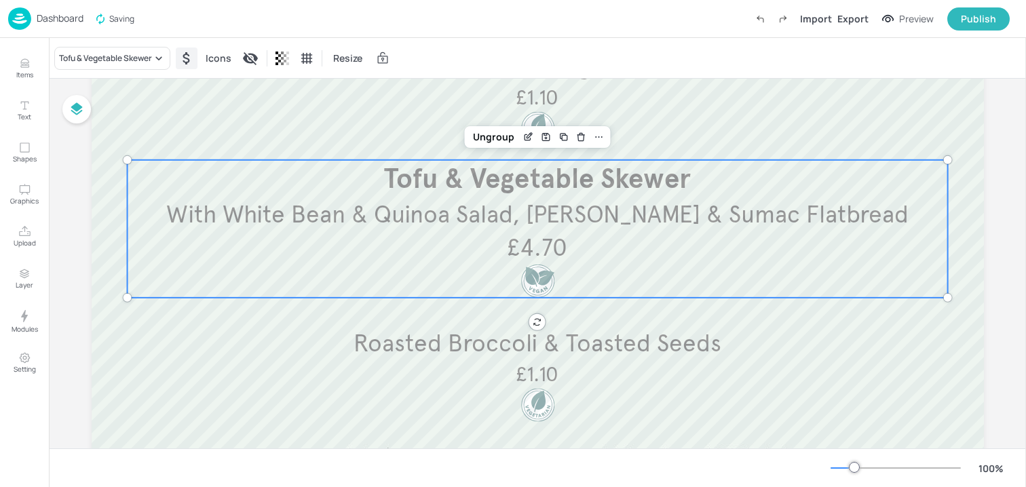
scroll to position [441, 0]
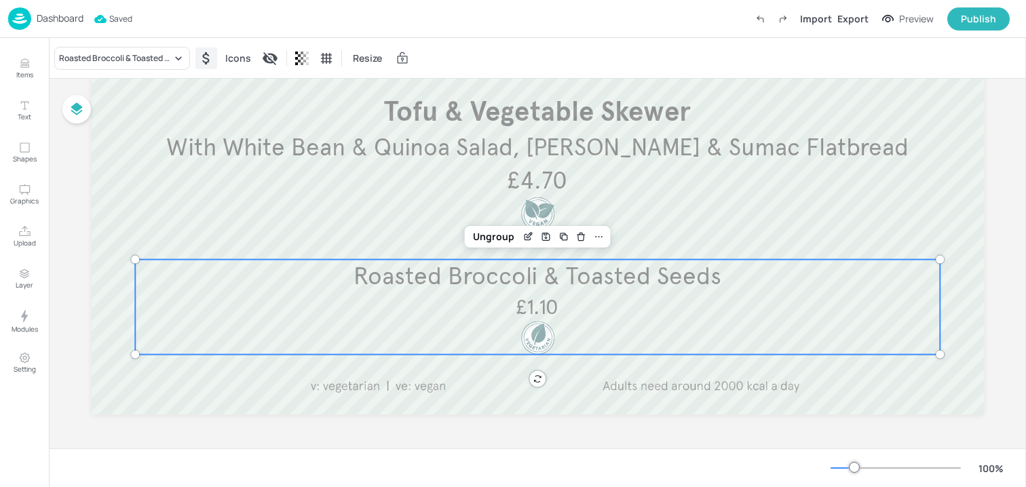
click at [823, 299] on div "Roasted Broccoli & Toasted Seeds £1.10" at bounding box center [537, 307] width 805 height 95
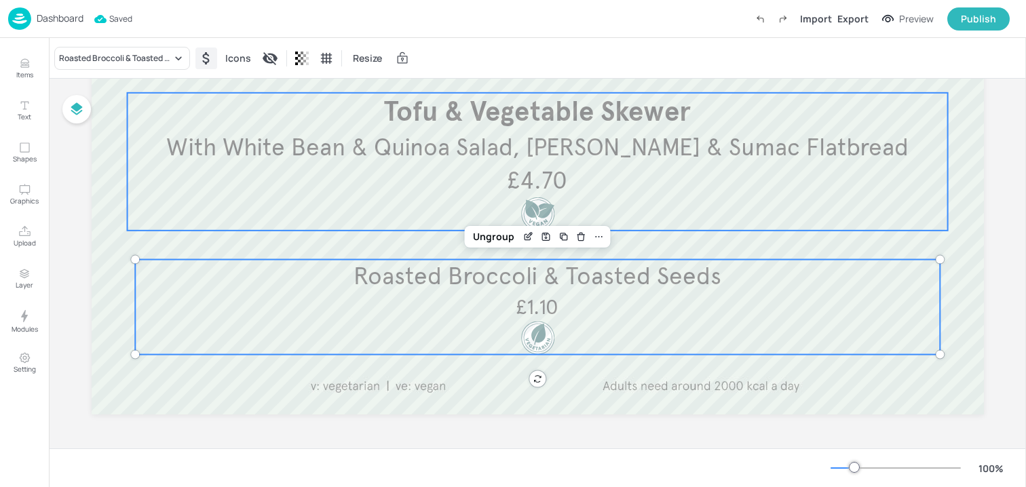
click at [935, 221] on div "With White Bean & Quinoa Salad, Garlic & Sumac Flatbread Tofu & Vegetable Skewe…" at bounding box center [537, 162] width 821 height 138
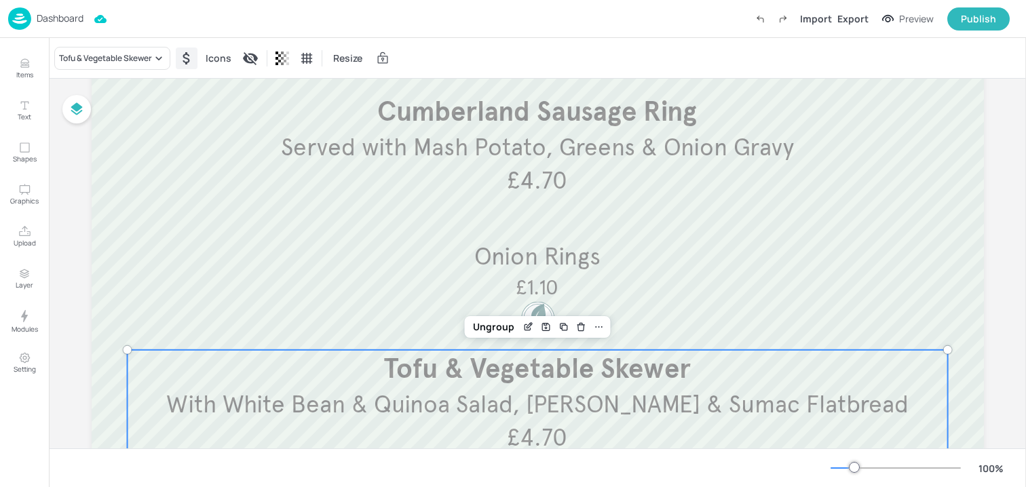
scroll to position [172, 0]
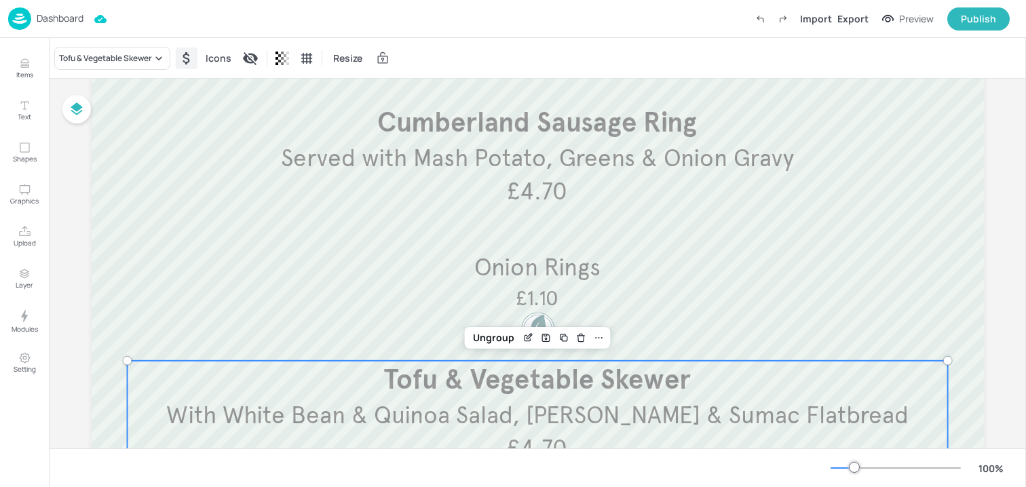
click at [899, 138] on p "Cumberland Sausage Ring" at bounding box center [537, 123] width 805 height 38
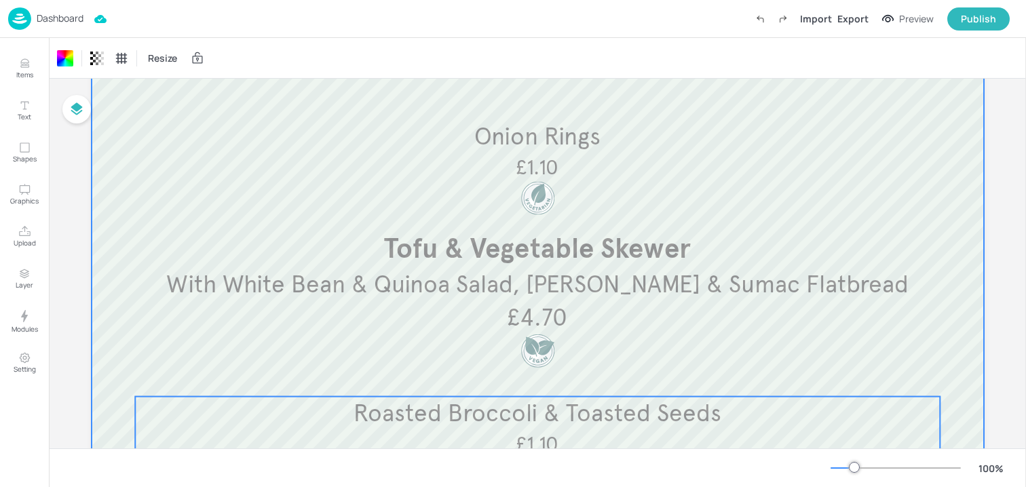
scroll to position [302, 0]
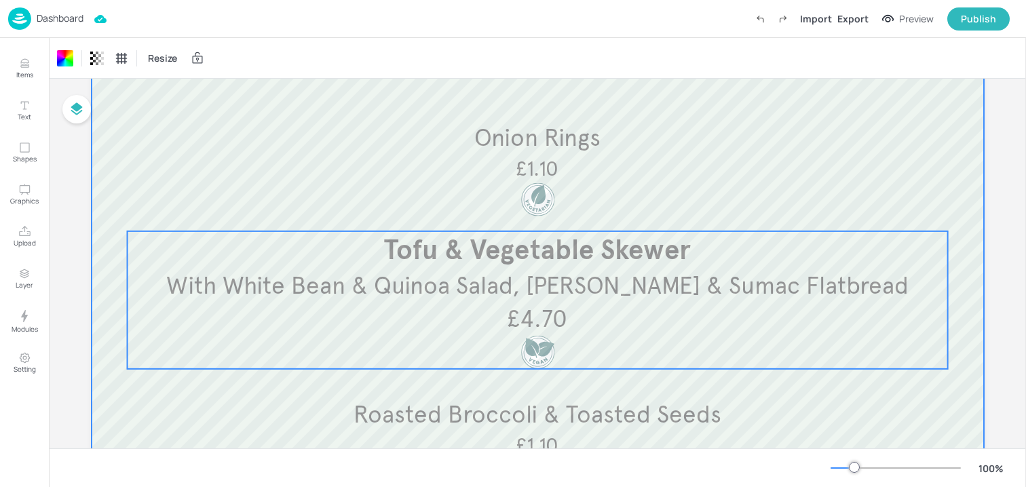
click at [711, 325] on div "With White Bean & Quinoa Salad, Garlic & Sumac Flatbread Tofu & Vegetable Skewe…" at bounding box center [537, 300] width 821 height 138
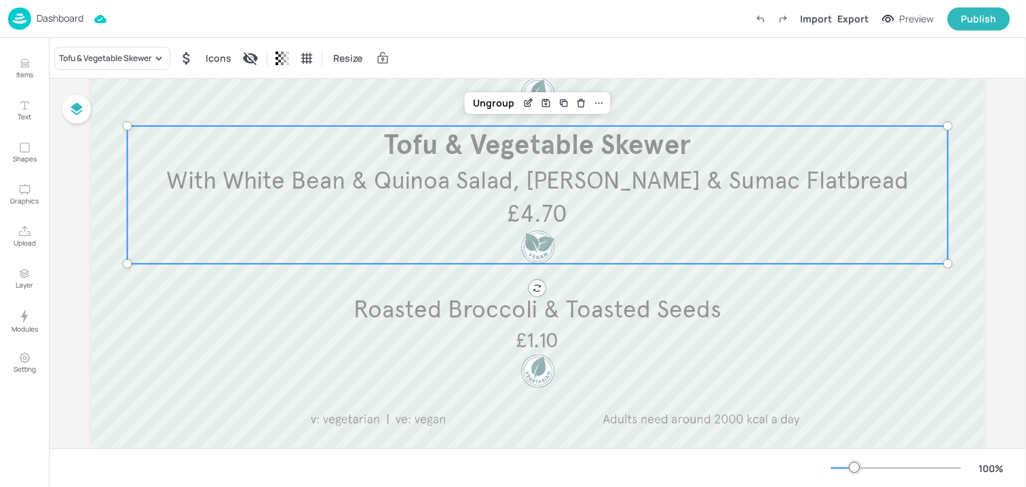
scroll to position [441, 0]
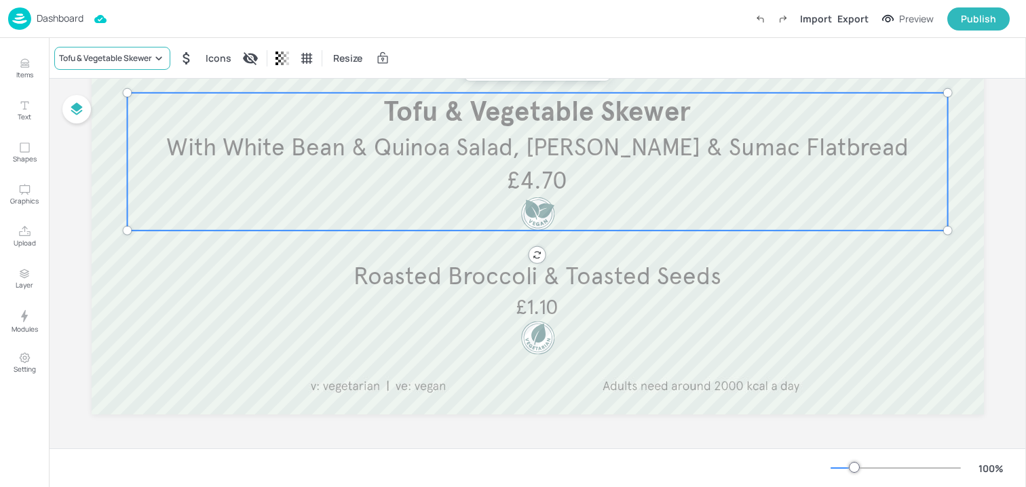
click at [147, 57] on div "Tofu & Vegetable Skewer" at bounding box center [105, 58] width 93 height 12
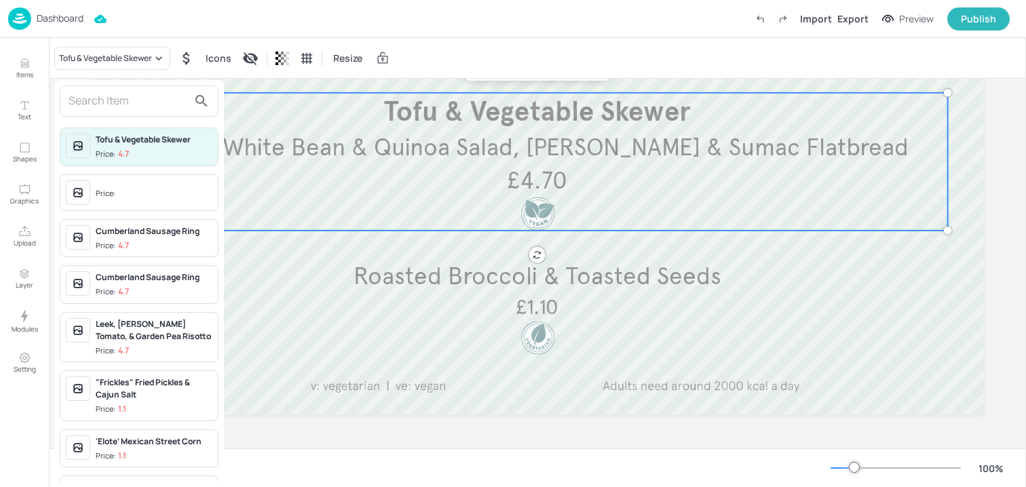
click at [103, 184] on span "Price:" at bounding box center [154, 194] width 117 height 22
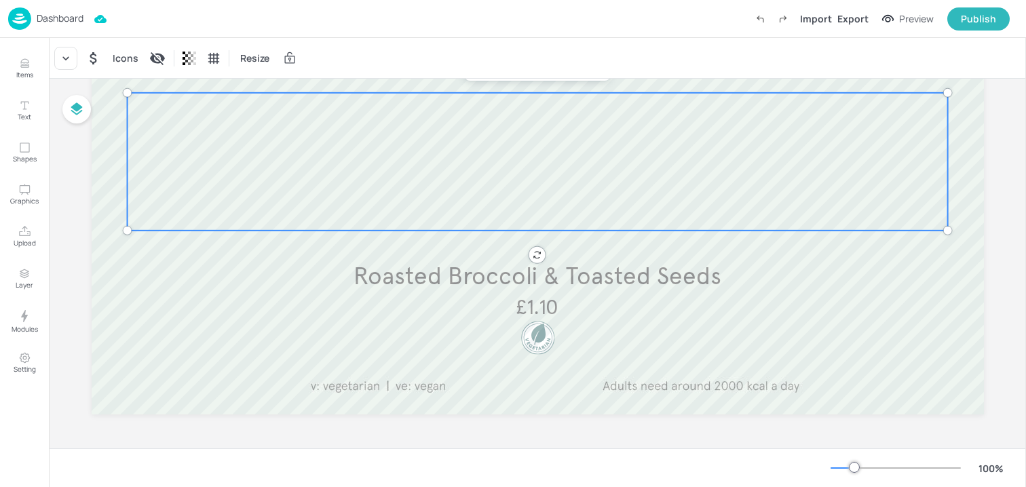
click at [472, 315] on p "£1.10" at bounding box center [538, 307] width 134 height 29
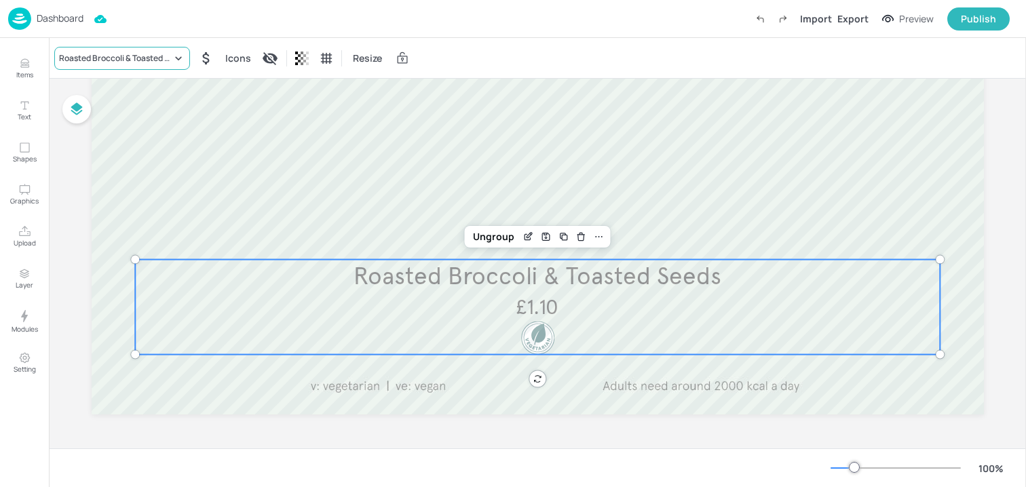
click at [176, 56] on icon at bounding box center [179, 59] width 14 height 14
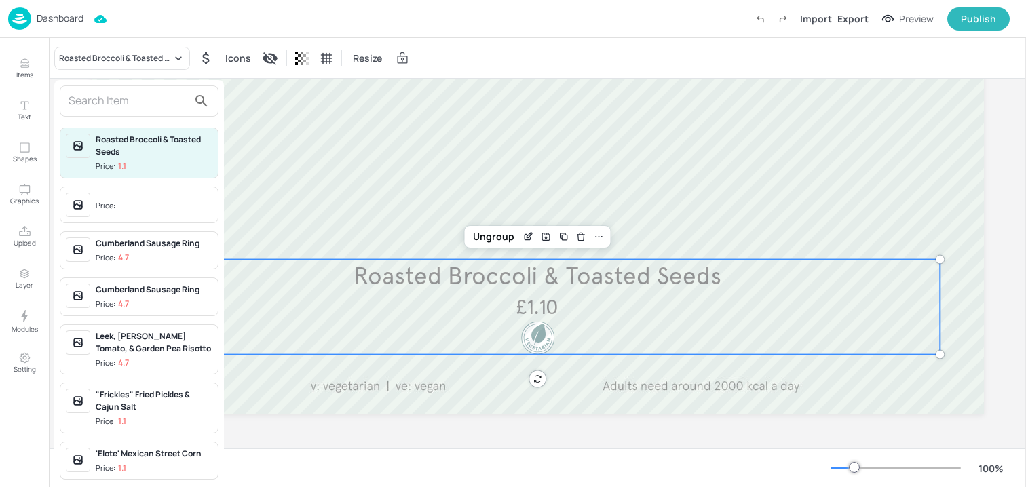
click at [119, 193] on div "Price:" at bounding box center [154, 205] width 117 height 24
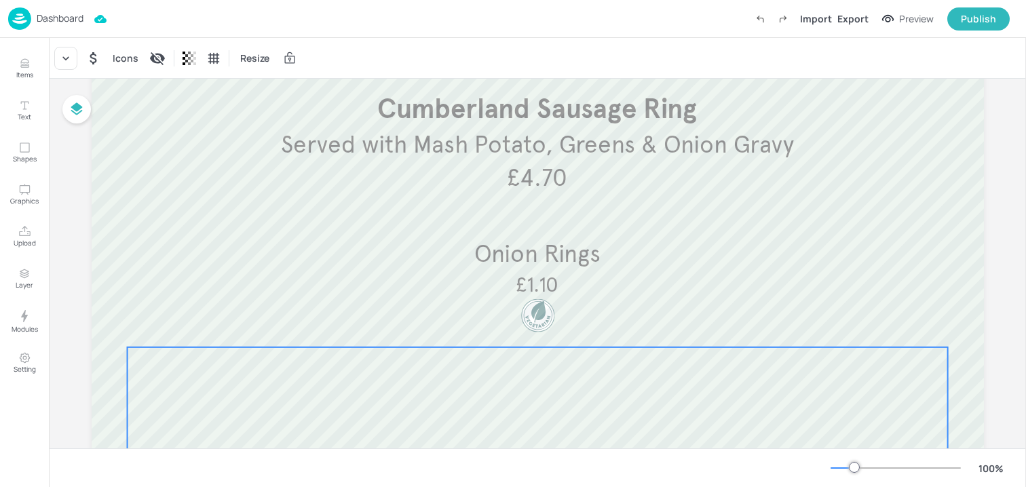
scroll to position [162, 0]
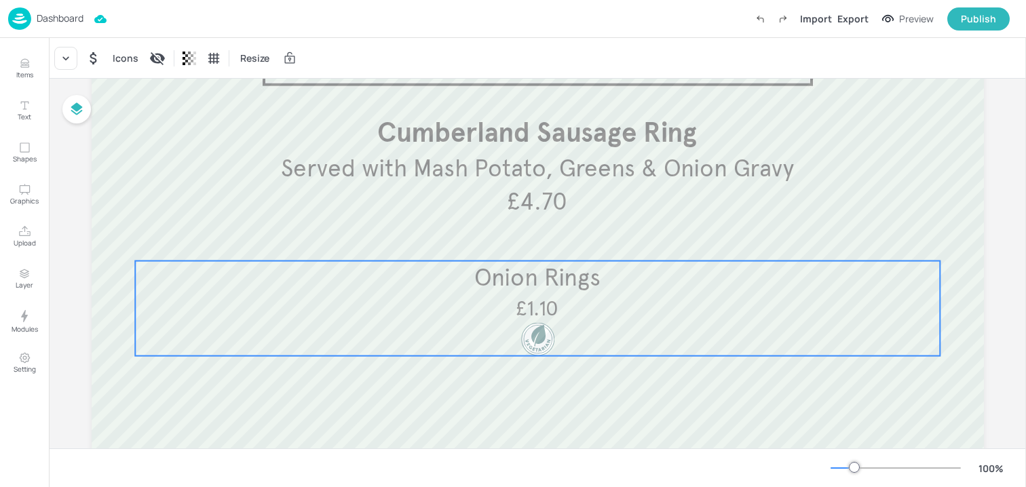
click at [300, 296] on div "Onion Rings £1.10" at bounding box center [537, 308] width 805 height 95
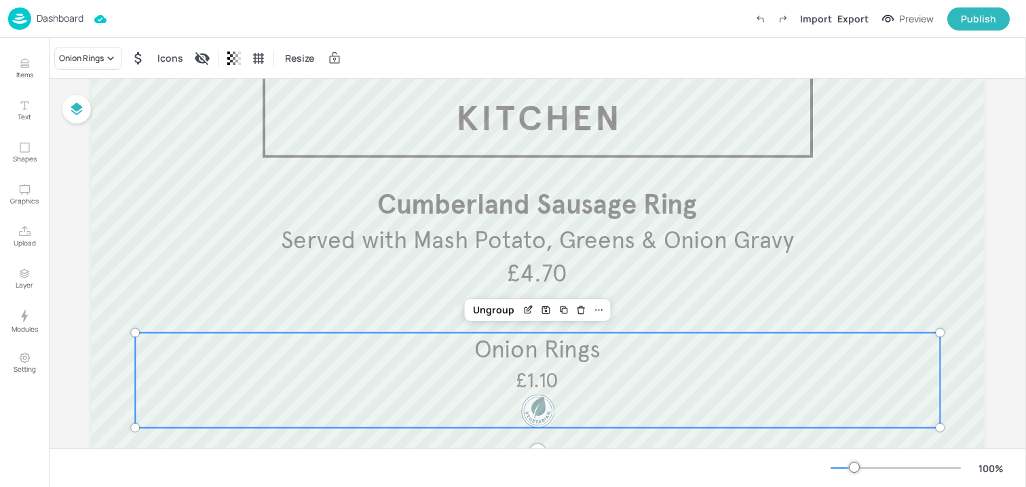
scroll to position [43, 0]
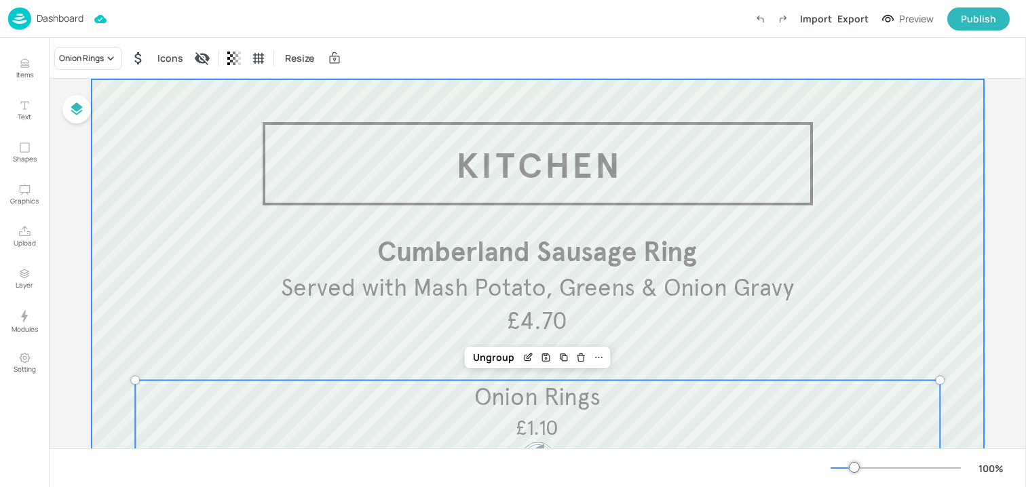
click at [256, 145] on div at bounding box center [538, 445] width 893 height 733
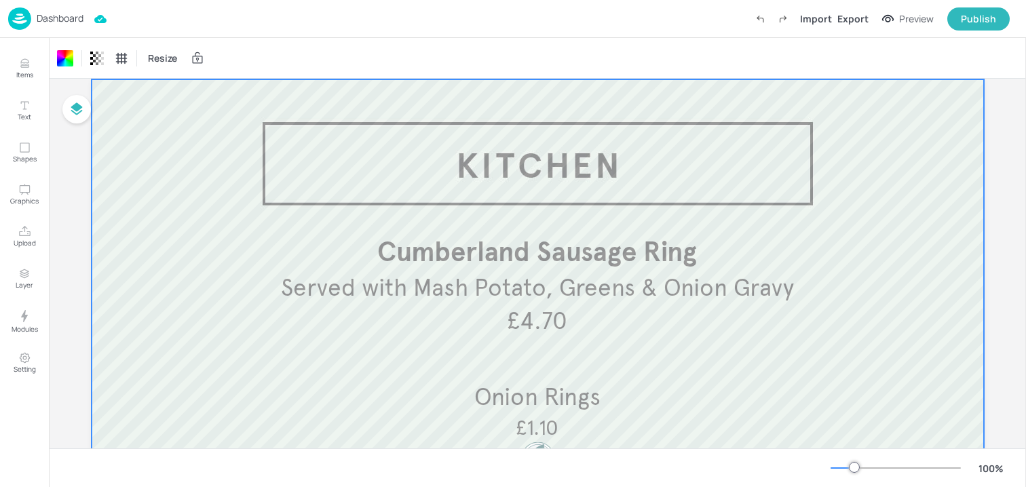
scroll to position [0, 0]
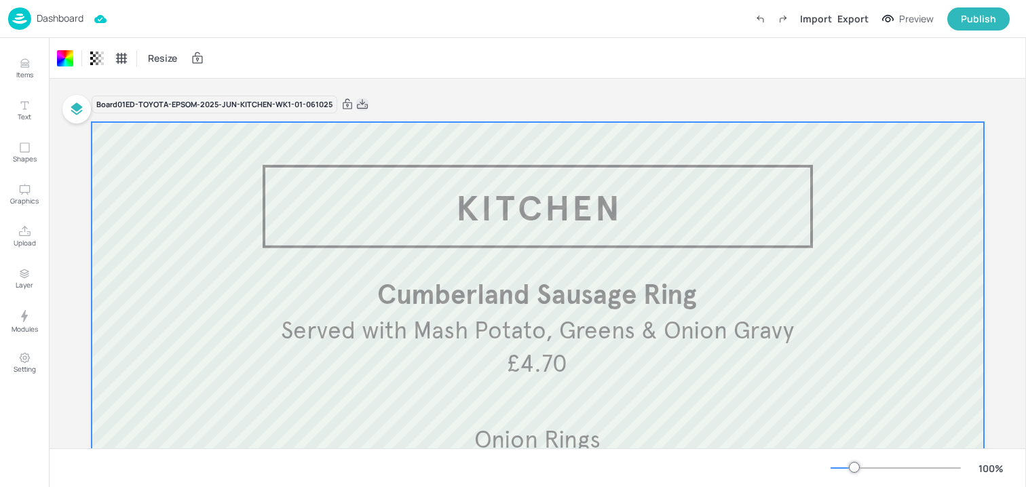
click at [360, 104] on icon at bounding box center [362, 105] width 12 height 14
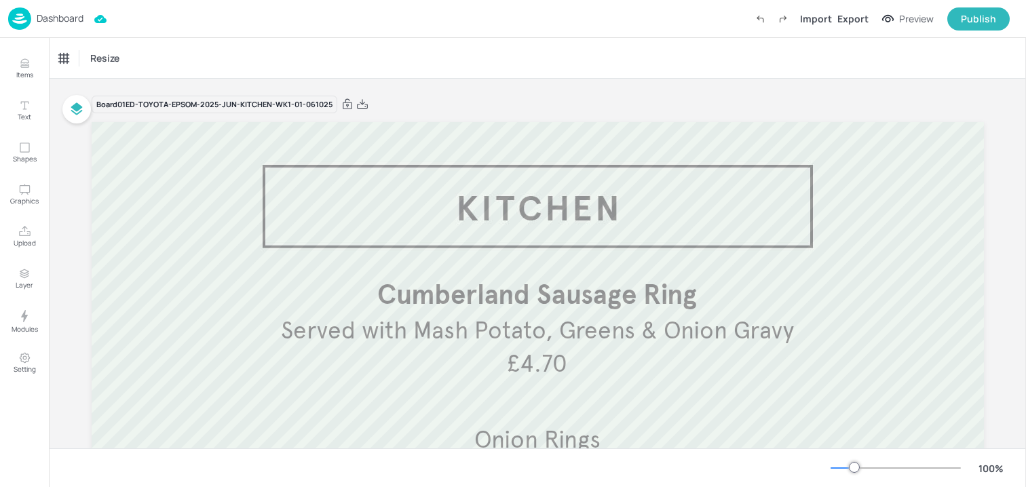
click at [82, 20] on p "Dashboard" at bounding box center [60, 19] width 47 height 10
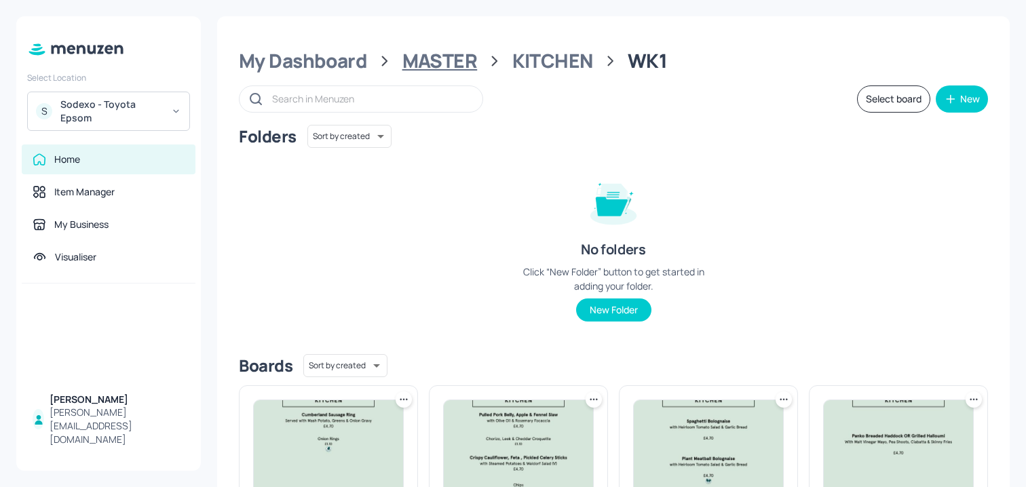
click at [436, 52] on div "MASTER" at bounding box center [440, 61] width 75 height 24
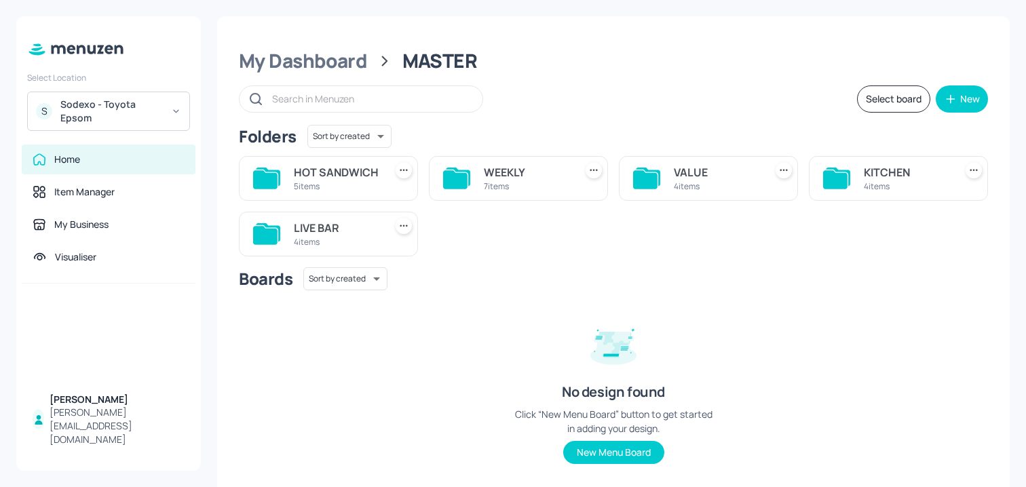
click at [522, 175] on div "WEEKLY" at bounding box center [527, 172] width 86 height 16
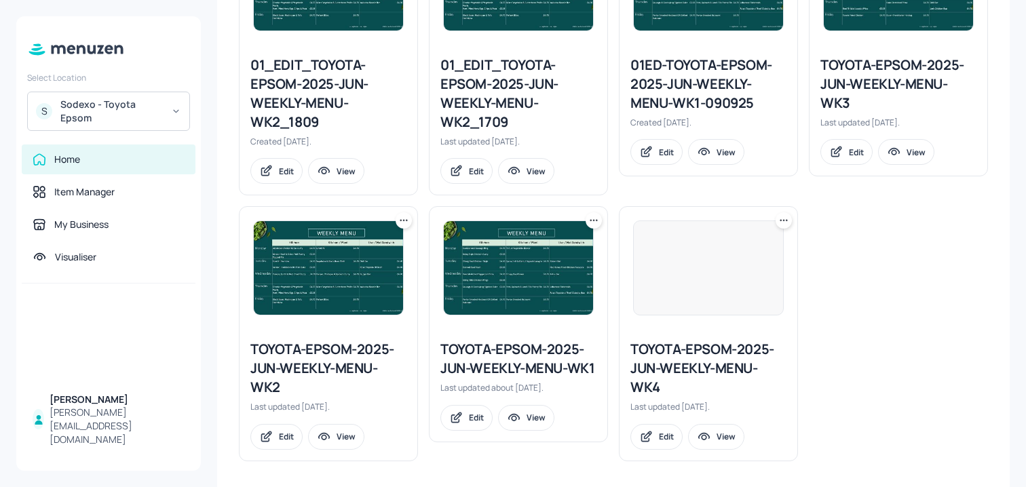
scroll to position [470, 0]
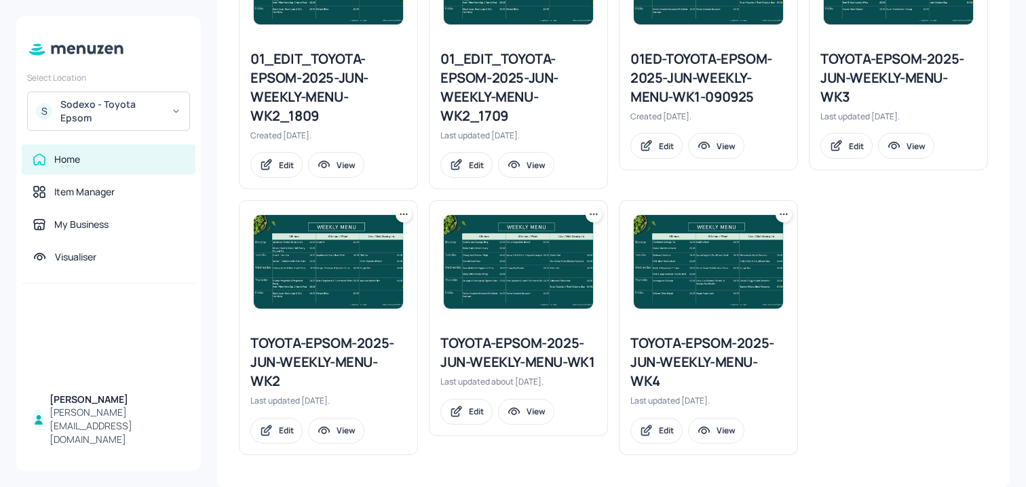
click at [595, 217] on icon at bounding box center [594, 215] width 14 height 14
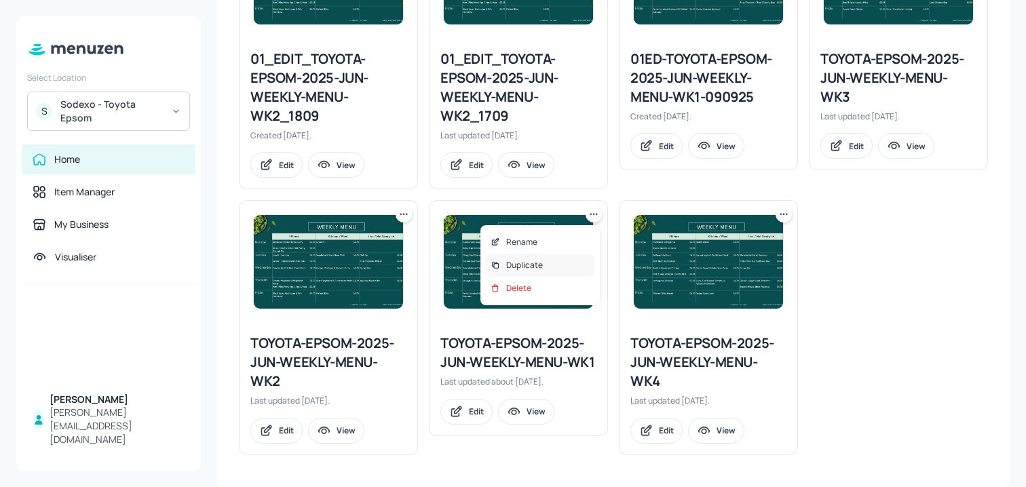
click at [550, 266] on div "Duplicate" at bounding box center [540, 265] width 109 height 23
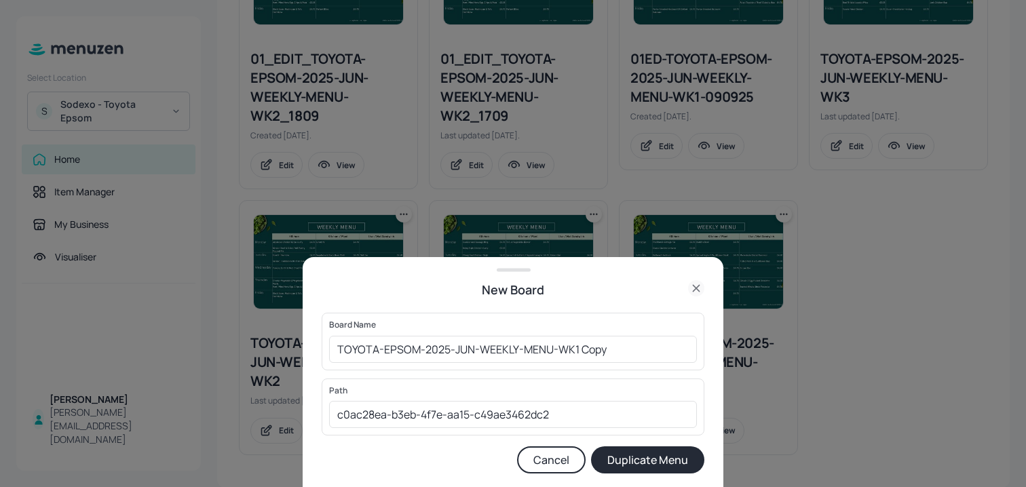
click at [328, 350] on div "Board Name TOYOTA-EPSOM-2025-JUN-WEEKLY-MENU-WK1 Copy ​" at bounding box center [513, 341] width 383 height 57
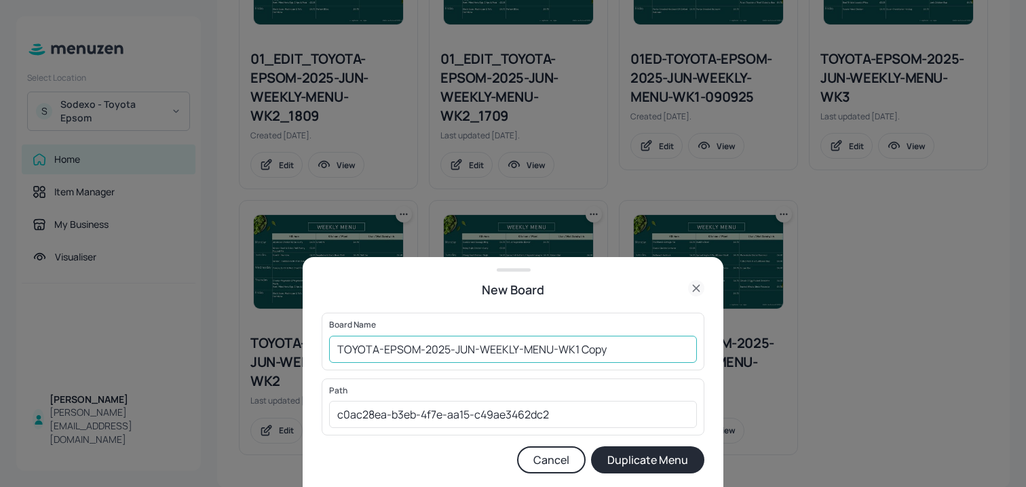
click at [334, 350] on input "TOYOTA-EPSOM-2025-JUN-WEEKLY-MENU-WK1 Copy" at bounding box center [513, 349] width 368 height 27
click at [689, 345] on input "01ED-TOYOTA-EPSOM-2025-JUN-WEEKLY-MENU-WK1 Copy" at bounding box center [513, 349] width 368 height 27
type input "01ED-TOYOTA-EPSOM-2025-JUN-WEEKLY-MENU-WK1-061025"
click at [591, 447] on button "Duplicate Menu" at bounding box center [647, 460] width 113 height 27
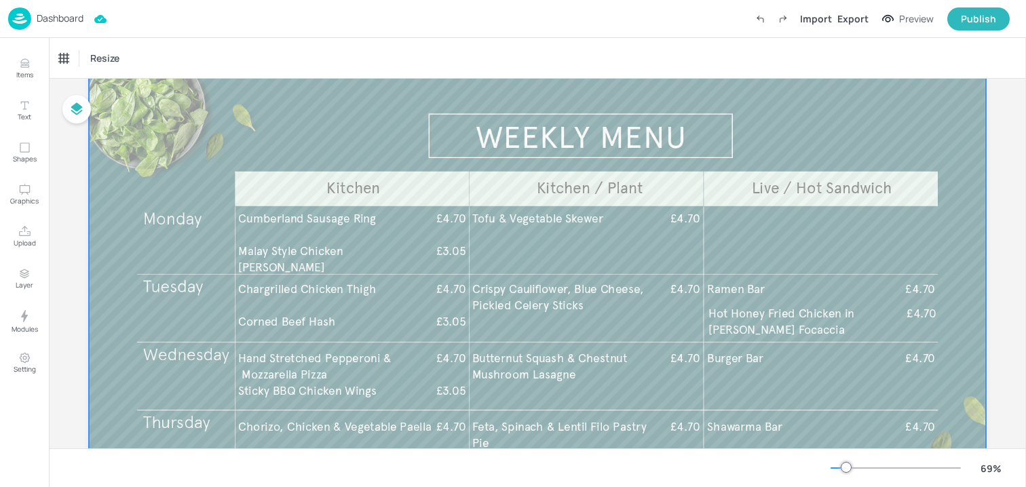
scroll to position [70, 0]
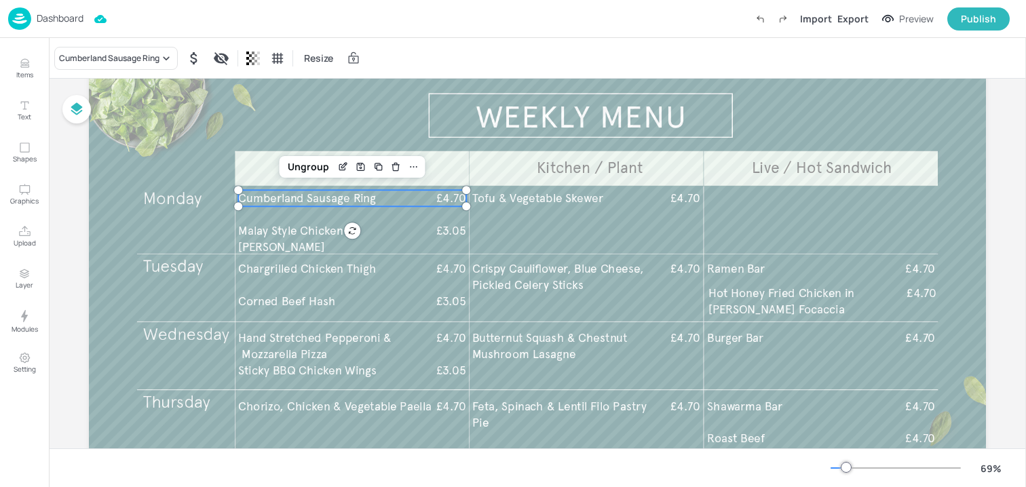
click at [336, 202] on span "Cumberland Sausage Ring" at bounding box center [306, 198] width 137 height 14
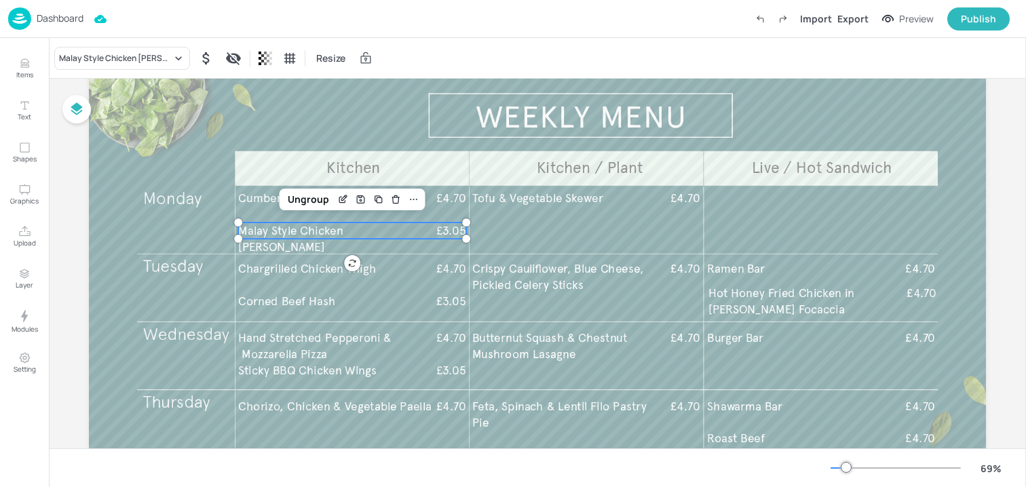
click at [320, 232] on span "Malay Style Chicken [PERSON_NAME]" at bounding box center [290, 238] width 105 height 31
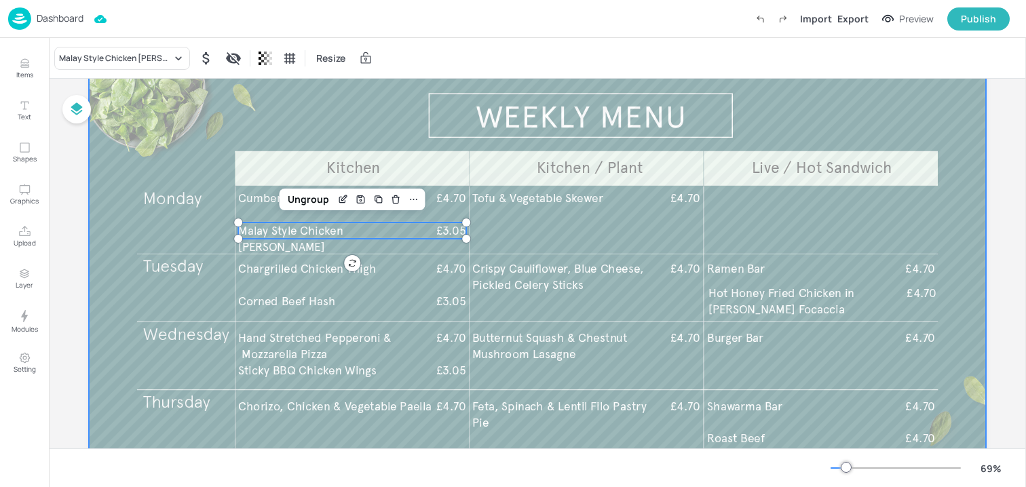
click at [547, 222] on div at bounding box center [537, 304] width 897 height 505
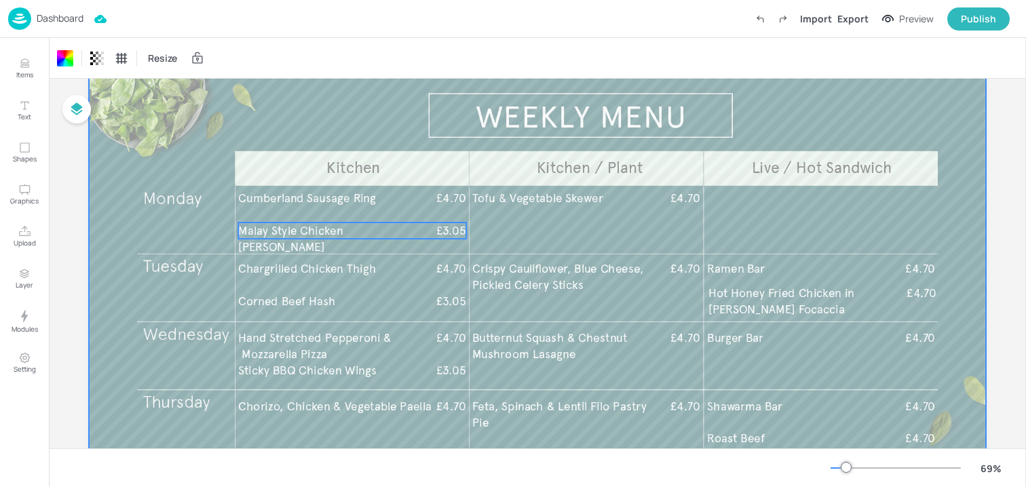
click at [398, 236] on p "Malay Style Chicken [PERSON_NAME]" at bounding box center [335, 239] width 194 height 33
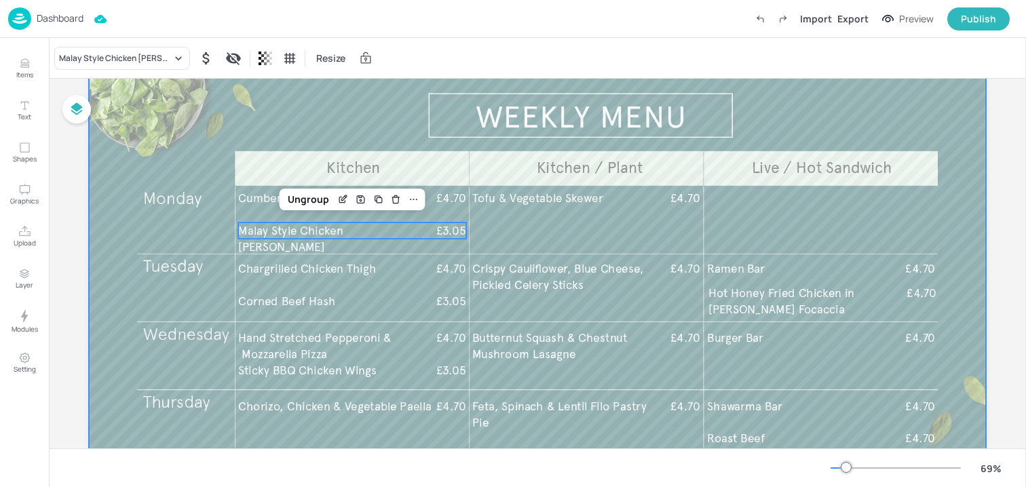
click at [371, 126] on div at bounding box center [537, 304] width 897 height 505
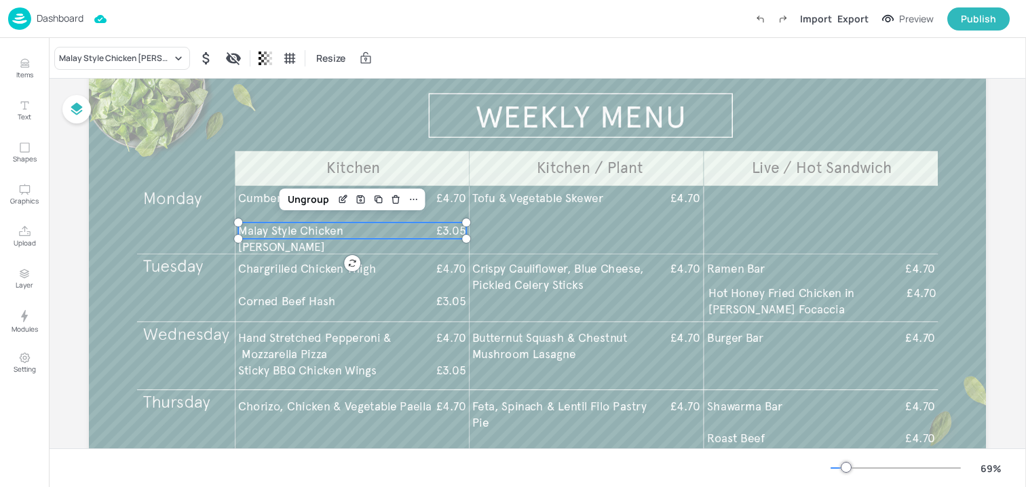
click at [348, 238] on p "Malay Style Chicken [PERSON_NAME]" at bounding box center [335, 239] width 194 height 33
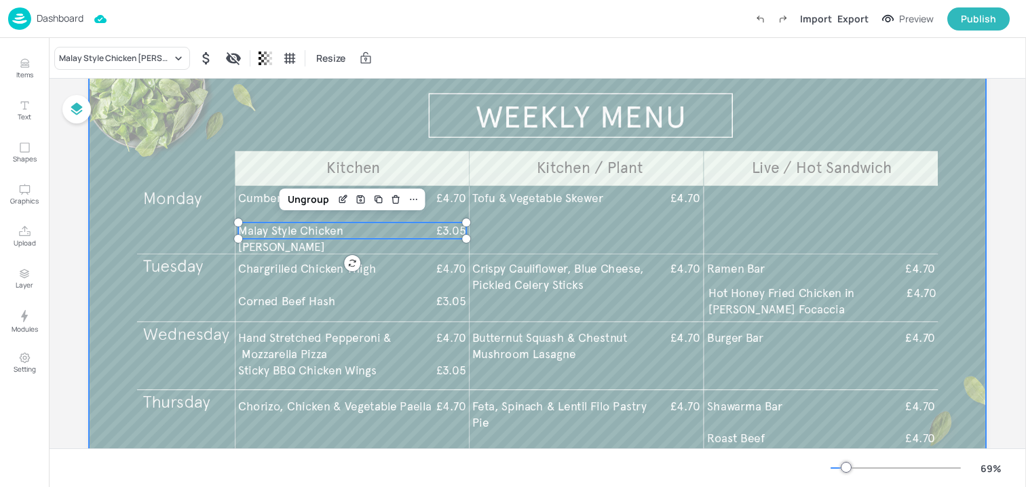
click at [379, 126] on div at bounding box center [537, 304] width 897 height 505
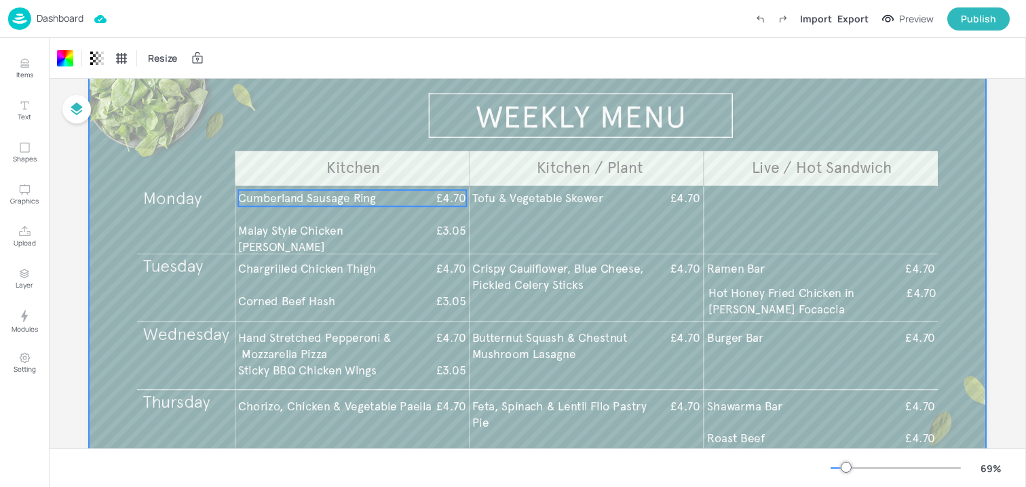
click at [333, 204] on span "Cumberland Sausage Ring" at bounding box center [306, 198] width 137 height 14
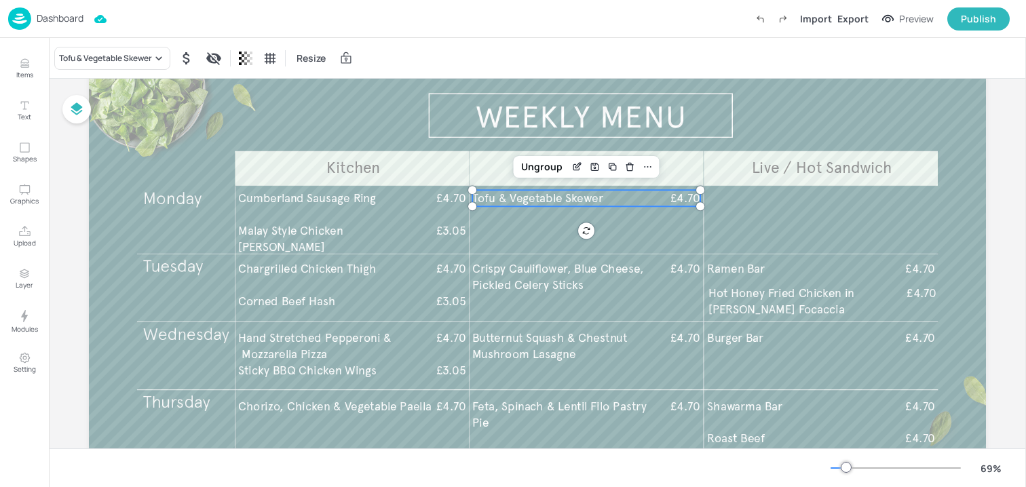
click at [533, 204] on span "Tofu & Vegetable Skewer" at bounding box center [537, 198] width 131 height 14
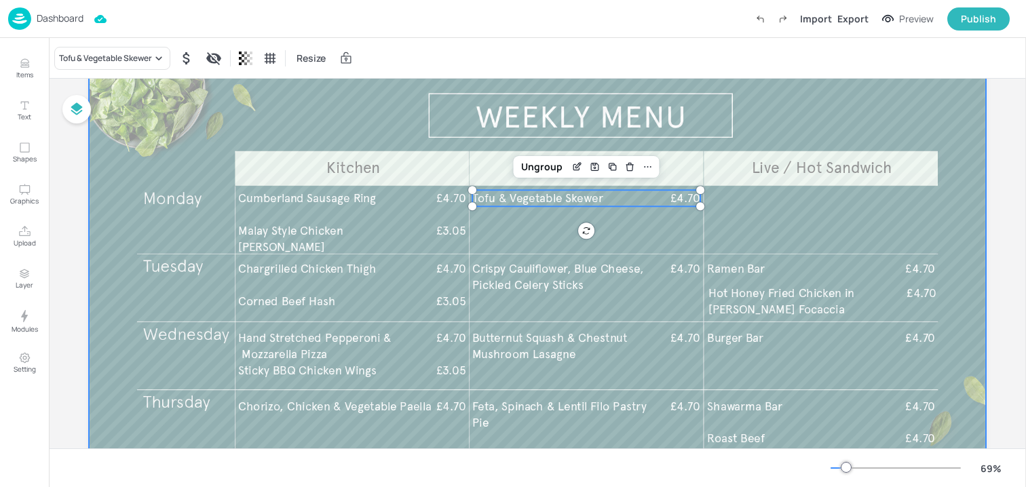
click at [528, 242] on div at bounding box center [537, 304] width 897 height 505
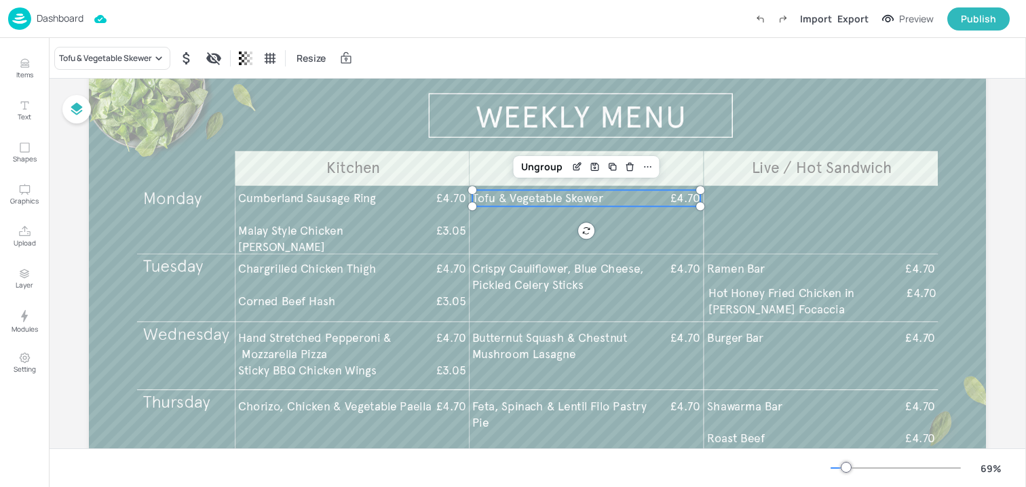
click at [527, 204] on span "Tofu & Vegetable Skewer" at bounding box center [537, 198] width 131 height 14
click at [405, 231] on p "Malay Style Chicken [PERSON_NAME]" at bounding box center [335, 239] width 194 height 33
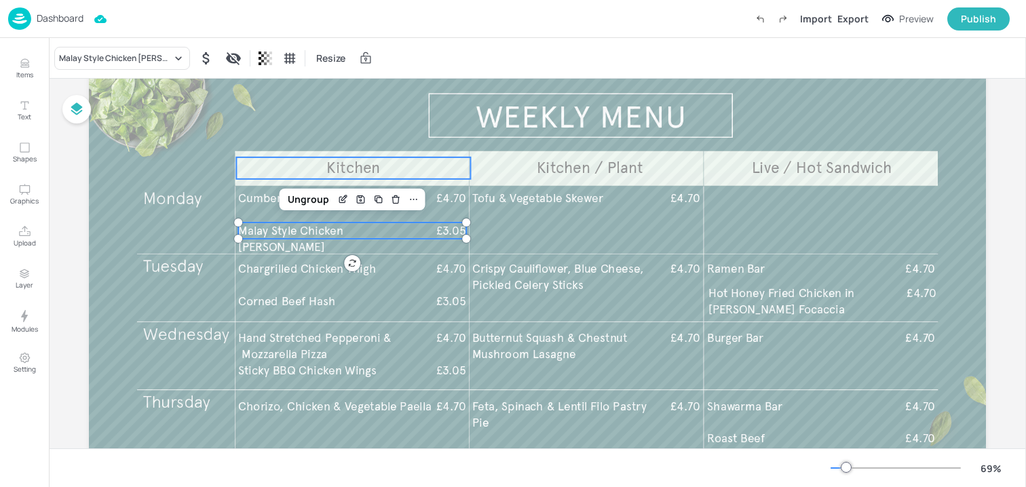
click at [379, 159] on p "Kitchen" at bounding box center [353, 168] width 234 height 22
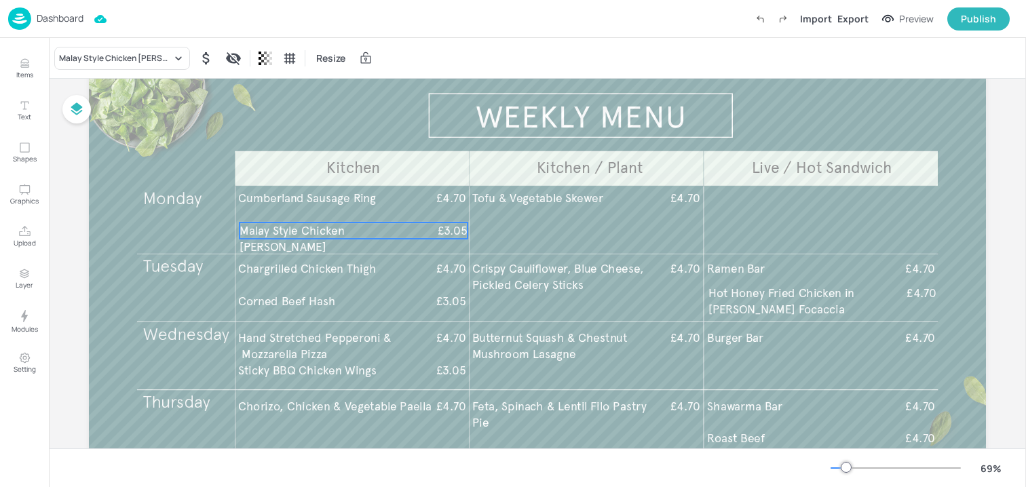
click at [295, 225] on span "Malay Style Chicken [PERSON_NAME]" at bounding box center [292, 238] width 105 height 31
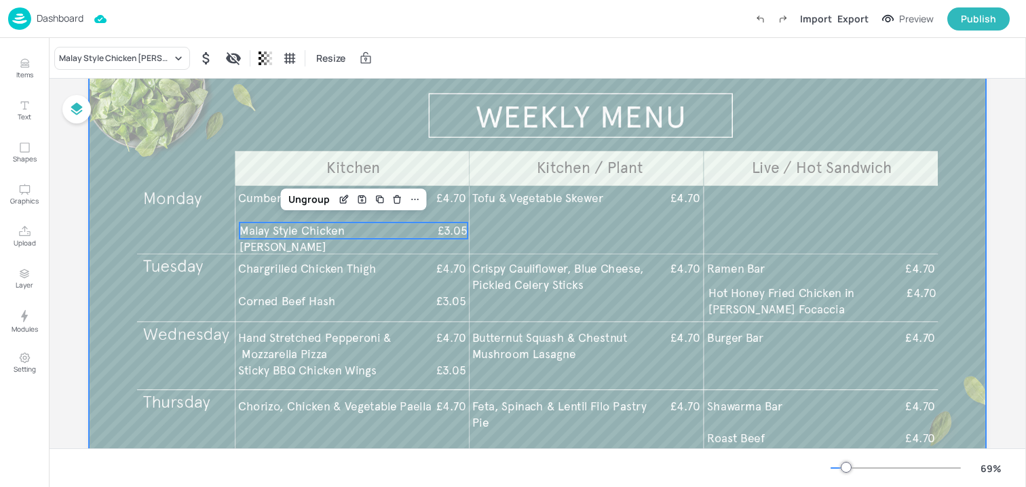
click at [298, 147] on div at bounding box center [537, 304] width 897 height 505
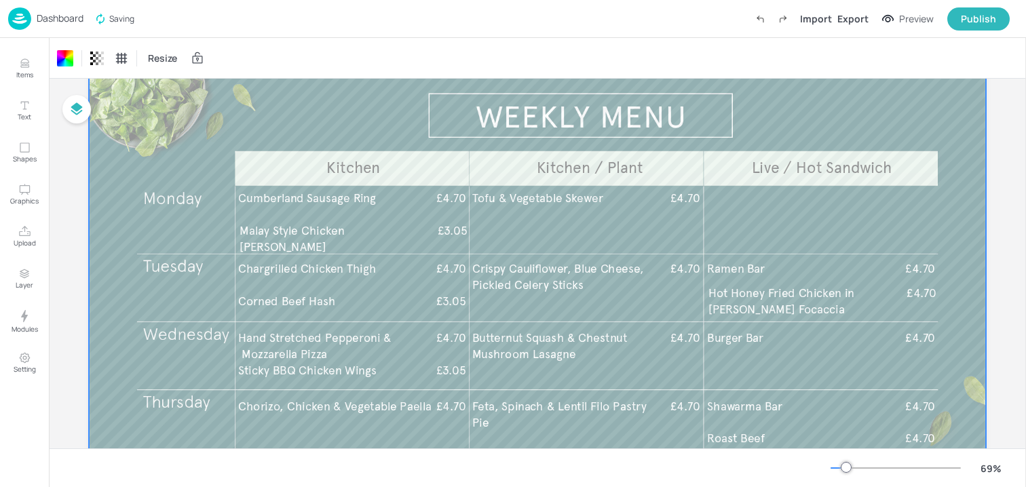
click at [269, 239] on div at bounding box center [537, 304] width 897 height 505
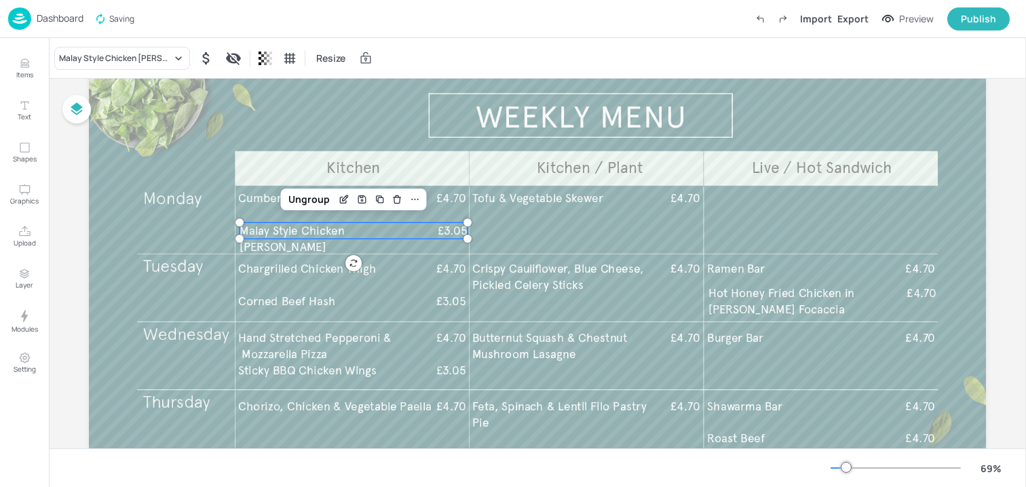
click at [264, 233] on span "Malay Style Chicken [PERSON_NAME]" at bounding box center [292, 238] width 105 height 31
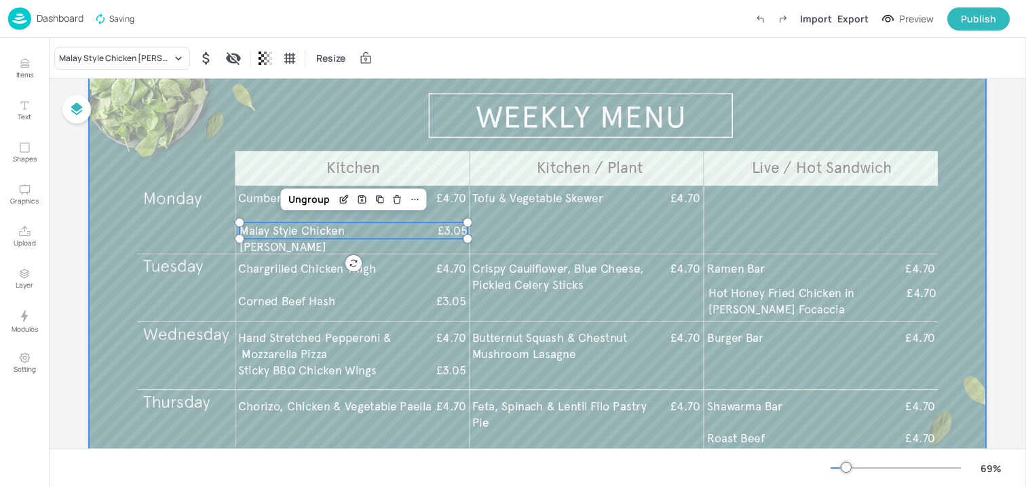
click at [278, 140] on div at bounding box center [537, 304] width 897 height 505
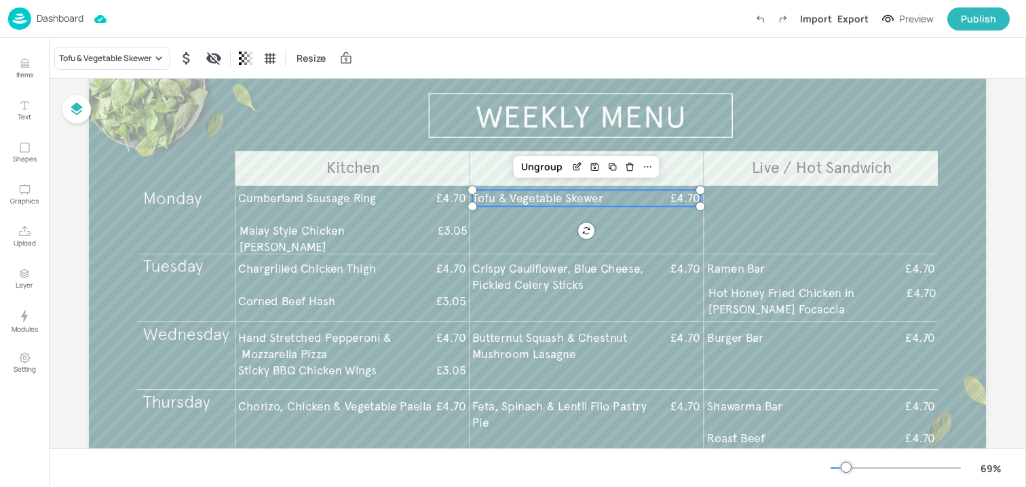
click at [513, 192] on span "Tofu & Vegetable Skewer" at bounding box center [537, 198] width 131 height 14
click at [146, 63] on div "Tofu & Vegetable Skewer" at bounding box center [105, 58] width 93 height 12
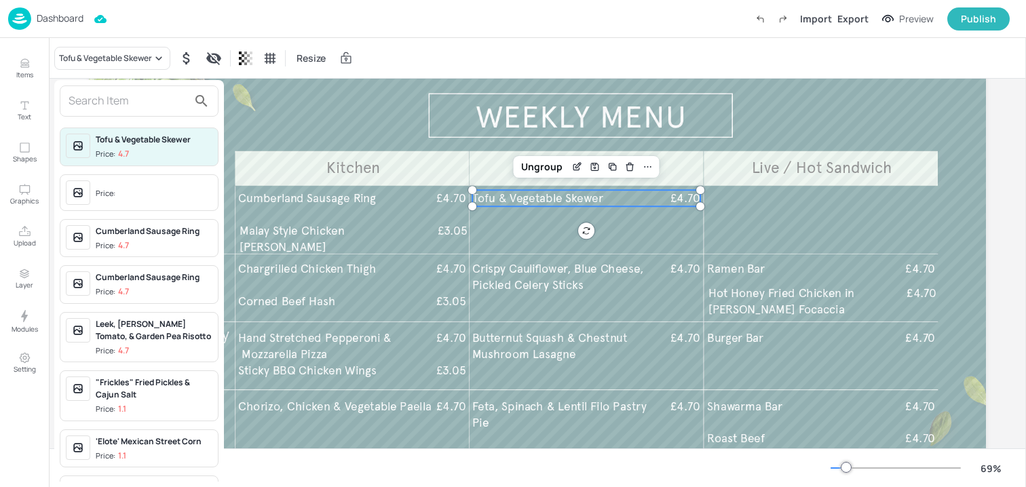
click at [110, 190] on div "Price:" at bounding box center [107, 194] width 22 height 12
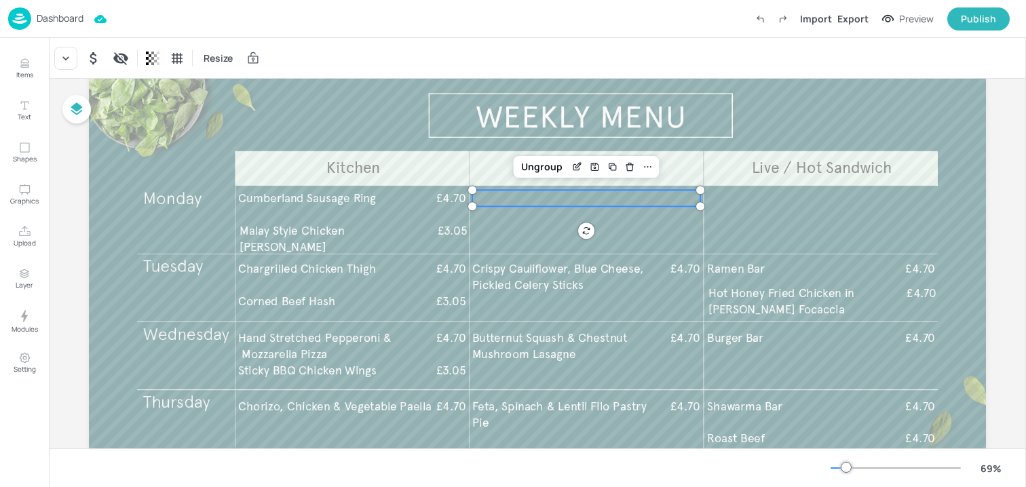
click at [335, 134] on div at bounding box center [537, 304] width 897 height 505
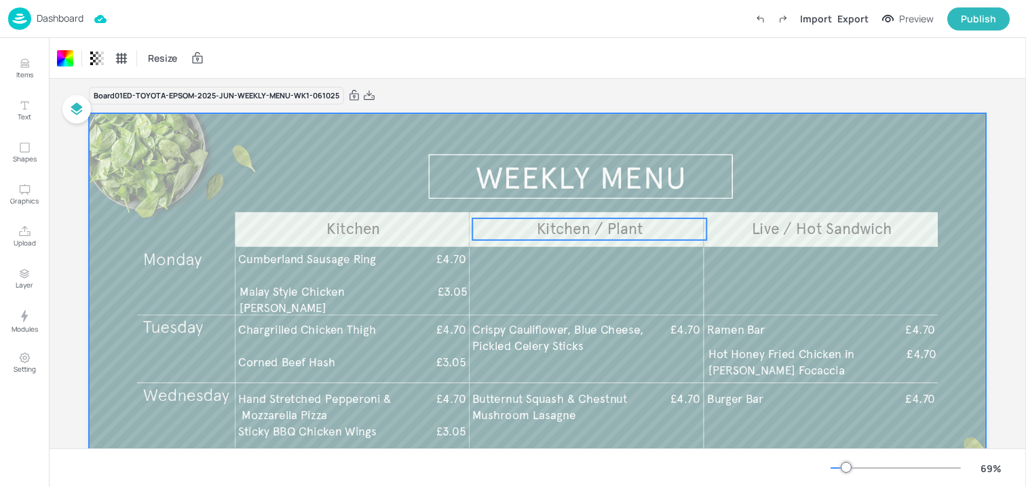
scroll to position [0, 0]
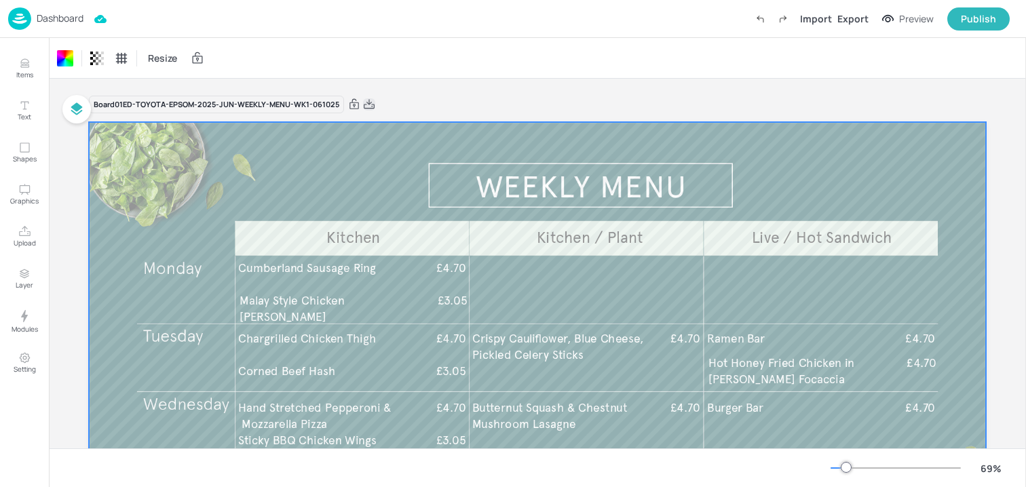
click at [369, 103] on icon at bounding box center [369, 105] width 12 height 14
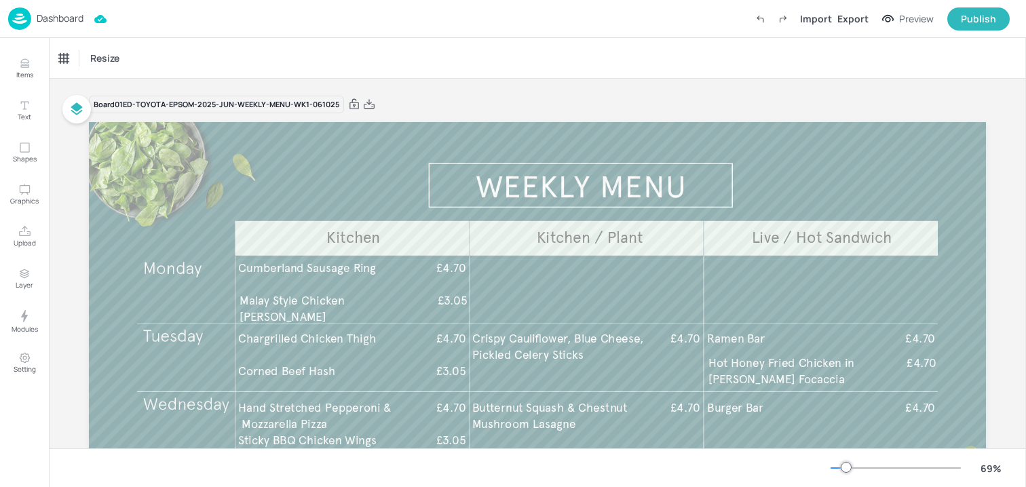
click at [73, 14] on p "Dashboard" at bounding box center [60, 19] width 47 height 10
